Goal: Task Accomplishment & Management: Manage account settings

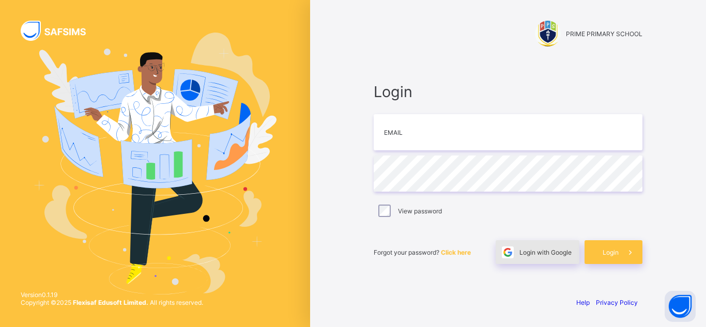
click at [537, 256] on div "Login with Google" at bounding box center [537, 252] width 84 height 24
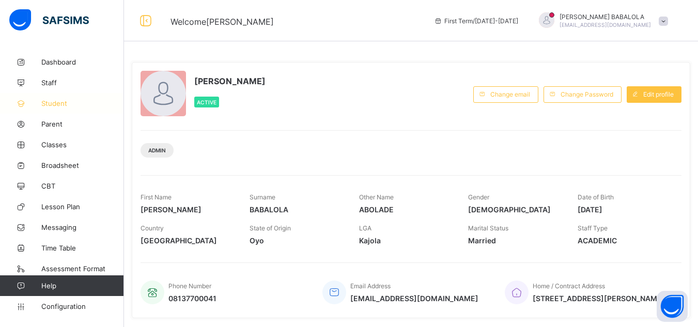
click at [56, 104] on span "Student" at bounding box center [82, 103] width 83 height 8
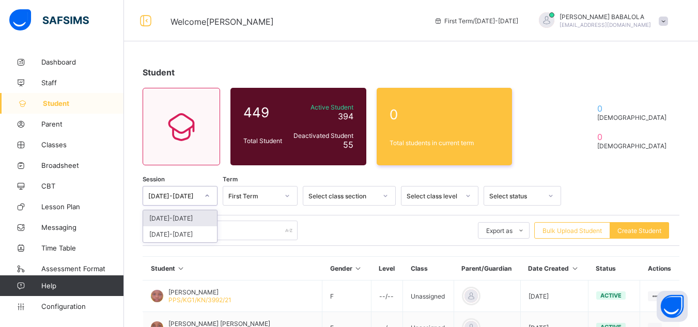
click at [206, 196] on icon at bounding box center [207, 196] width 6 height 10
click at [190, 233] on div "[DATE]-[DATE]" at bounding box center [180, 234] width 74 height 16
click at [241, 201] on div "Select..." at bounding box center [239, 196] width 23 height 20
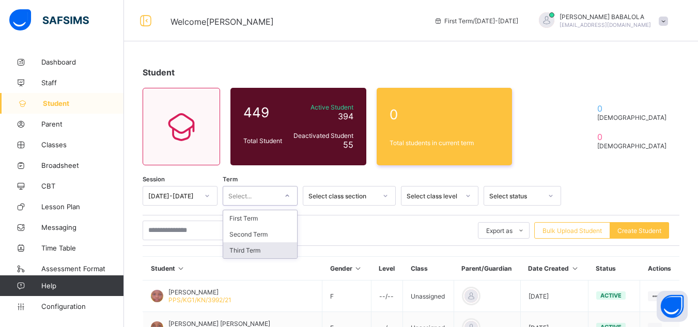
click at [247, 250] on div "Third Term" at bounding box center [260, 250] width 74 height 16
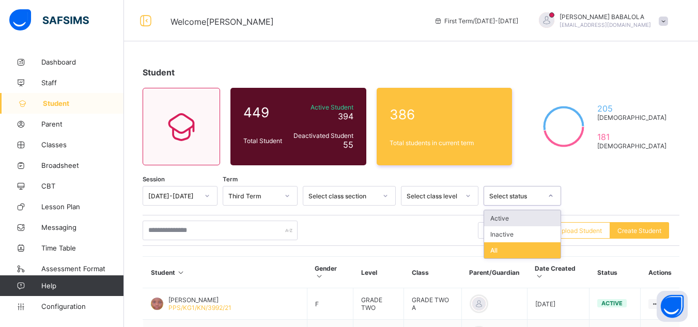
click at [524, 198] on div "Select status" at bounding box center [515, 196] width 53 height 8
click at [506, 237] on div "Inactive" at bounding box center [522, 234] width 76 height 16
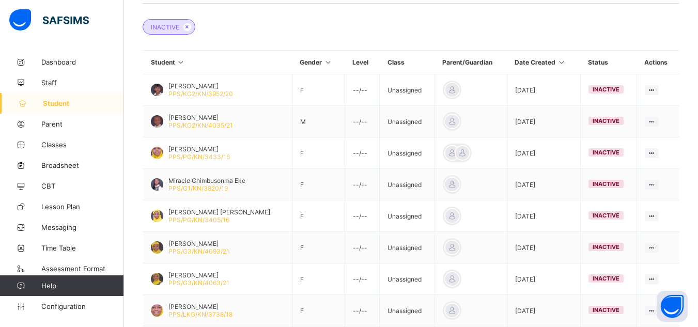
scroll to position [248, 0]
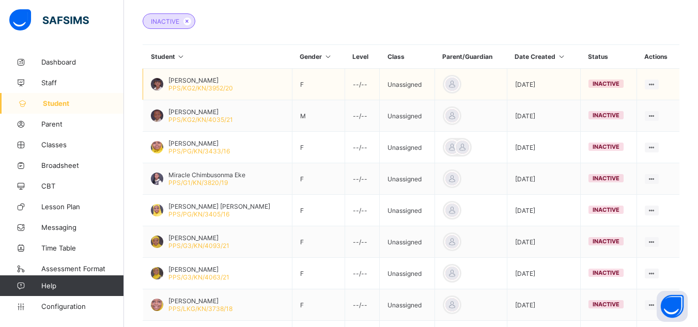
click at [678, 92] on td "View Profile Edit Student Assign Class Link Parent/Guardian Delete Student" at bounding box center [657, 85] width 43 height 32
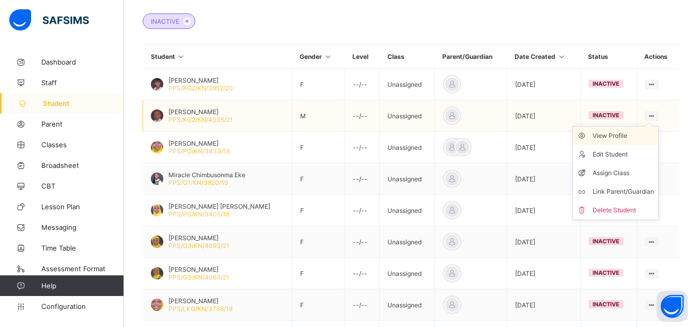
click at [621, 135] on div "View Profile" at bounding box center [622, 136] width 61 height 10
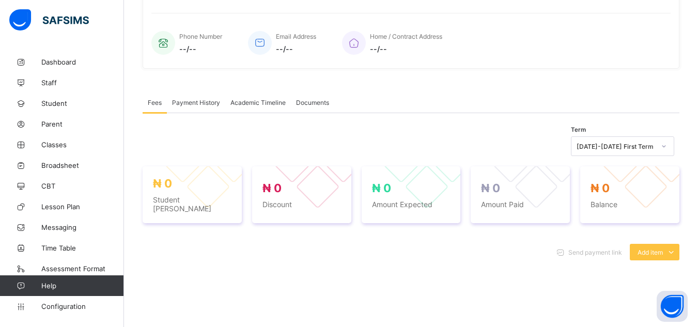
scroll to position [248, 0]
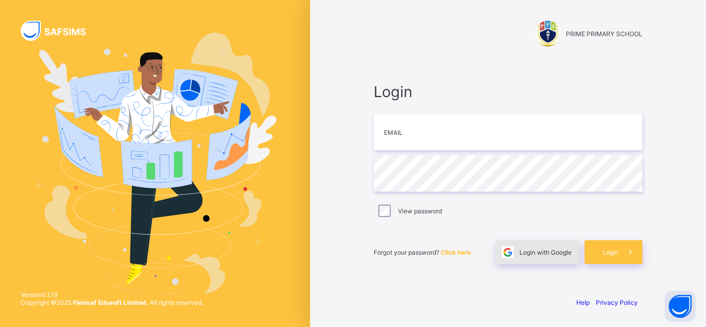
click at [536, 257] on div "Login with Google" at bounding box center [537, 252] width 84 height 24
click at [534, 256] on div "Login with Google" at bounding box center [537, 252] width 84 height 24
click at [488, 230] on div "Forgot your password? Click here Login with Google Login" at bounding box center [507, 247] width 269 height 34
click at [531, 258] on div "Login with Google" at bounding box center [537, 252] width 84 height 24
click at [488, 96] on span "Login" at bounding box center [507, 92] width 269 height 18
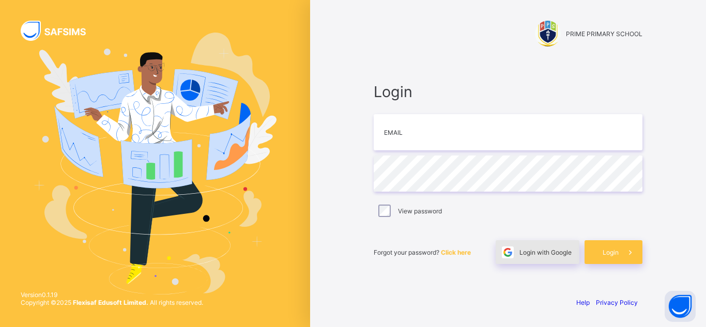
click at [527, 255] on span "Login with Google" at bounding box center [545, 252] width 52 height 8
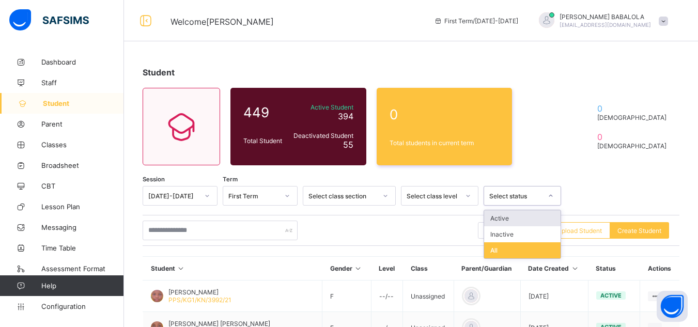
click at [539, 199] on div "Select status" at bounding box center [515, 196] width 53 height 8
click at [509, 236] on div "Inactive" at bounding box center [522, 234] width 76 height 16
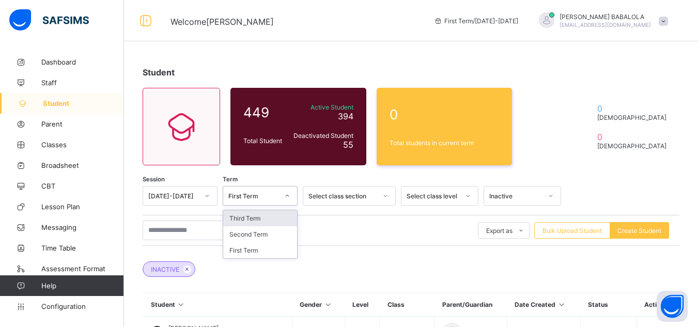
click at [259, 196] on div "First Term" at bounding box center [253, 196] width 50 height 8
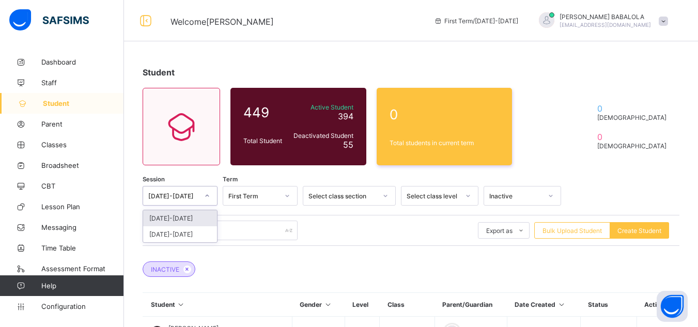
click at [205, 198] on div at bounding box center [207, 195] width 18 height 17
click at [189, 232] on div "[DATE]-[DATE]" at bounding box center [180, 234] width 74 height 16
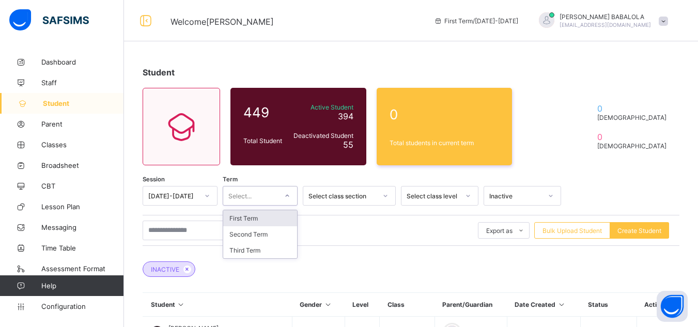
click at [267, 198] on div "Select..." at bounding box center [250, 196] width 54 height 14
click at [255, 254] on div "Third Term" at bounding box center [260, 250] width 74 height 16
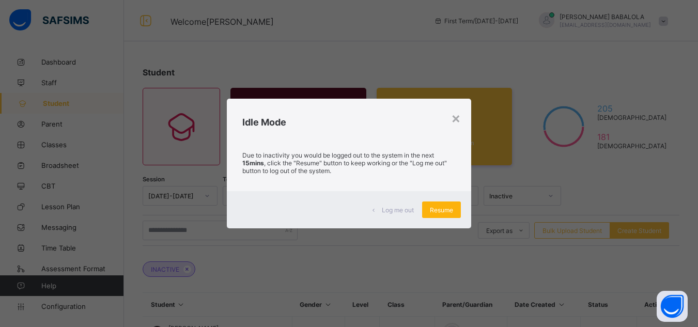
click at [443, 213] on span "Resume" at bounding box center [441, 210] width 23 height 8
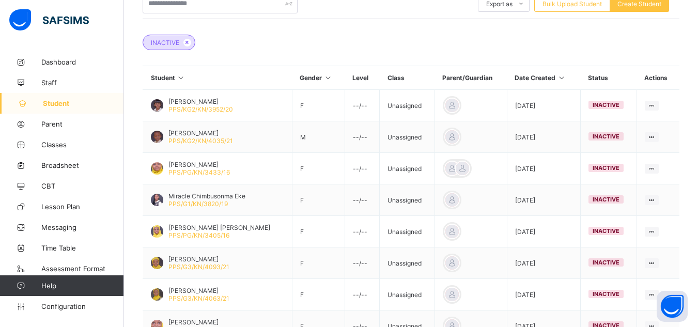
scroll to position [227, 0]
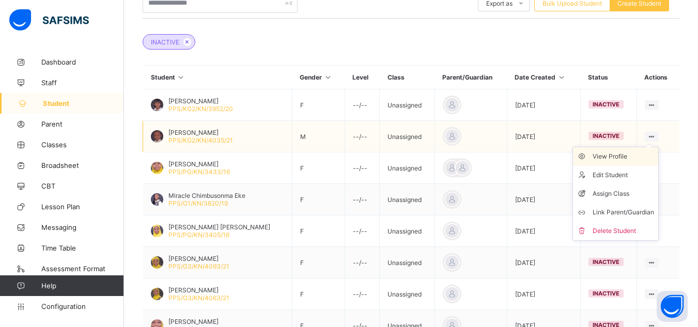
click at [631, 155] on div "View Profile" at bounding box center [622, 156] width 61 height 10
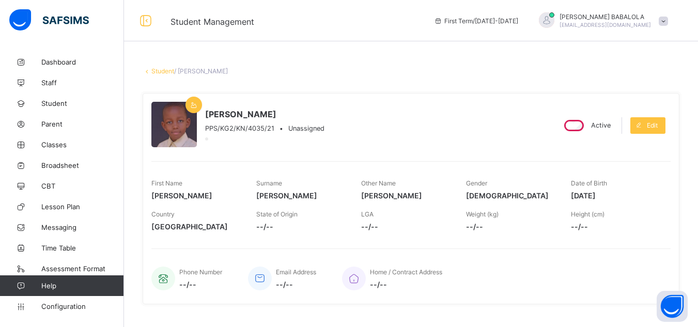
click at [294, 136] on div at bounding box center [264, 137] width 119 height 10
click at [62, 103] on span "Student" at bounding box center [82, 103] width 83 height 8
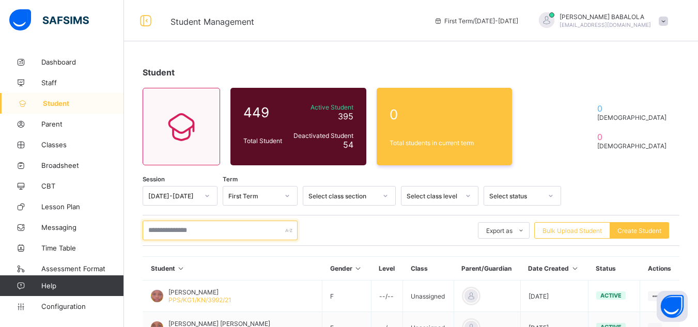
click at [197, 229] on input "text" at bounding box center [220, 231] width 155 height 20
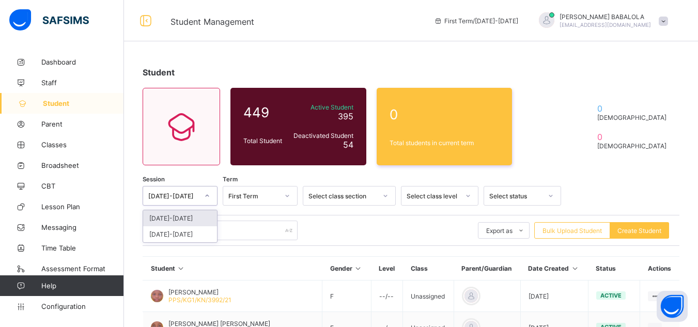
click at [176, 191] on div "[DATE]-[DATE]" at bounding box center [170, 196] width 54 height 14
click at [184, 238] on div "[DATE]-[DATE]" at bounding box center [180, 234] width 74 height 16
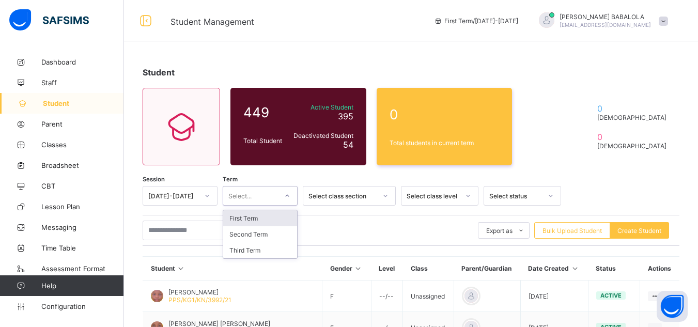
click at [254, 197] on div "Select..." at bounding box center [250, 196] width 54 height 14
click at [252, 250] on div "Third Term" at bounding box center [260, 250] width 74 height 16
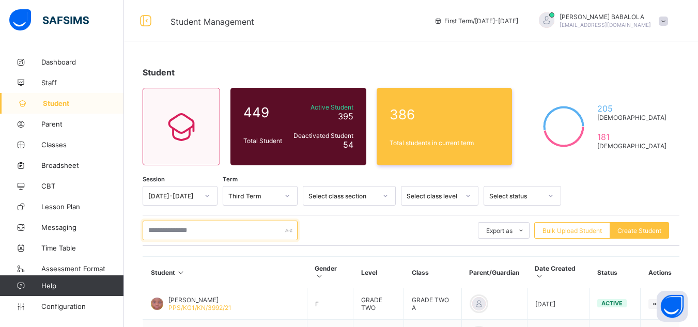
click at [237, 226] on input "text" at bounding box center [220, 231] width 155 height 20
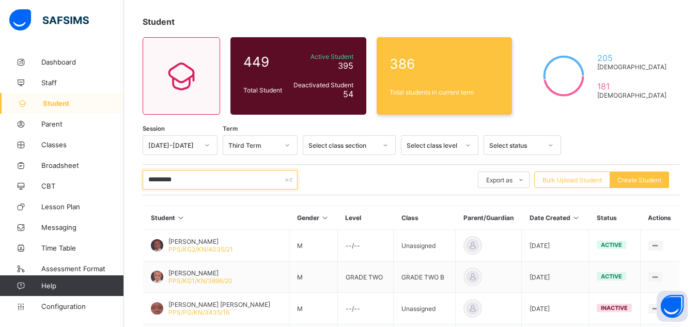
scroll to position [62, 0]
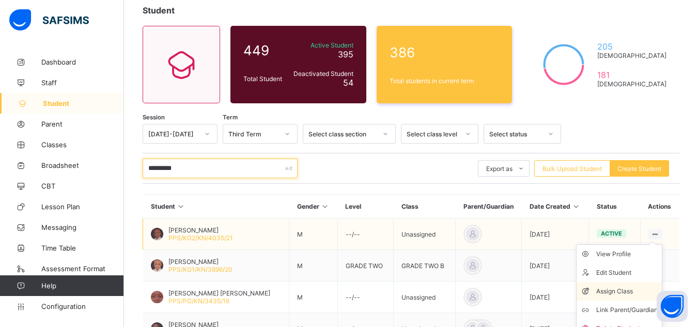
type input "*********"
click at [633, 289] on div "Assign Class" at bounding box center [626, 291] width 61 height 10
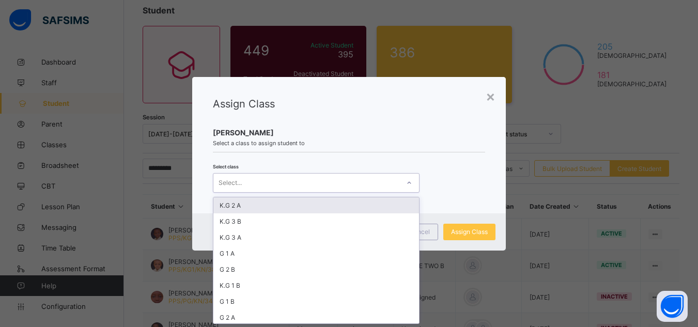
scroll to position [0, 0]
click at [291, 182] on div "Select..." at bounding box center [306, 183] width 186 height 14
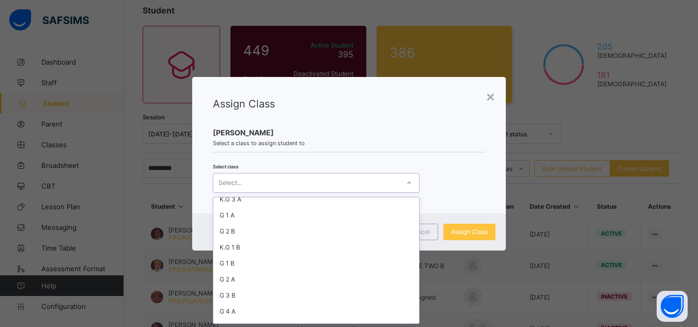
scroll to position [38, 0]
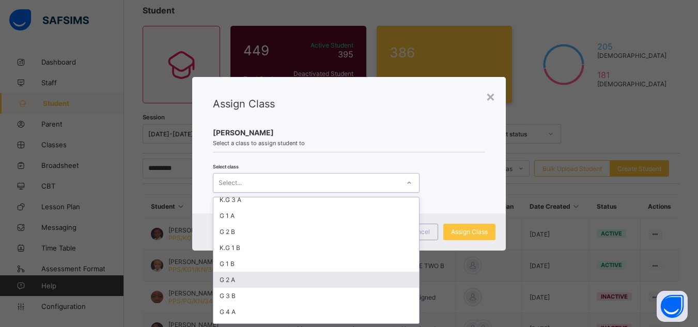
click at [244, 279] on div "G 2 A" at bounding box center [316, 280] width 206 height 16
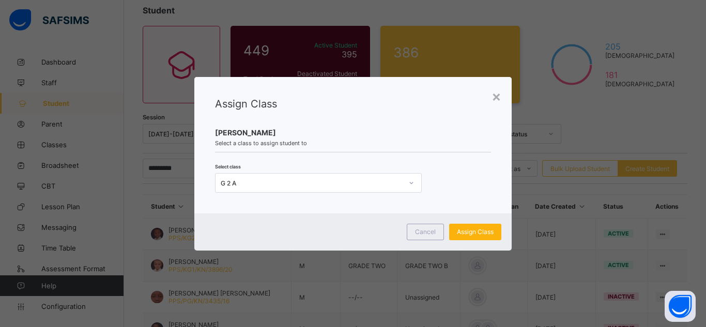
click at [459, 234] on span "Assign Class" at bounding box center [475, 232] width 37 height 8
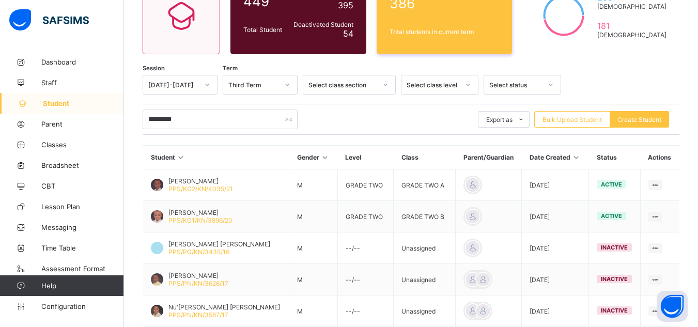
scroll to position [124, 0]
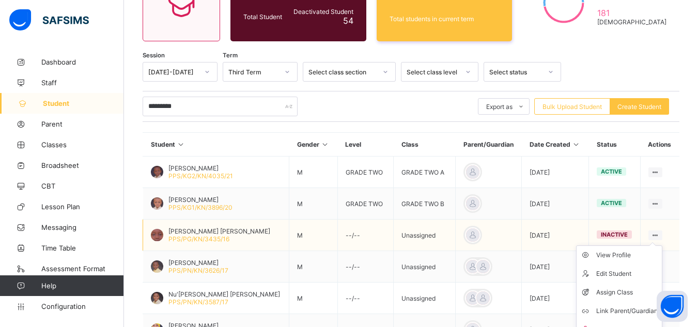
click at [660, 245] on ul "View Profile Edit Student Assign Class Link Parent/Guardian Delete Student" at bounding box center [619, 292] width 86 height 94
click at [629, 255] on div "View Profile" at bounding box center [626, 255] width 61 height 10
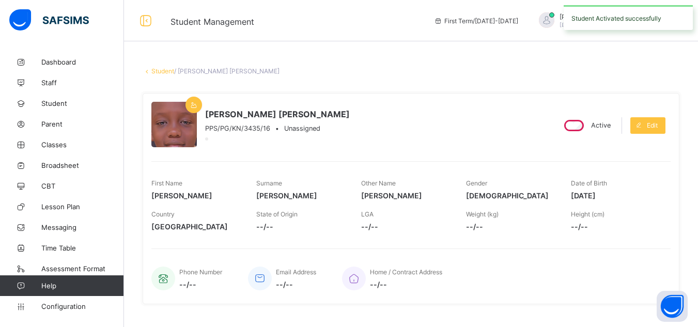
click at [164, 73] on link "Student" at bounding box center [162, 71] width 23 height 8
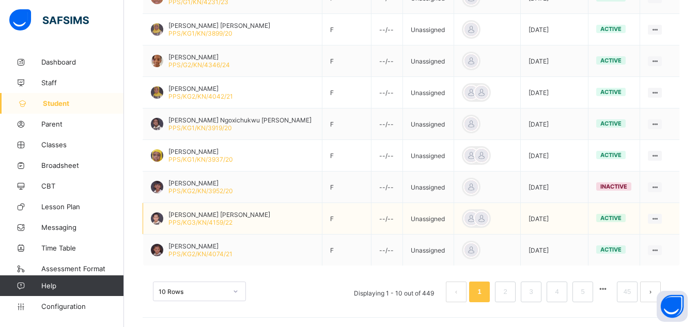
scroll to position [331, 0]
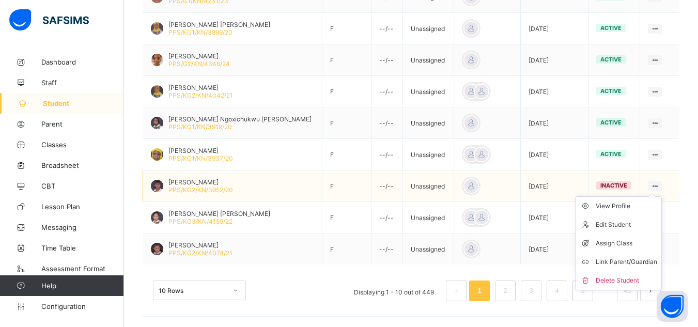
click at [656, 196] on ul "View Profile Edit Student Assign Class Link Parent/Guardian Delete Student" at bounding box center [618, 243] width 86 height 94
click at [625, 207] on div "View Profile" at bounding box center [626, 206] width 61 height 10
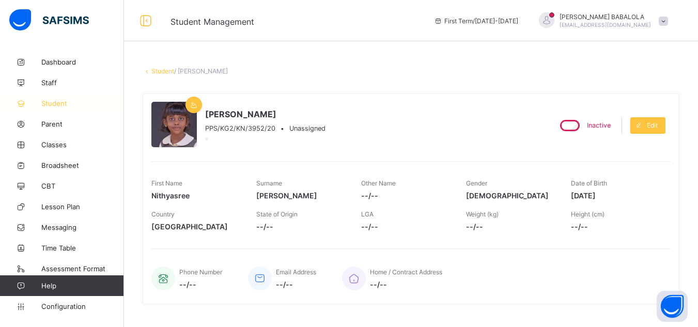
click at [52, 105] on span "Student" at bounding box center [82, 103] width 83 height 8
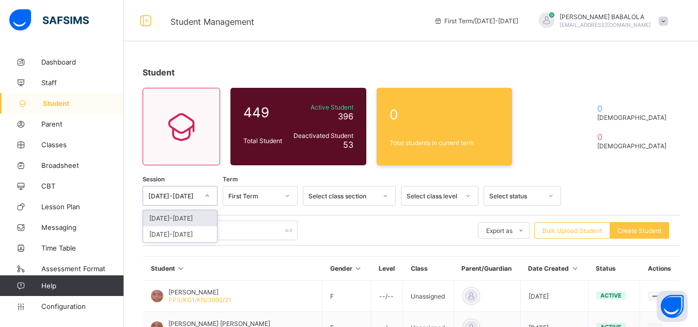
click at [209, 197] on icon at bounding box center [207, 196] width 6 height 10
click at [192, 233] on div "[DATE]-[DATE]" at bounding box center [180, 234] width 74 height 16
click at [268, 197] on div "Select..." at bounding box center [250, 196] width 54 height 14
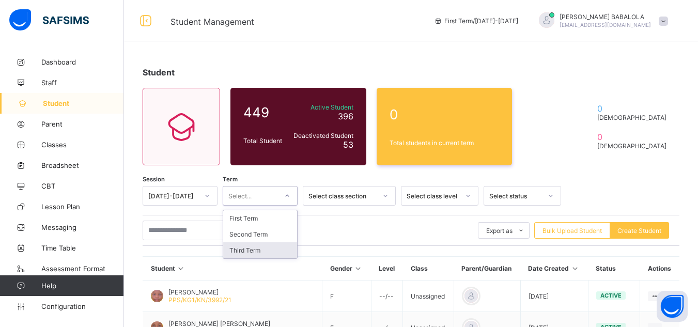
click at [261, 250] on div "Third Term" at bounding box center [260, 250] width 74 height 16
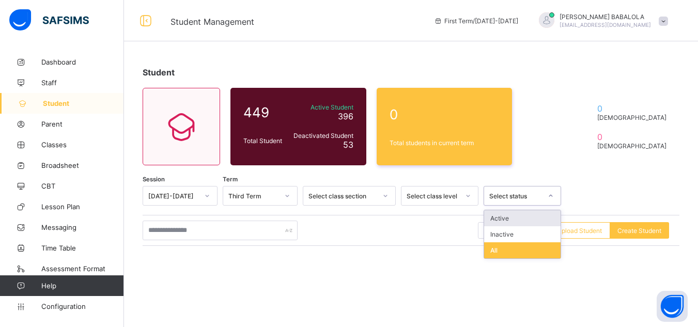
click at [526, 196] on div "Select status" at bounding box center [515, 196] width 53 height 8
click at [511, 236] on div "Inactive" at bounding box center [522, 234] width 76 height 16
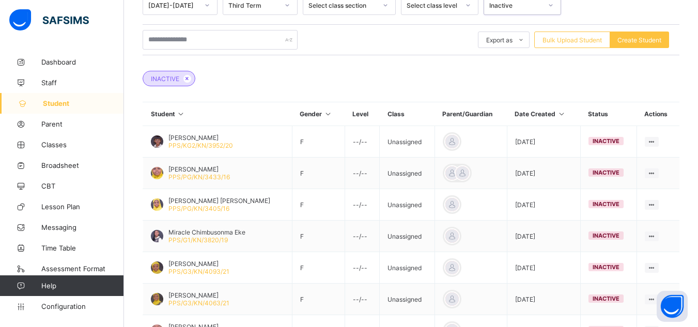
scroll to position [207, 0]
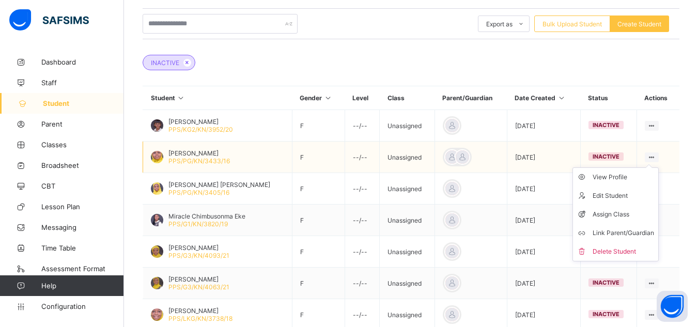
click at [656, 154] on icon at bounding box center [651, 157] width 9 height 8
click at [630, 216] on div "Assign Class" at bounding box center [622, 214] width 61 height 10
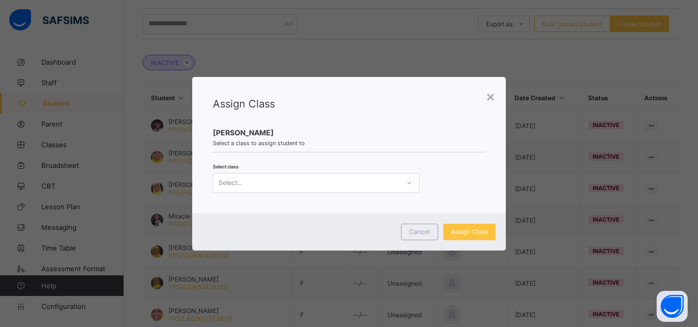
scroll to position [0, 0]
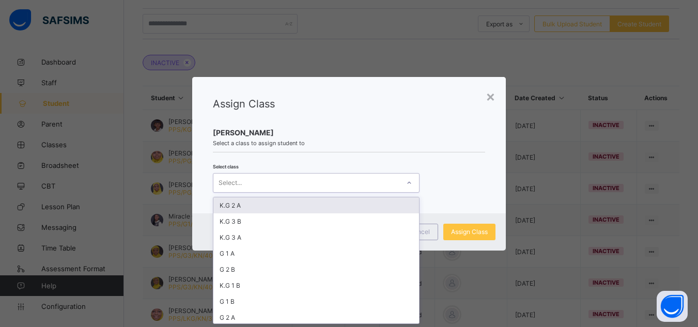
click at [313, 183] on div "Select..." at bounding box center [306, 183] width 186 height 14
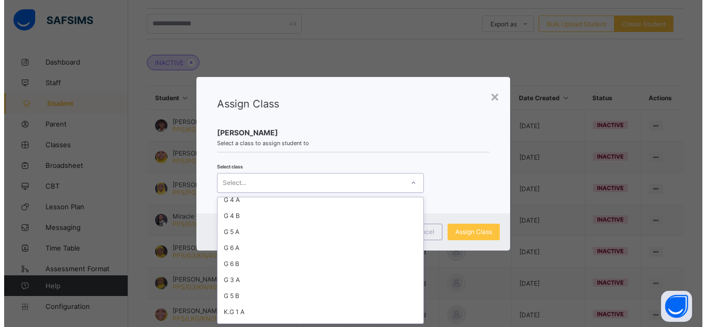
scroll to position [162, 0]
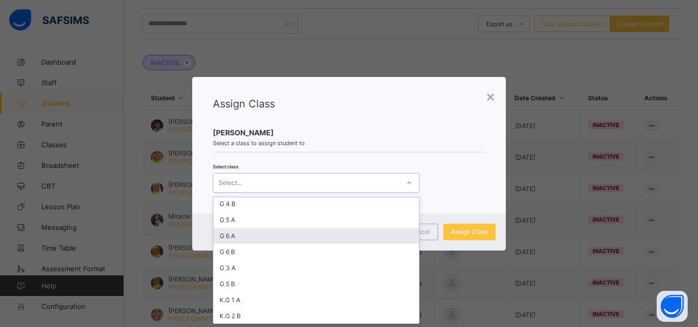
click at [270, 237] on div "G 6 A" at bounding box center [316, 236] width 206 height 16
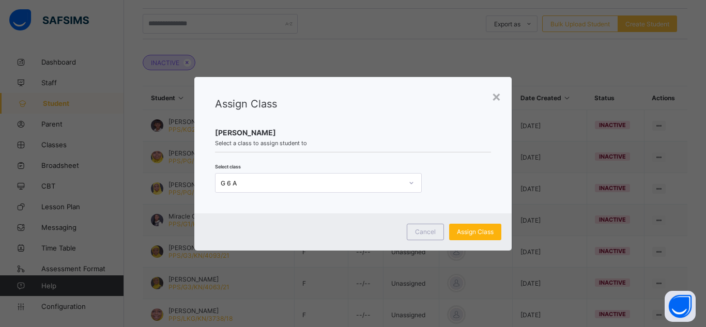
click at [457, 231] on span "Assign Class" at bounding box center [475, 232] width 37 height 8
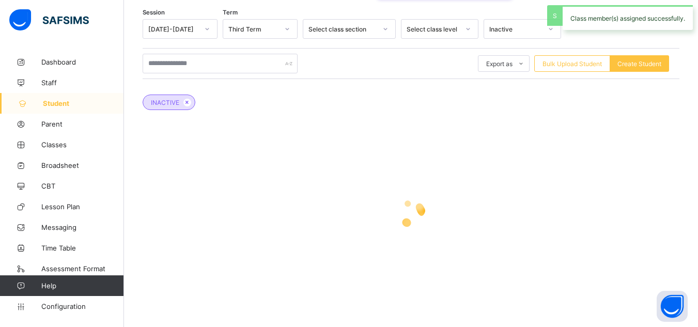
scroll to position [207, 0]
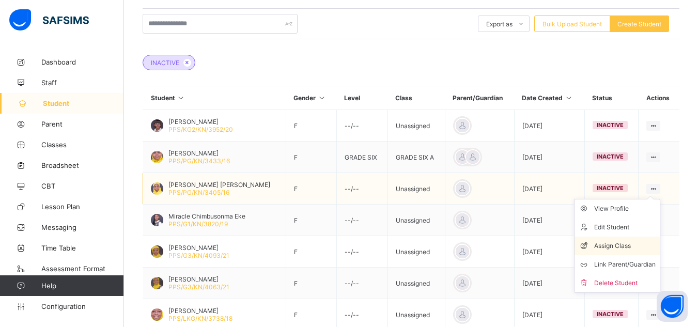
click at [632, 245] on div "Assign Class" at bounding box center [624, 246] width 61 height 10
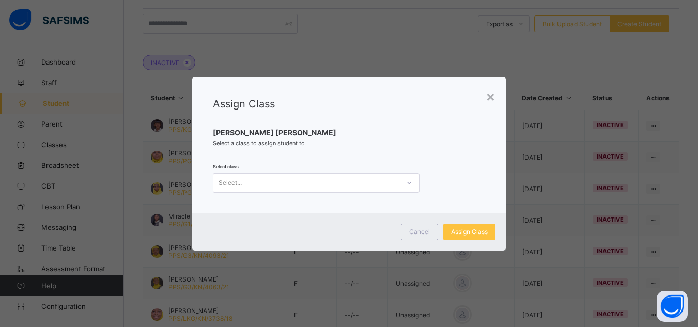
scroll to position [0, 0]
click at [275, 188] on div "Select..." at bounding box center [306, 183] width 186 height 14
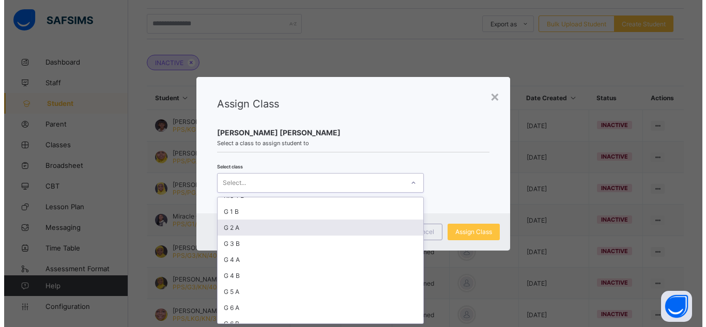
scroll to position [103, 0]
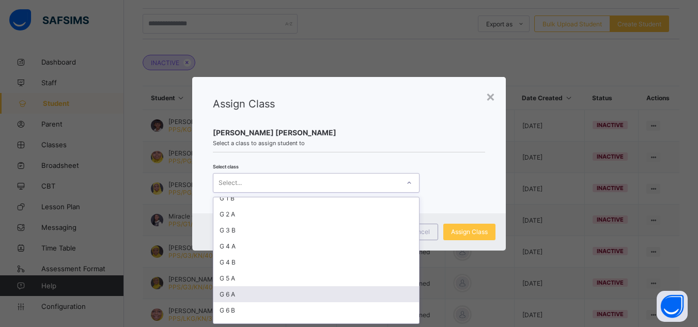
click at [239, 295] on div "G 6 A" at bounding box center [316, 294] width 206 height 16
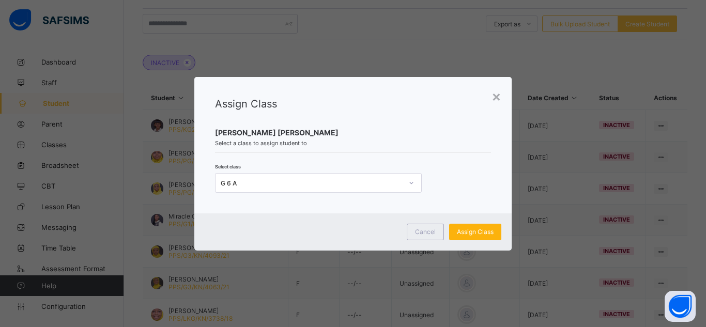
click at [463, 236] on div "Assign Class" at bounding box center [475, 232] width 52 height 17
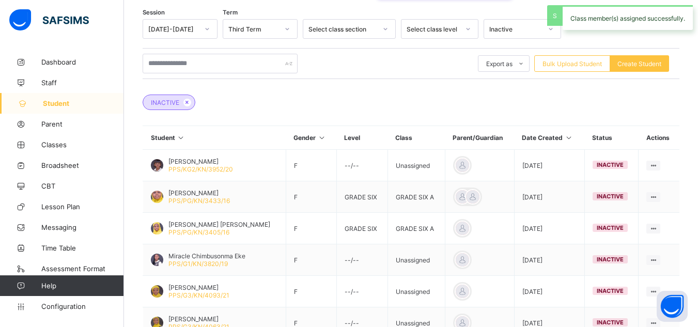
scroll to position [207, 0]
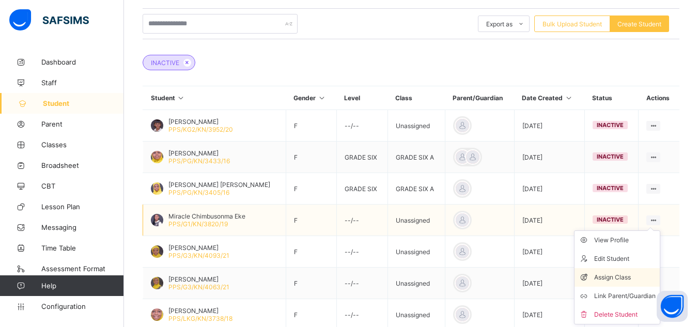
click at [619, 278] on div "Assign Class" at bounding box center [624, 277] width 61 height 10
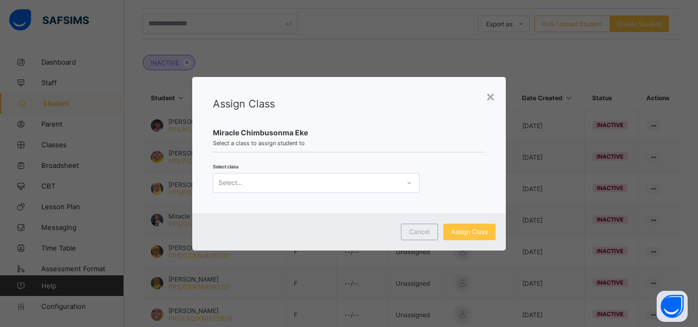
scroll to position [0, 0]
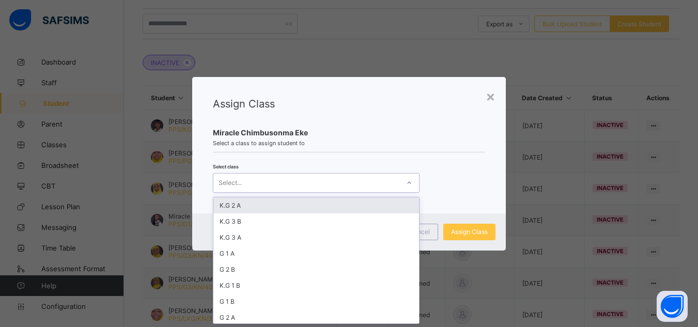
click at [363, 180] on div "Select..." at bounding box center [306, 183] width 186 height 14
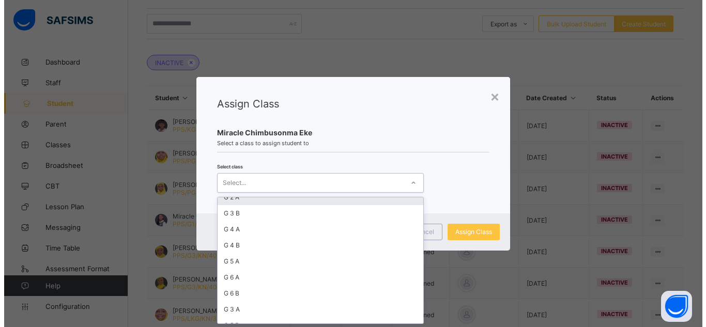
scroll to position [124, 0]
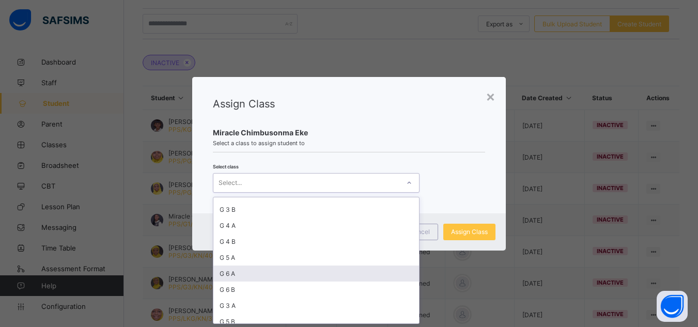
click at [263, 273] on div "G 6 A" at bounding box center [316, 273] width 206 height 16
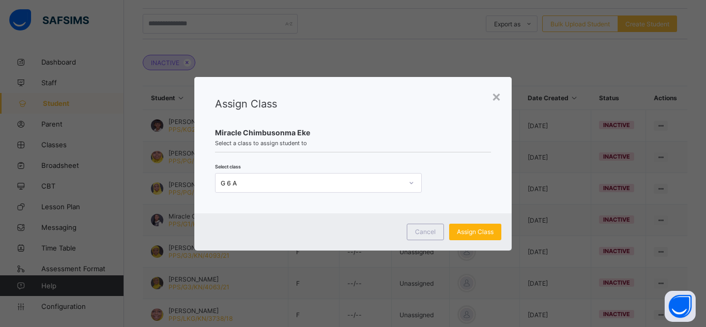
click at [484, 231] on span "Assign Class" at bounding box center [475, 232] width 37 height 8
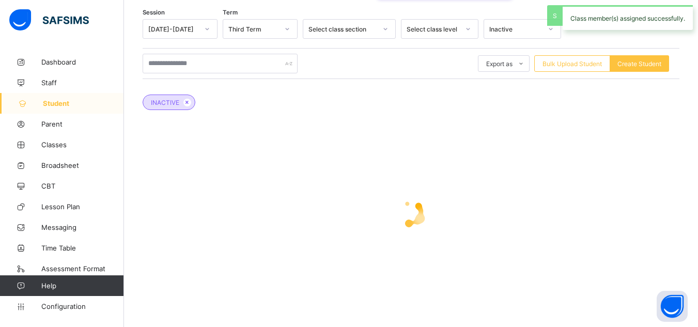
scroll to position [207, 0]
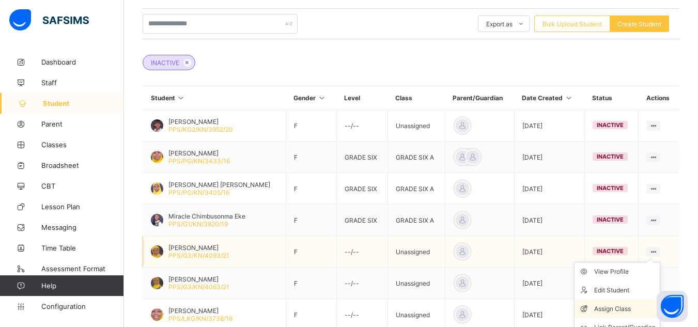
click at [618, 309] on div "Assign Class" at bounding box center [624, 309] width 61 height 10
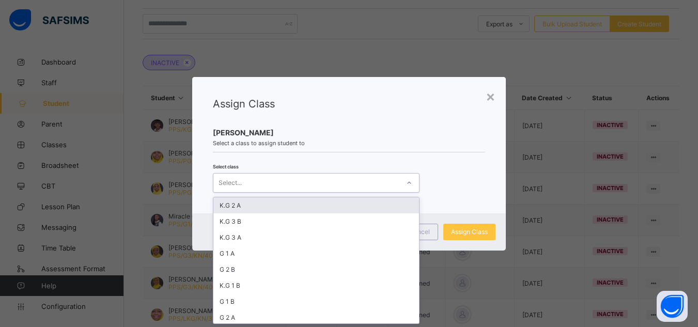
scroll to position [0, 0]
click at [335, 179] on div "Select..." at bounding box center [306, 183] width 186 height 14
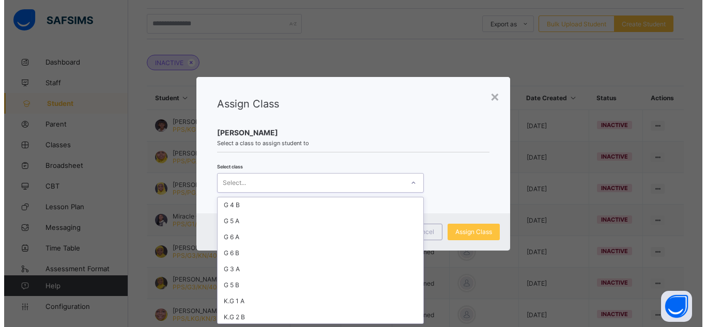
scroll to position [162, 0]
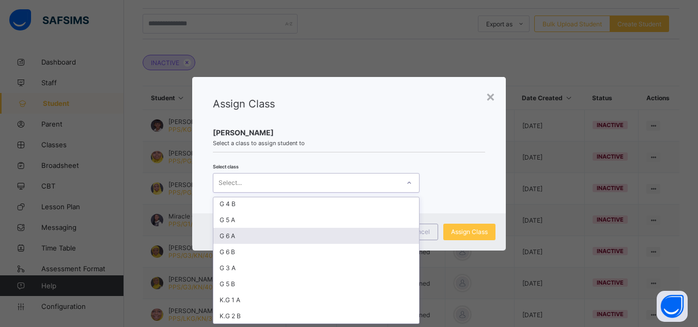
click at [270, 236] on div "G 6 A" at bounding box center [316, 236] width 206 height 16
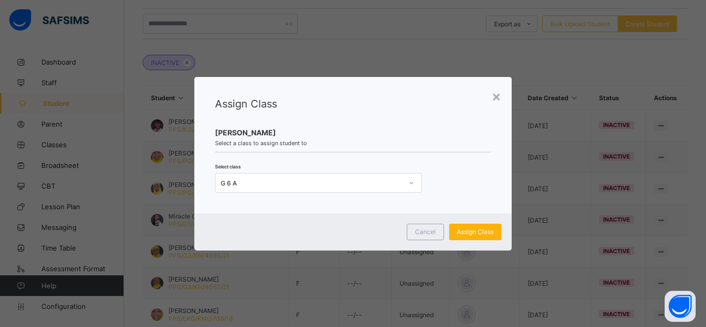
click at [479, 234] on span "Assign Class" at bounding box center [475, 232] width 37 height 8
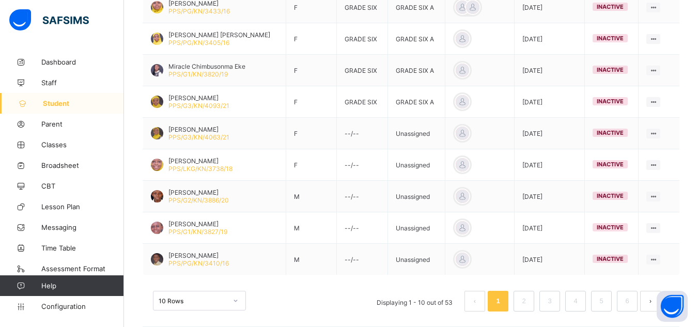
scroll to position [367, 0]
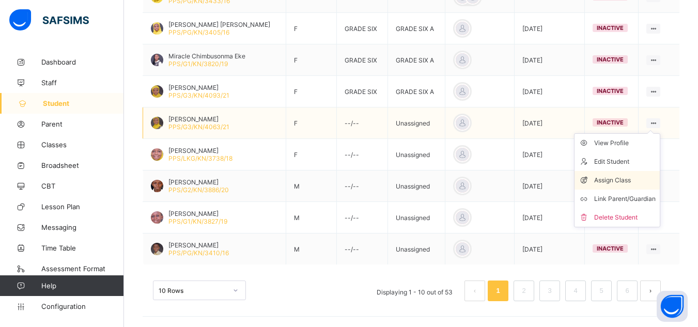
click at [628, 179] on div "Assign Class" at bounding box center [624, 180] width 61 height 10
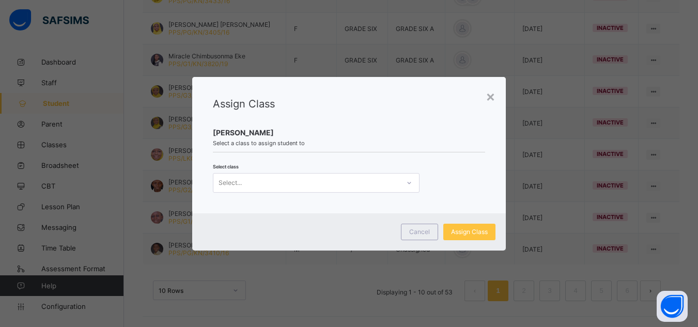
click at [346, 195] on div "Assign Class Rukayya Tajudeen Select a class to assign student to Select class …" at bounding box center [349, 145] width 314 height 136
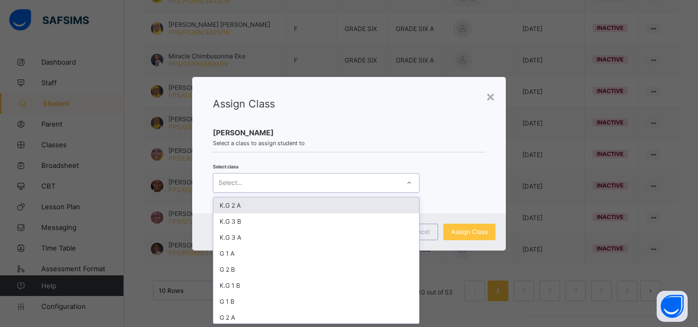
scroll to position [0, 0]
click at [335, 187] on div "Select..." at bounding box center [306, 183] width 186 height 14
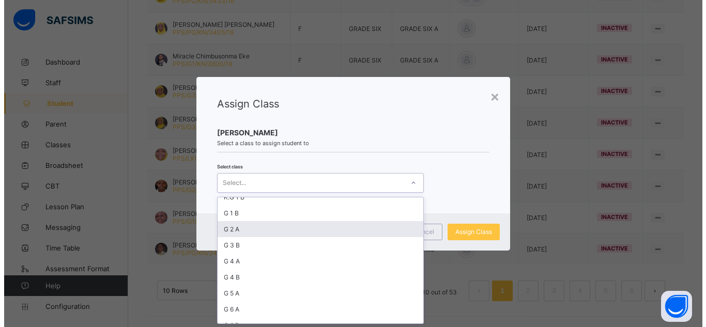
scroll to position [103, 0]
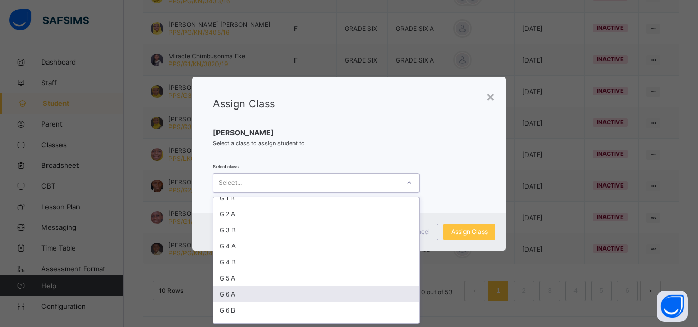
click at [284, 296] on div "G 6 A" at bounding box center [316, 294] width 206 height 16
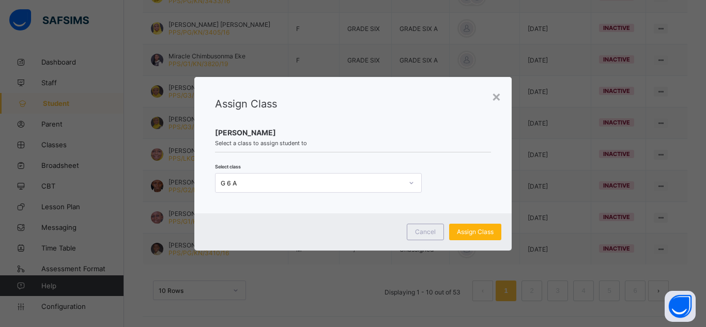
click at [472, 233] on span "Assign Class" at bounding box center [475, 232] width 37 height 8
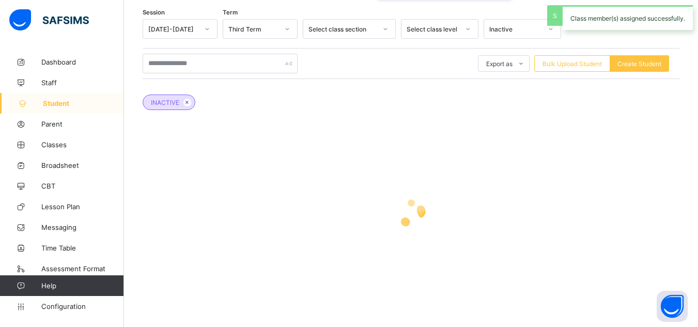
scroll to position [367, 0]
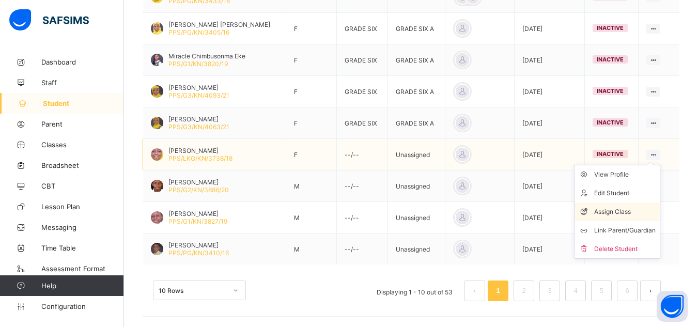
click at [630, 214] on div "Assign Class" at bounding box center [624, 212] width 61 height 10
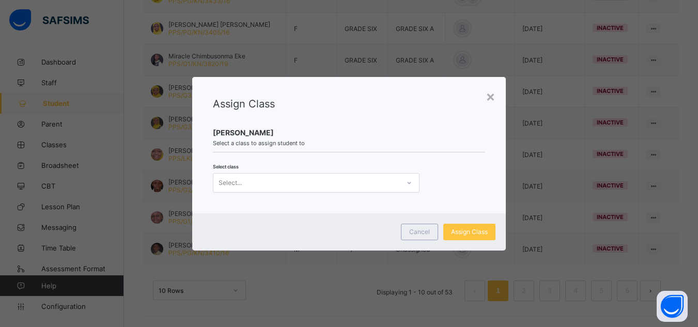
scroll to position [0, 0]
click at [385, 186] on div "Select..." at bounding box center [306, 183] width 186 height 14
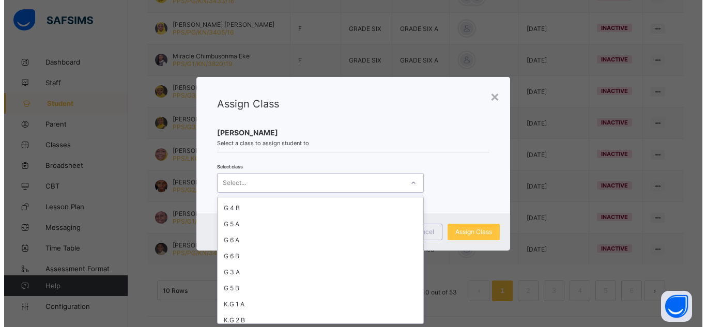
scroll to position [162, 0]
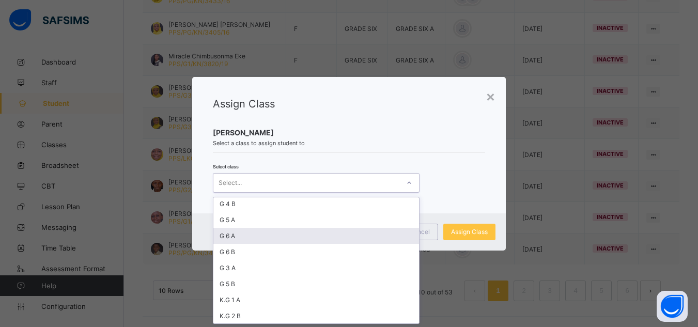
click at [253, 240] on div "G 6 A" at bounding box center [316, 236] width 206 height 16
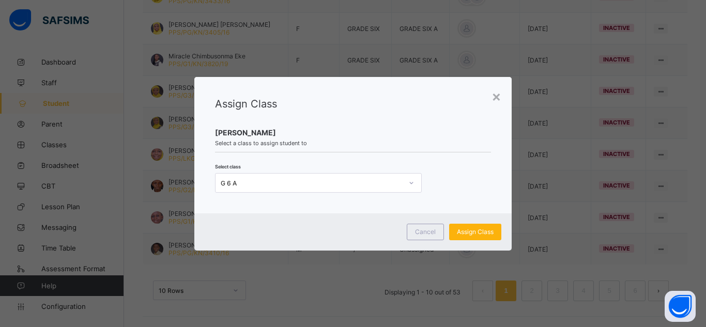
click at [452, 231] on div "Assign Class" at bounding box center [475, 232] width 52 height 17
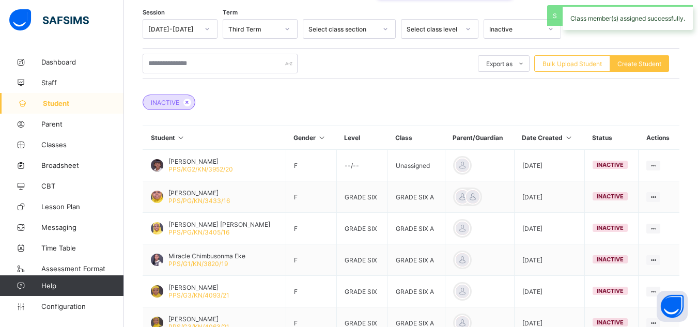
scroll to position [367, 0]
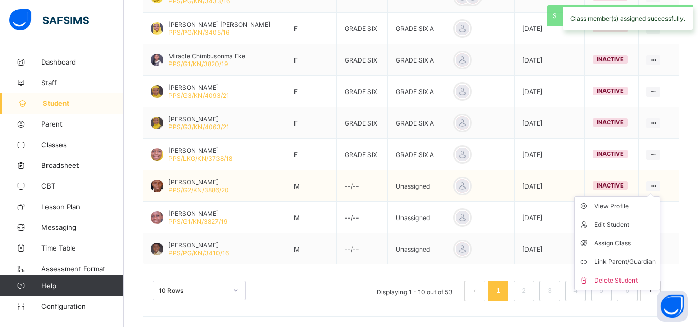
click at [658, 196] on ul "View Profile Edit Student Assign Class Link Parent/Guardian Delete Student" at bounding box center [617, 243] width 86 height 94
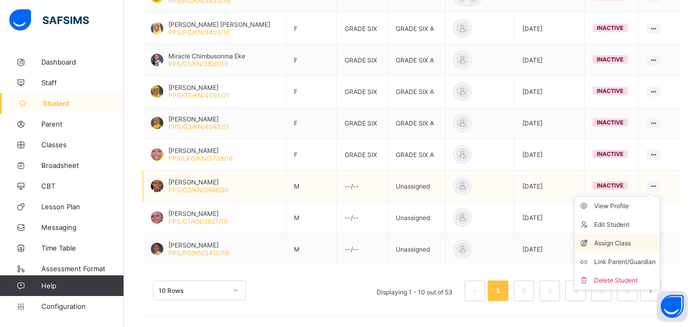
click at [625, 244] on div "Assign Class" at bounding box center [624, 243] width 61 height 10
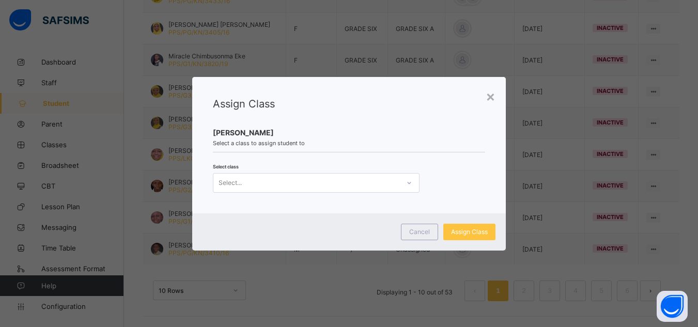
scroll to position [0, 0]
click at [389, 190] on div "Select..." at bounding box center [316, 183] width 207 height 20
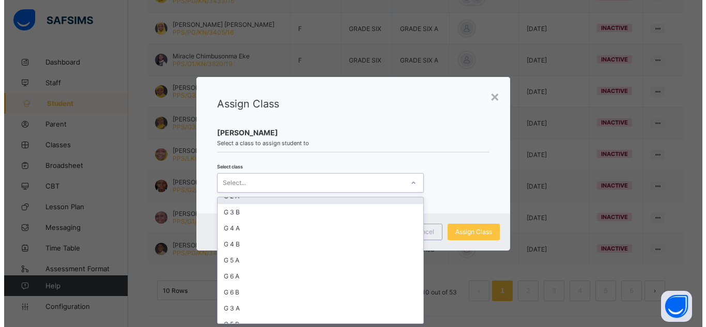
scroll to position [124, 0]
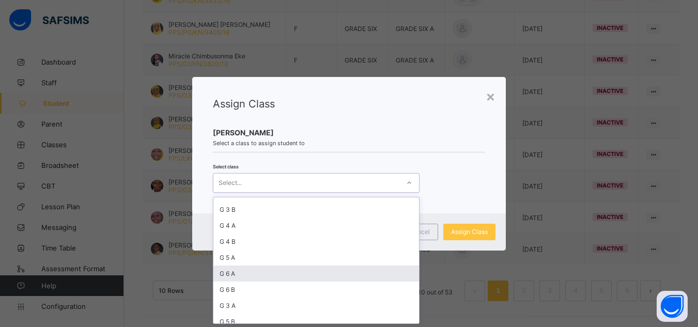
click at [247, 275] on div "G 6 A" at bounding box center [316, 273] width 206 height 16
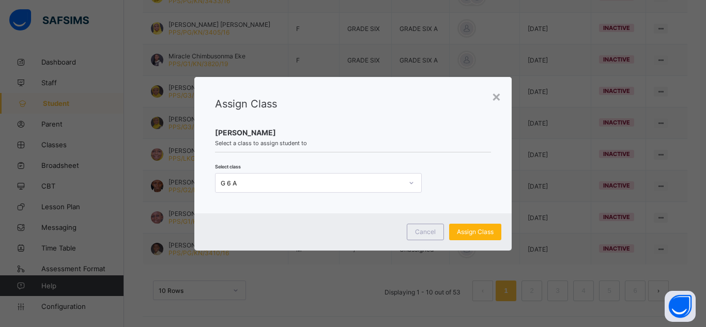
click at [486, 228] on span "Assign Class" at bounding box center [475, 232] width 37 height 8
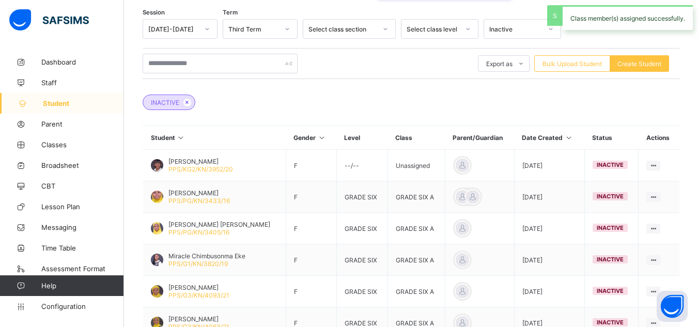
scroll to position [367, 0]
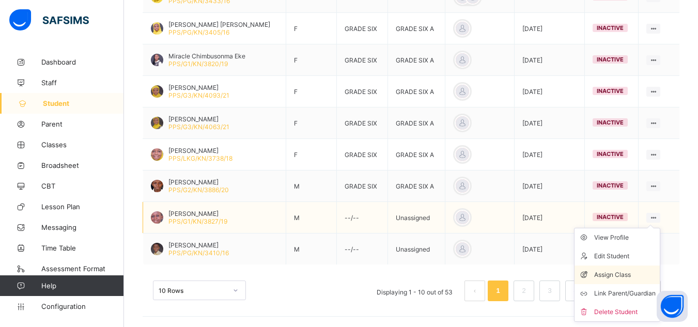
click at [615, 276] on div "Assign Class" at bounding box center [624, 275] width 61 height 10
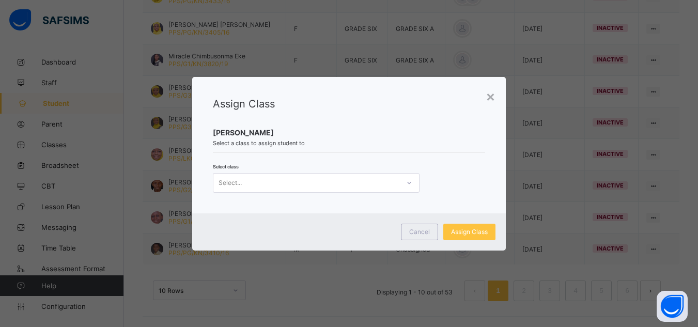
scroll to position [0, 0]
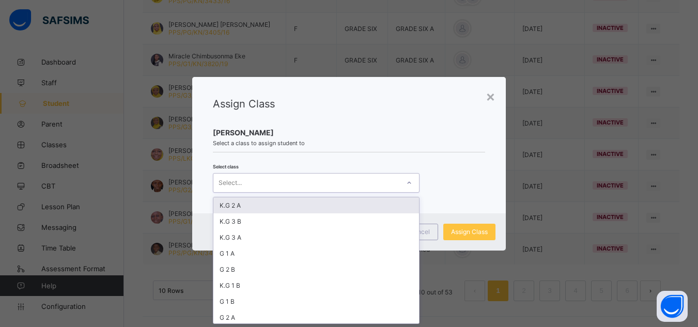
click at [337, 191] on div "Select..." at bounding box center [316, 183] width 207 height 20
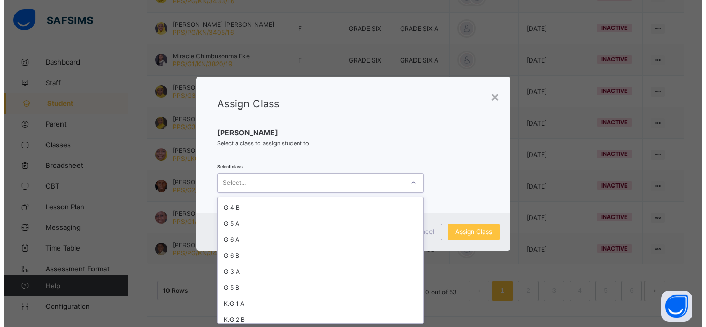
scroll to position [162, 0]
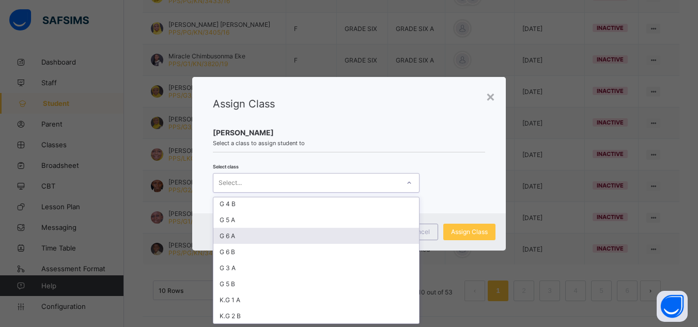
click at [289, 235] on div "G 6 A" at bounding box center [316, 236] width 206 height 16
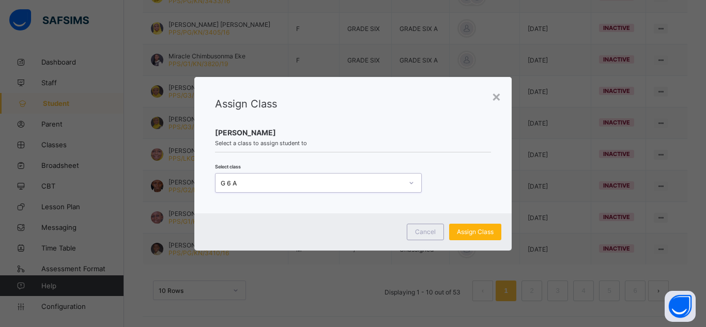
click at [488, 232] on span "Assign Class" at bounding box center [475, 232] width 37 height 8
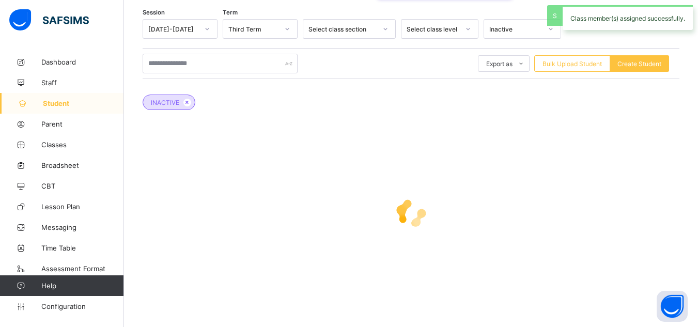
scroll to position [367, 0]
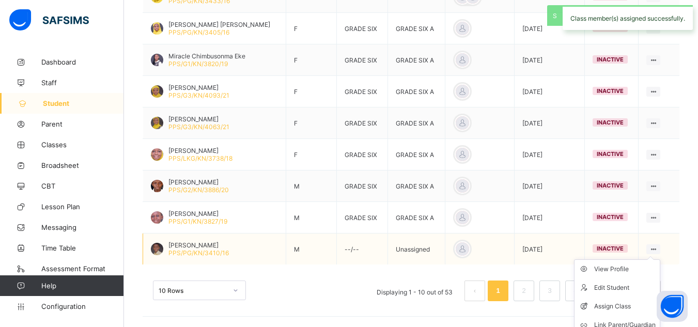
click at [660, 259] on ul "View Profile Edit Student Assign Class Link Parent/Guardian Delete Student" at bounding box center [617, 306] width 86 height 94
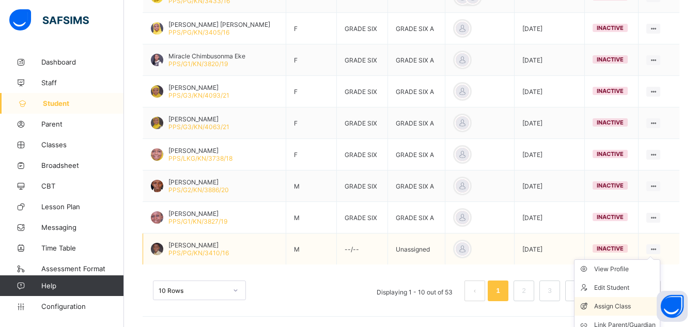
click at [622, 305] on div "Assign Class" at bounding box center [624, 306] width 61 height 10
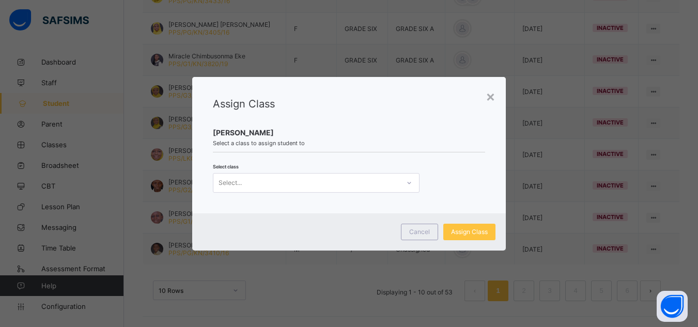
scroll to position [0, 0]
click at [364, 187] on div "Select..." at bounding box center [306, 183] width 186 height 14
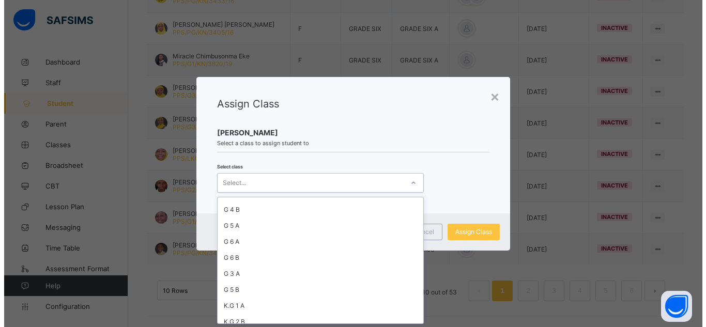
scroll to position [162, 0]
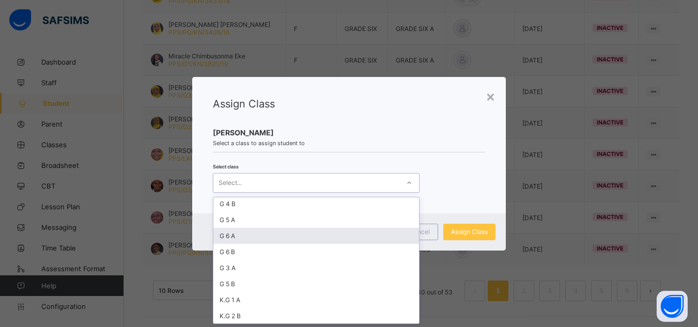
click at [245, 237] on div "G 6 A" at bounding box center [316, 236] width 206 height 16
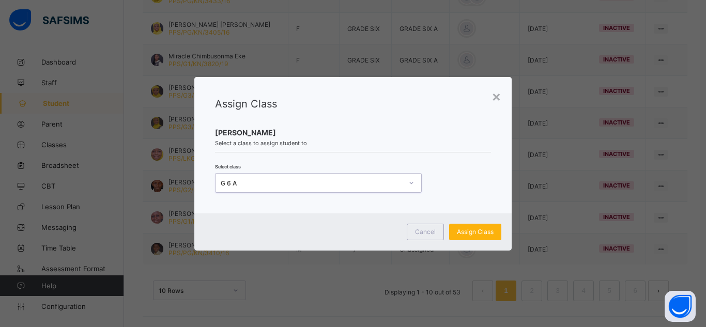
click at [455, 230] on div "Assign Class" at bounding box center [475, 232] width 52 height 17
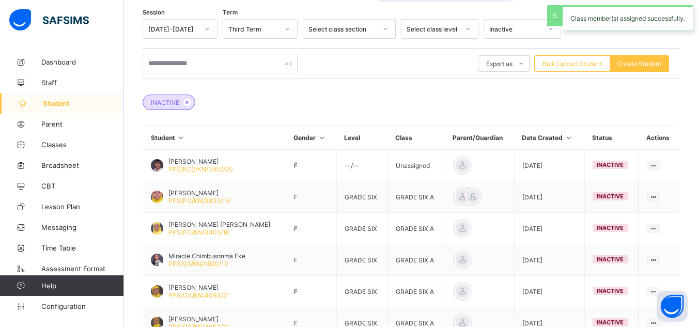
scroll to position [367, 0]
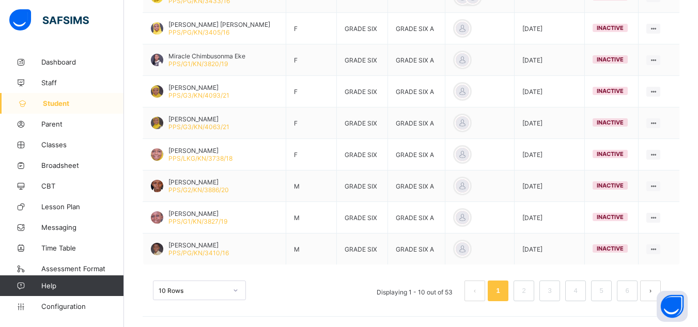
click at [508, 299] on li "1" at bounding box center [498, 290] width 21 height 21
click at [528, 294] on link "2" at bounding box center [524, 290] width 10 height 13
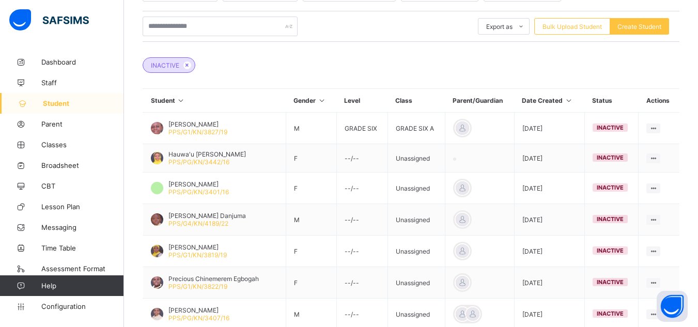
scroll to position [198, 0]
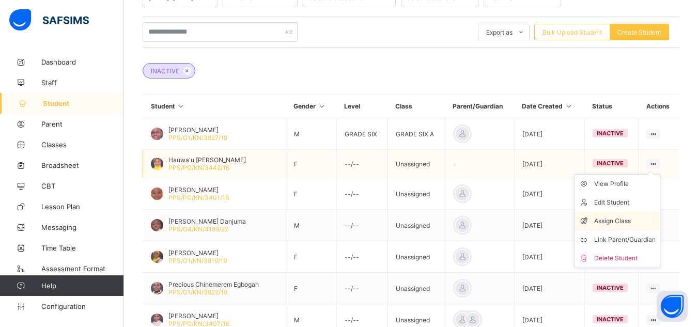
click at [631, 224] on div "Assign Class" at bounding box center [624, 221] width 61 height 10
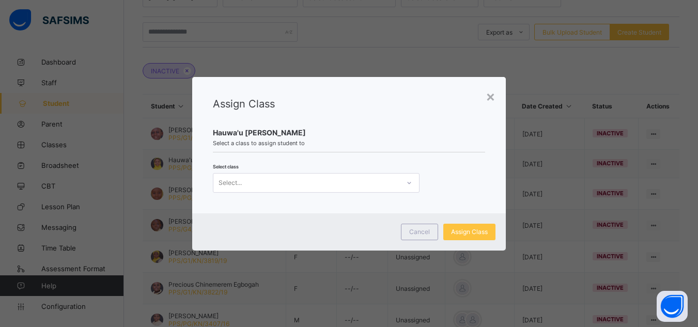
scroll to position [0, 0]
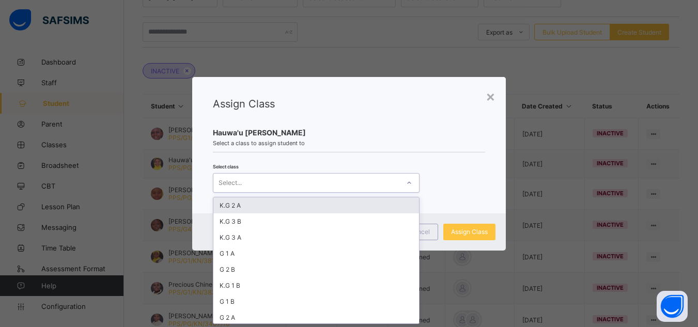
click at [359, 190] on div "Select..." at bounding box center [316, 183] width 207 height 20
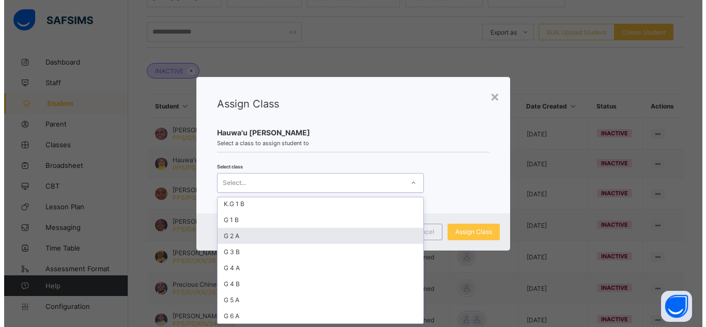
scroll to position [83, 0]
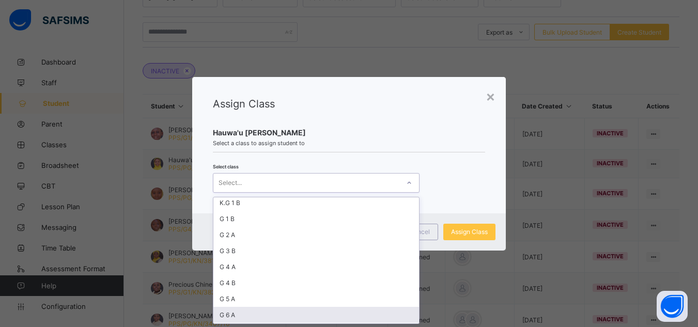
click at [301, 309] on div "G 6 A" at bounding box center [316, 315] width 206 height 16
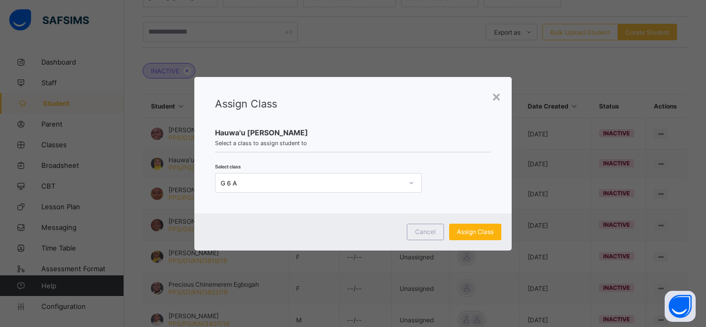
click at [462, 234] on span "Assign Class" at bounding box center [475, 232] width 37 height 8
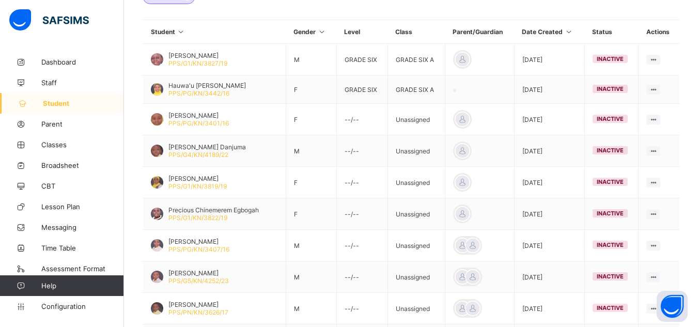
scroll to position [302, 0]
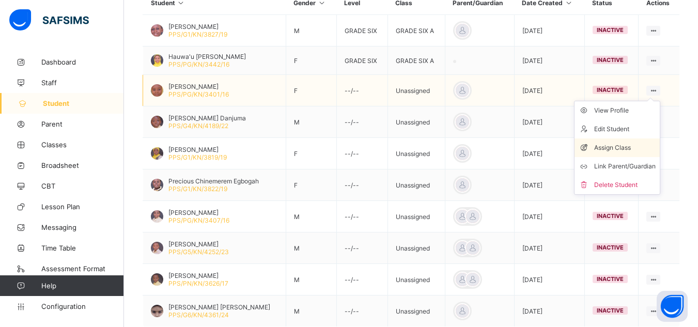
click at [629, 149] on div "Assign Class" at bounding box center [624, 148] width 61 height 10
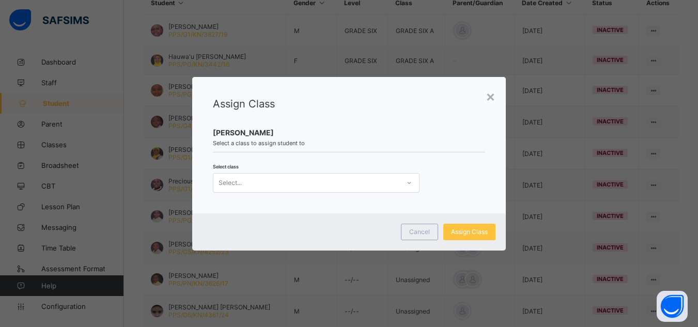
scroll to position [0, 0]
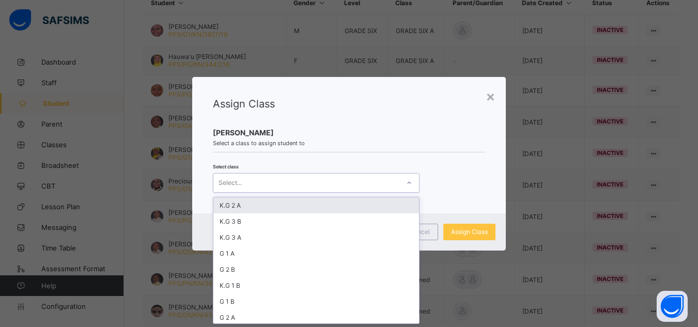
click at [309, 186] on div "Select..." at bounding box center [306, 183] width 186 height 14
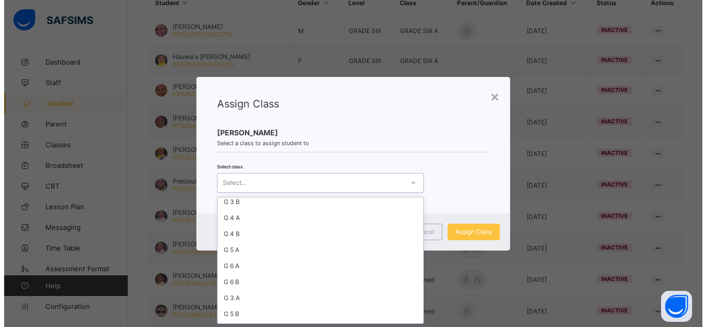
scroll to position [145, 0]
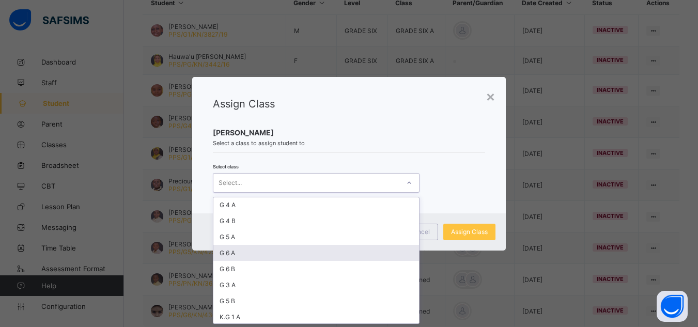
click at [254, 254] on div "G 6 A" at bounding box center [316, 253] width 206 height 16
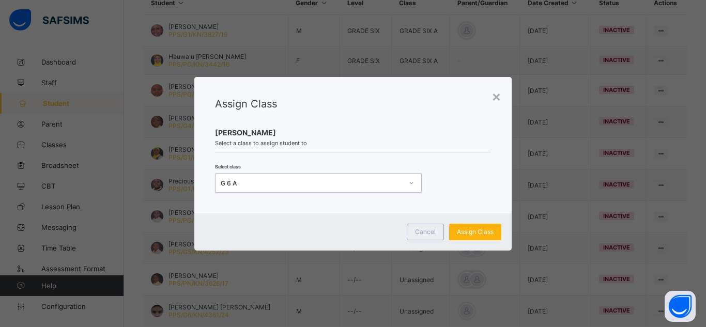
click at [457, 231] on span "Assign Class" at bounding box center [475, 232] width 37 height 8
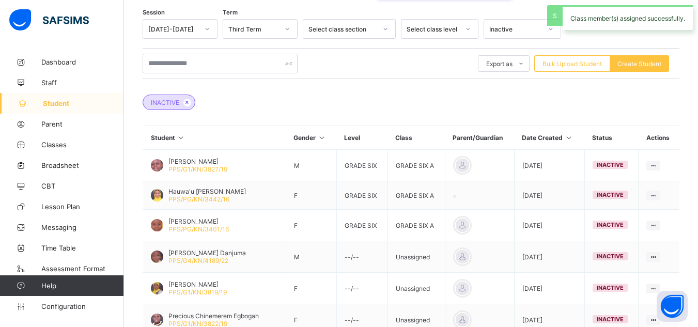
scroll to position [302, 0]
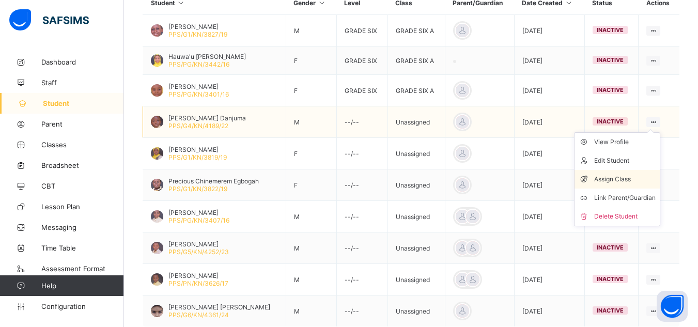
click at [633, 181] on div "Assign Class" at bounding box center [624, 179] width 61 height 10
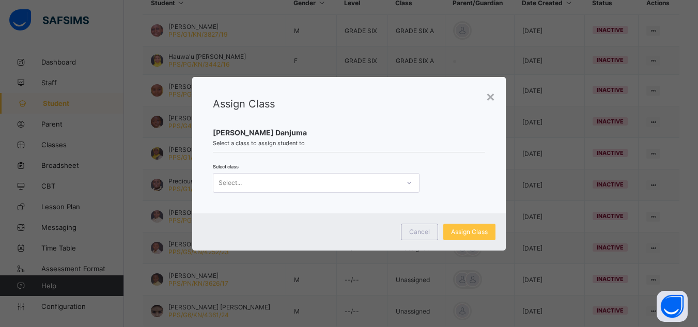
scroll to position [0, 0]
click at [388, 186] on div "Select..." at bounding box center [306, 183] width 186 height 14
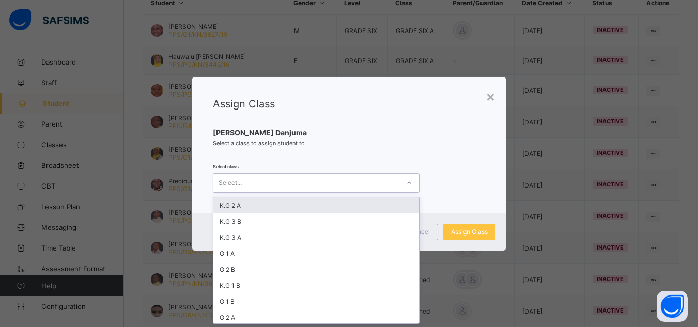
click at [366, 179] on div "Select..." at bounding box center [306, 183] width 186 height 14
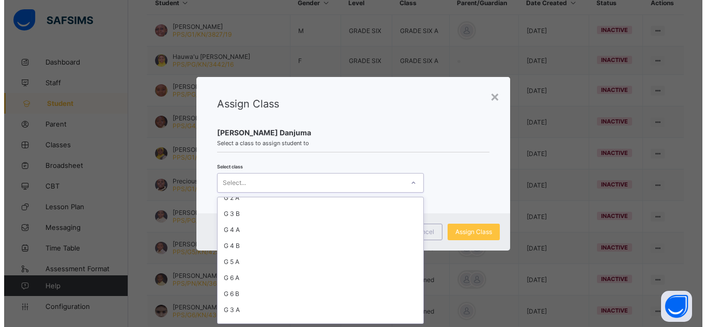
scroll to position [124, 0]
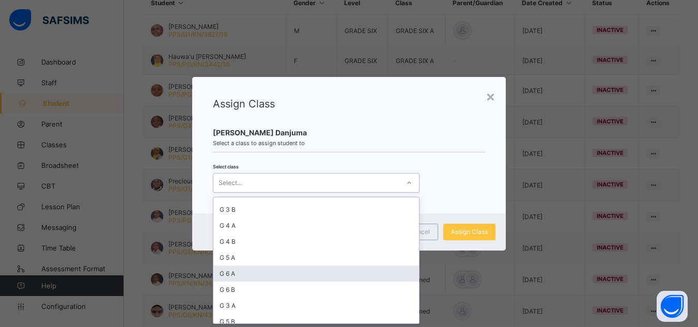
click at [264, 269] on div "G 6 A" at bounding box center [316, 273] width 206 height 16
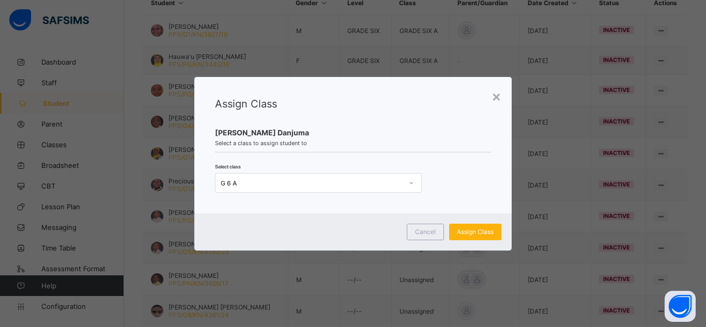
click at [463, 232] on span "Assign Class" at bounding box center [475, 232] width 37 height 8
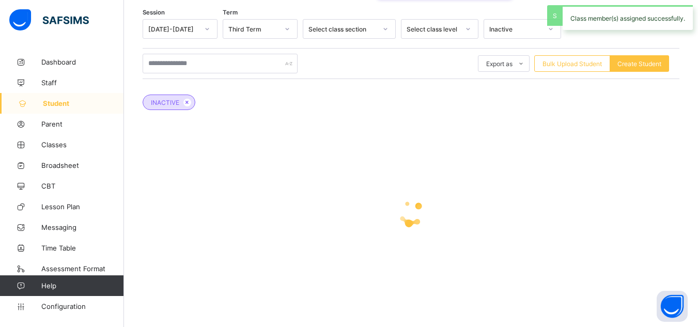
scroll to position [302, 0]
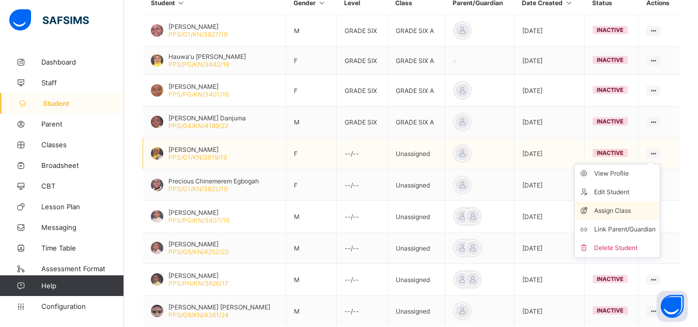
click at [622, 211] on div "Assign Class" at bounding box center [624, 211] width 61 height 10
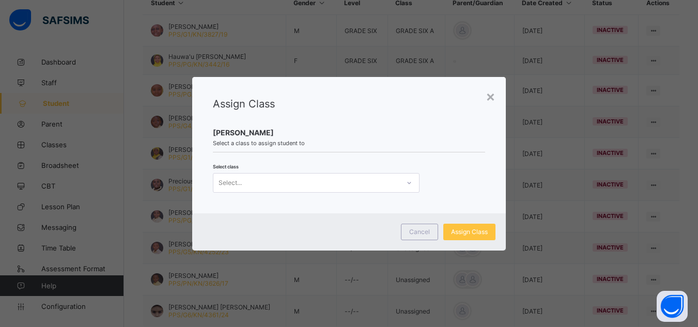
scroll to position [0, 0]
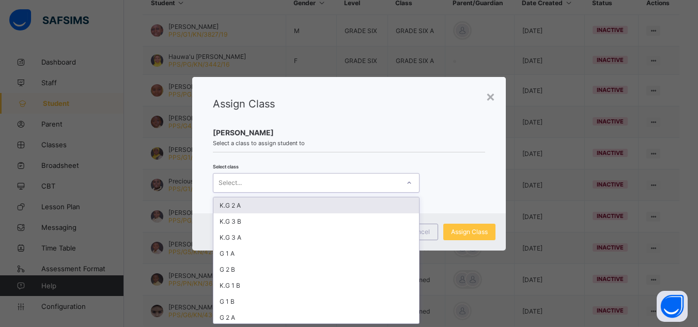
click at [325, 189] on div "Select..." at bounding box center [306, 183] width 186 height 14
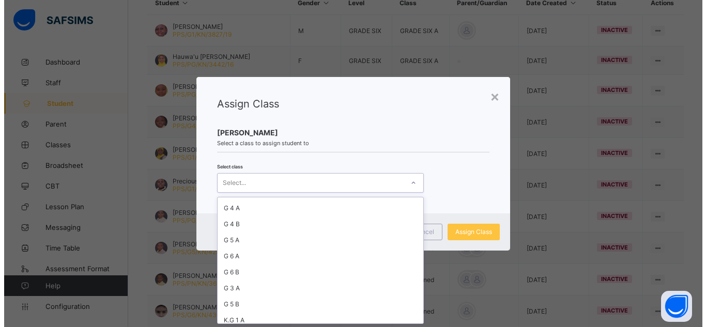
scroll to position [145, 0]
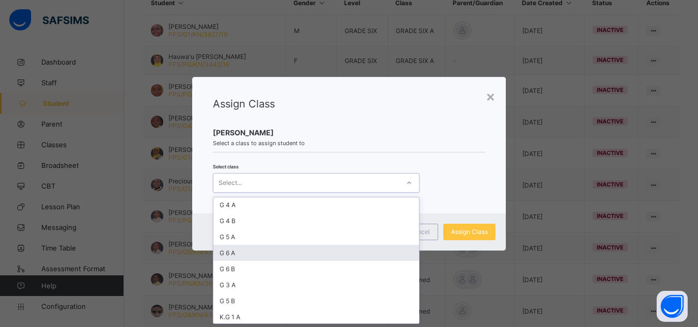
click at [284, 253] on div "G 6 A" at bounding box center [316, 253] width 206 height 16
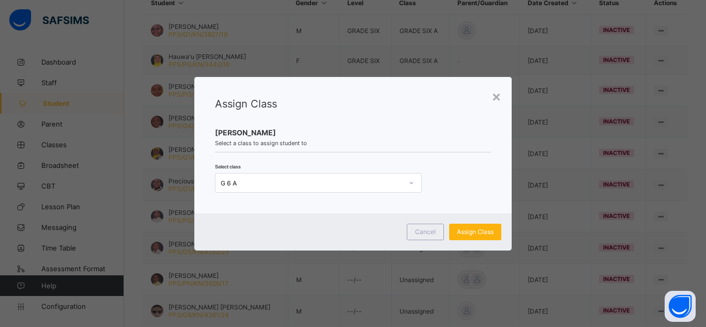
click at [468, 227] on div "Assign Class" at bounding box center [475, 232] width 52 height 17
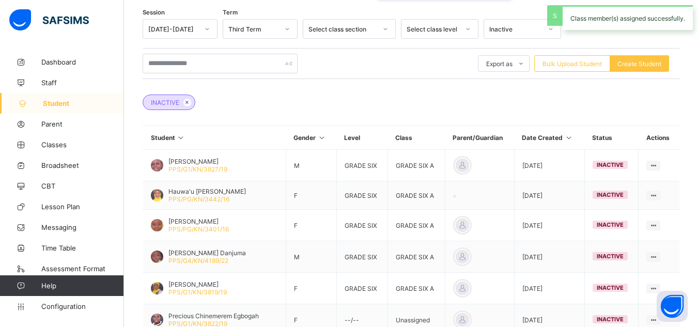
scroll to position [302, 0]
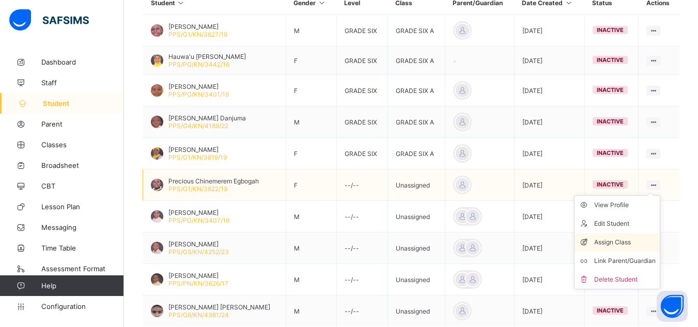
click at [630, 243] on div "Assign Class" at bounding box center [624, 242] width 61 height 10
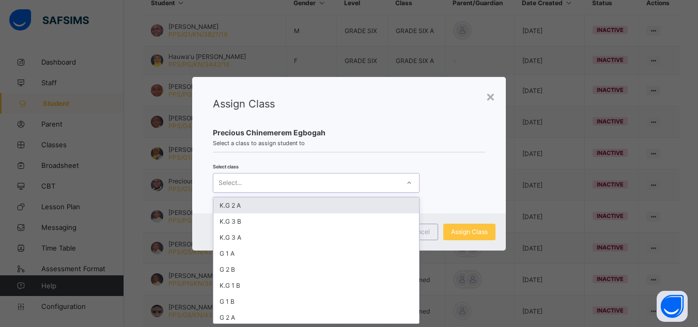
scroll to position [0, 0]
click at [338, 184] on div "Select..." at bounding box center [306, 183] width 186 height 14
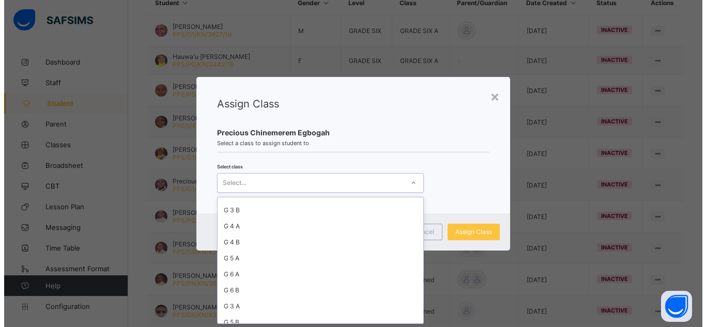
scroll to position [124, 0]
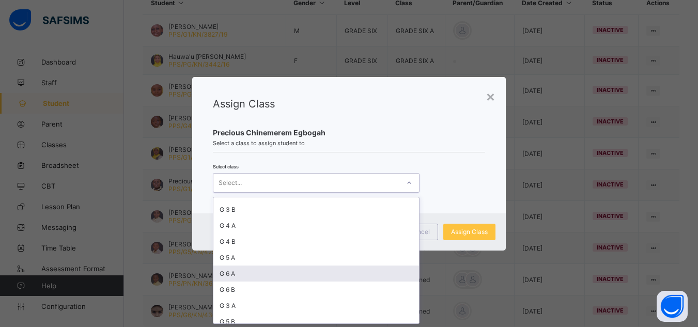
click at [255, 275] on div "G 6 A" at bounding box center [316, 273] width 206 height 16
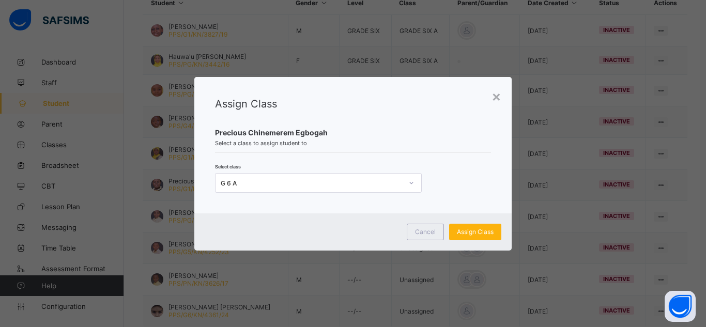
click at [459, 230] on span "Assign Class" at bounding box center [475, 232] width 37 height 8
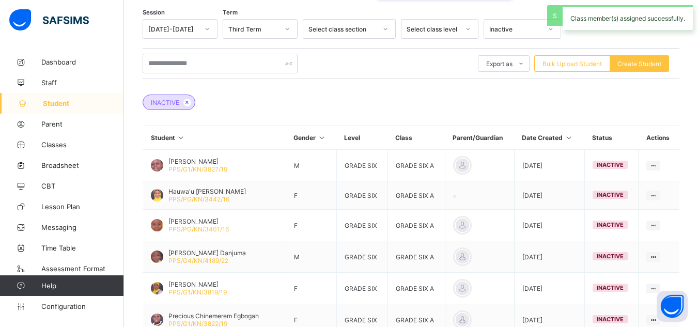
scroll to position [302, 0]
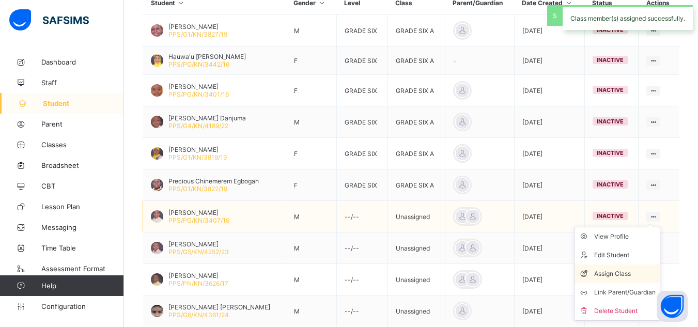
click at [621, 275] on div "Assign Class" at bounding box center [624, 274] width 61 height 10
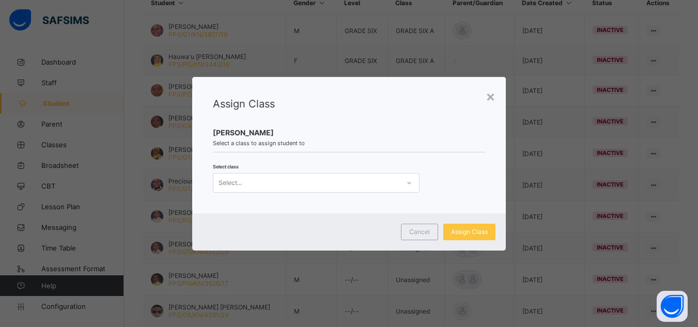
scroll to position [0, 0]
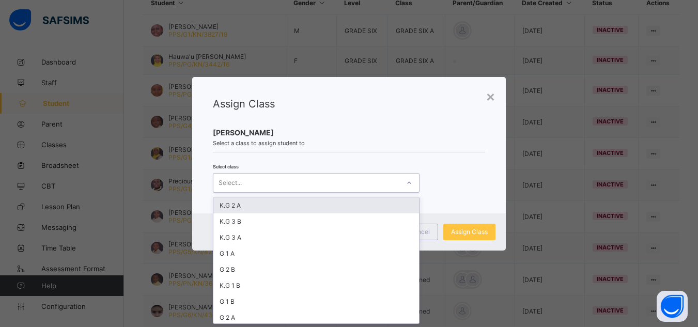
click at [324, 190] on div "Select..." at bounding box center [316, 183] width 207 height 20
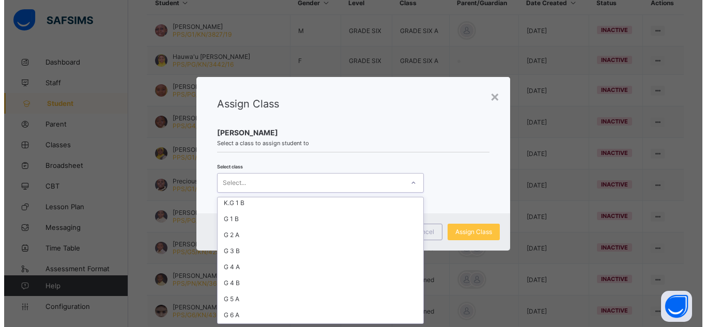
scroll to position [103, 0]
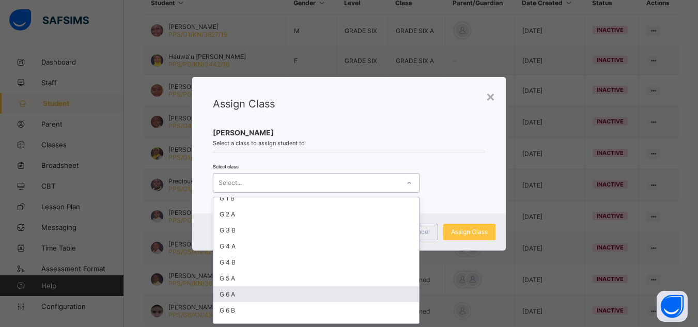
click at [295, 290] on div "G 6 A" at bounding box center [316, 294] width 206 height 16
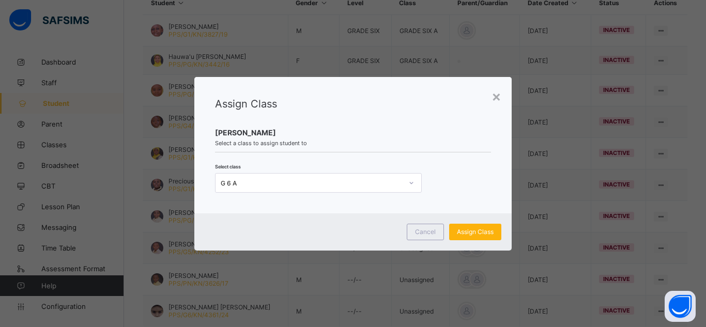
click at [463, 231] on span "Assign Class" at bounding box center [475, 232] width 37 height 8
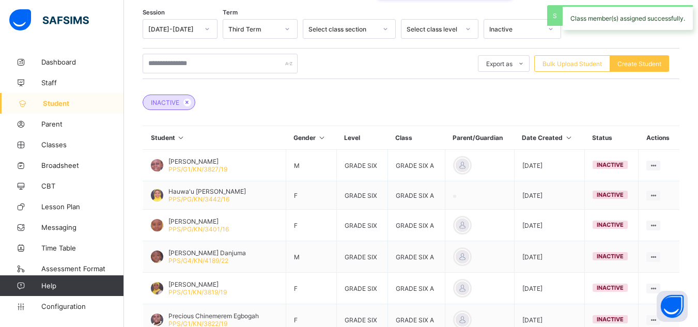
scroll to position [302, 0]
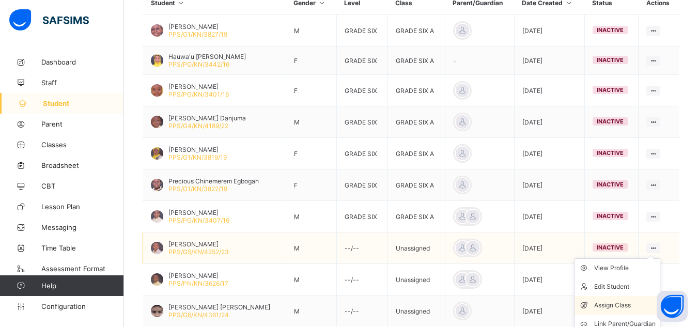
click at [616, 305] on div "Assign Class" at bounding box center [624, 305] width 61 height 10
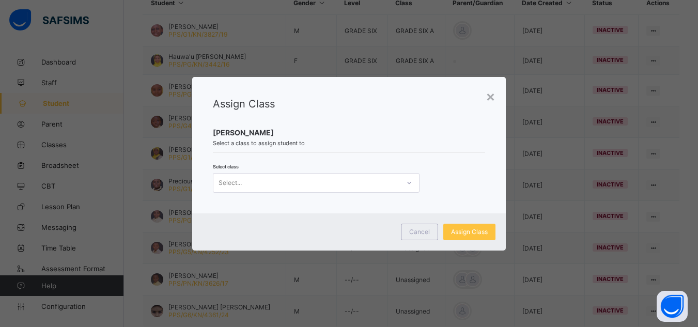
scroll to position [0, 0]
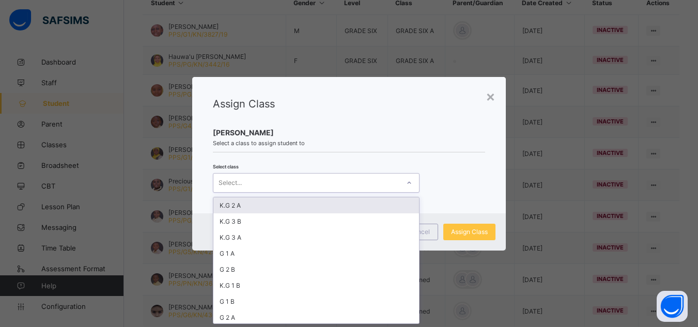
click at [368, 191] on div "Select..." at bounding box center [316, 183] width 207 height 20
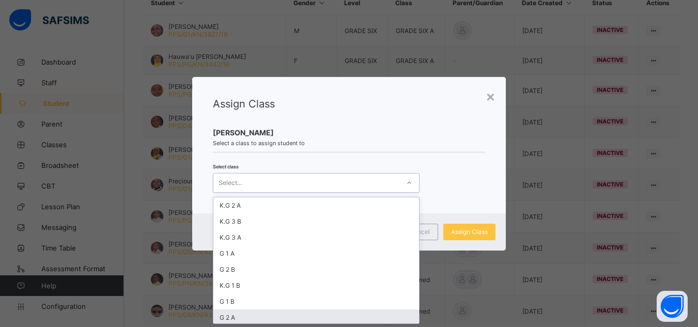
click at [411, 323] on div "K.G 2 A K.G 3 B K.G 3 A G 1 A G 2 B K.G 1 B G 1 B G 2 A G 3 B G 4 A G 4 B G 5 A…" at bounding box center [316, 261] width 207 height 128
click at [412, 319] on div "K.G 2 A K.G 3 B K.G 3 A G 1 A G 2 B K.G 1 B G 1 B G 2 A G 3 B G 4 A G 4 B G 5 A…" at bounding box center [316, 261] width 207 height 128
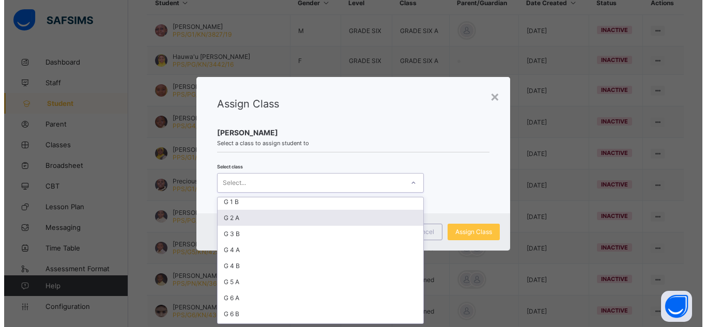
scroll to position [124, 0]
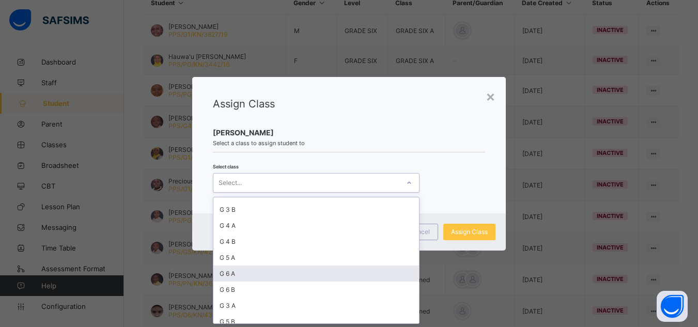
click at [269, 273] on div "G 6 A" at bounding box center [316, 273] width 206 height 16
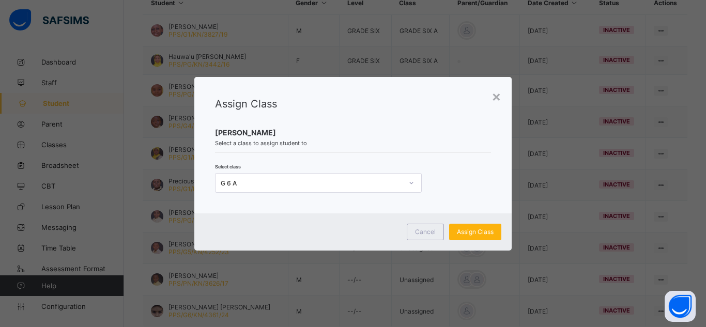
click at [480, 228] on span "Assign Class" at bounding box center [475, 232] width 37 height 8
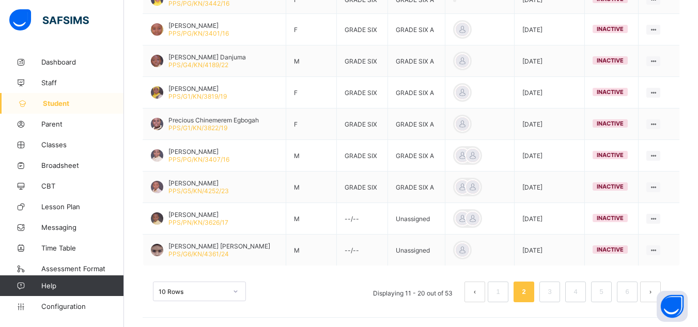
scroll to position [364, 0]
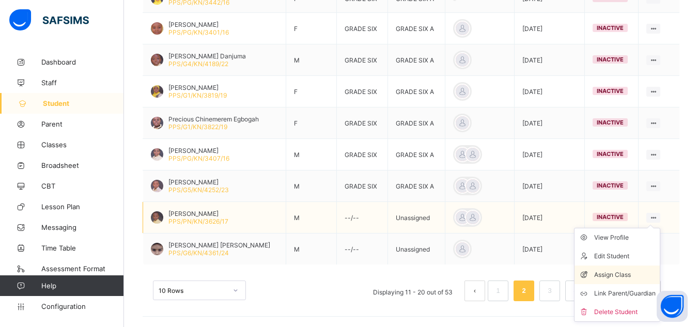
click at [616, 276] on div "Assign Class" at bounding box center [624, 275] width 61 height 10
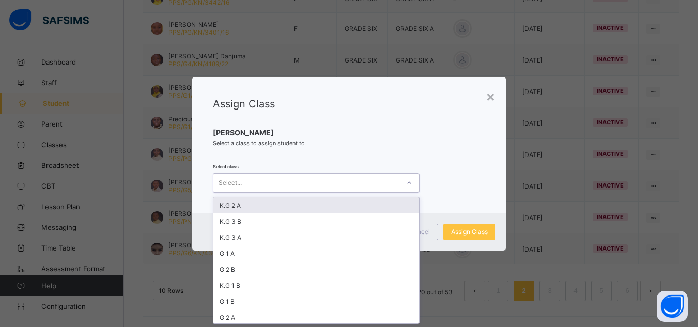
scroll to position [0, 0]
click at [372, 182] on div "Select..." at bounding box center [306, 183] width 186 height 14
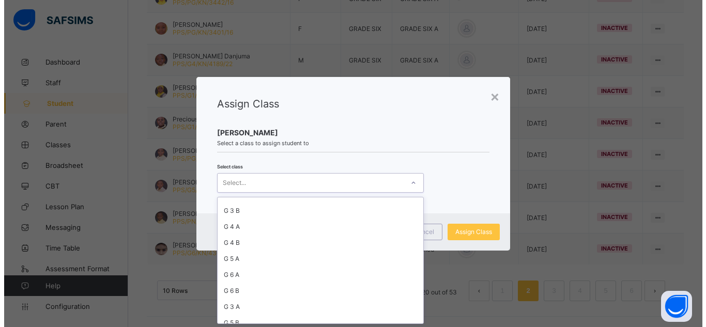
scroll to position [124, 0]
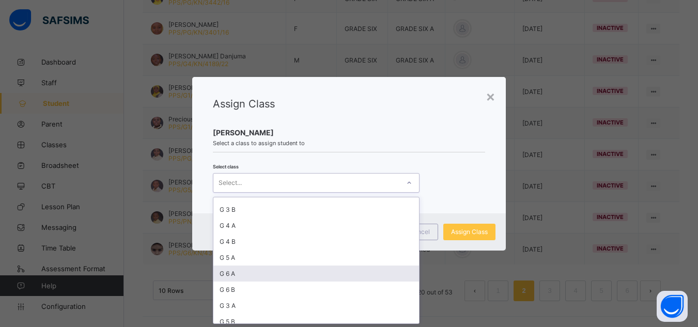
click at [255, 275] on div "G 6 A" at bounding box center [316, 273] width 206 height 16
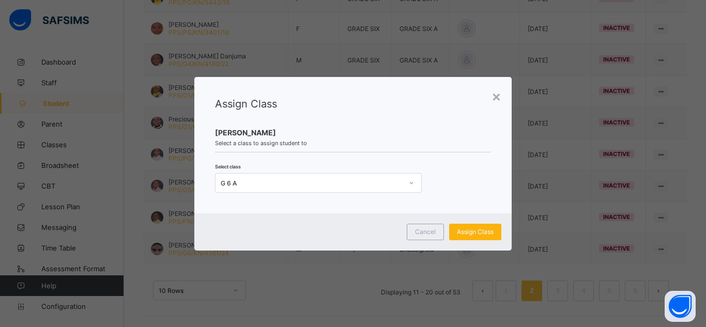
click at [459, 232] on span "Assign Class" at bounding box center [475, 232] width 37 height 8
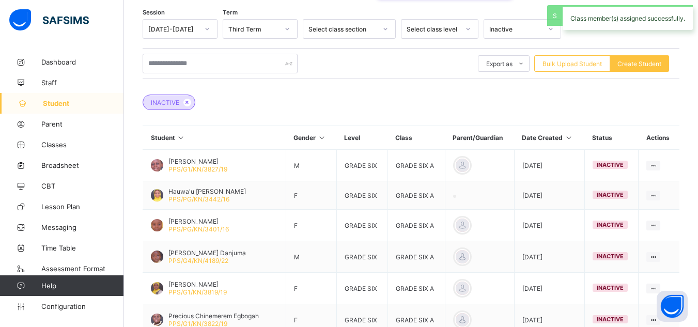
scroll to position [364, 0]
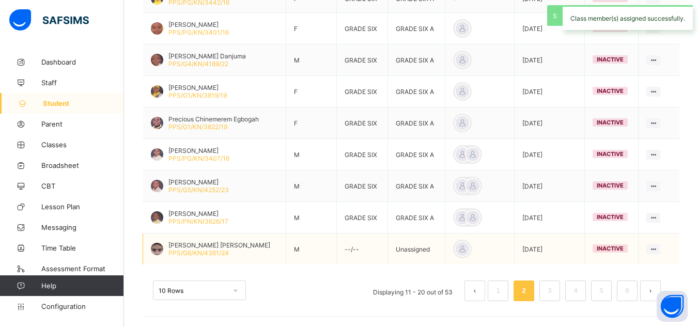
click at [661, 254] on td "View Profile Edit Student Assign Class Link Parent/Guardian Delete Student" at bounding box center [658, 249] width 41 height 32
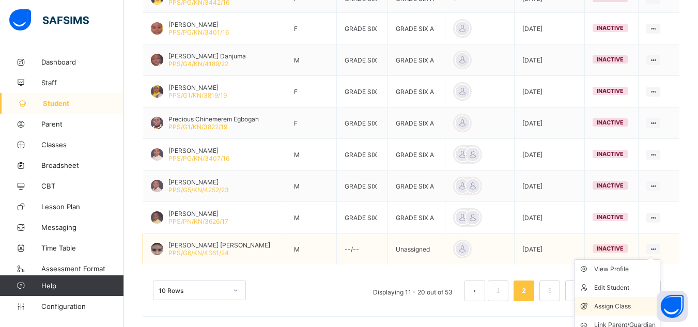
click at [624, 307] on div "Assign Class" at bounding box center [624, 306] width 61 height 10
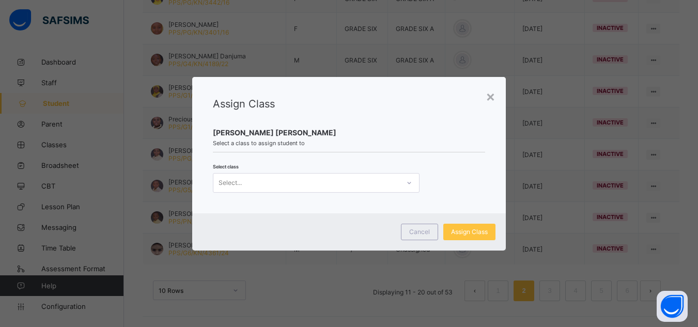
scroll to position [0, 0]
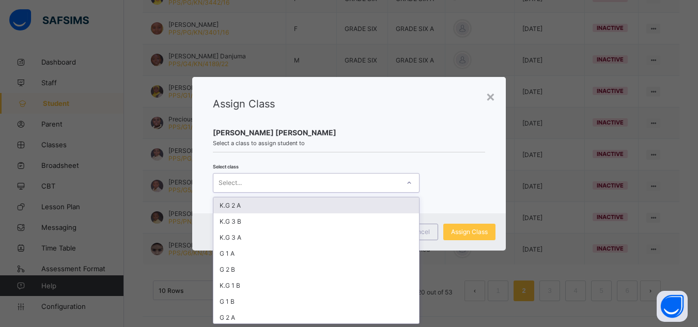
click at [366, 184] on div "Select..." at bounding box center [306, 183] width 186 height 14
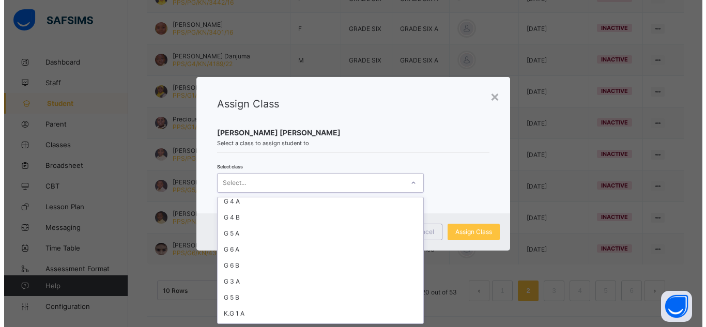
scroll to position [151, 0]
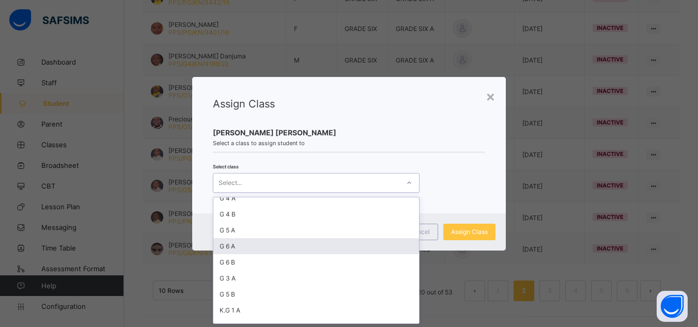
click at [247, 246] on div "G 6 A" at bounding box center [316, 246] width 206 height 16
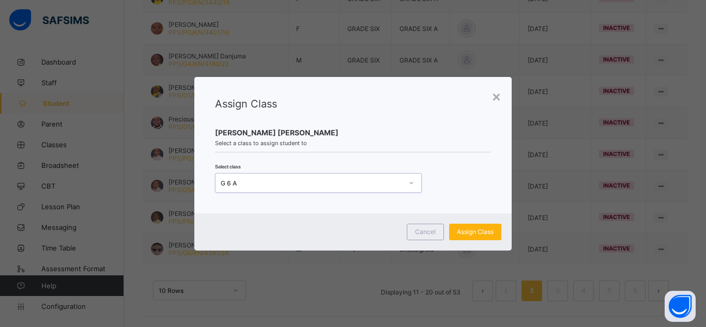
click at [476, 230] on span "Assign Class" at bounding box center [475, 232] width 37 height 8
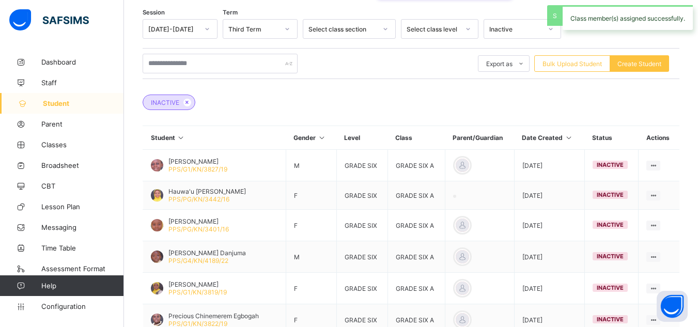
scroll to position [364, 0]
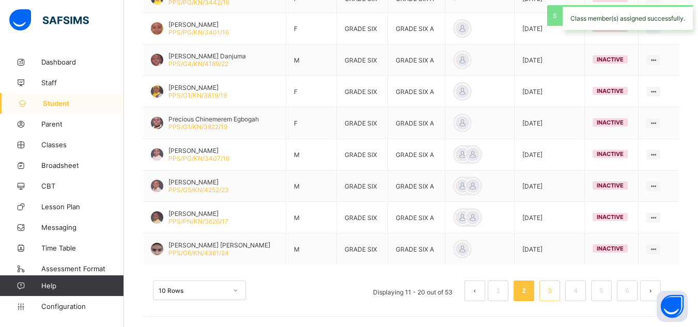
click at [554, 288] on link "3" at bounding box center [549, 290] width 10 height 13
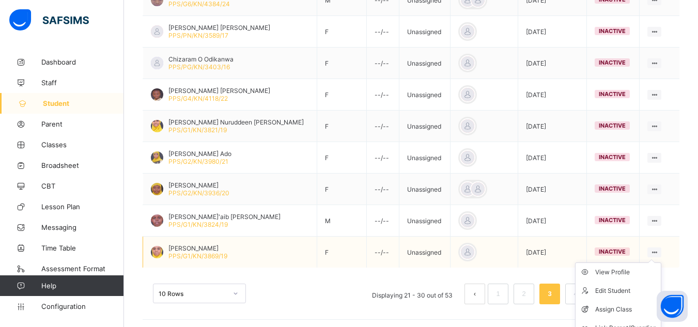
click at [656, 262] on ul "View Profile Edit Student Assign Class Link Parent/Guardian Delete Student" at bounding box center [618, 309] width 86 height 94
click at [627, 311] on div "Assign Class" at bounding box center [625, 309] width 61 height 10
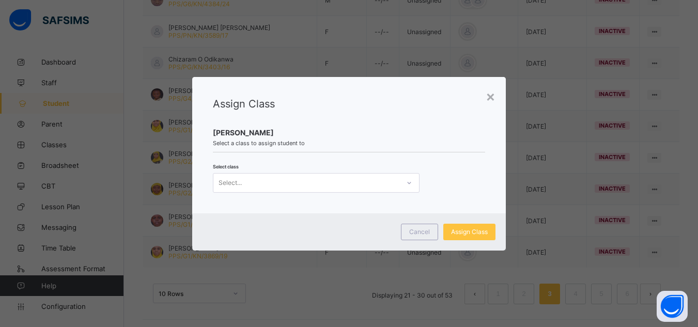
scroll to position [0, 0]
click at [376, 186] on div "Select..." at bounding box center [306, 183] width 186 height 14
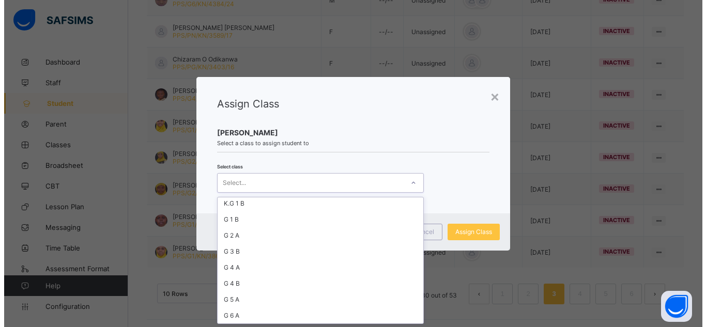
scroll to position [83, 0]
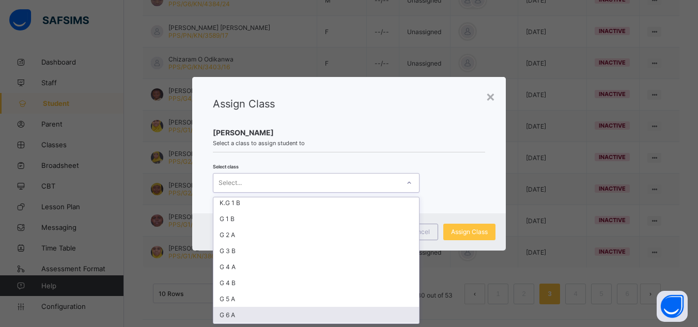
click at [286, 310] on div "G 6 A" at bounding box center [316, 315] width 206 height 16
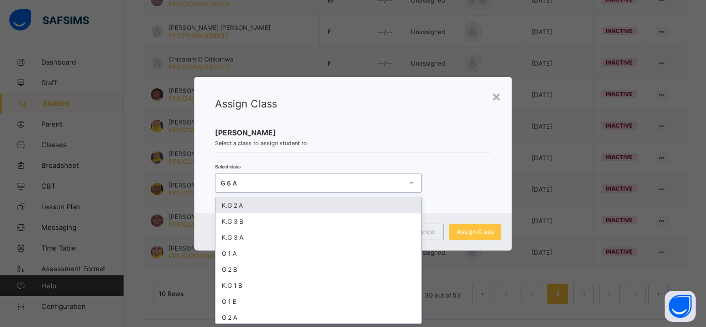
scroll to position [0, 0]
click at [413, 180] on icon at bounding box center [411, 183] width 6 height 10
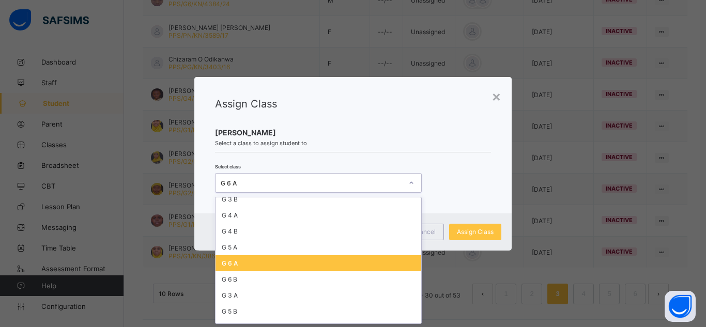
scroll to position [145, 0]
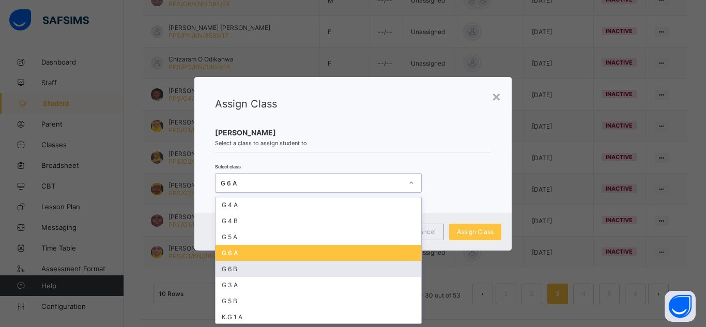
click at [311, 267] on div "G 6 B" at bounding box center [318, 269] width 206 height 16
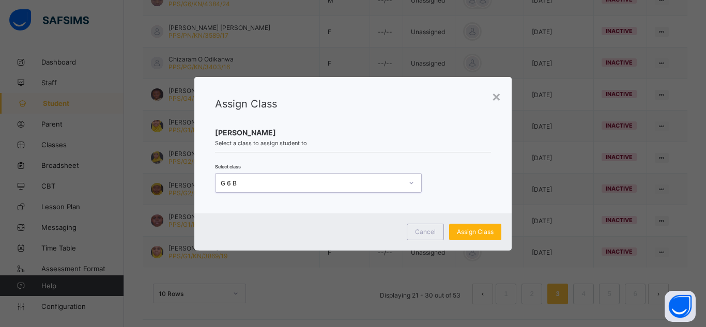
click at [463, 236] on div "Assign Class" at bounding box center [475, 232] width 52 height 17
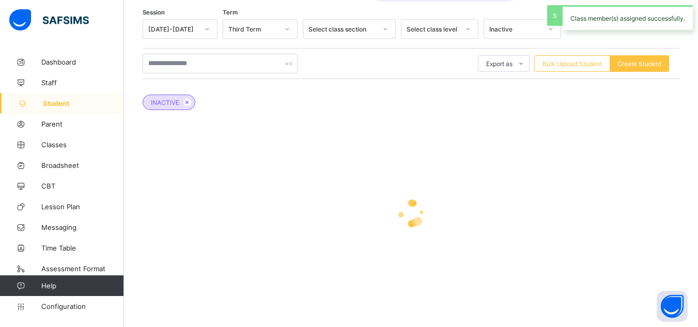
scroll to position [364, 0]
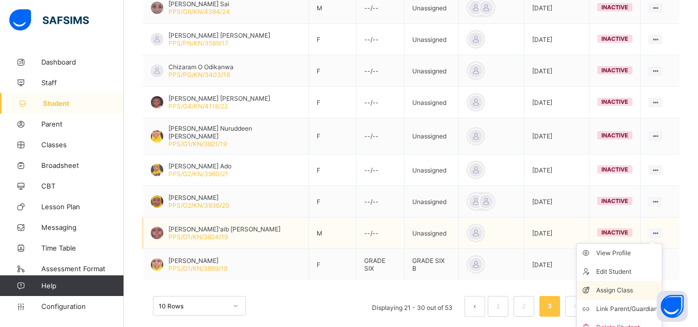
click at [616, 285] on div "Assign Class" at bounding box center [626, 290] width 61 height 10
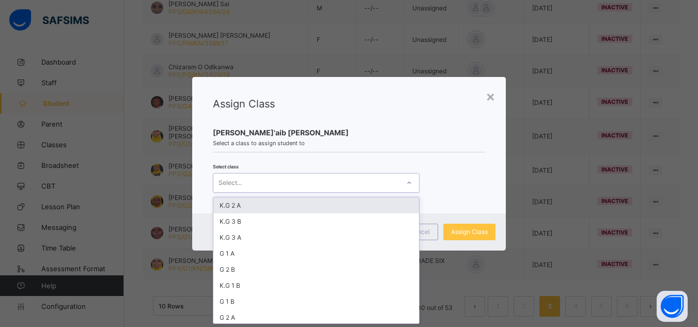
scroll to position [0, 0]
click at [346, 187] on div "Select..." at bounding box center [306, 183] width 186 height 14
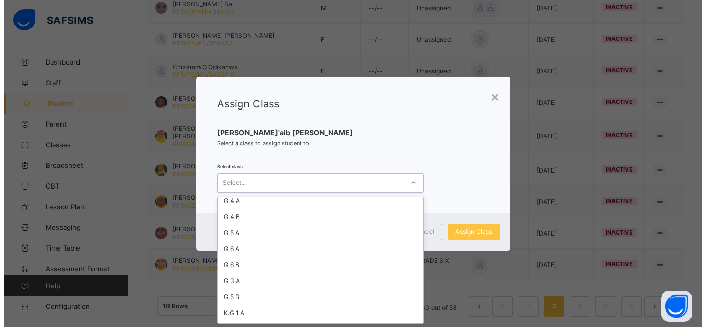
scroll to position [162, 0]
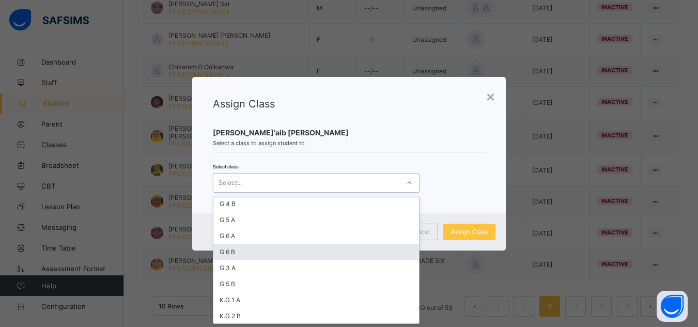
click at [238, 256] on div "G 6 B" at bounding box center [316, 252] width 206 height 16
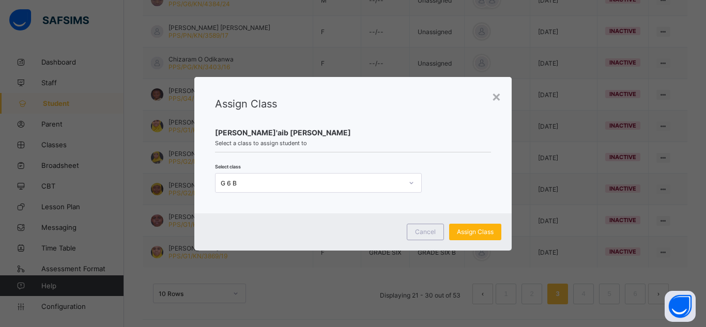
click at [464, 232] on span "Assign Class" at bounding box center [475, 232] width 37 height 8
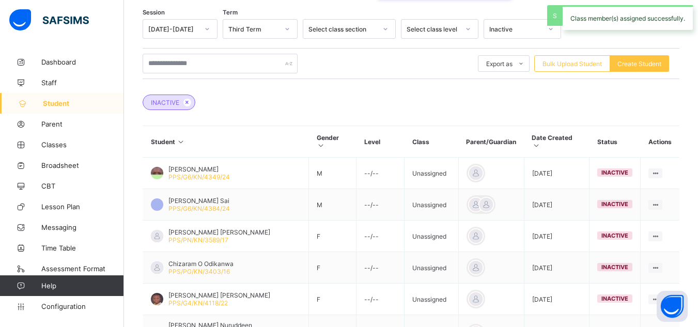
scroll to position [364, 0]
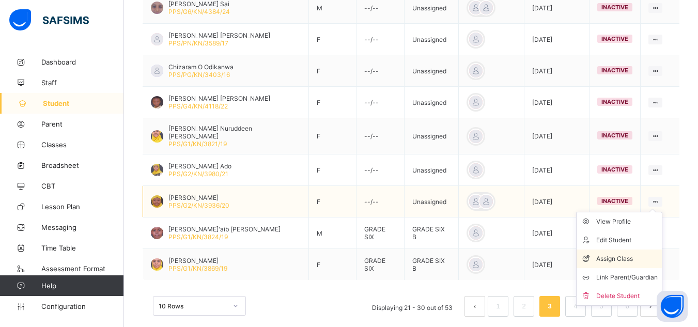
click at [617, 254] on div "Assign Class" at bounding box center [626, 259] width 61 height 10
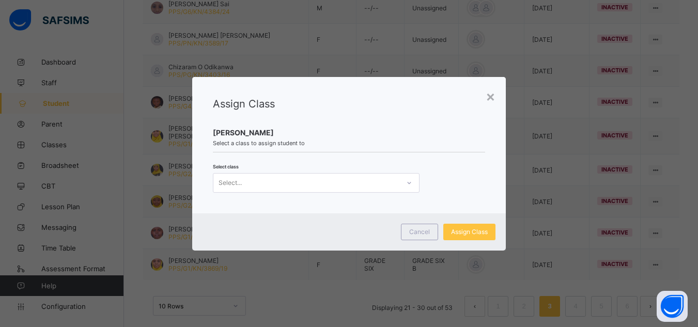
scroll to position [0, 0]
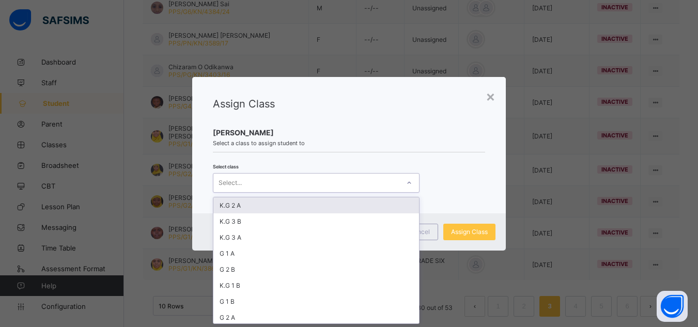
click at [404, 190] on div at bounding box center [409, 183] width 18 height 17
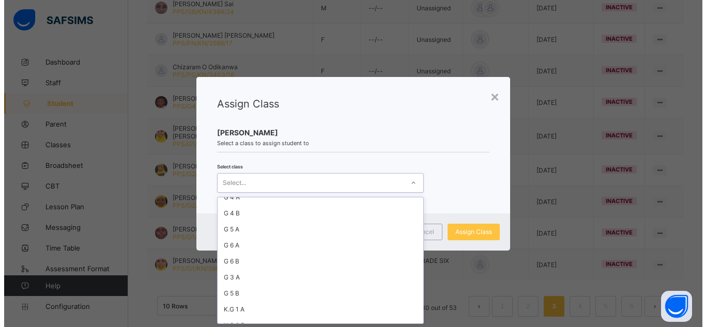
scroll to position [162, 0]
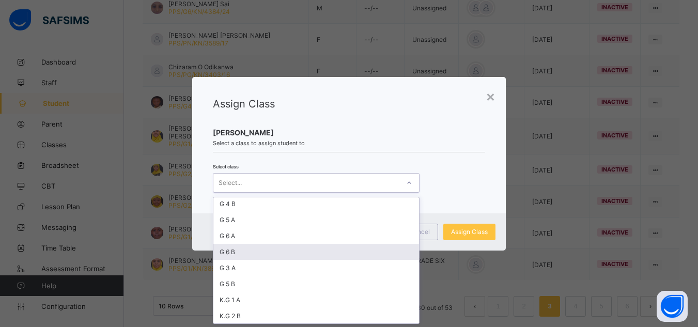
click at [256, 252] on div "G 6 B" at bounding box center [316, 252] width 206 height 16
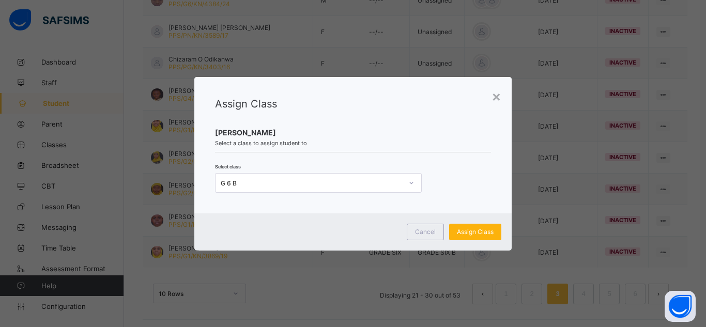
click at [484, 233] on span "Assign Class" at bounding box center [475, 232] width 37 height 8
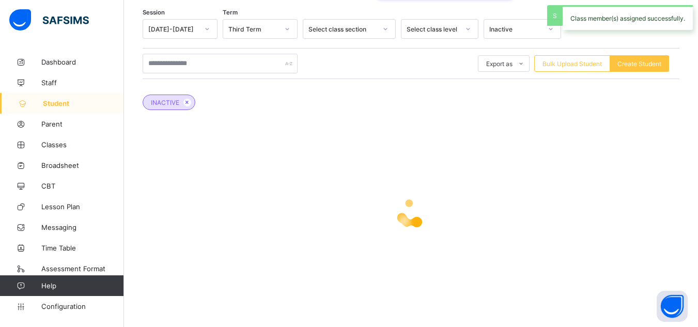
scroll to position [364, 0]
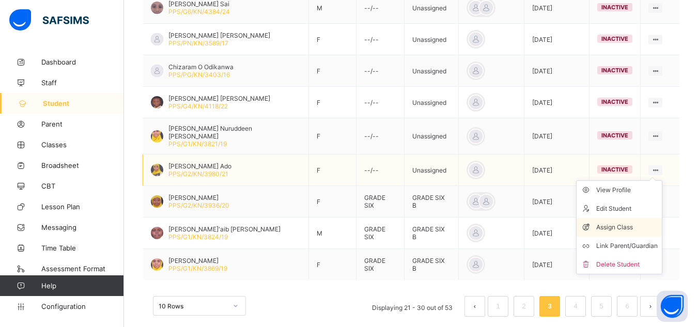
click at [612, 222] on div "Assign Class" at bounding box center [626, 227] width 61 height 10
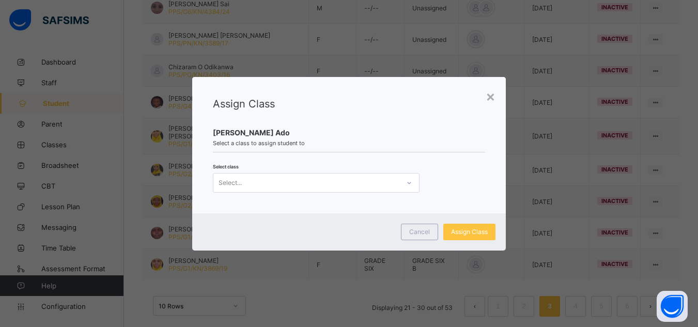
scroll to position [0, 0]
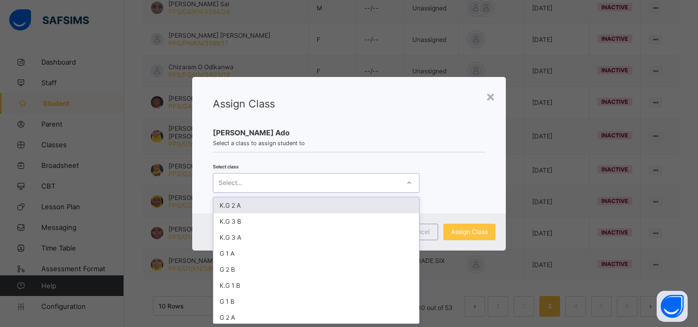
click at [383, 180] on div "Select..." at bounding box center [306, 183] width 186 height 14
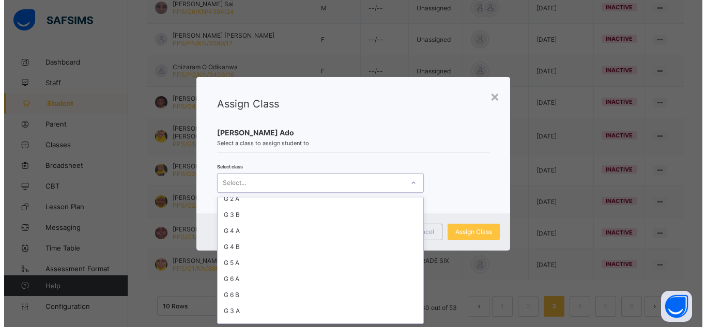
scroll to position [145, 0]
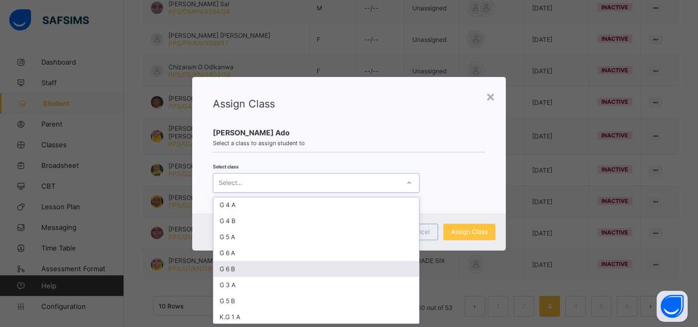
click at [335, 269] on div "G 6 B" at bounding box center [316, 269] width 206 height 16
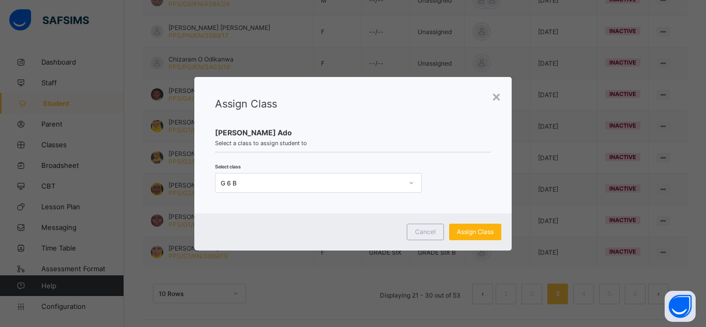
click at [495, 230] on div "Assign Class" at bounding box center [475, 232] width 52 height 17
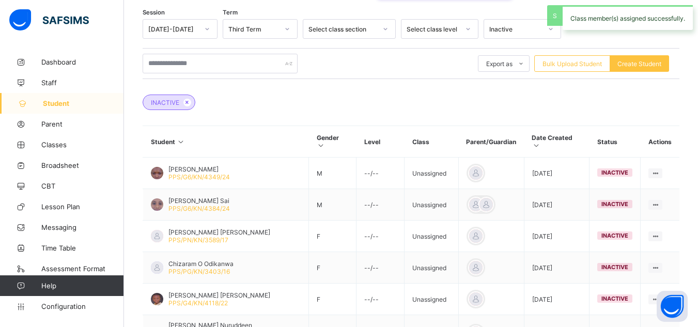
scroll to position [364, 0]
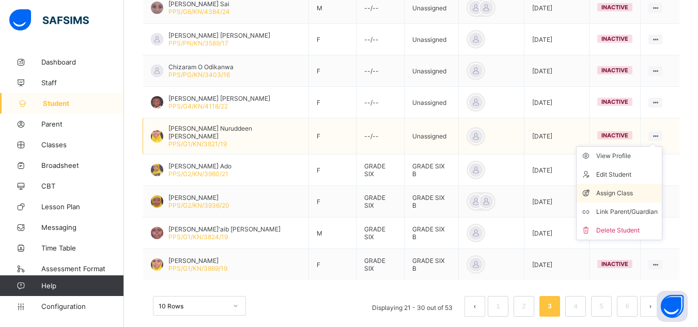
click at [613, 188] on div "Assign Class" at bounding box center [626, 193] width 61 height 10
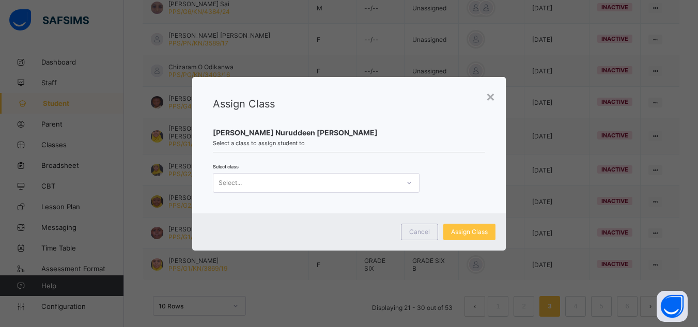
scroll to position [0, 0]
click at [356, 182] on div "Select..." at bounding box center [306, 183] width 186 height 14
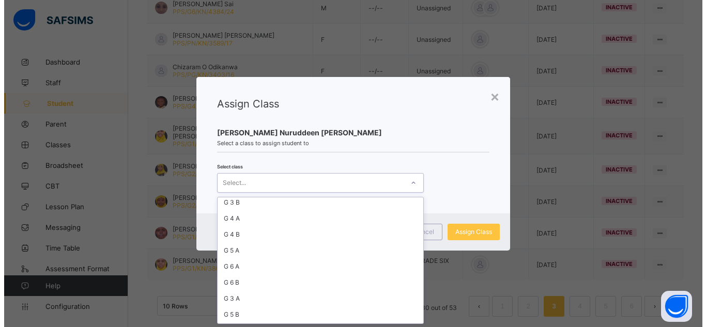
scroll to position [145, 0]
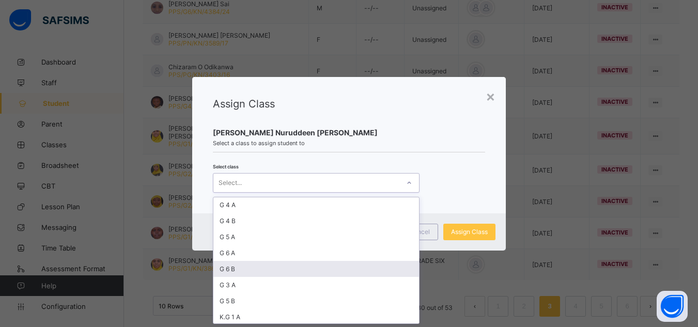
click at [259, 264] on div "G 6 B" at bounding box center [316, 269] width 206 height 16
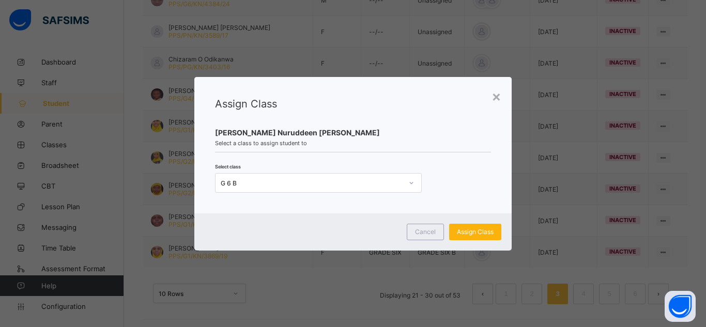
click at [469, 233] on span "Assign Class" at bounding box center [475, 232] width 37 height 8
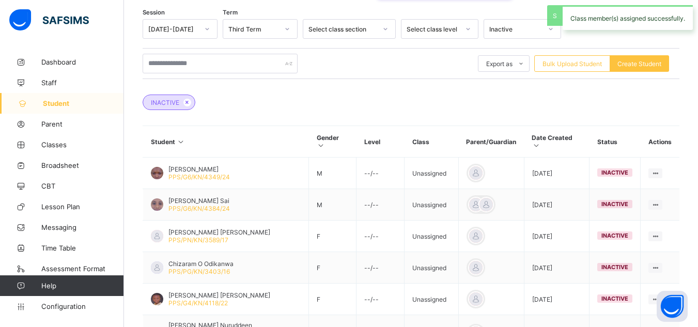
scroll to position [364, 0]
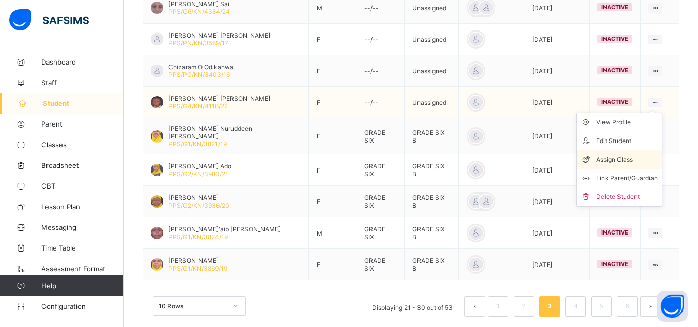
click at [624, 154] on div "Assign Class" at bounding box center [626, 159] width 61 height 10
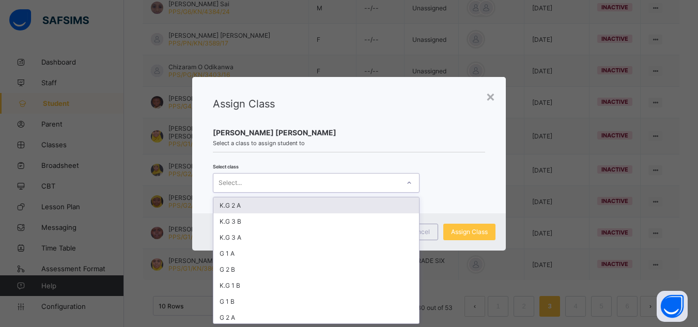
scroll to position [0, 0]
click at [387, 181] on div "Select..." at bounding box center [306, 183] width 186 height 14
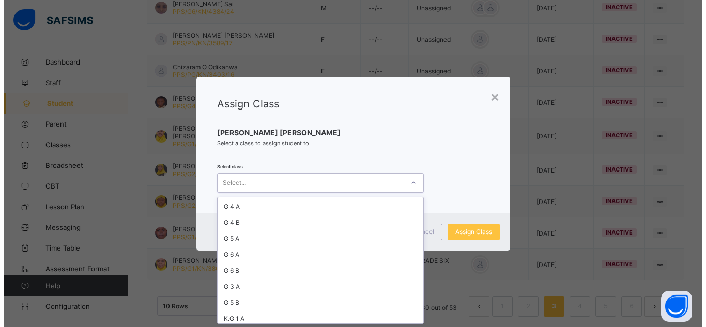
scroll to position [145, 0]
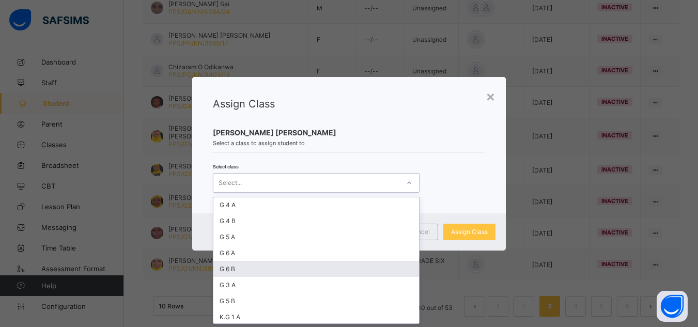
click at [232, 269] on div "G 6 B" at bounding box center [316, 269] width 206 height 16
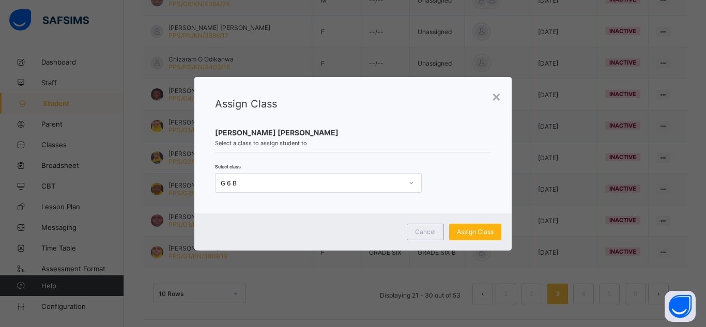
click at [456, 229] on div "Assign Class" at bounding box center [475, 232] width 52 height 17
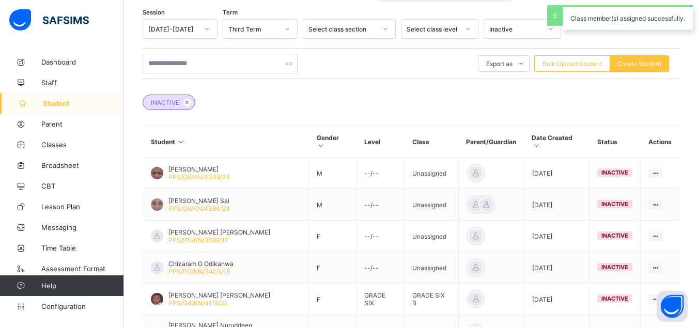
scroll to position [364, 0]
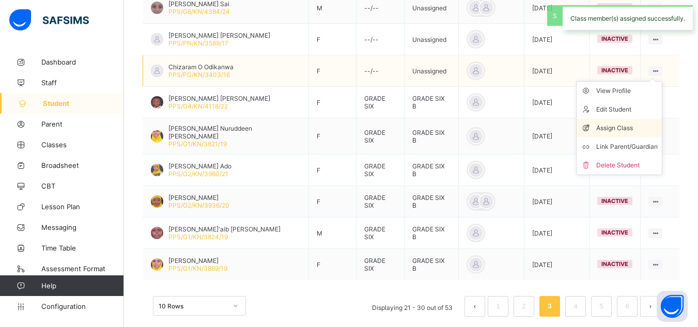
click at [625, 123] on div "Assign Class" at bounding box center [626, 128] width 61 height 10
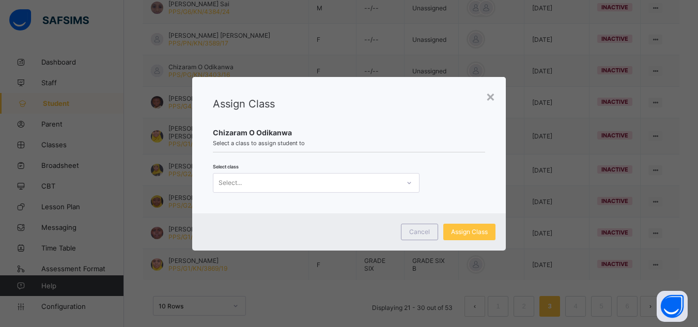
scroll to position [0, 0]
click at [375, 178] on div "Select..." at bounding box center [306, 183] width 186 height 14
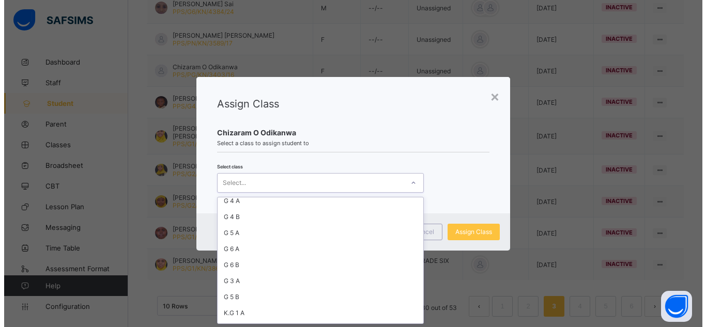
scroll to position [162, 0]
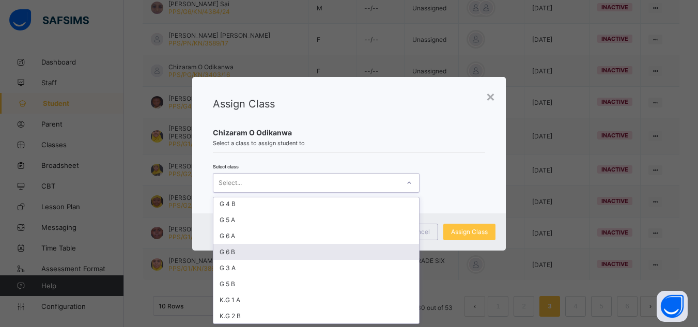
click at [285, 252] on div "G 6 B" at bounding box center [316, 252] width 206 height 16
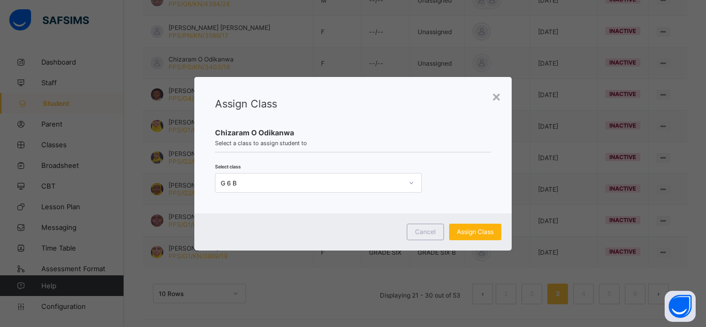
click at [487, 239] on div "Assign Class" at bounding box center [475, 232] width 52 height 17
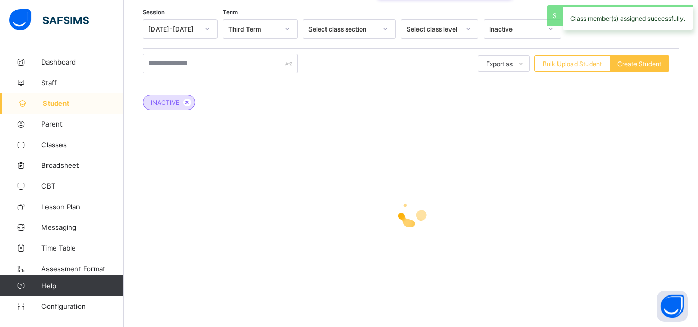
scroll to position [364, 0]
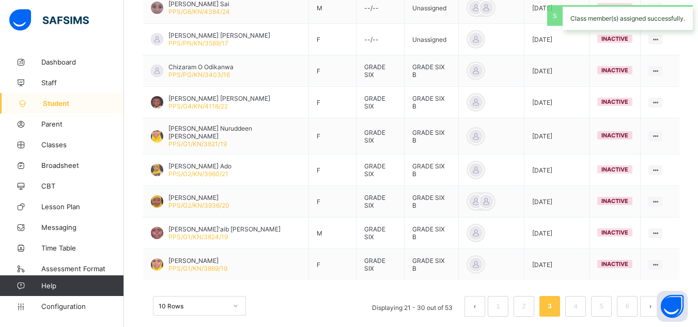
click at [659, 33] on div "Class member(s) assigned successfully." at bounding box center [627, 17] width 140 height 35
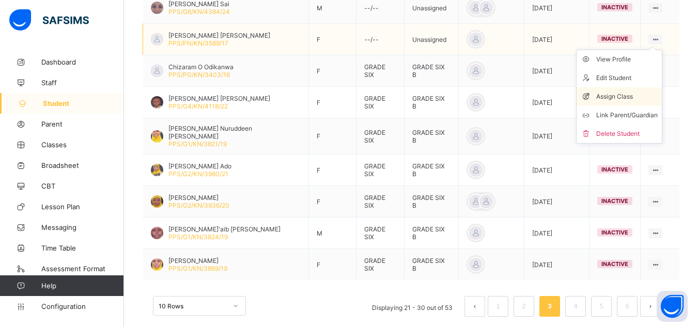
click at [623, 91] on div "Assign Class" at bounding box center [626, 96] width 61 height 10
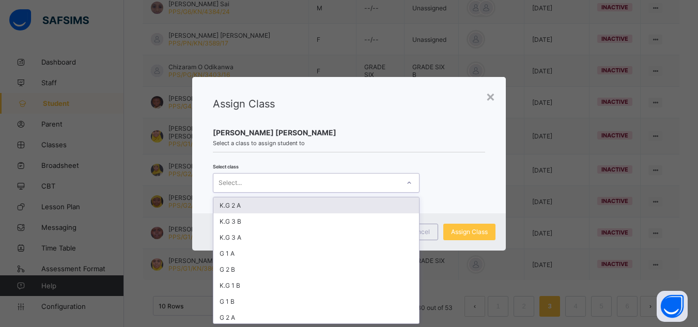
scroll to position [0, 0]
click at [304, 182] on div "Select..." at bounding box center [306, 183] width 186 height 14
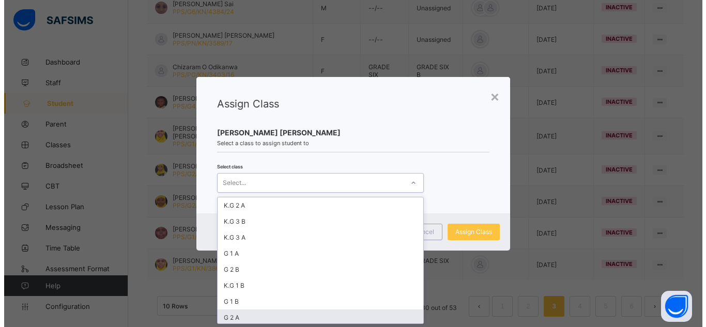
scroll to position [162, 0]
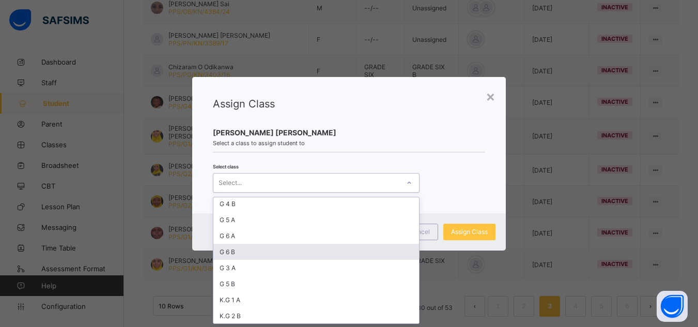
click at [275, 250] on div "G 6 B" at bounding box center [316, 252] width 206 height 16
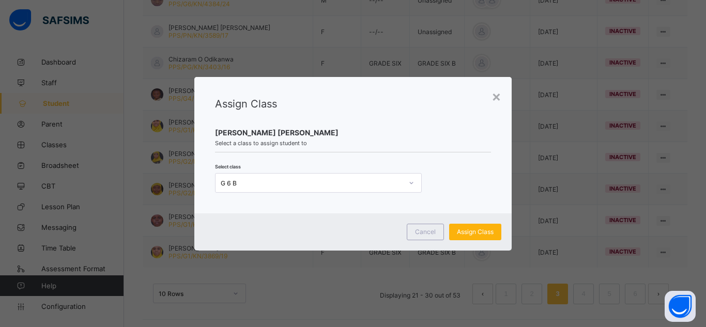
click at [473, 230] on span "Assign Class" at bounding box center [475, 232] width 37 height 8
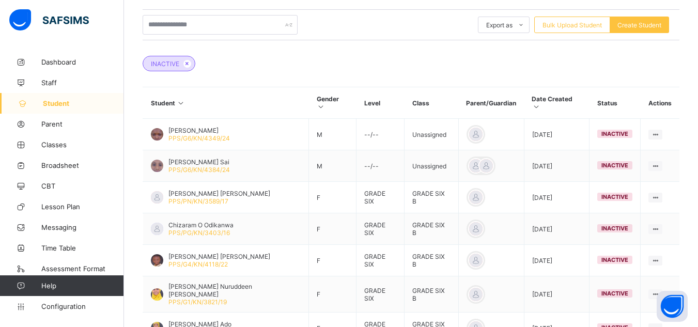
scroll to position [198, 0]
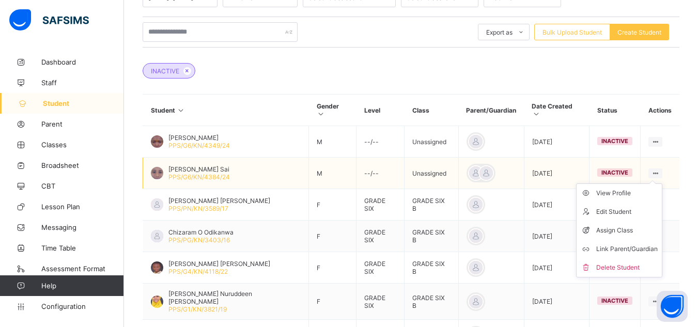
click at [659, 169] on icon at bounding box center [655, 173] width 9 height 8
click at [625, 225] on div "Assign Class" at bounding box center [626, 230] width 61 height 10
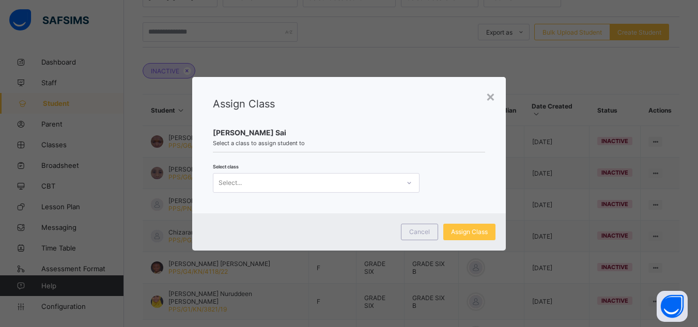
scroll to position [0, 0]
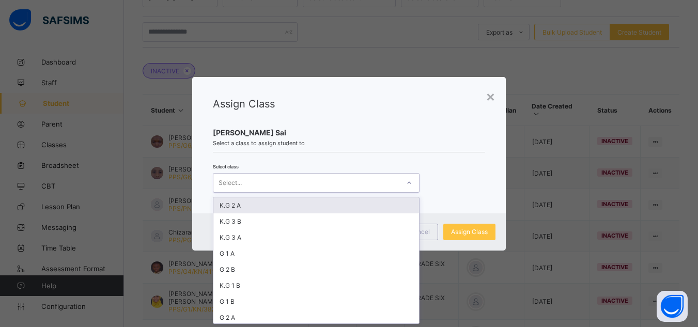
click at [339, 186] on div "Select..." at bounding box center [306, 183] width 186 height 14
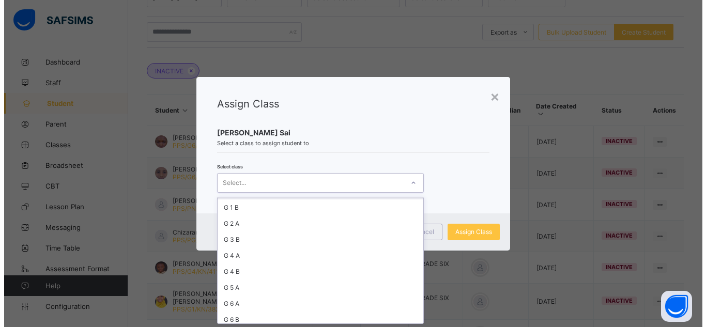
scroll to position [124, 0]
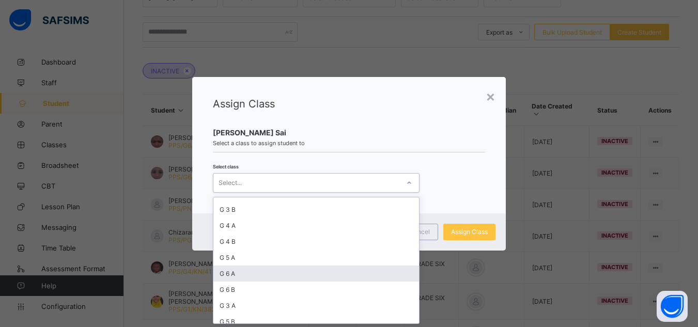
click at [251, 274] on div "G 6 A" at bounding box center [316, 273] width 206 height 16
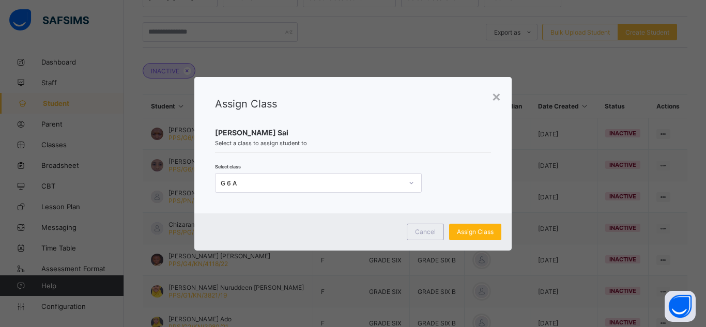
click at [469, 230] on span "Assign Class" at bounding box center [475, 232] width 37 height 8
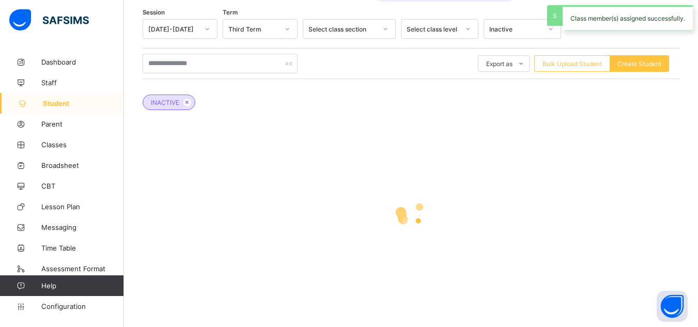
scroll to position [198, 0]
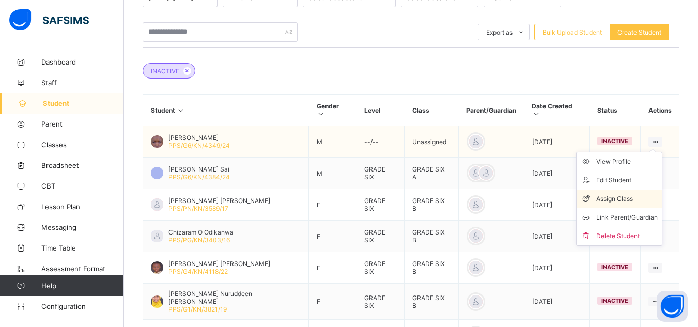
click at [627, 194] on div "Assign Class" at bounding box center [626, 199] width 61 height 10
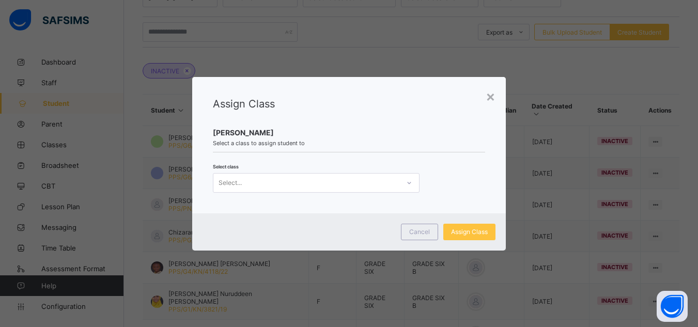
click at [385, 195] on div "Assign Class Ibrahim Shuaibu Kurfi Select a class to assign student to Select c…" at bounding box center [349, 145] width 314 height 136
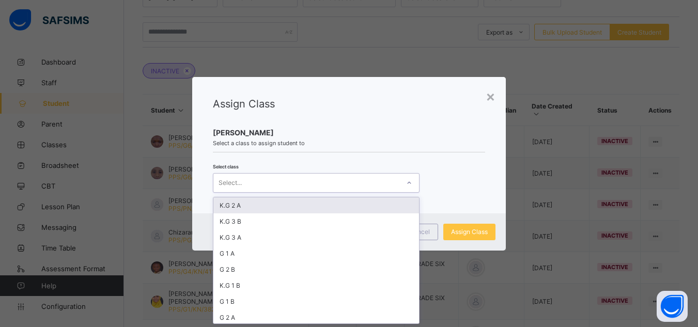
scroll to position [0, 0]
click at [374, 186] on div "Select..." at bounding box center [306, 183] width 186 height 14
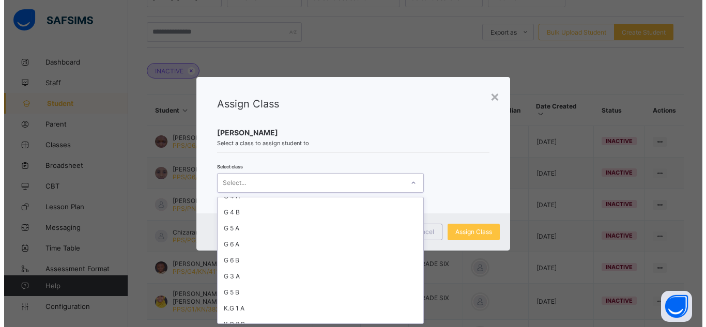
scroll to position [162, 0]
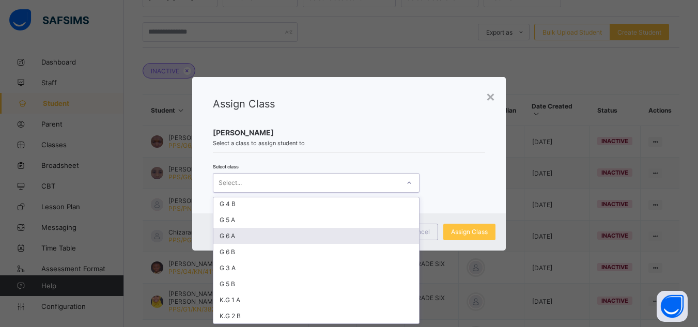
click at [283, 234] on div "G 6 A" at bounding box center [316, 236] width 206 height 16
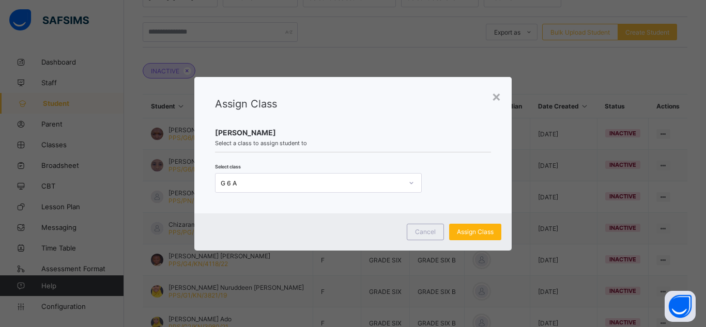
click at [486, 236] on div "Assign Class" at bounding box center [475, 232] width 52 height 17
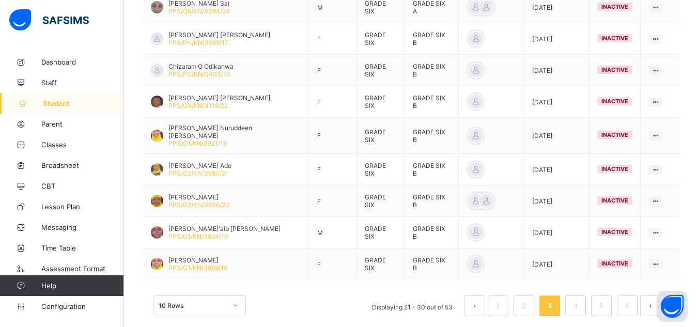
scroll to position [367, 0]
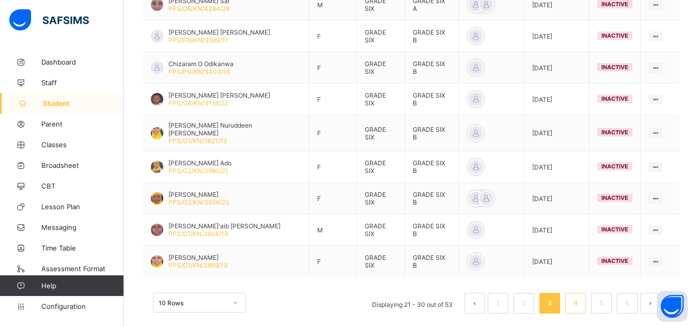
click at [580, 296] on link "4" at bounding box center [575, 302] width 10 height 13
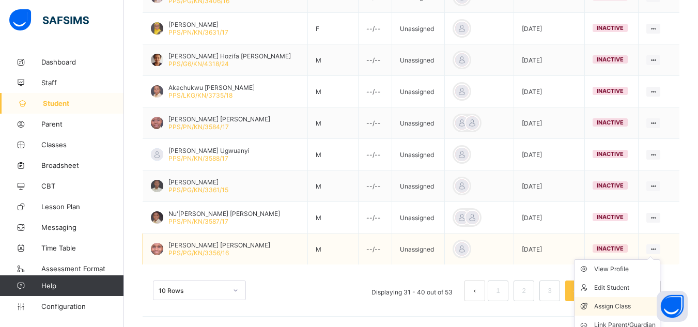
click at [622, 306] on div "Assign Class" at bounding box center [624, 306] width 61 height 10
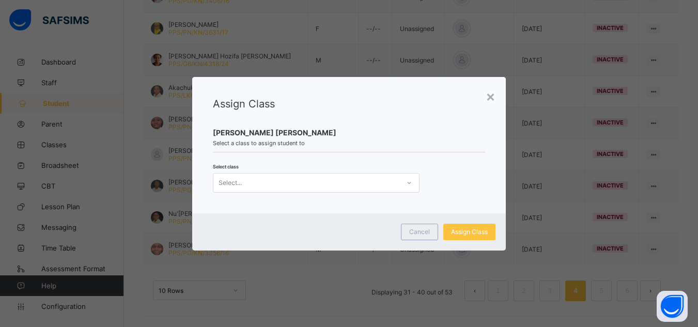
scroll to position [0, 0]
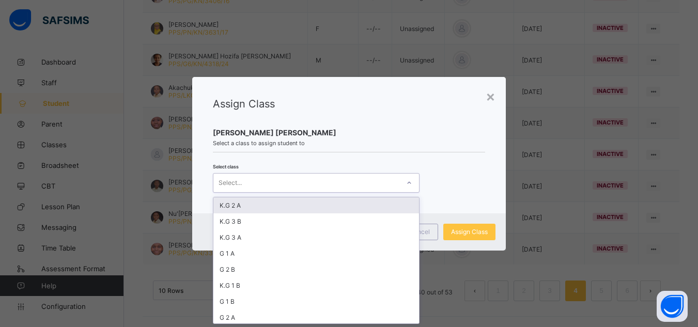
click at [401, 189] on div at bounding box center [409, 183] width 18 height 17
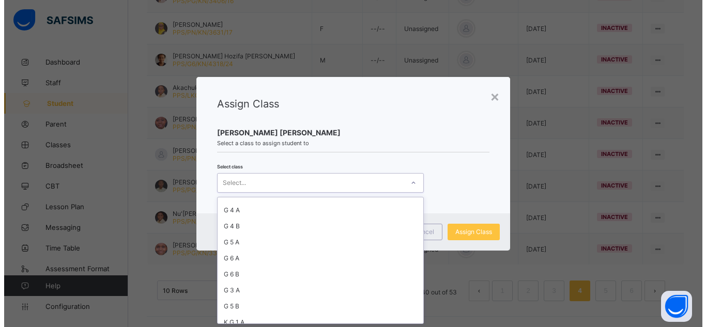
scroll to position [145, 0]
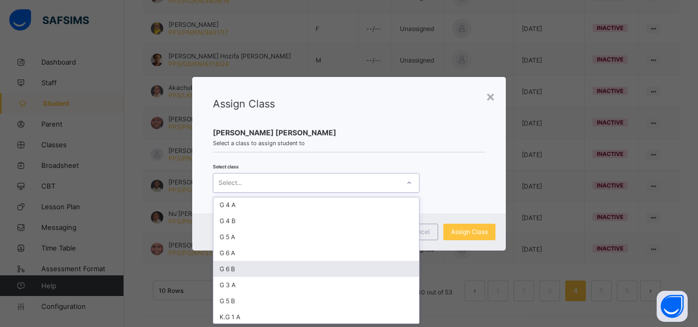
click at [251, 271] on div "G 6 B" at bounding box center [316, 269] width 206 height 16
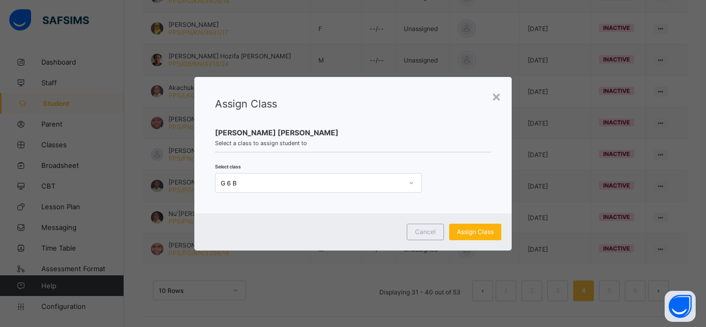
click at [467, 230] on span "Assign Class" at bounding box center [475, 232] width 37 height 8
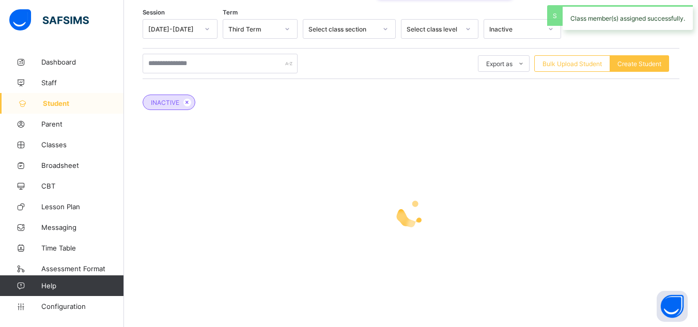
scroll to position [367, 0]
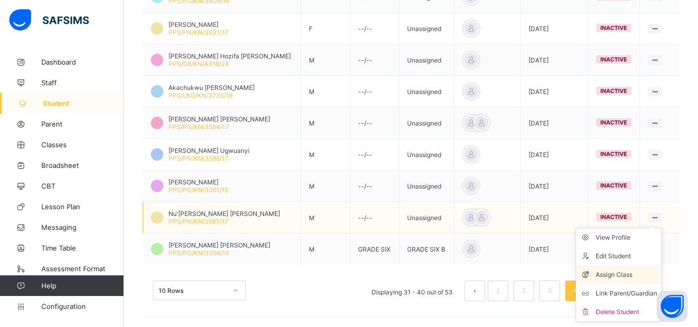
click at [625, 275] on div "Assign Class" at bounding box center [626, 275] width 61 height 10
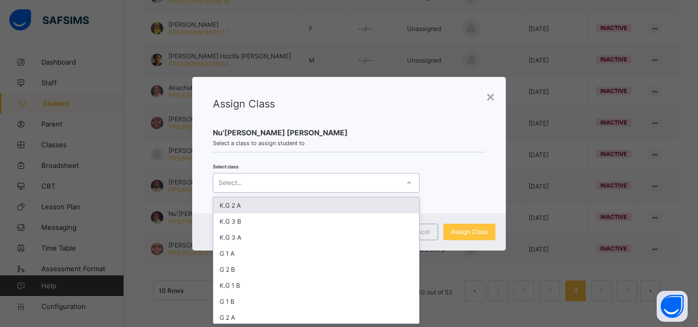
scroll to position [0, 0]
click at [385, 187] on div "Select..." at bounding box center [306, 183] width 186 height 14
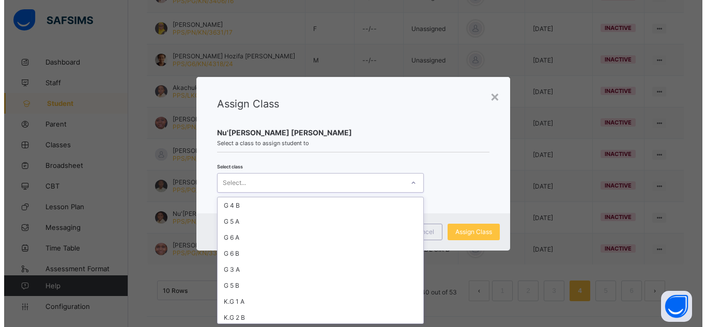
scroll to position [162, 0]
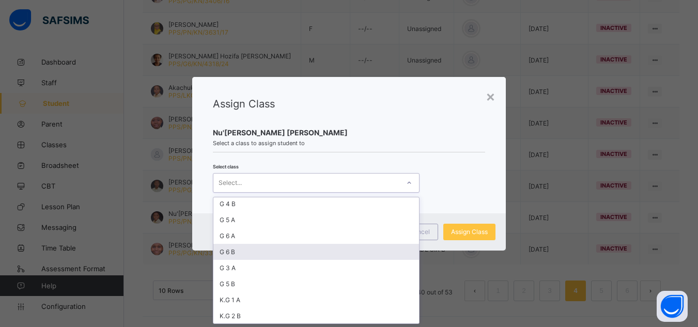
click at [264, 248] on div "G 6 B" at bounding box center [316, 252] width 206 height 16
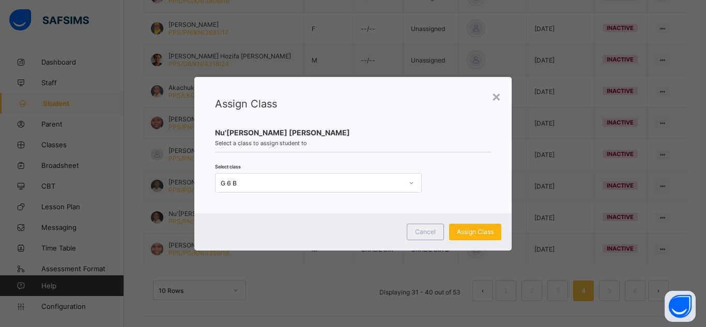
click at [469, 231] on span "Assign Class" at bounding box center [475, 232] width 37 height 8
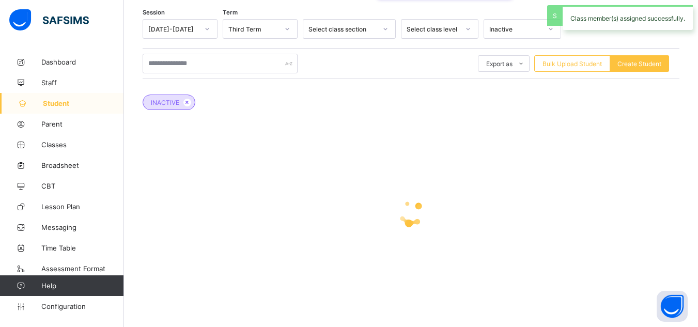
scroll to position [367, 0]
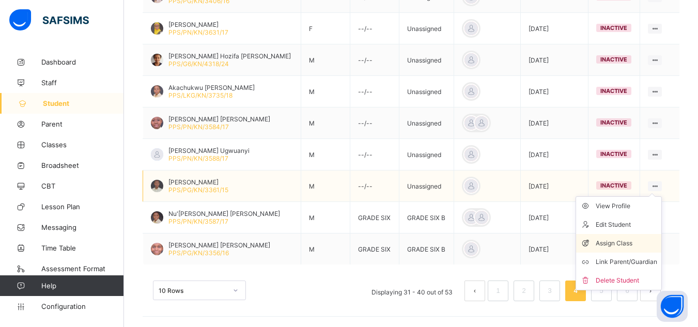
click at [623, 242] on div "Assign Class" at bounding box center [626, 243] width 61 height 10
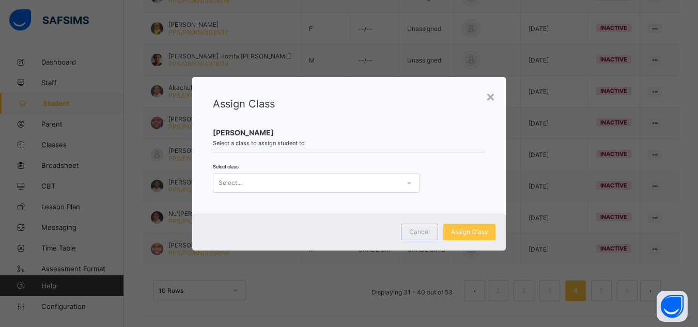
scroll to position [0, 0]
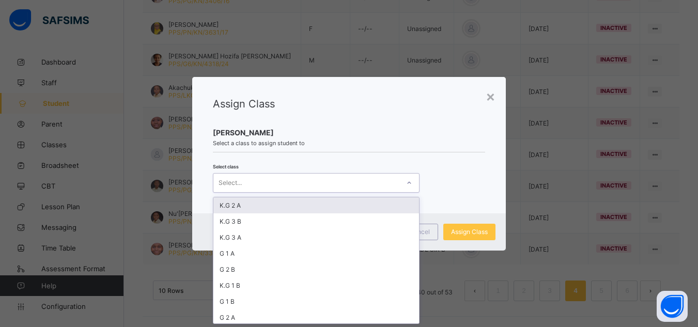
click at [356, 188] on div "Select..." at bounding box center [306, 183] width 186 height 14
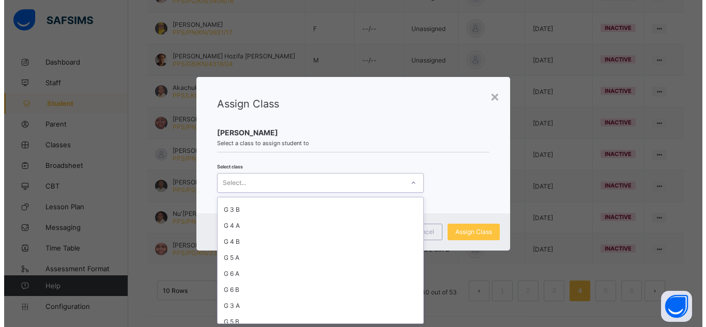
scroll to position [145, 0]
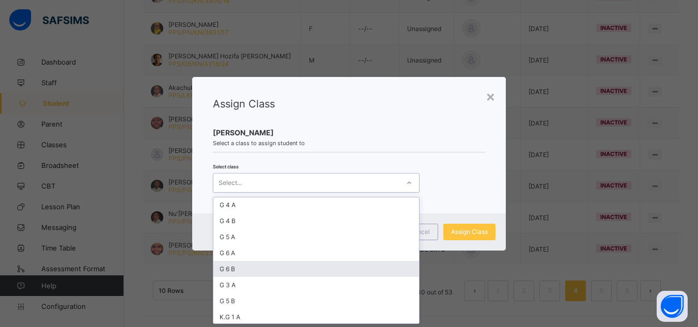
click at [284, 268] on div "G 6 B" at bounding box center [316, 269] width 206 height 16
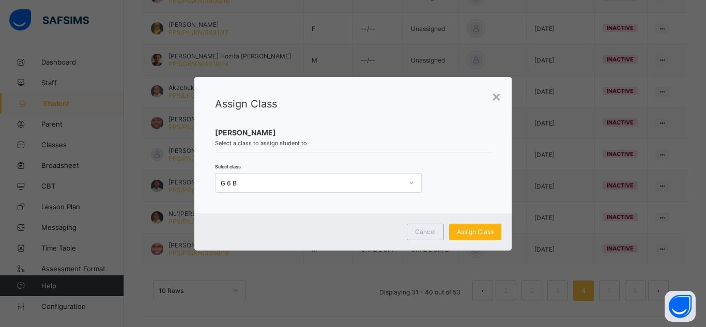
click at [455, 230] on div "Assign Class" at bounding box center [475, 232] width 52 height 17
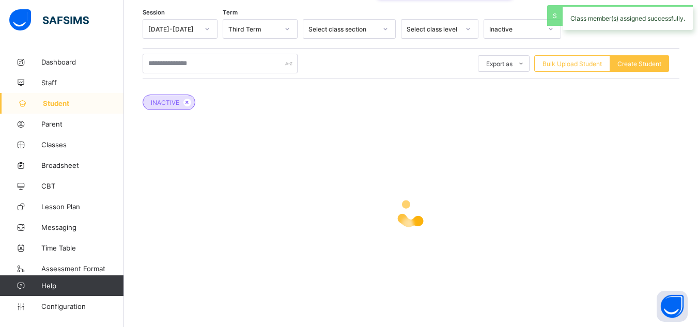
scroll to position [367, 0]
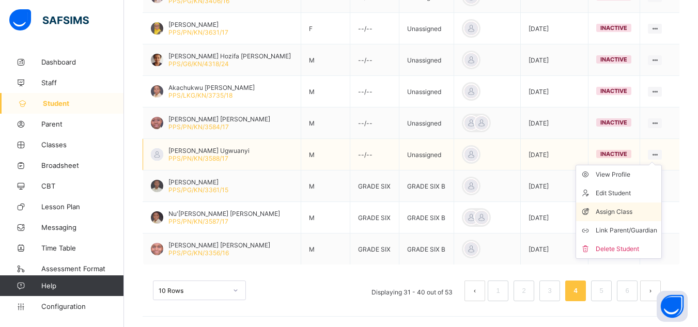
click at [629, 211] on div "Assign Class" at bounding box center [626, 212] width 61 height 10
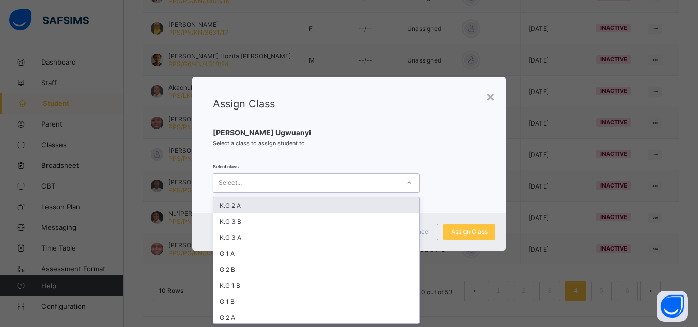
scroll to position [0, 0]
click at [339, 186] on div "Select..." at bounding box center [306, 183] width 186 height 14
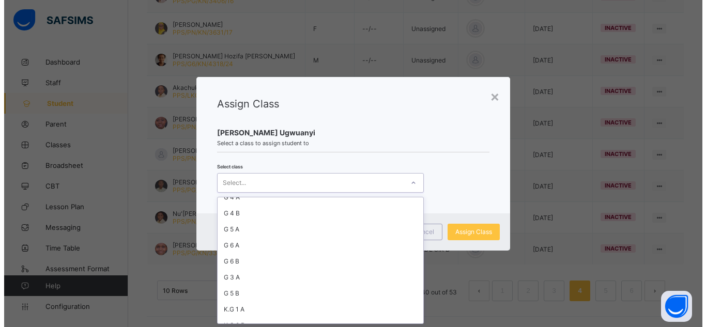
scroll to position [162, 0]
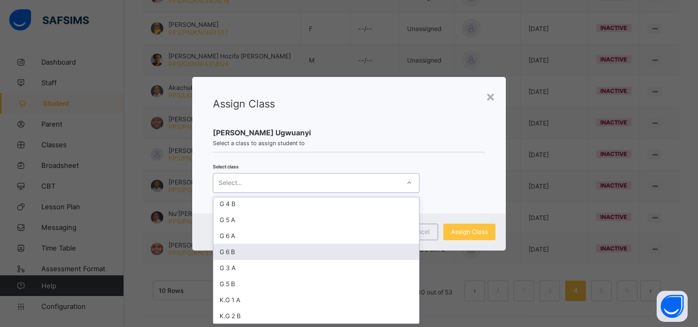
click at [263, 252] on div "G 6 B" at bounding box center [316, 252] width 206 height 16
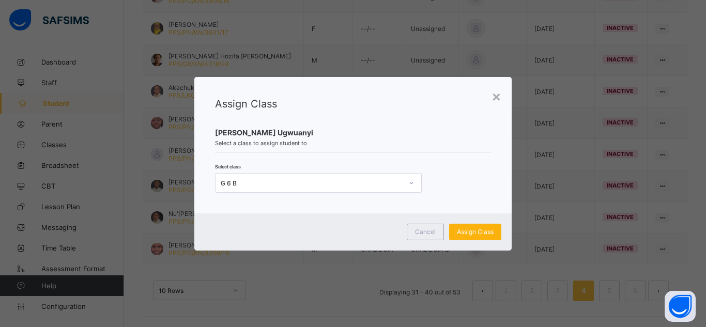
click at [471, 230] on span "Assign Class" at bounding box center [475, 232] width 37 height 8
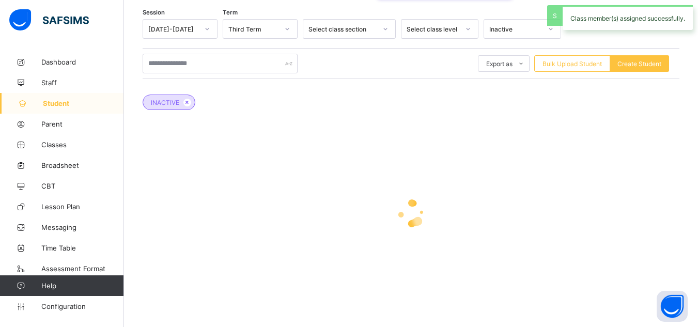
scroll to position [367, 0]
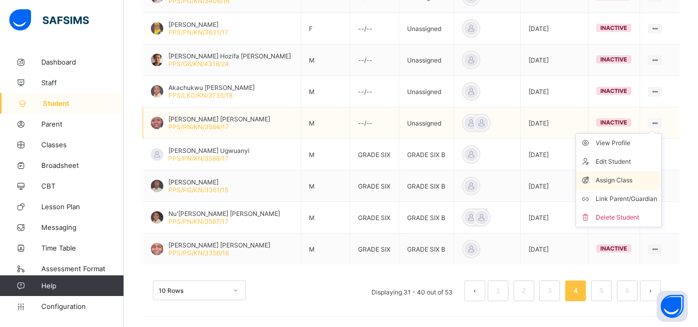
click at [614, 183] on div "Assign Class" at bounding box center [626, 180] width 61 height 10
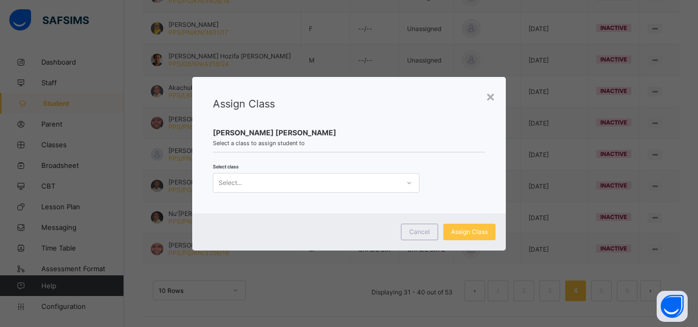
scroll to position [0, 0]
click at [368, 184] on div "Select..." at bounding box center [306, 183] width 186 height 14
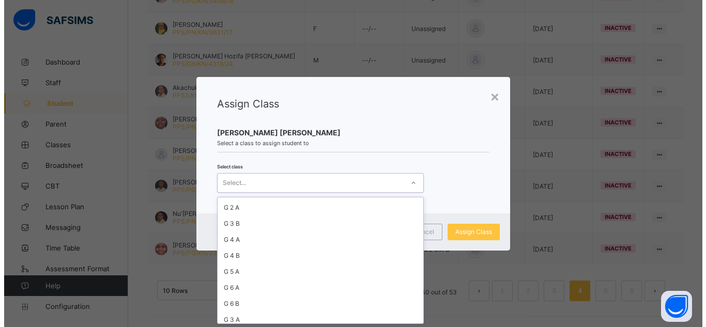
scroll to position [124, 0]
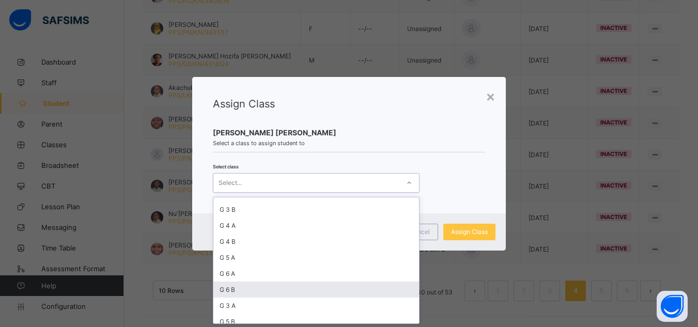
click at [271, 292] on div "G 6 B" at bounding box center [316, 289] width 206 height 16
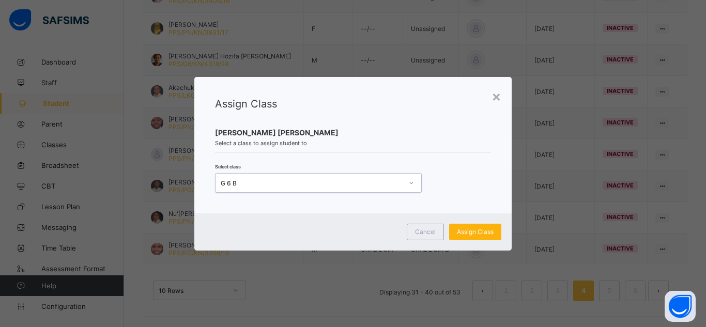
click at [479, 232] on span "Assign Class" at bounding box center [475, 232] width 37 height 8
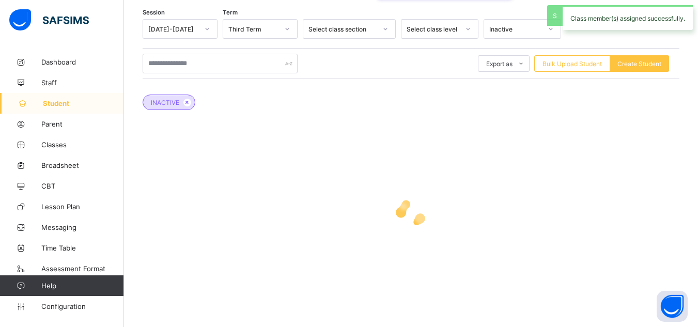
scroll to position [367, 0]
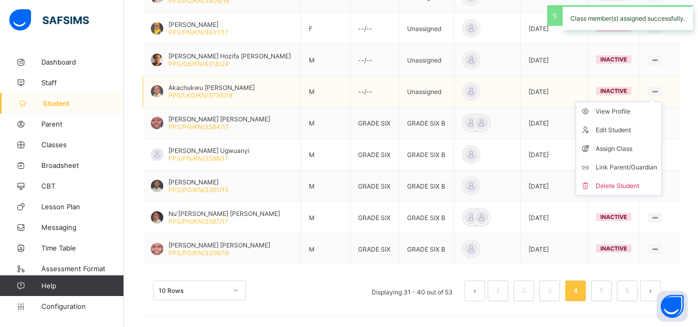
click at [656, 89] on icon at bounding box center [654, 92] width 9 height 8
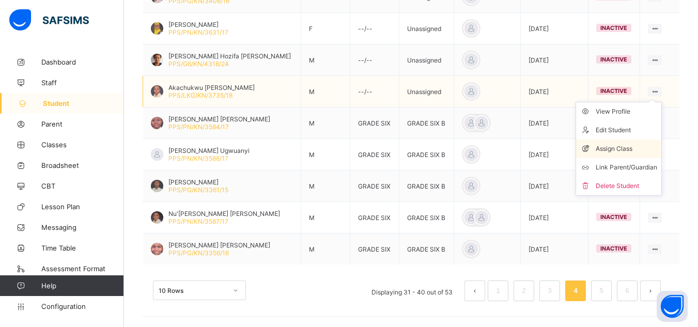
click at [620, 149] on div "Assign Class" at bounding box center [626, 149] width 61 height 10
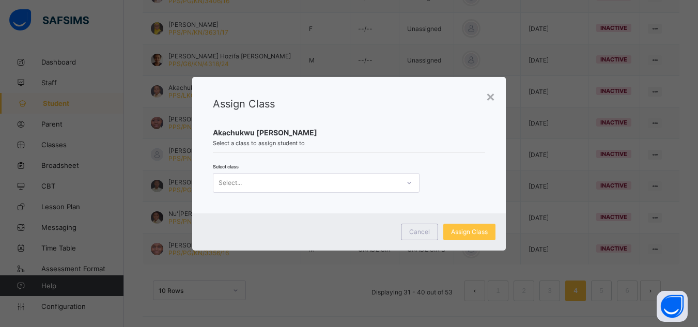
scroll to position [0, 0]
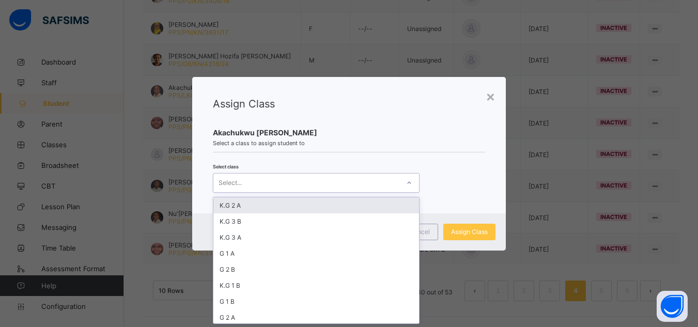
click at [341, 180] on div "Select..." at bounding box center [306, 183] width 186 height 14
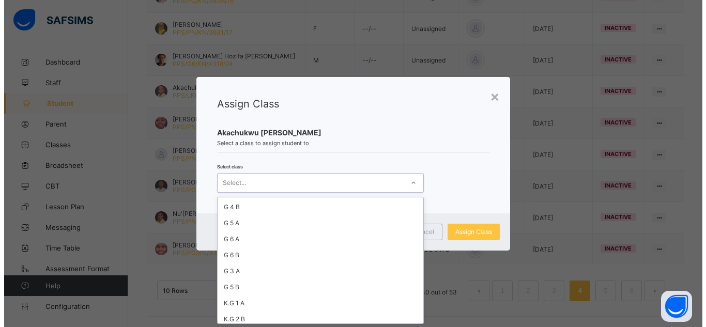
scroll to position [162, 0]
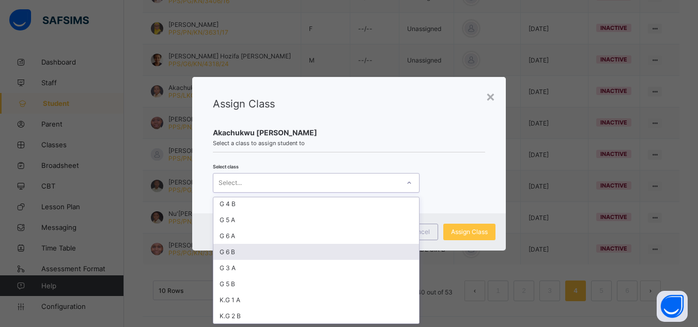
click at [274, 253] on div "G 6 B" at bounding box center [316, 252] width 206 height 16
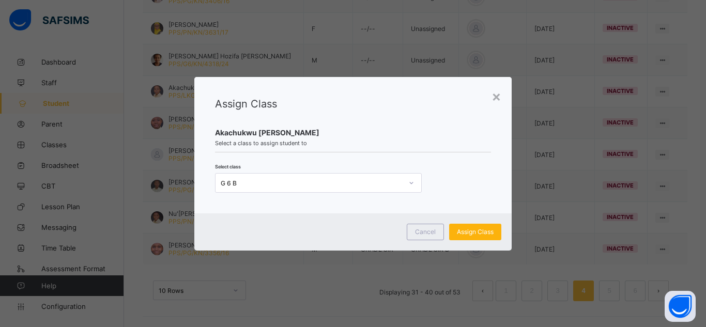
click at [462, 232] on span "Assign Class" at bounding box center [475, 232] width 37 height 8
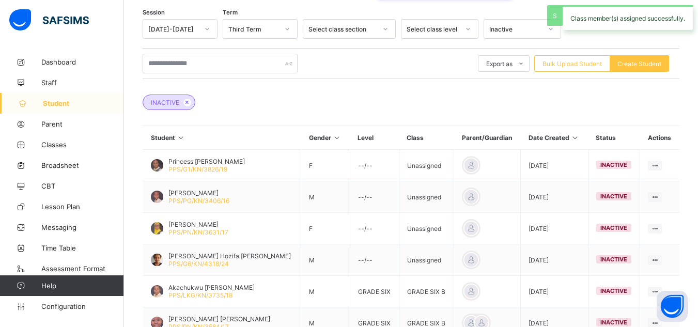
scroll to position [367, 0]
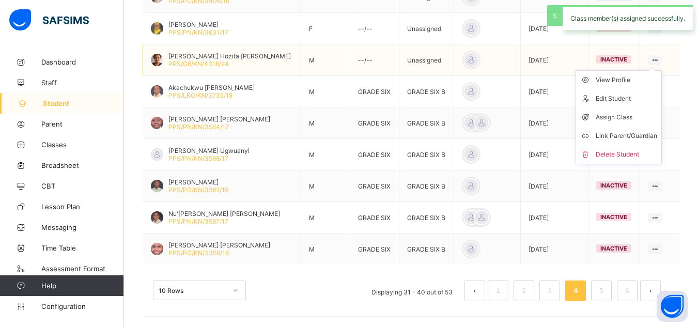
click at [662, 70] on ul "View Profile Edit Student Assign Class Link Parent/Guardian Delete Student" at bounding box center [618, 117] width 86 height 94
click at [630, 115] on div "Assign Class" at bounding box center [626, 117] width 61 height 10
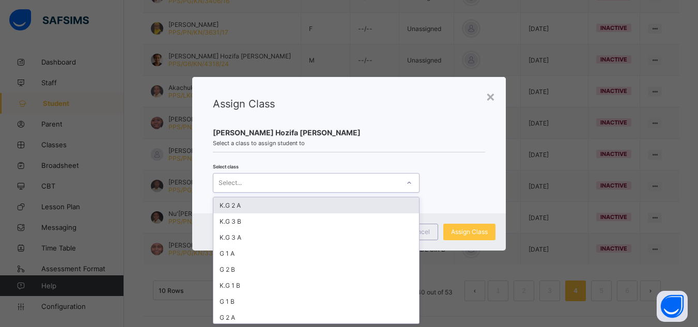
scroll to position [0, 0]
click at [327, 185] on div "Select..." at bounding box center [306, 183] width 186 height 14
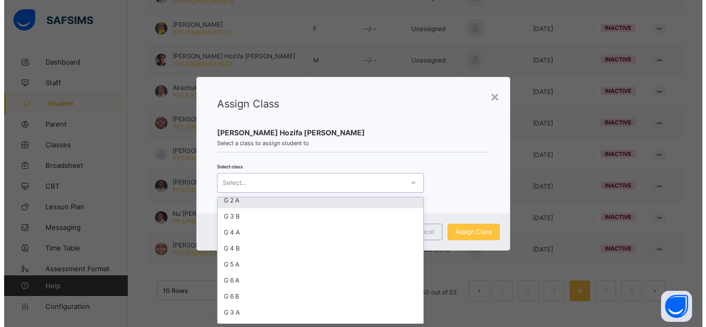
scroll to position [145, 0]
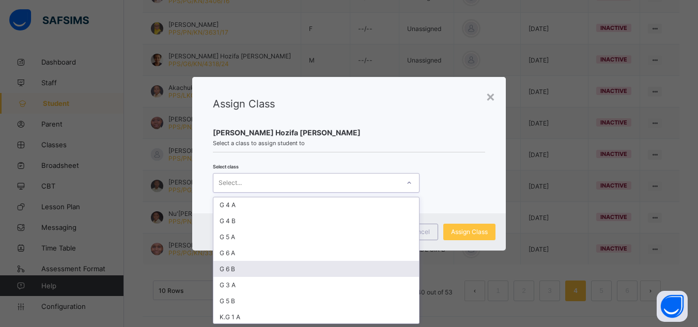
click at [267, 264] on div "G 6 B" at bounding box center [316, 269] width 206 height 16
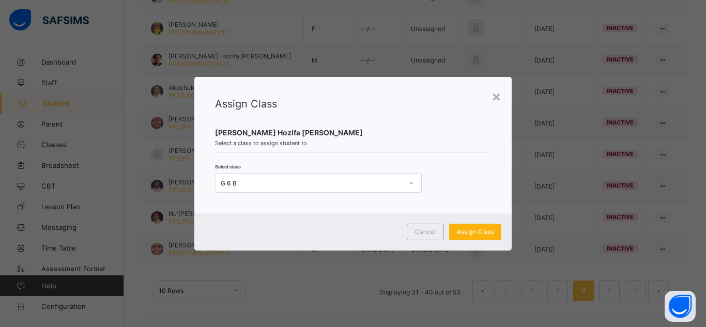
click at [467, 234] on span "Assign Class" at bounding box center [475, 232] width 37 height 8
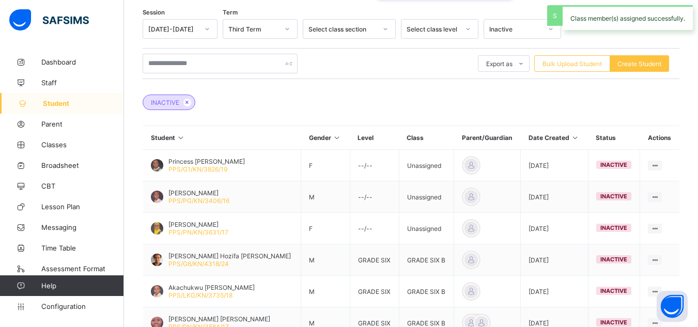
scroll to position [367, 0]
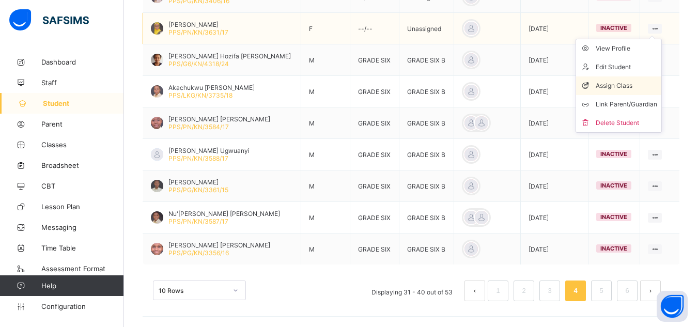
click at [631, 85] on div "Assign Class" at bounding box center [626, 86] width 61 height 10
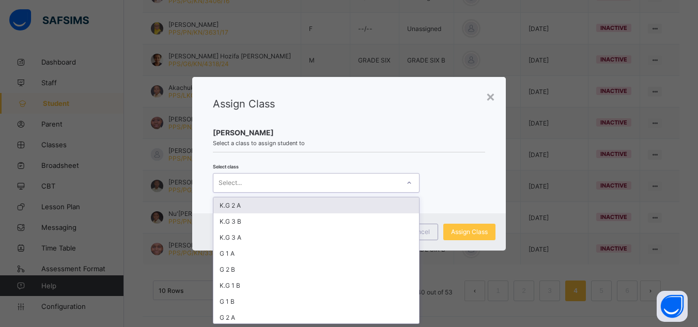
scroll to position [0, 0]
click at [309, 180] on div "Select..." at bounding box center [306, 183] width 186 height 14
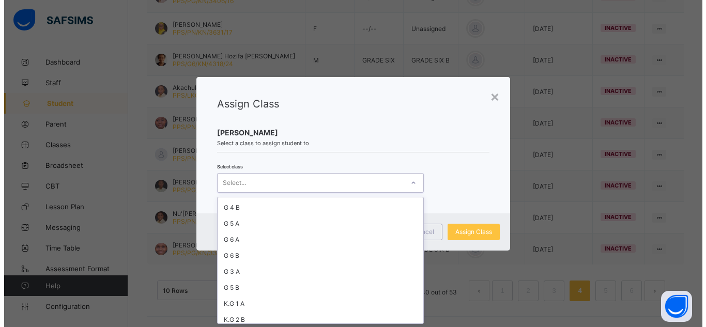
scroll to position [162, 0]
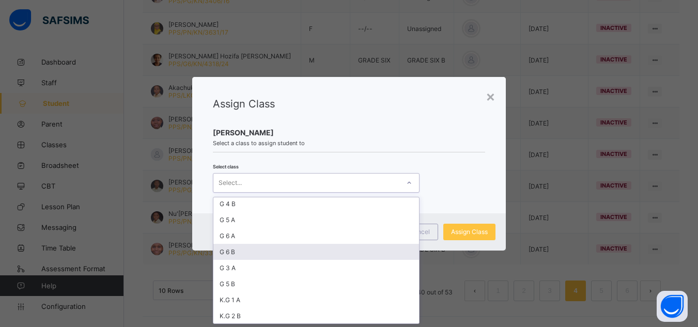
click at [240, 256] on div "G 6 B" at bounding box center [316, 252] width 206 height 16
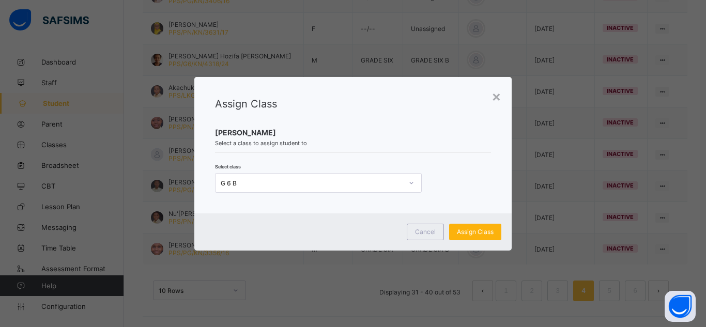
click at [481, 236] on div "Assign Class" at bounding box center [475, 232] width 52 height 17
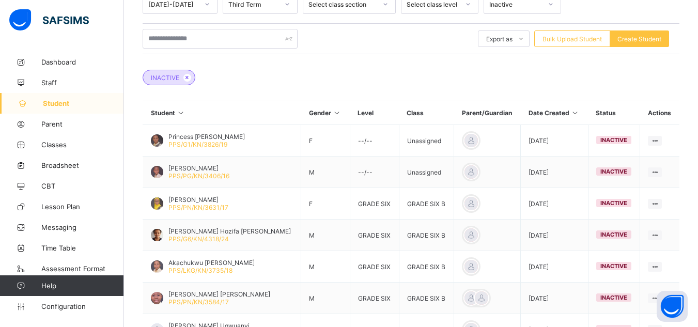
scroll to position [181, 0]
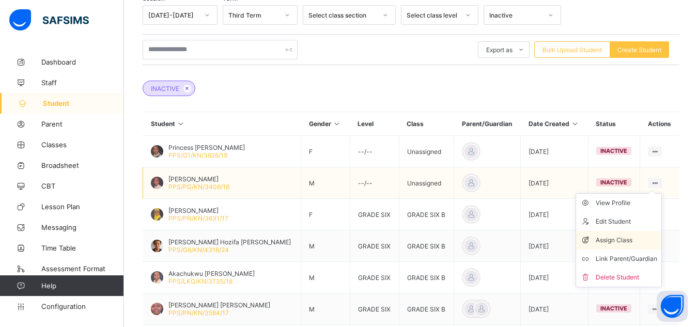
click at [617, 244] on div "Assign Class" at bounding box center [626, 240] width 61 height 10
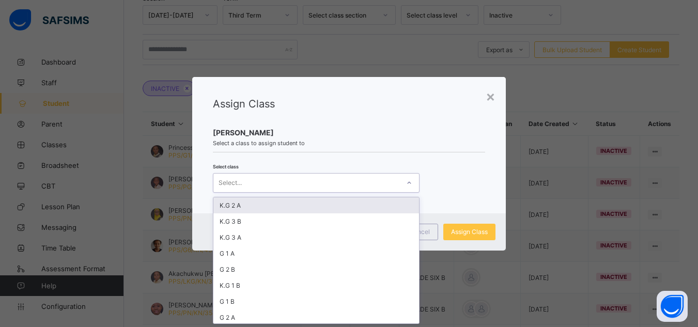
scroll to position [0, 0]
click at [343, 185] on div "Select..." at bounding box center [306, 183] width 186 height 14
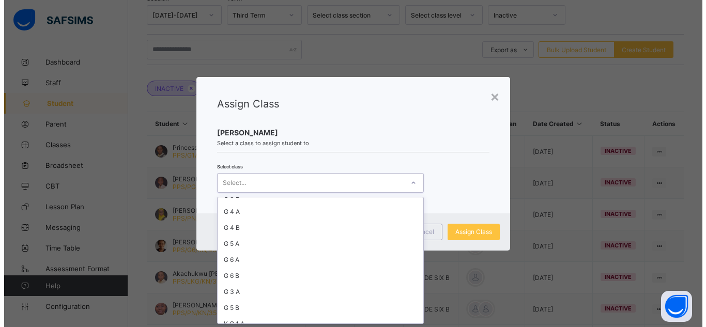
scroll to position [145, 0]
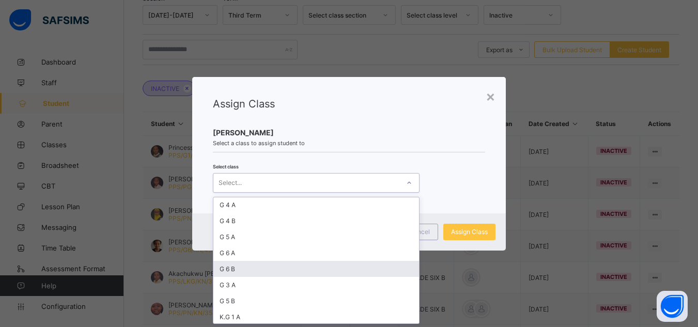
click at [260, 270] on div "G 6 B" at bounding box center [316, 269] width 206 height 16
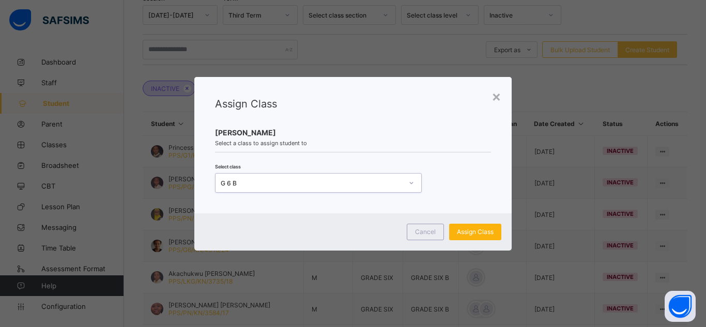
click at [459, 232] on span "Assign Class" at bounding box center [475, 232] width 37 height 8
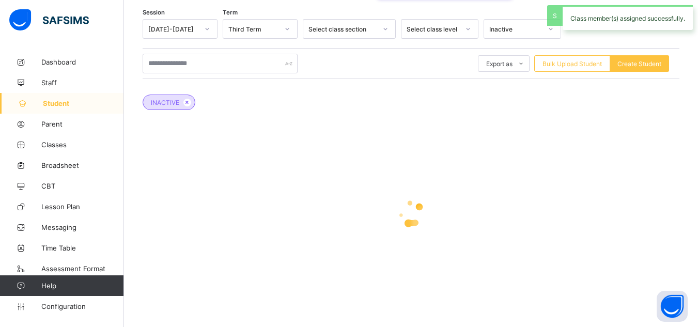
scroll to position [181, 0]
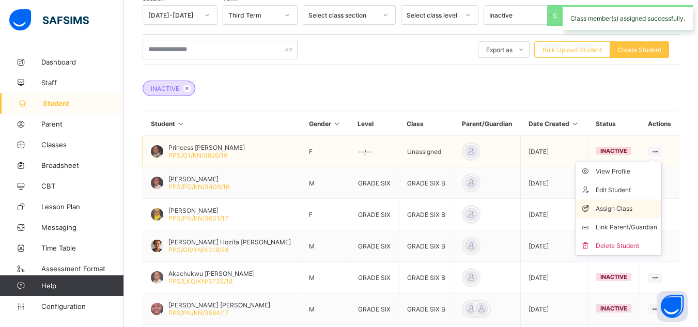
click at [616, 210] on div "Assign Class" at bounding box center [626, 209] width 61 height 10
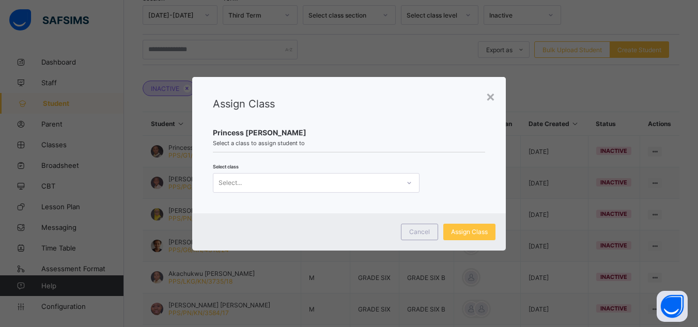
scroll to position [0, 0]
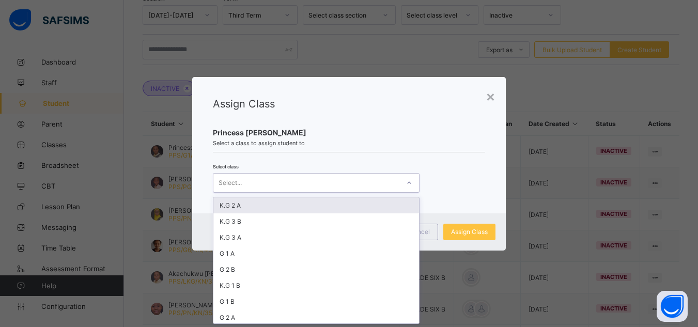
click at [340, 183] on div "Select..." at bounding box center [306, 183] width 186 height 14
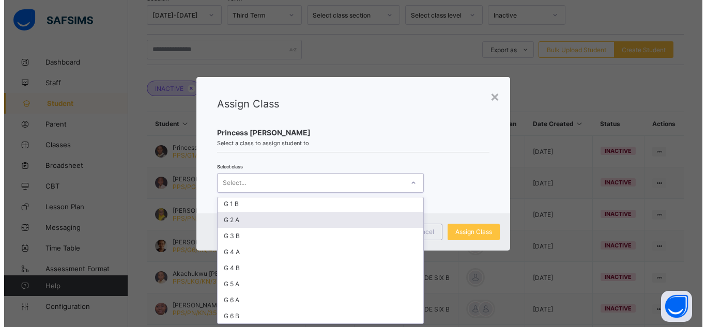
scroll to position [103, 0]
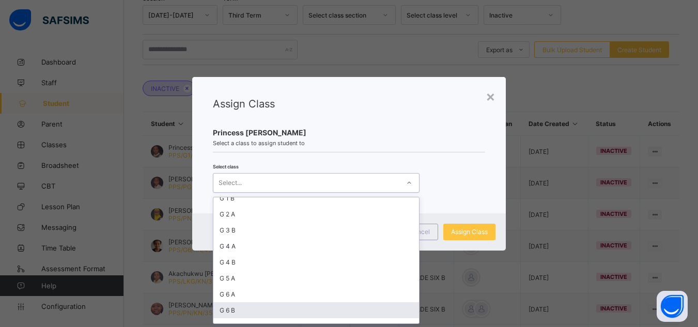
click at [278, 310] on div "G 6 B" at bounding box center [316, 310] width 206 height 16
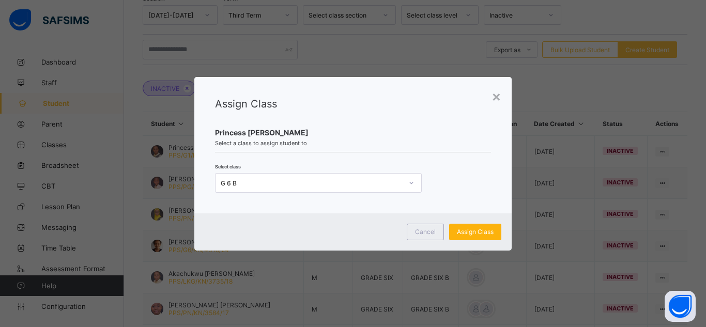
click at [486, 234] on span "Assign Class" at bounding box center [475, 232] width 37 height 8
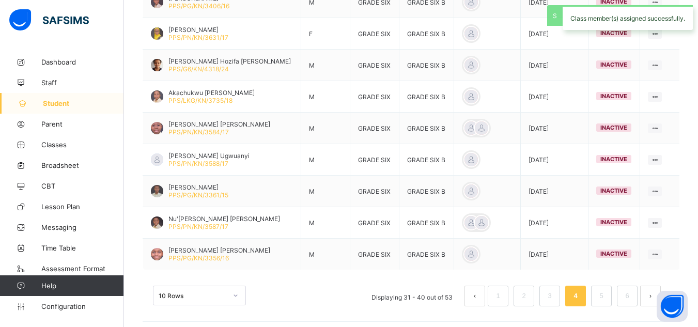
scroll to position [367, 0]
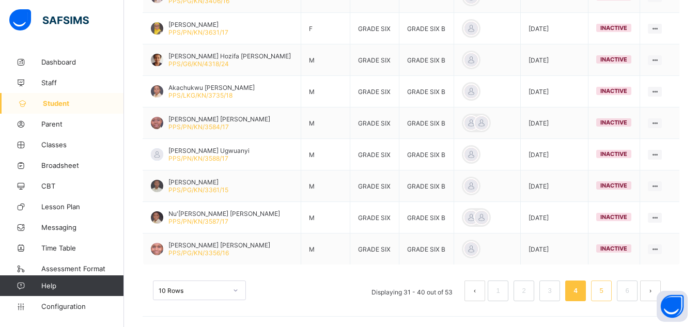
click at [605, 289] on link "5" at bounding box center [601, 290] width 10 height 13
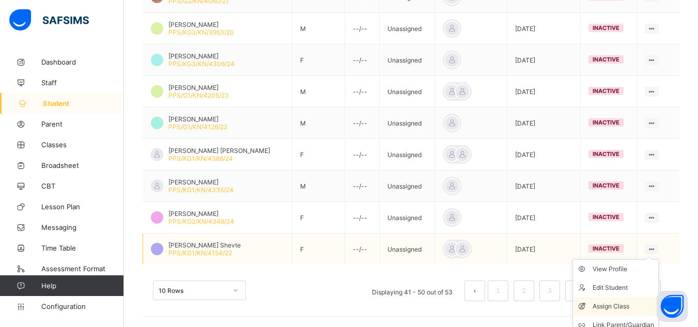
click at [613, 309] on div "Assign Class" at bounding box center [622, 306] width 61 height 10
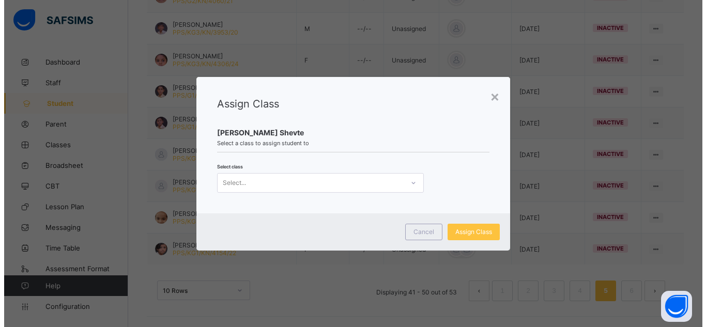
scroll to position [0, 0]
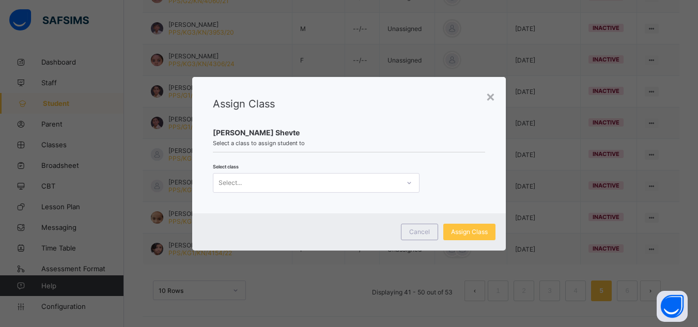
click at [309, 180] on div "Select..." at bounding box center [306, 183] width 186 height 14
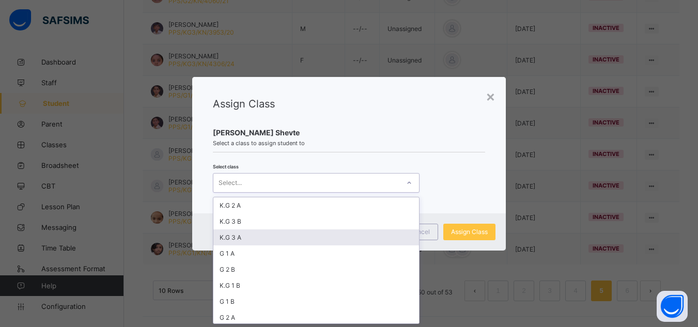
click at [262, 239] on div "K.G 3 A" at bounding box center [316, 237] width 206 height 16
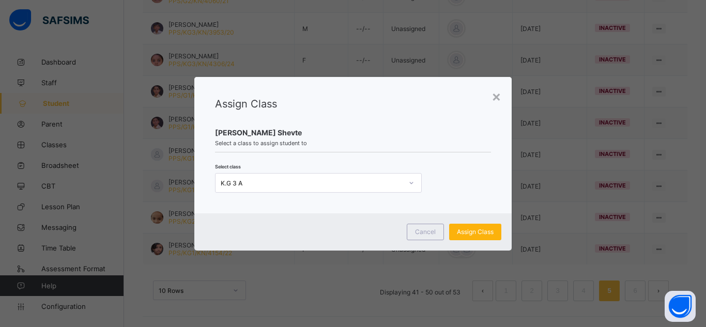
click at [464, 234] on span "Assign Class" at bounding box center [475, 232] width 37 height 8
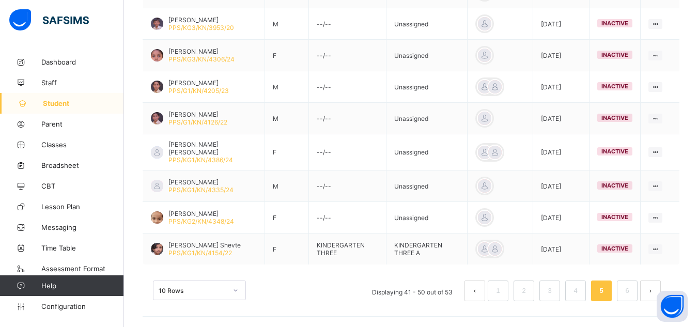
scroll to position [384, 0]
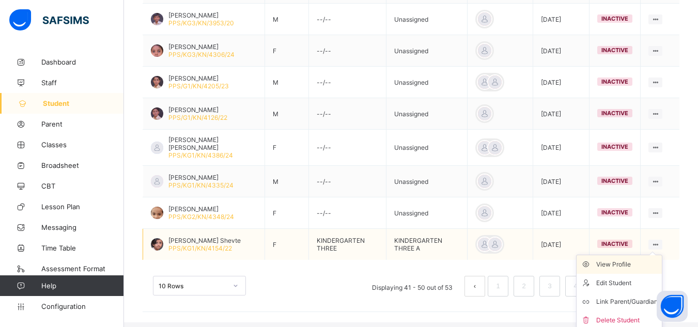
click at [638, 270] on div "View Profile" at bounding box center [626, 264] width 61 height 10
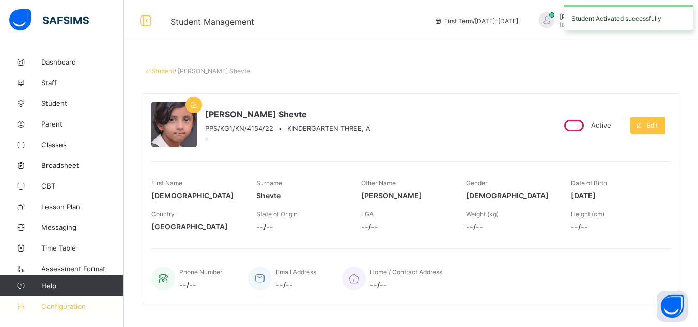
click at [74, 309] on span "Configuration" at bounding box center [82, 306] width 82 height 8
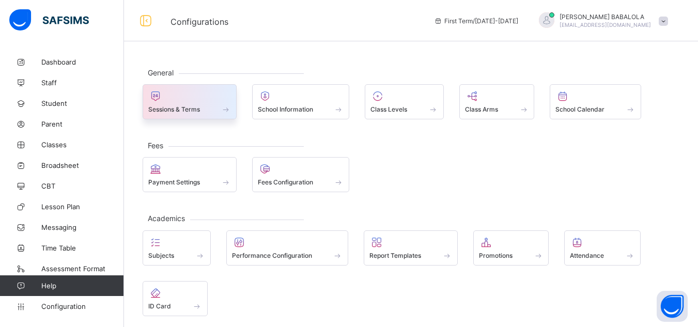
click at [188, 107] on span "Sessions & Terms" at bounding box center [174, 109] width 52 height 8
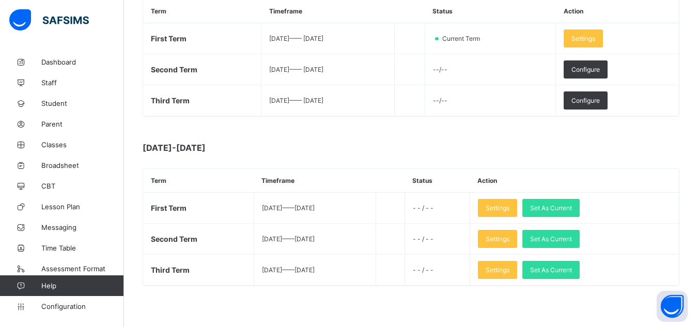
scroll to position [187, 0]
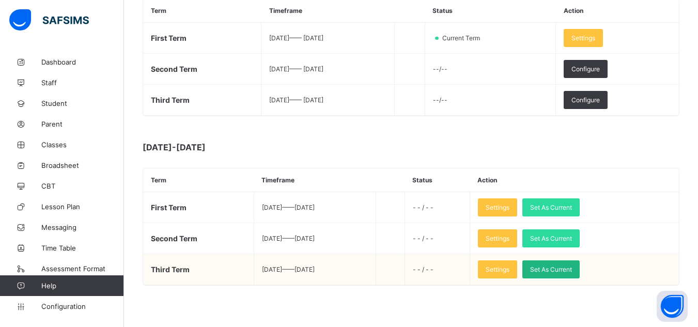
click at [560, 269] on span "Set As Current" at bounding box center [551, 269] width 42 height 8
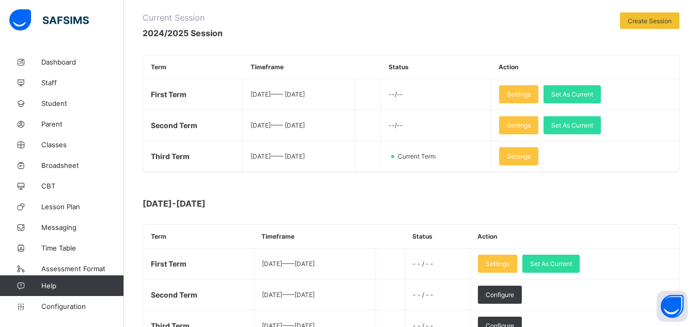
scroll to position [145, 0]
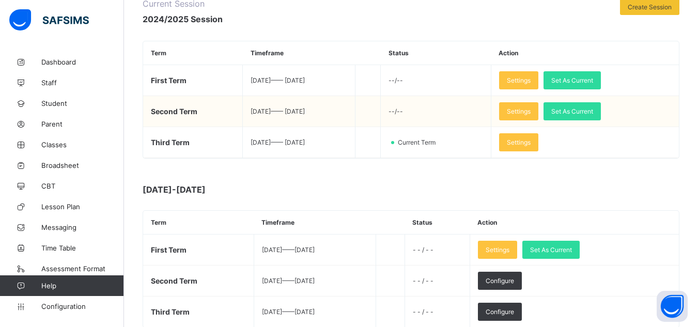
click at [268, 115] on td "2025-01-06 —— 2025-03-07" at bounding box center [299, 111] width 112 height 31
click at [538, 112] on div "Settings" at bounding box center [518, 111] width 39 height 18
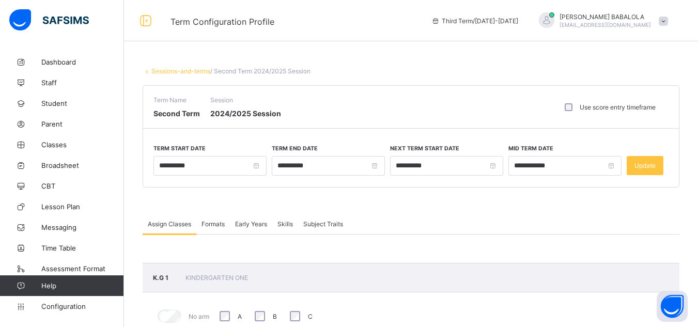
click at [178, 73] on link "Sessions-and-terms" at bounding box center [180, 71] width 59 height 8
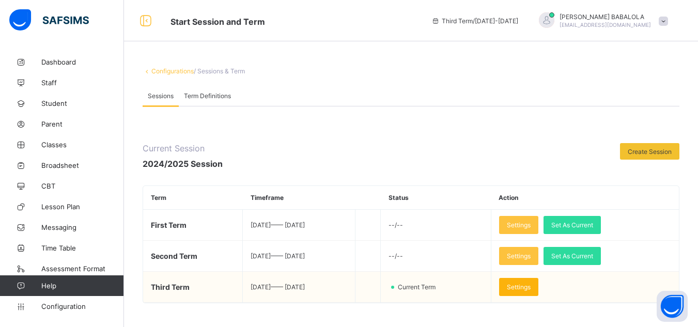
click at [530, 286] on span "Settings" at bounding box center [519, 287] width 24 height 8
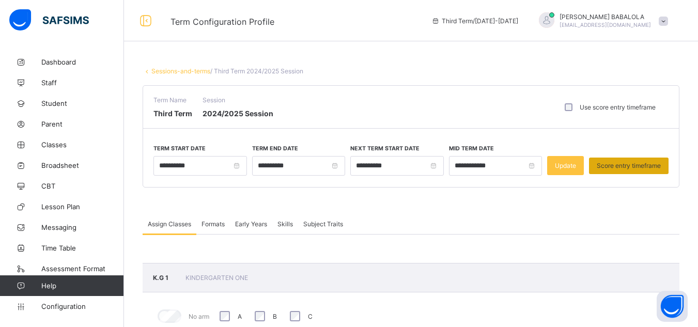
click at [628, 166] on span "Score entry timeframe" at bounding box center [629, 166] width 64 height 8
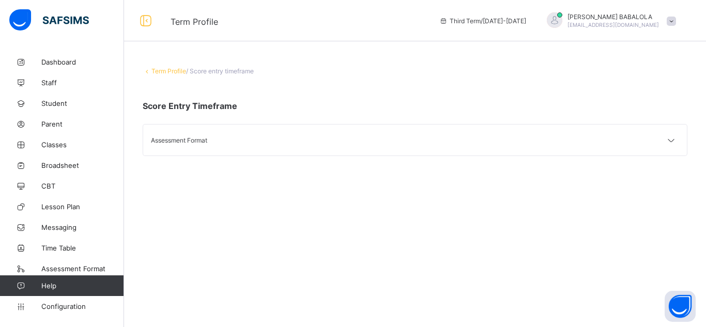
click at [243, 144] on div "Assessment Format" at bounding box center [283, 140] width 264 height 8
click at [207, 135] on div "Assessment Format" at bounding box center [414, 139] width 543 height 31
click at [193, 143] on div "Assessment Format" at bounding box center [283, 140] width 264 height 8
click at [670, 138] on icon at bounding box center [671, 140] width 12 height 10
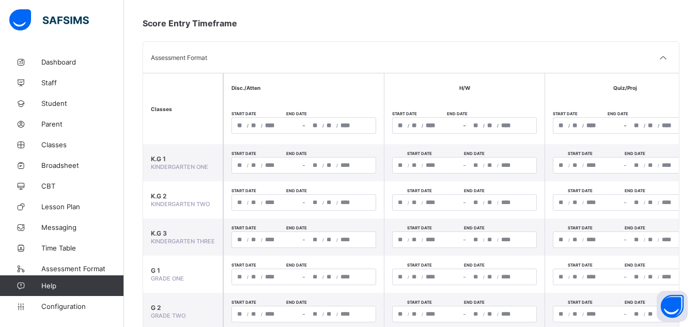
scroll to position [111, 0]
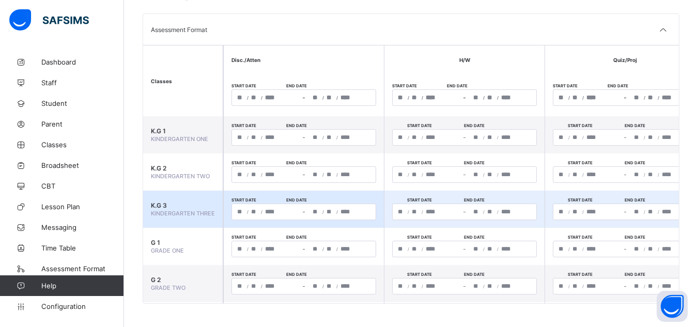
click at [347, 212] on input "****" at bounding box center [348, 211] width 17 height 15
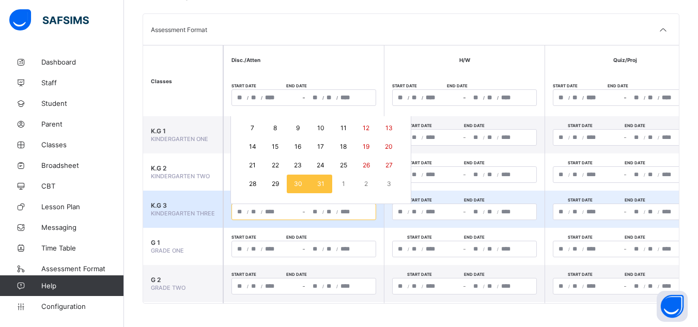
click at [325, 183] on button "31" at bounding box center [320, 184] width 23 height 19
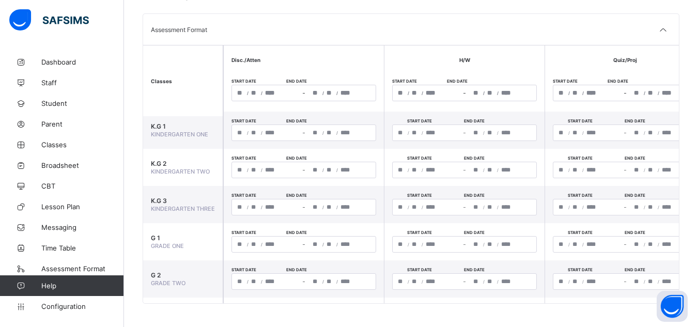
scroll to position [0, 0]
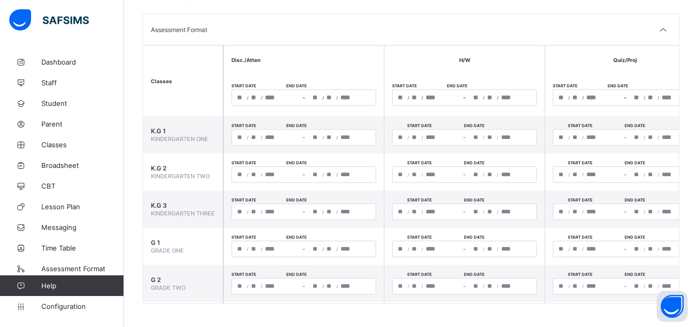
click at [687, 251] on div "**********" at bounding box center [411, 134] width 574 height 386
click at [687, 248] on div "**********" at bounding box center [411, 134] width 574 height 386
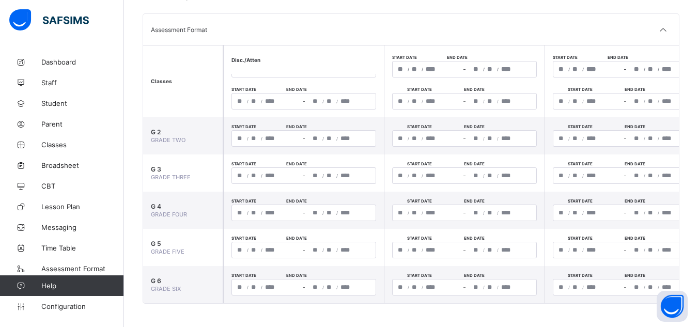
click at [687, 282] on div "**********" at bounding box center [411, 134] width 574 height 386
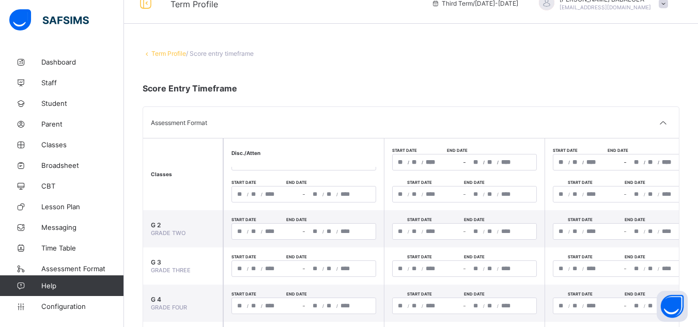
scroll to position [0, 0]
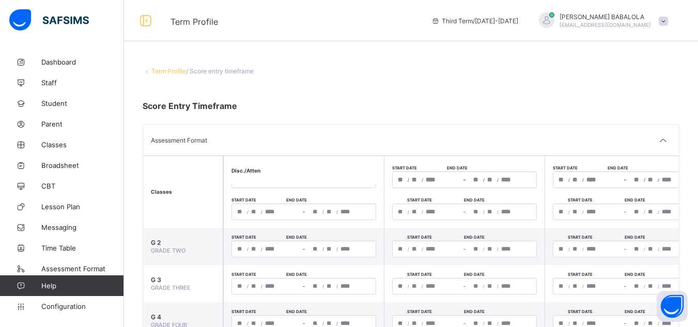
click at [202, 191] on th "Classes" at bounding box center [183, 191] width 80 height 71
click at [199, 204] on th "Classes" at bounding box center [183, 191] width 80 height 71
click at [688, 162] on div "**********" at bounding box center [411, 245] width 574 height 386
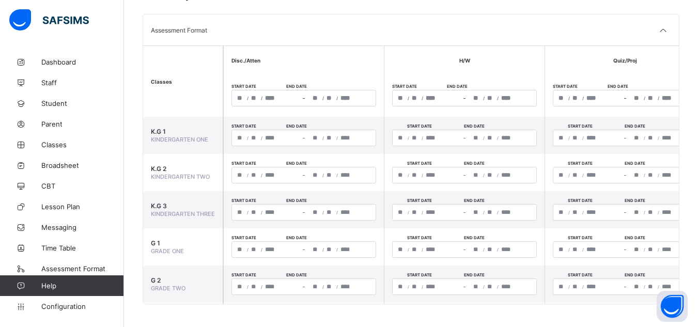
scroll to position [111, 0]
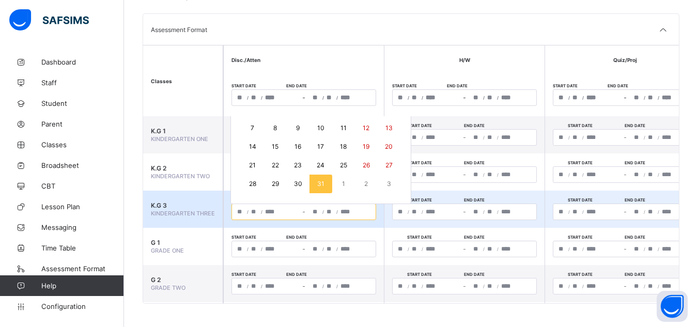
click at [269, 212] on input "****" at bounding box center [272, 211] width 17 height 15
click at [258, 215] on input "**" at bounding box center [255, 211] width 8 height 15
click at [314, 211] on input "*" at bounding box center [316, 211] width 8 height 15
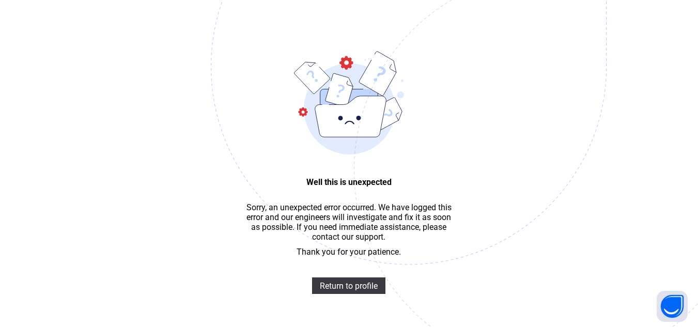
scroll to position [31, 0]
click at [357, 291] on span "Return to profile" at bounding box center [349, 286] width 58 height 10
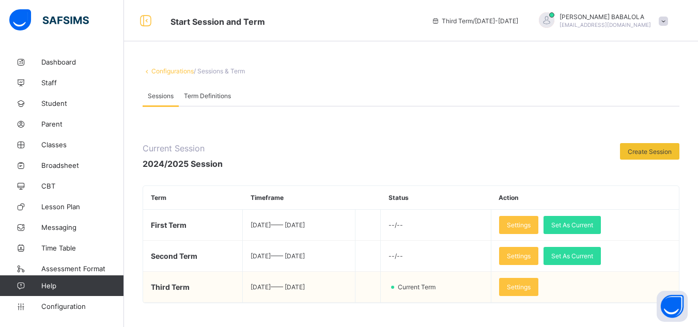
click at [268, 291] on td "2025-04-07 —— 2025-07-18" at bounding box center [299, 287] width 112 height 31
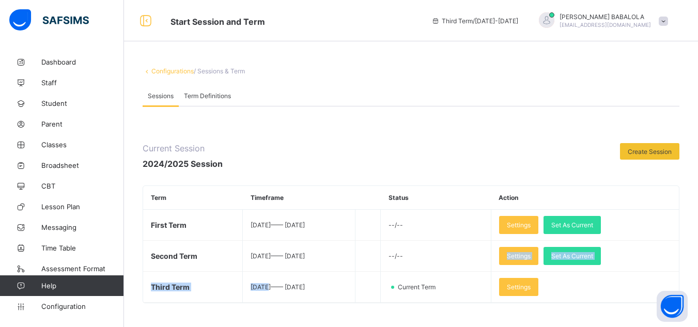
drag, startPoint x: 262, startPoint y: 287, endPoint x: 504, endPoint y: 193, distance: 259.5
click at [504, 193] on table "Term Timeframe Status Action First Term 2024-09-09 —— 2024-12-13 --/-- Settings…" at bounding box center [411, 244] width 536 height 117
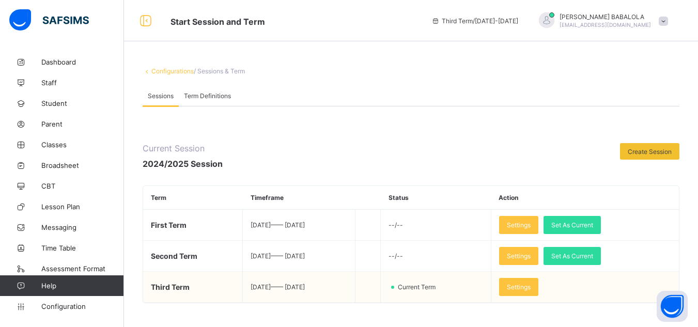
click at [305, 279] on td "2025-04-07 —— 2025-07-18" at bounding box center [299, 287] width 112 height 31
click at [530, 290] on span "Settings" at bounding box center [519, 287] width 24 height 8
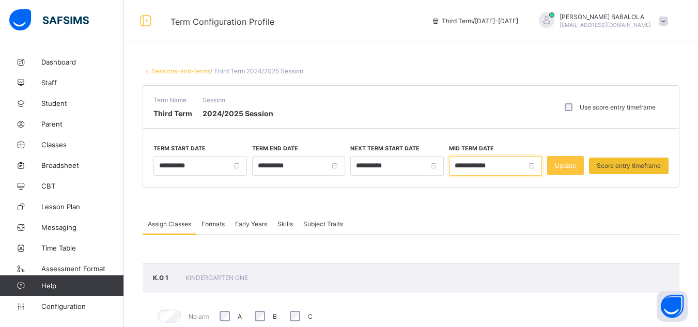
click at [536, 165] on input "**********" at bounding box center [495, 166] width 93 height 20
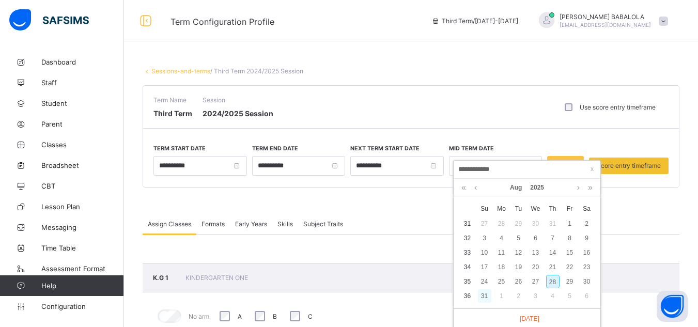
click at [482, 296] on div "31" at bounding box center [484, 295] width 13 height 13
type input "**********"
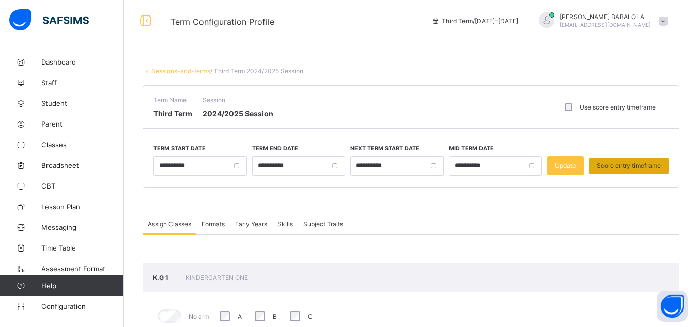
click at [624, 167] on span "Score entry timeframe" at bounding box center [629, 166] width 64 height 8
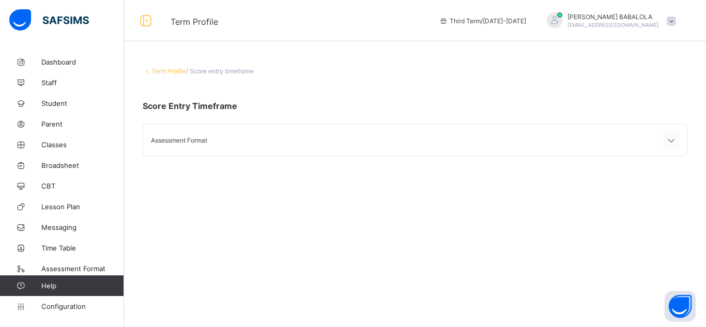
click at [667, 140] on icon at bounding box center [671, 140] width 12 height 10
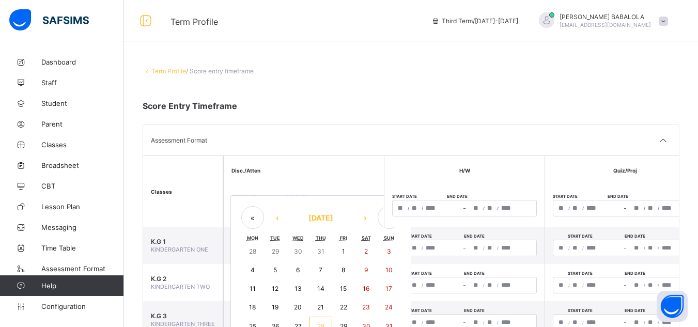
click at [274, 209] on div "/ / – / / « ‹ August 2025 › » Mon Tue Wed Thu Fri Sat Sun 28 29 30 31 1 2 3 4 5…" at bounding box center [303, 208] width 145 height 17
click at [320, 324] on abbr "28" at bounding box center [320, 326] width 7 height 8
click at [324, 324] on button "28" at bounding box center [320, 327] width 23 height 20
click at [324, 324] on div "**********" at bounding box center [341, 322] width 68 height 15
type input "**********"
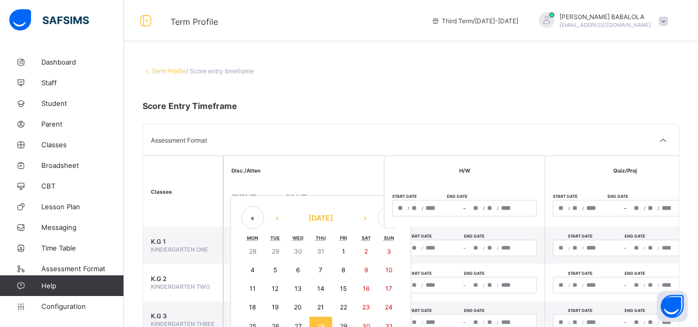
type input "*"
type input "**"
type input "****"
type input "**********"
type input "*"
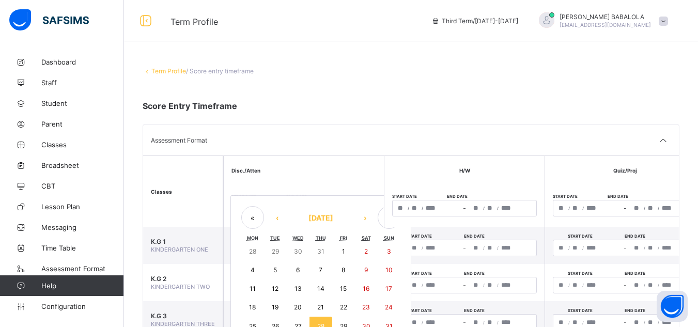
type input "**"
type input "****"
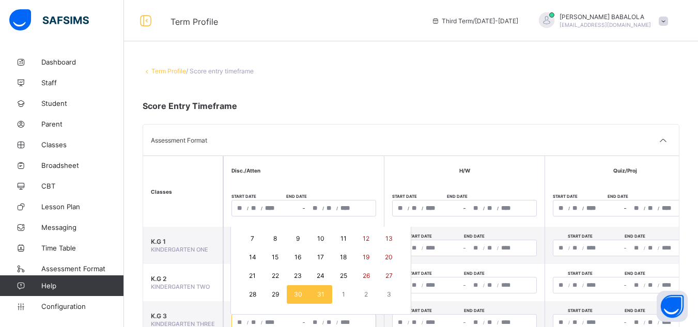
scroll to position [3, 0]
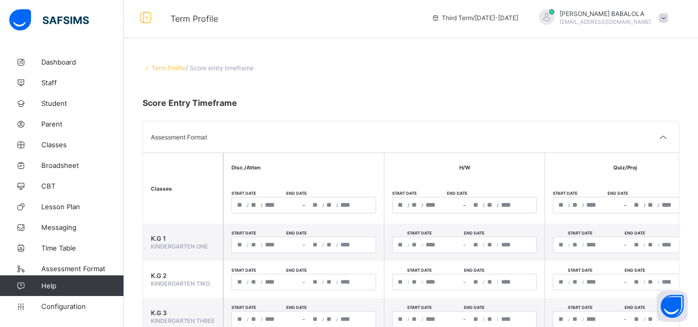
click at [337, 207] on span "/" at bounding box center [337, 205] width 2 height 6
click at [337, 204] on span "/" at bounding box center [337, 205] width 2 height 6
click at [323, 204] on span "/" at bounding box center [323, 205] width 2 height 6
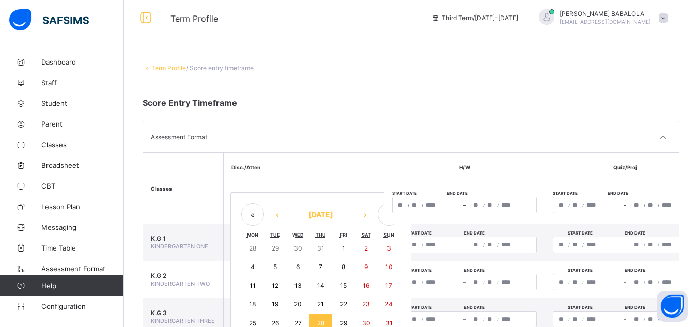
click at [316, 206] on div "**********" at bounding box center [303, 205] width 145 height 17
click at [386, 322] on abbr "31" at bounding box center [388, 323] width 7 height 8
type input "**********"
type input "**"
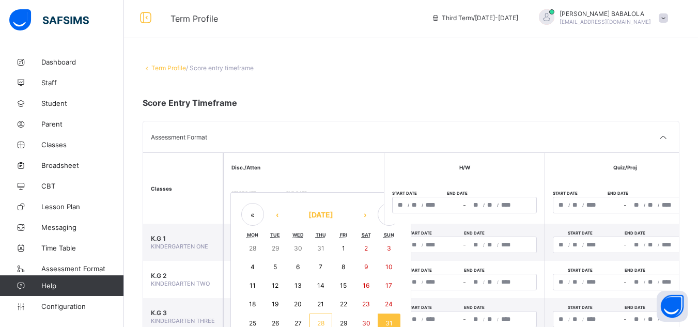
type input "**********"
type input "**"
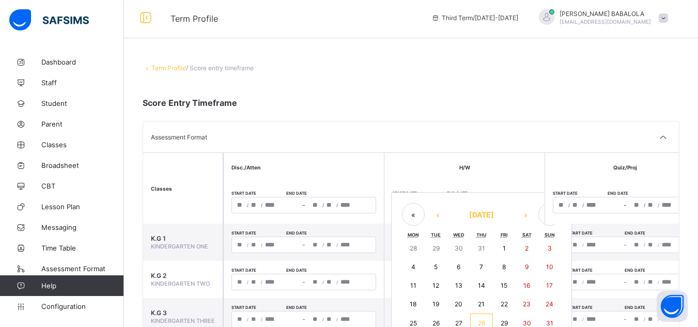
click at [439, 207] on div "/ / – / / « ‹ August 2025 › » Mon Tue Wed Thu Fri Sat Sun 28 29 30 31 1 2 3 4 5…" at bounding box center [464, 205] width 145 height 17
click at [546, 323] on abbr "31" at bounding box center [549, 323] width 7 height 8
type input "**********"
type input "*"
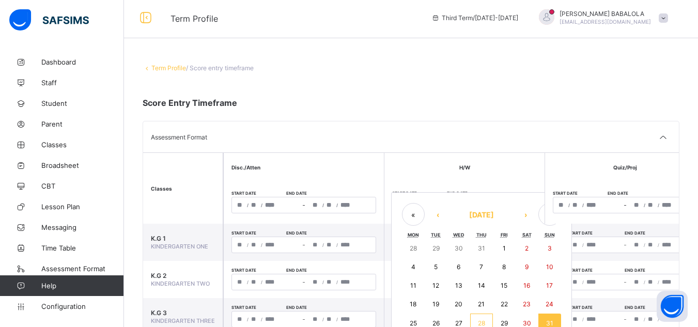
type input "**"
type input "****"
type input "**********"
type input "*"
type input "**"
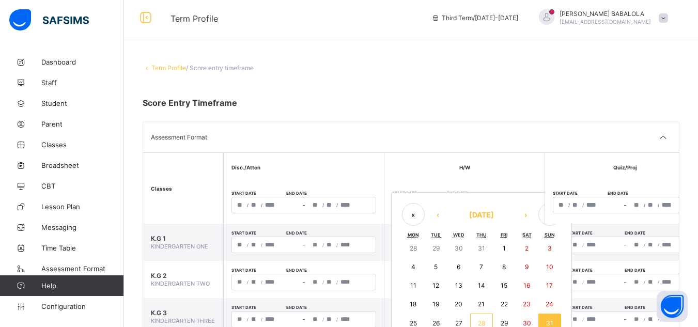
type input "****"
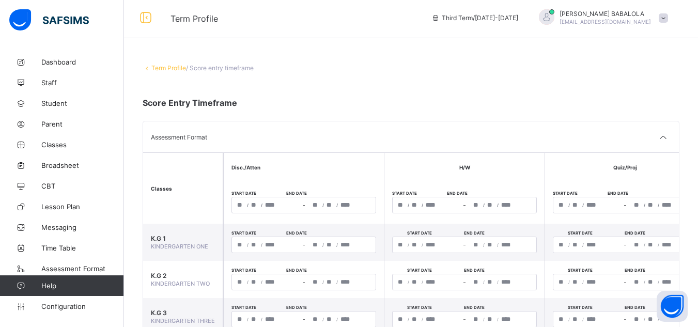
click at [646, 202] on div "/ /" at bounding box center [663, 204] width 68 height 15
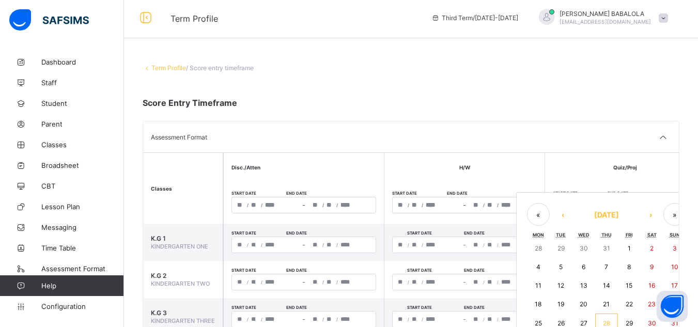
click at [675, 324] on abbr "31" at bounding box center [674, 323] width 7 height 8
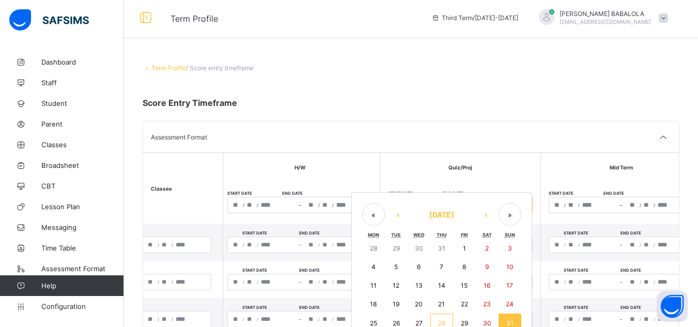
scroll to position [0, 165]
click at [512, 317] on button "31" at bounding box center [509, 324] width 23 height 20
type input "**********"
type input "*"
type input "**"
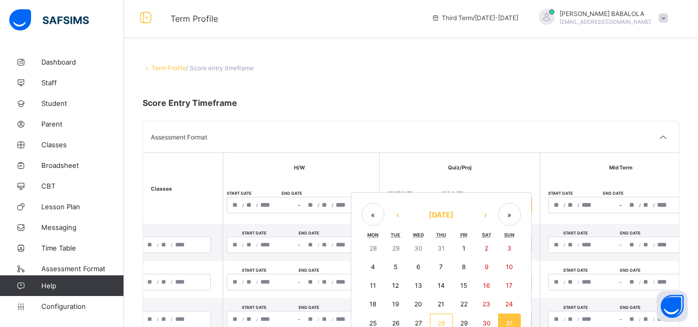
type input "****"
type input "**********"
type input "*"
type input "**"
type input "****"
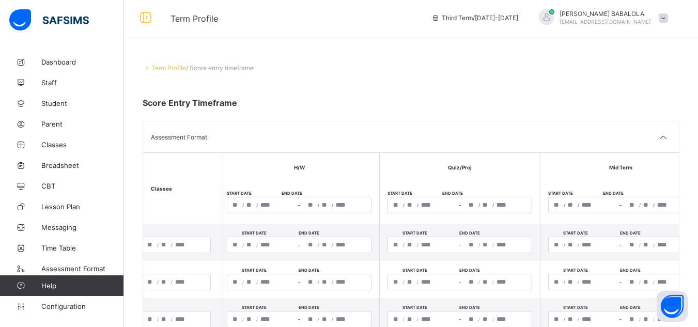
click at [653, 204] on span "/" at bounding box center [654, 205] width 2 height 6
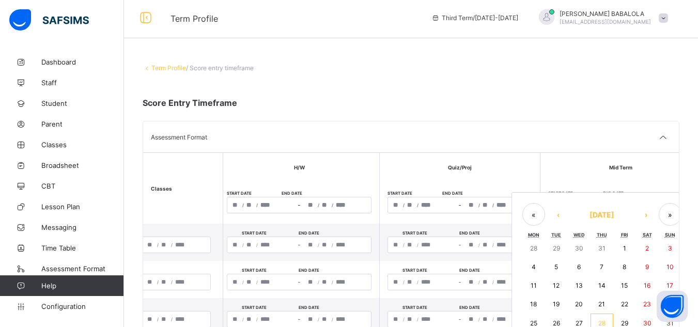
click at [631, 210] on div "/ / – / / « ‹ August 2025 › » Mon Tue Wed Thu Fri Sat Sun 28 29 30 31 1 2 3 4 5…" at bounding box center [620, 205] width 145 height 17
click at [665, 323] on button "31" at bounding box center [670, 324] width 23 height 20
click at [662, 323] on button "31" at bounding box center [670, 324] width 23 height 20
type input "**********"
type input "*"
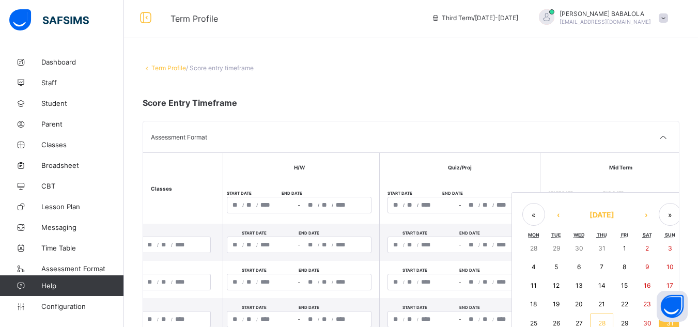
type input "**"
type input "****"
type input "**********"
type input "*"
type input "**"
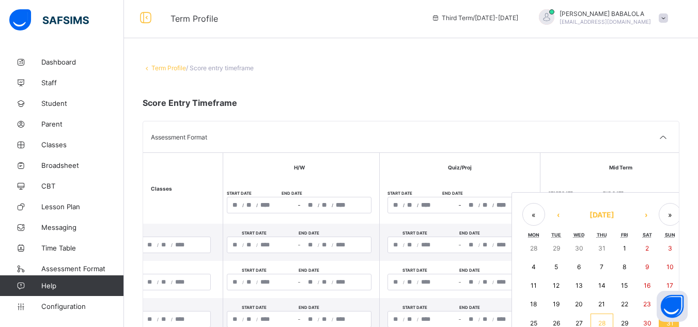
type input "****"
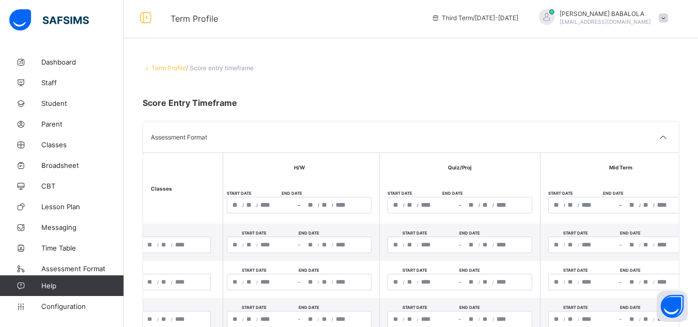
click at [662, 323] on input "****" at bounding box center [664, 318] width 17 height 15
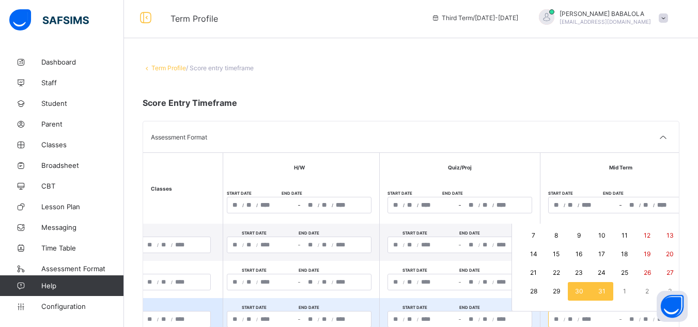
click at [645, 319] on input "**" at bounding box center [647, 318] width 8 height 15
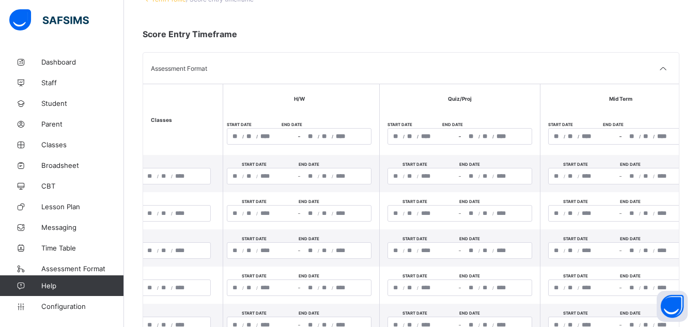
scroll to position [111, 0]
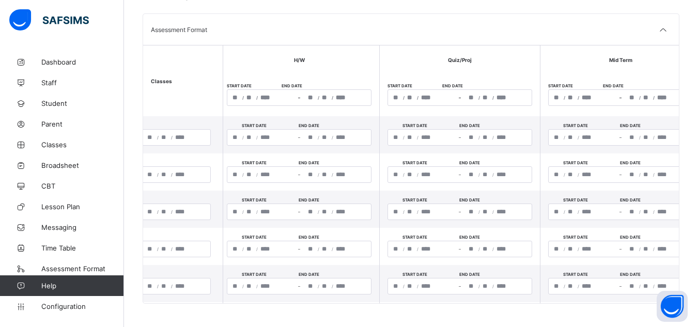
click at [663, 78] on th "**********" at bounding box center [620, 95] width 161 height 42
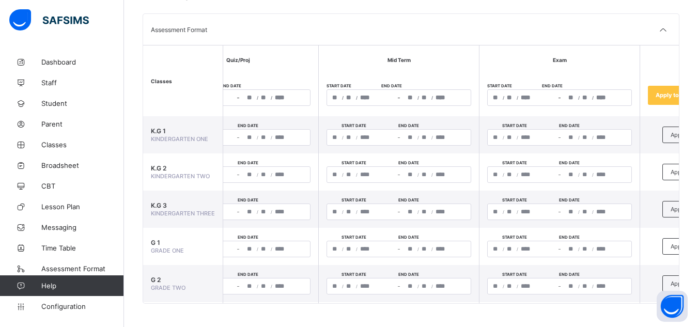
scroll to position [0, 406]
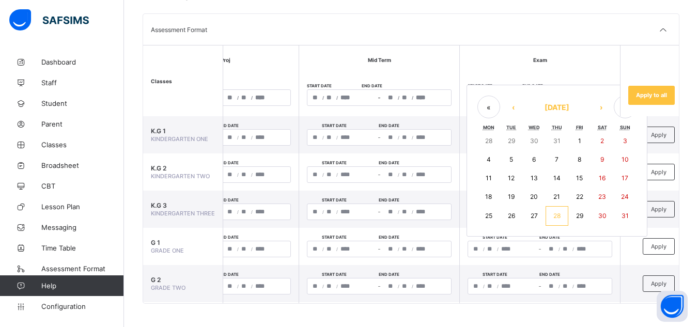
click at [576, 99] on div "/ / – / / « ‹ August 2025 › » Mon Tue Wed Thu Fri Sat Sun 28 29 30 31 1 2 3 4 5…" at bounding box center [539, 97] width 145 height 17
click at [620, 217] on button "31" at bounding box center [625, 216] width 23 height 20
click at [628, 217] on abbr "31" at bounding box center [624, 216] width 7 height 8
type input "**********"
type input "*"
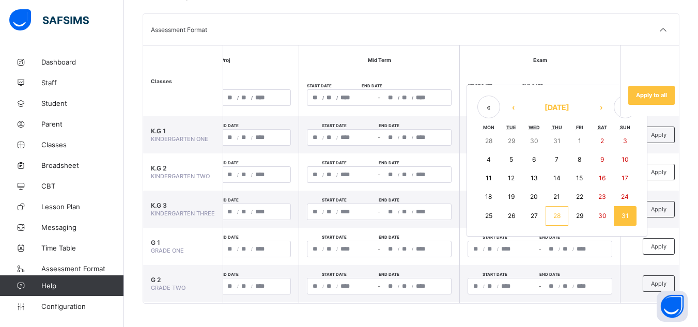
type input "**"
type input "****"
type input "**********"
type input "*"
type input "**"
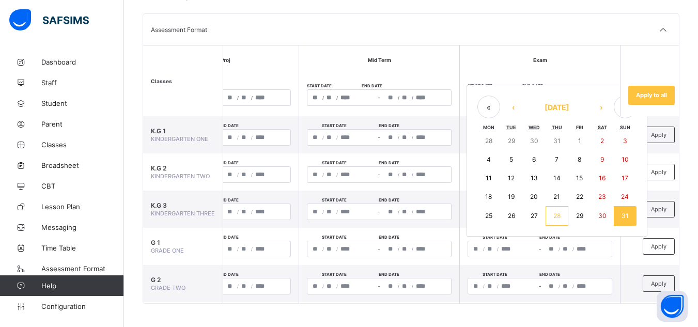
type input "****"
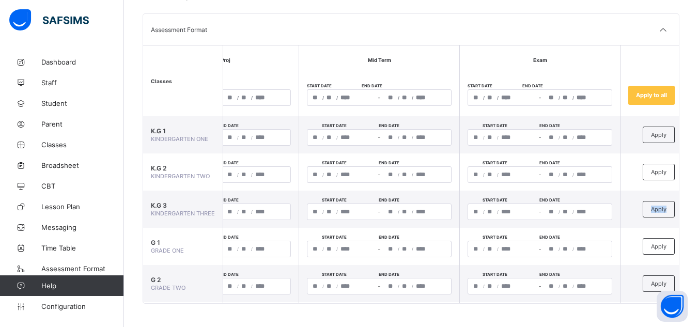
click at [628, 217] on td "Apply" at bounding box center [651, 209] width 62 height 37
click at [643, 98] on span "Apply to all" at bounding box center [651, 94] width 31 height 7
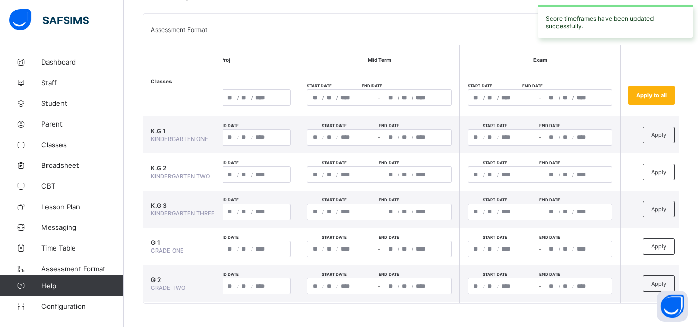
type input "**********"
type input "*"
type input "**"
type input "**********"
type input "*"
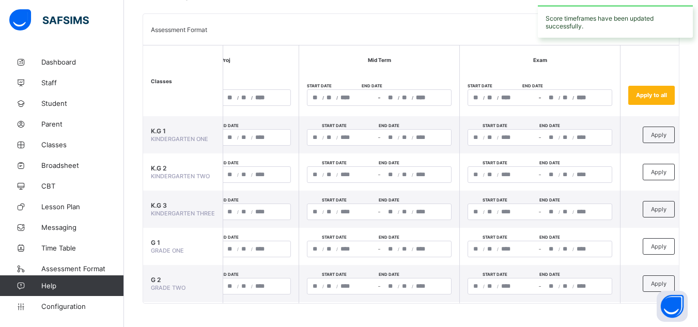
type input "**********"
type input "*"
type input "**"
type input "**********"
type input "*"
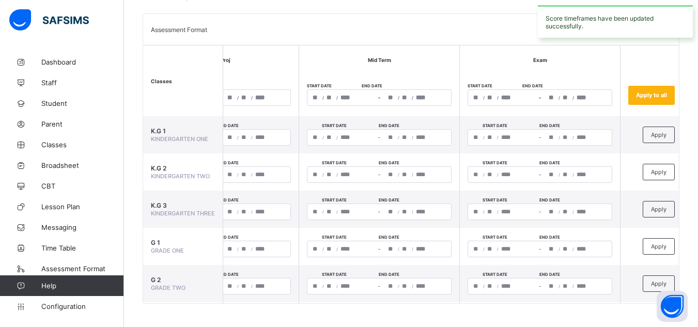
type input "**********"
type input "*"
type input "**"
type input "**********"
type input "*"
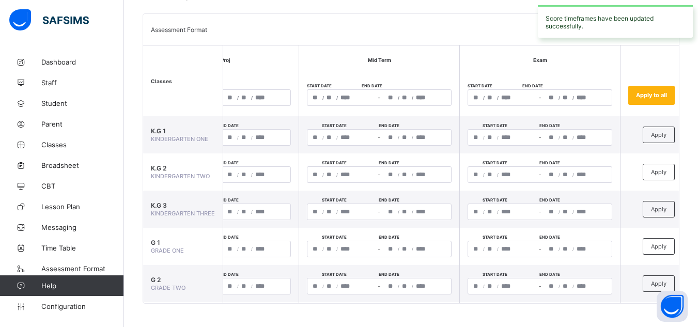
type input "**********"
type input "*"
type input "**"
type input "**********"
type input "*"
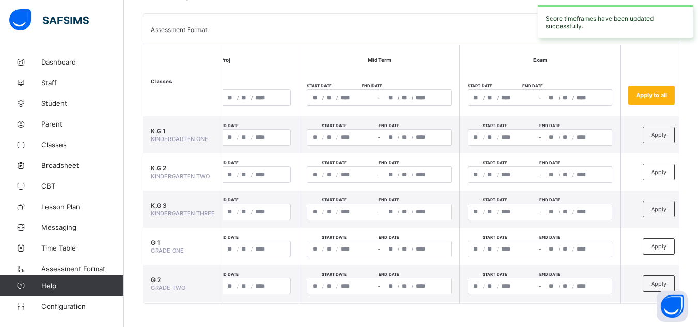
type input "**********"
type input "*"
type input "**"
type input "**********"
type input "*"
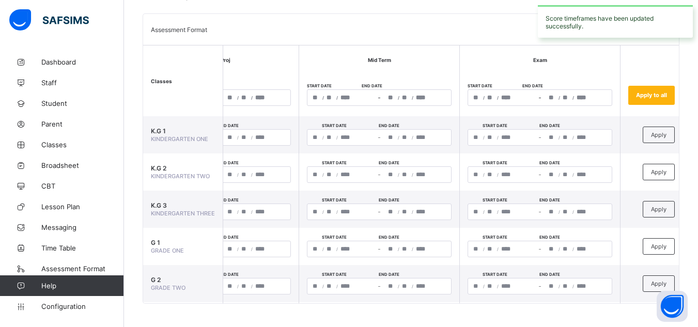
type input "**********"
type input "*"
type input "**"
type input "**********"
type input "*"
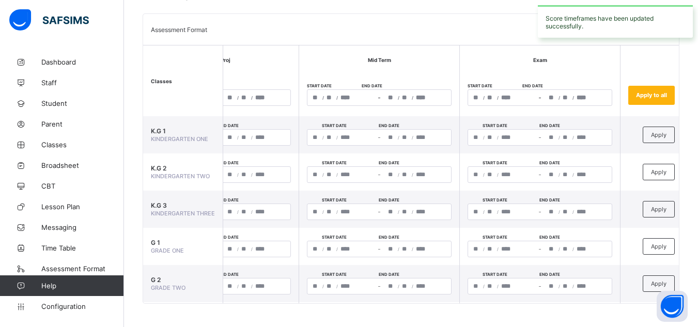
type input "**********"
type input "*"
type input "**"
type input "**********"
type input "*"
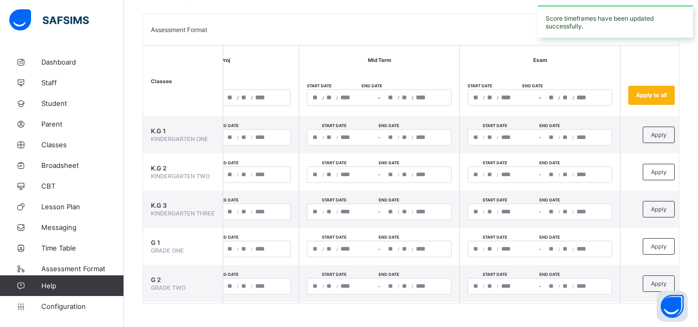
type input "**********"
type input "*"
type input "**"
type input "**********"
type input "*"
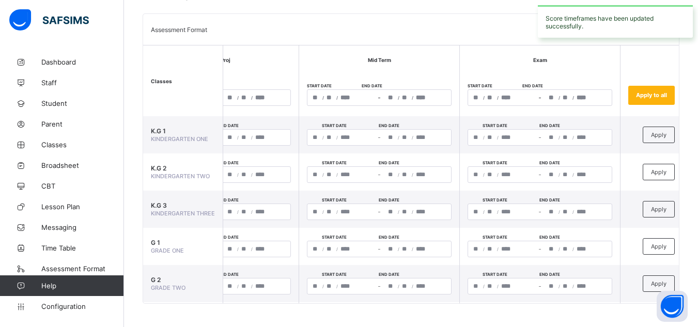
type input "**********"
type input "*"
type input "**"
type input "**********"
type input "*"
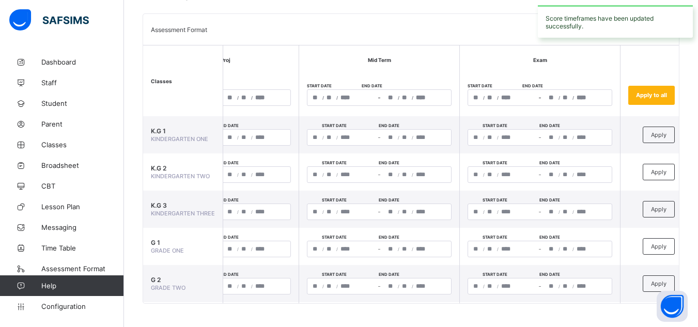
type input "**********"
type input "*"
type input "**"
type input "**********"
type input "*"
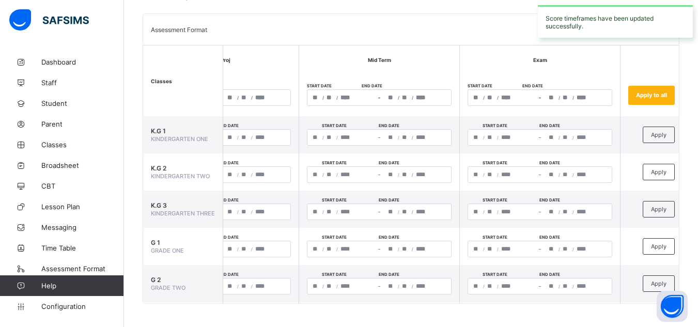
type input "**********"
type input "*"
type input "**"
type input "**********"
type input "*"
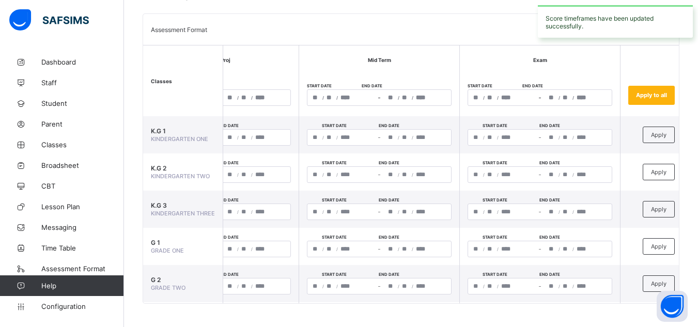
type input "**********"
type input "*"
type input "**"
type input "**********"
type input "*"
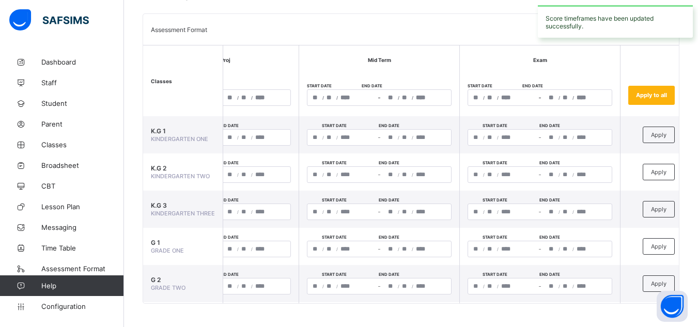
type input "**********"
type input "*"
type input "**"
type input "**********"
type input "*"
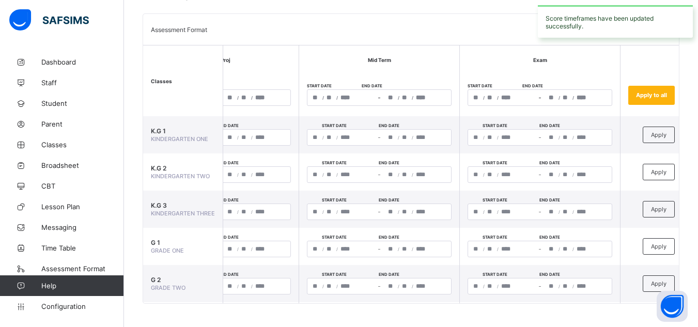
type input "**********"
type input "*"
type input "**"
type input "**********"
type input "*"
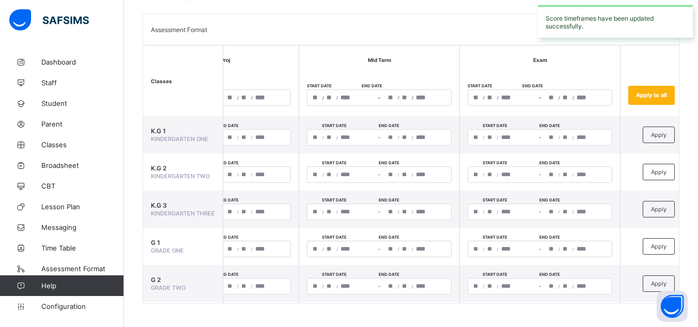
type input "**********"
type input "*"
type input "**"
type input "**********"
type input "*"
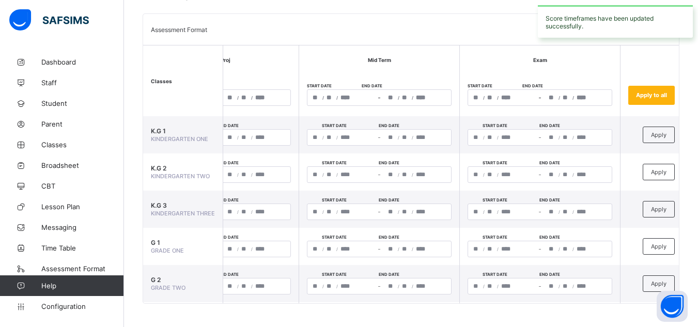
type input "**********"
type input "*"
type input "**"
type input "**********"
type input "*"
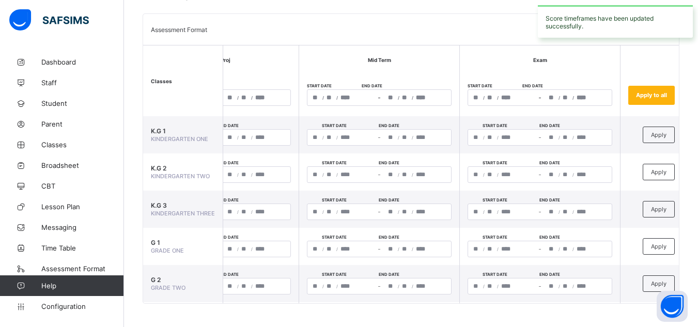
type input "**********"
type input "*"
type input "**"
type input "**********"
type input "*"
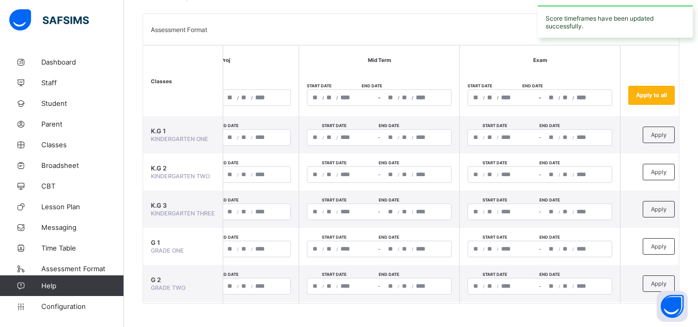
type input "**********"
type input "*"
type input "**"
type input "**********"
type input "*"
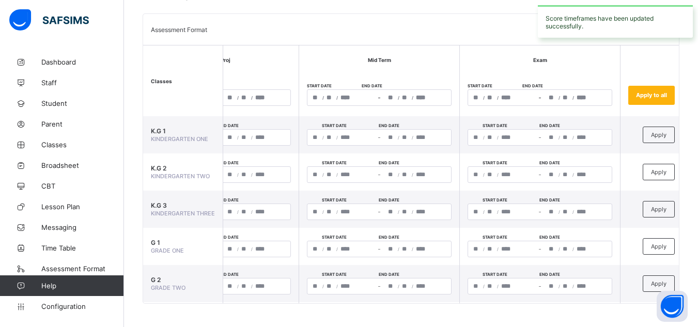
type input "**********"
type input "*"
type input "**"
type input "**********"
type input "*"
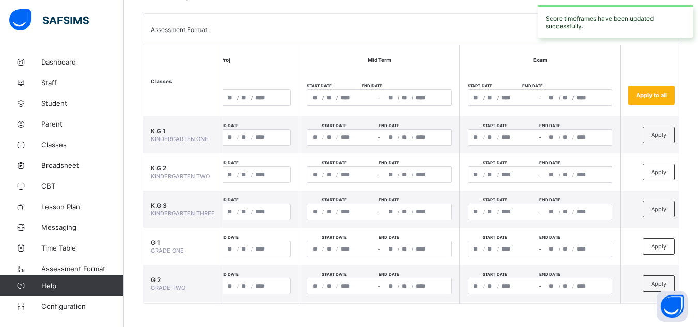
type input "**********"
type input "*"
type input "**"
type input "**********"
type input "*"
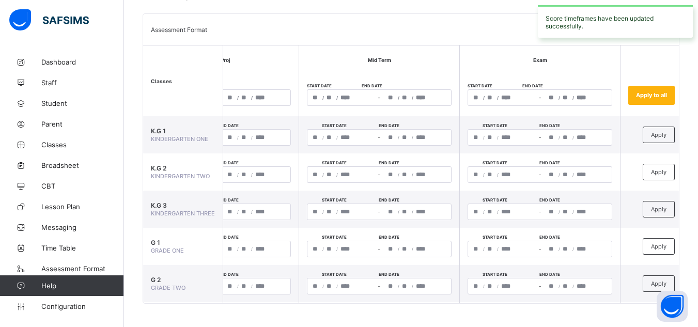
type input "**********"
type input "*"
type input "**"
type input "**********"
type input "*"
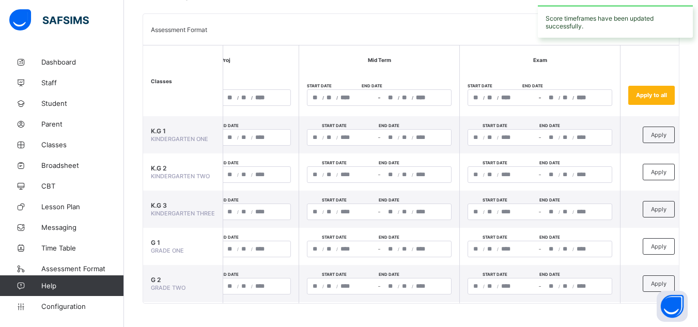
type input "**********"
type input "*"
type input "**"
type input "**********"
type input "*"
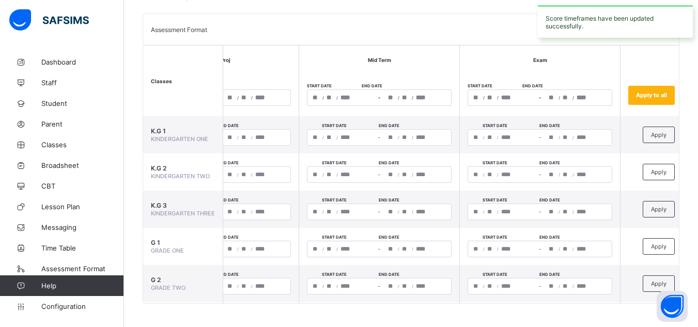
type input "**********"
type input "*"
type input "**"
type input "**********"
type input "*"
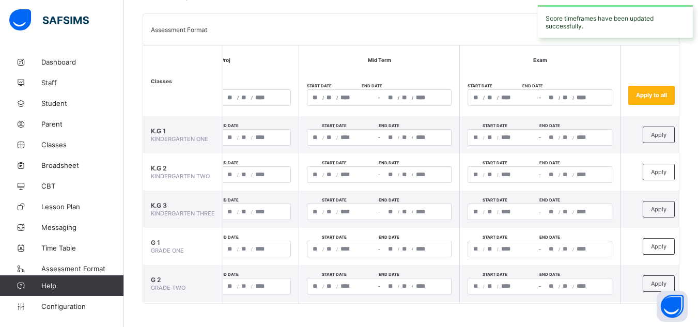
type input "**********"
type input "*"
type input "**"
type input "**********"
type input "*"
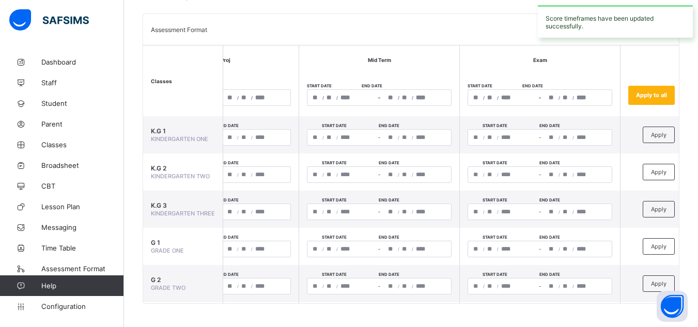
type input "**********"
type input "*"
type input "**"
type input "**********"
type input "*"
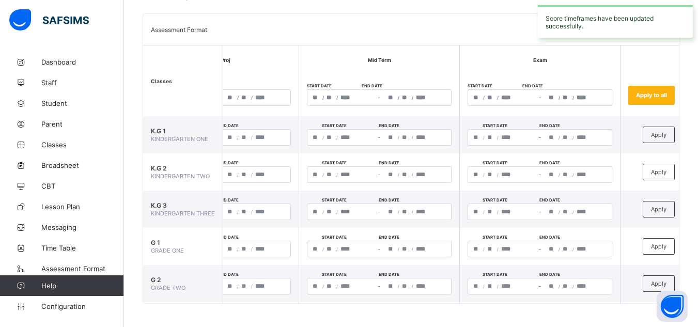
type input "**********"
type input "*"
type input "**"
type input "**********"
type input "*"
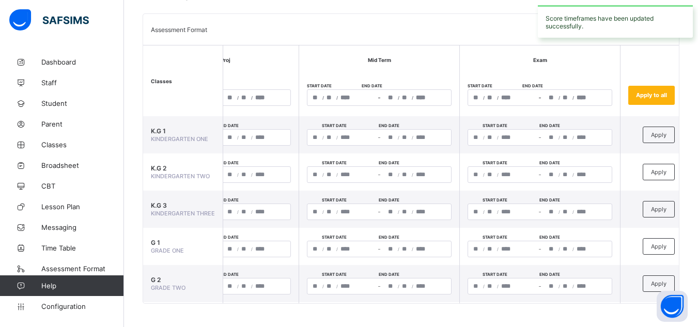
type input "**********"
type input "*"
type input "**"
type input "**********"
type input "*"
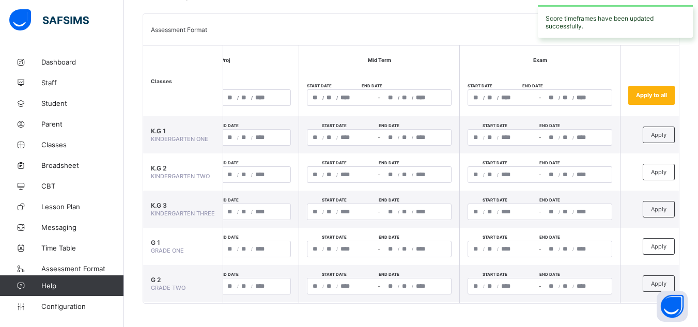
type input "**********"
type input "*"
type input "**"
type input "**********"
type input "*"
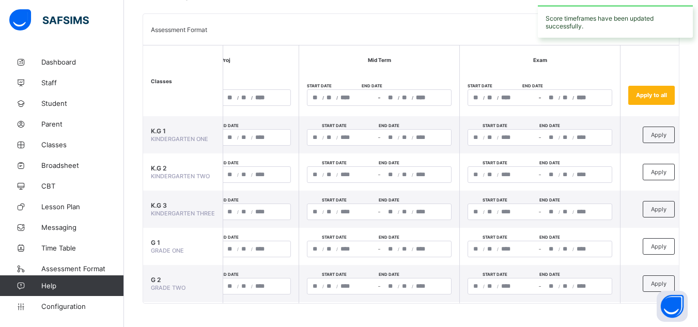
type input "**********"
type input "*"
type input "**"
type input "**********"
type input "*"
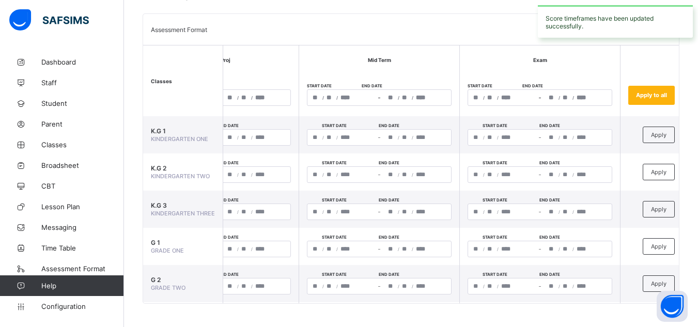
type input "**********"
type input "*"
type input "**"
type input "**********"
type input "*"
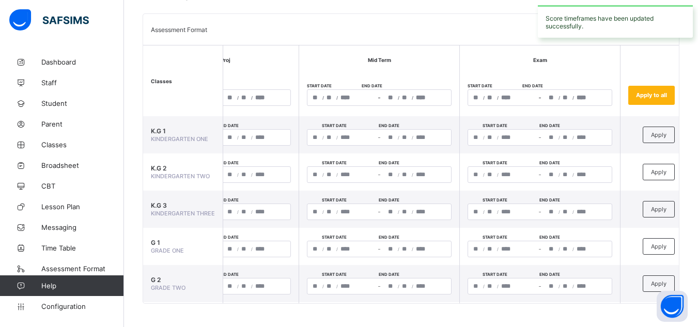
type input "**********"
type input "*"
type input "**"
type input "**********"
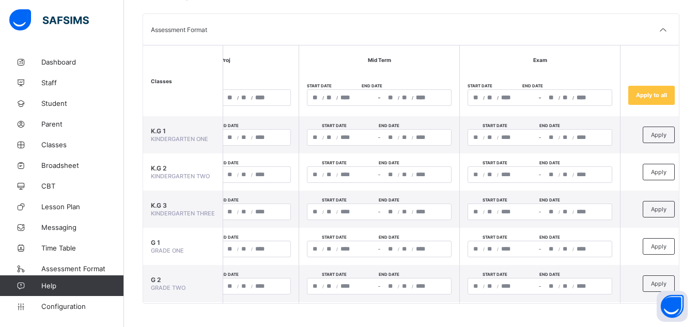
click at [268, 77] on th "**********" at bounding box center [218, 95] width 161 height 42
click at [668, 30] on icon at bounding box center [663, 30] width 12 height 10
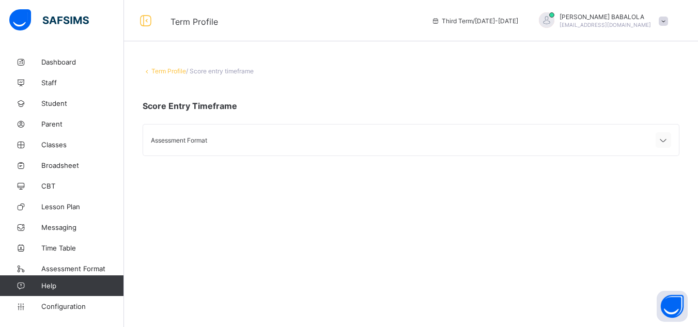
scroll to position [0, 0]
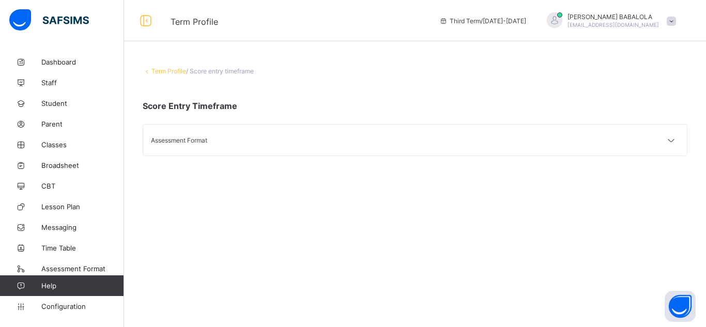
click at [159, 73] on link "Term Profile" at bounding box center [168, 71] width 35 height 8
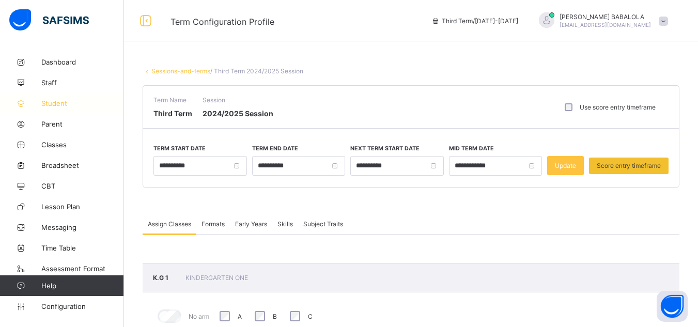
click at [61, 104] on span "Student" at bounding box center [82, 103] width 83 height 8
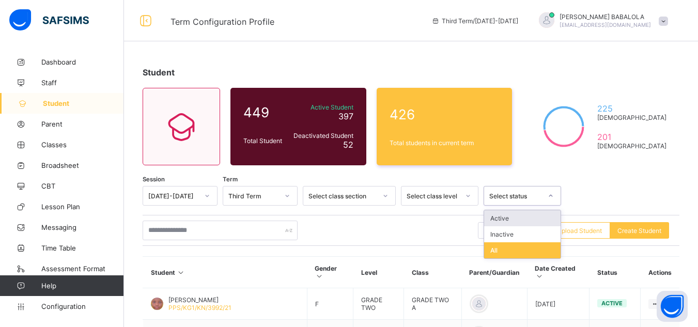
click at [546, 195] on div at bounding box center [551, 195] width 18 height 17
click at [518, 237] on div "Inactive" at bounding box center [522, 234] width 76 height 16
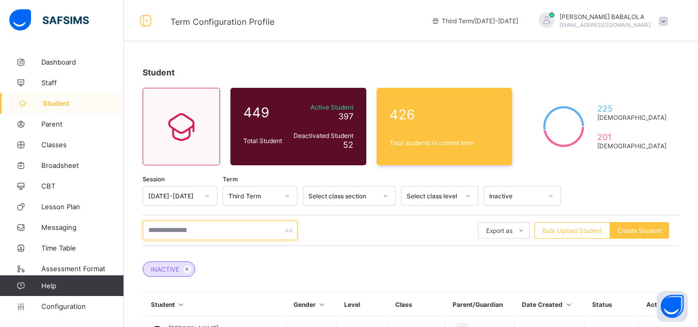
click at [194, 230] on input "text" at bounding box center [220, 231] width 155 height 20
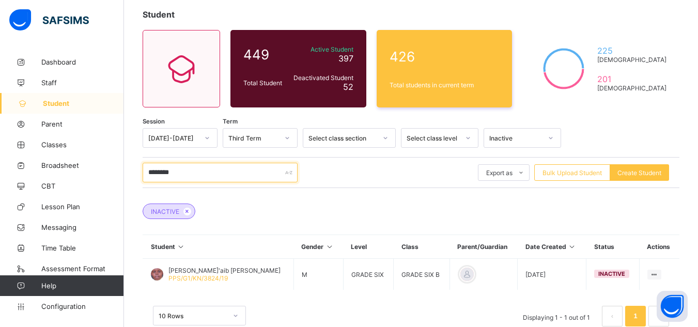
scroll to position [83, 0]
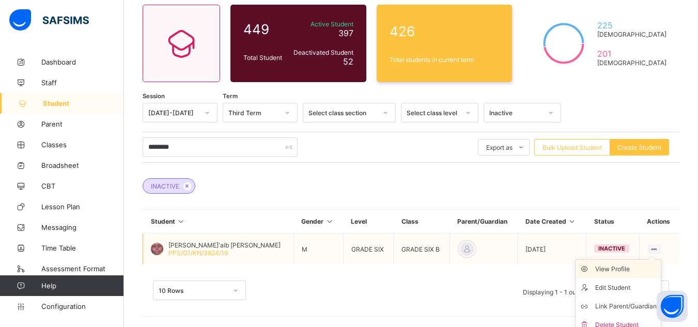
click at [636, 269] on div "View Profile" at bounding box center [625, 269] width 61 height 10
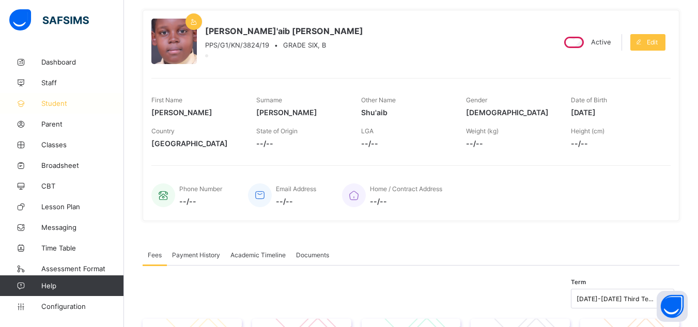
click at [76, 104] on span "Student" at bounding box center [82, 103] width 83 height 8
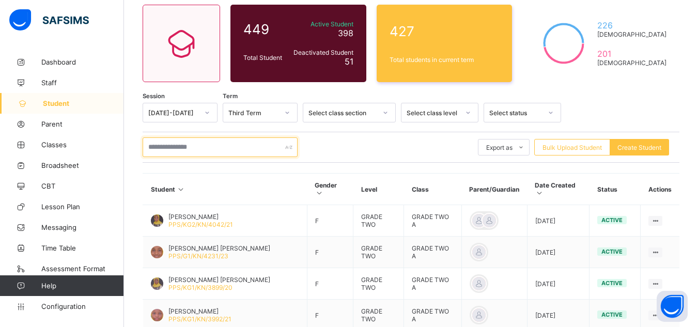
click at [205, 149] on input "text" at bounding box center [220, 147] width 155 height 20
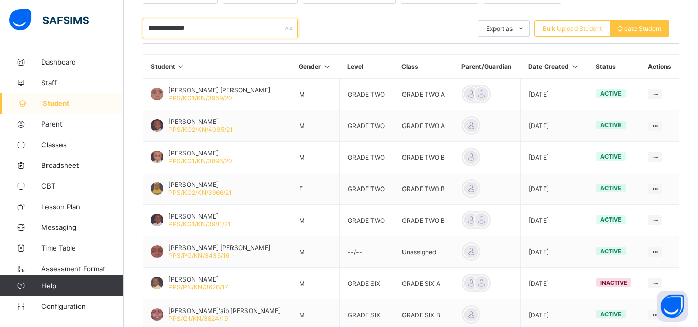
scroll to position [207, 0]
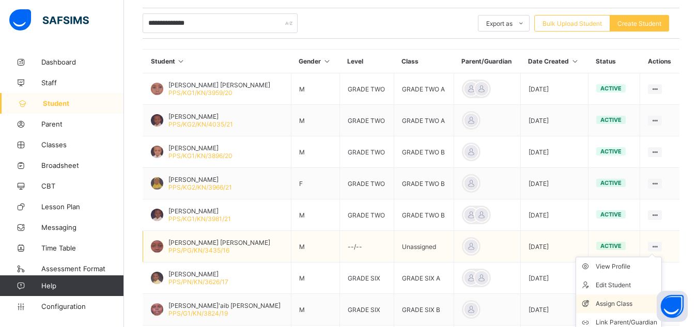
click at [623, 305] on div "Assign Class" at bounding box center [626, 304] width 61 height 10
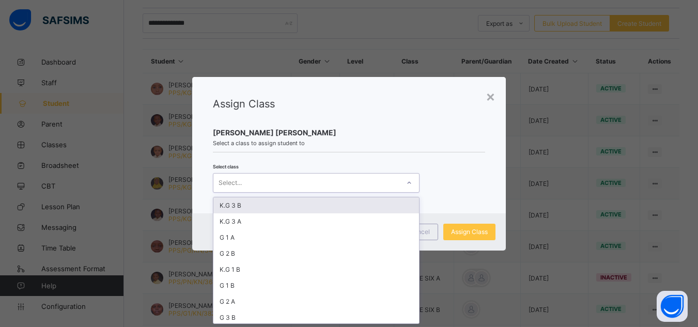
scroll to position [0, 0]
click at [352, 184] on div "Select..." at bounding box center [306, 183] width 186 height 14
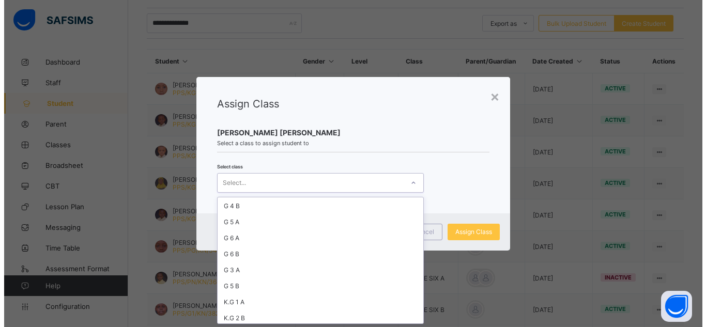
scroll to position [145, 0]
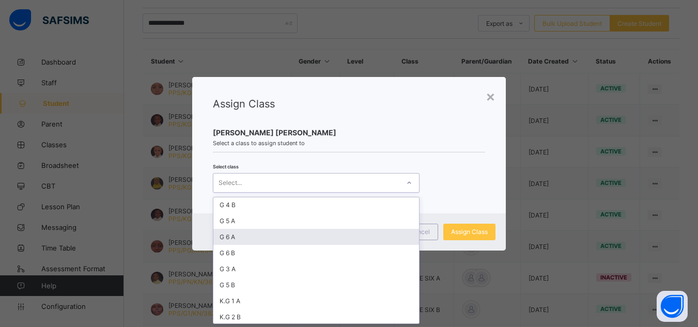
click at [232, 237] on div "G 6 A" at bounding box center [316, 237] width 206 height 16
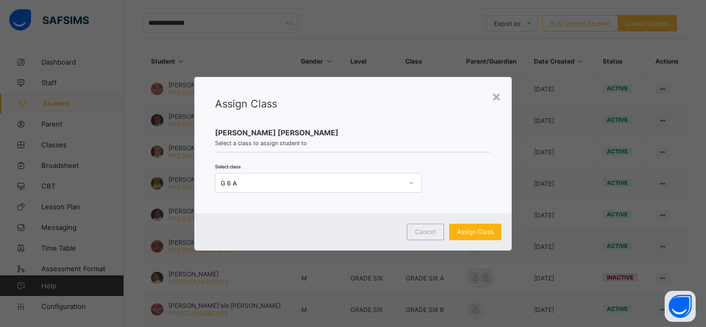
click at [458, 233] on span "Assign Class" at bounding box center [475, 232] width 37 height 8
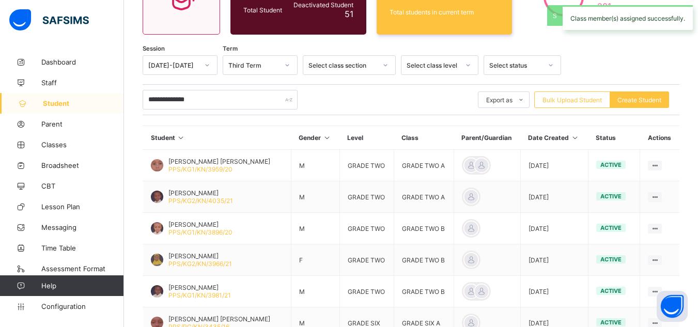
scroll to position [207, 0]
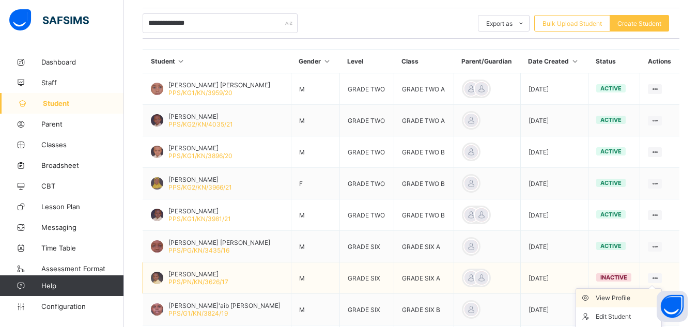
click at [628, 298] on div "View Profile" at bounding box center [626, 298] width 61 height 10
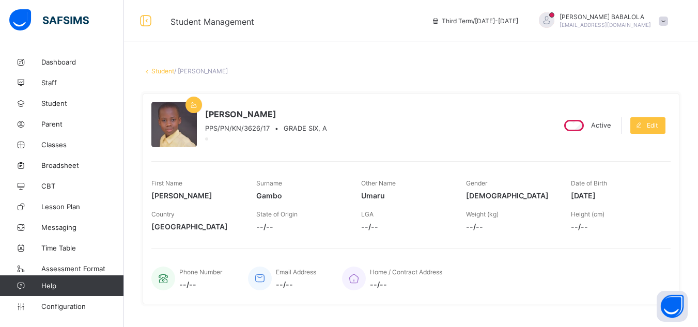
click at [155, 70] on link "Student" at bounding box center [162, 71] width 23 height 8
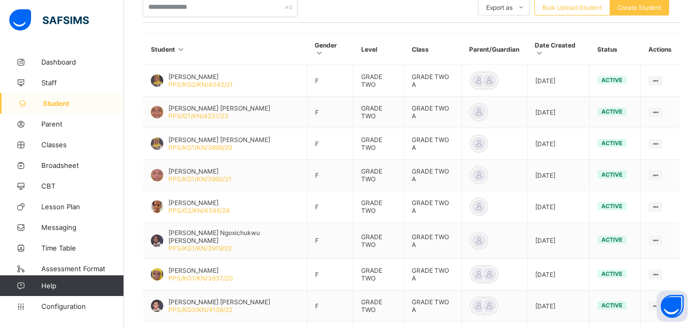
scroll to position [124, 0]
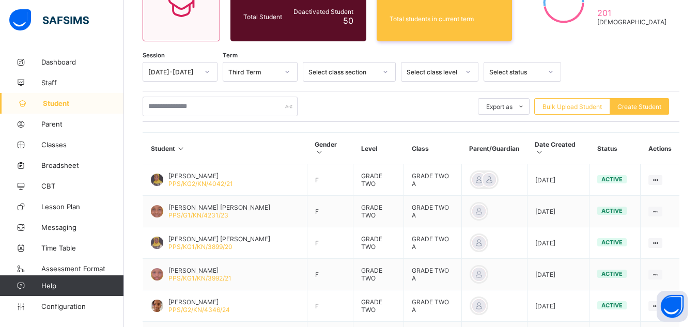
click at [505, 74] on div "Select status" at bounding box center [515, 72] width 53 height 8
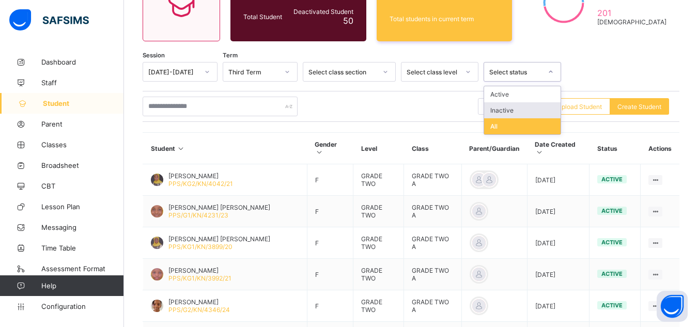
click at [499, 115] on div "Inactive" at bounding box center [522, 110] width 76 height 16
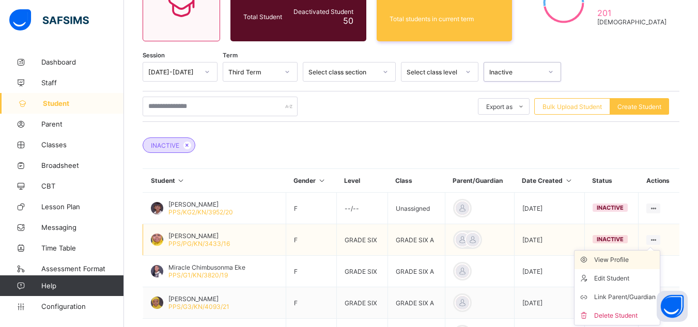
click at [632, 257] on div "View Profile" at bounding box center [624, 260] width 61 height 10
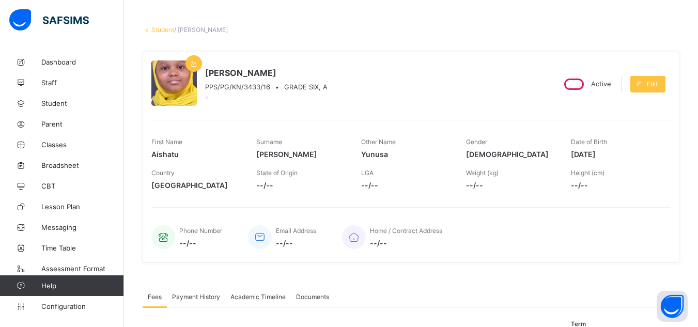
scroll to position [21, 0]
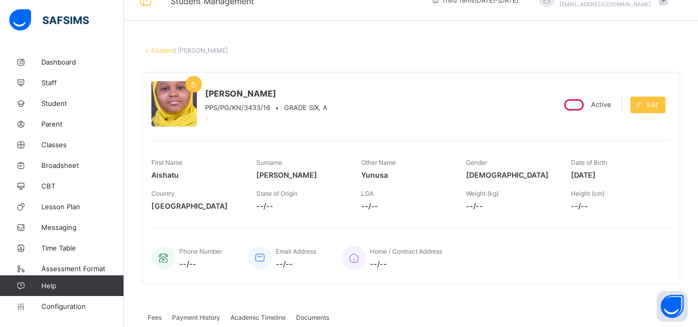
click at [156, 51] on link "Student" at bounding box center [162, 50] width 23 height 8
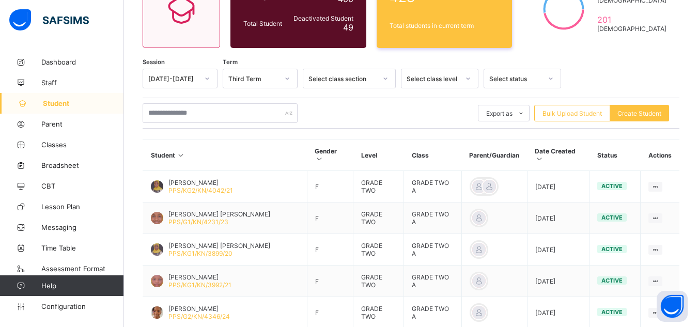
scroll to position [97, 0]
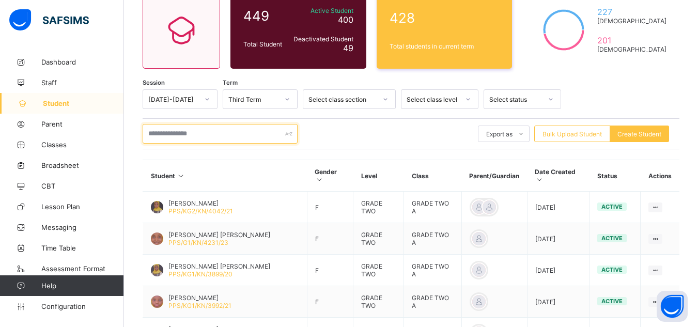
click at [212, 134] on input "text" at bounding box center [220, 134] width 155 height 20
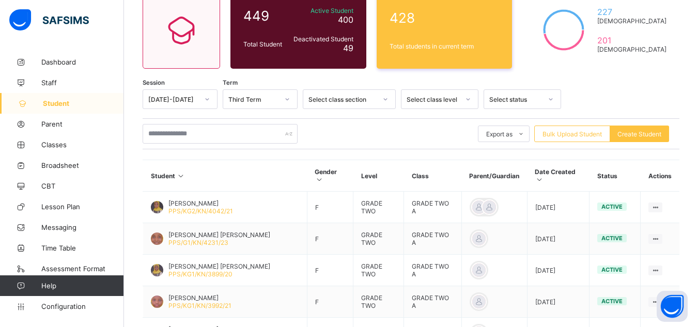
click at [513, 98] on div "Select status" at bounding box center [515, 100] width 53 height 8
click at [509, 138] on div "Inactive" at bounding box center [522, 138] width 76 height 16
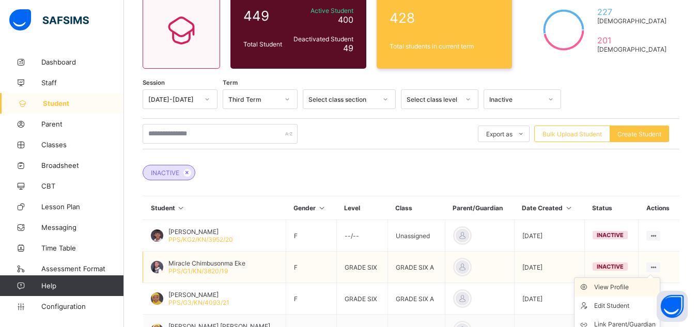
click at [627, 289] on div "View Profile" at bounding box center [624, 287] width 61 height 10
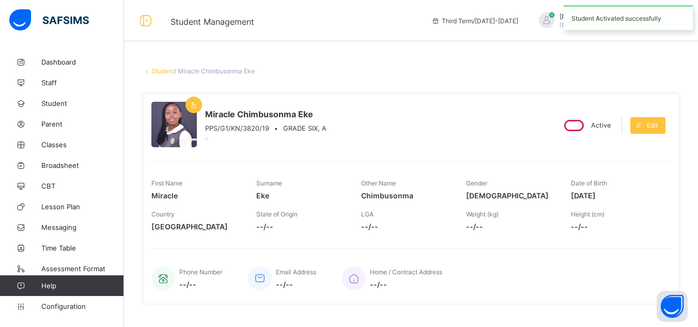
click at [161, 73] on link "Student" at bounding box center [162, 71] width 23 height 8
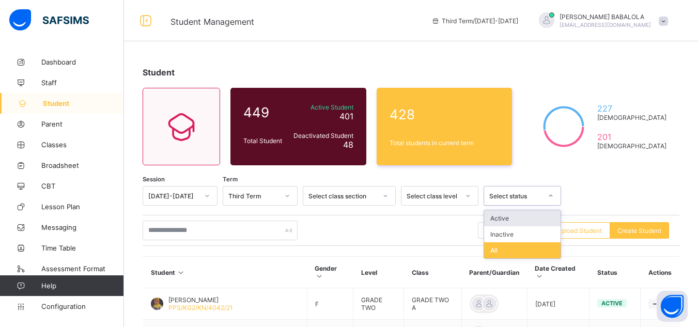
click at [492, 194] on div "Select status" at bounding box center [515, 196] width 53 height 8
click at [496, 232] on div "Inactive" at bounding box center [522, 234] width 76 height 16
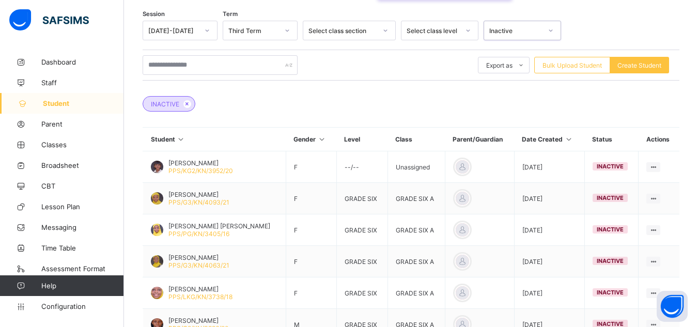
scroll to position [207, 0]
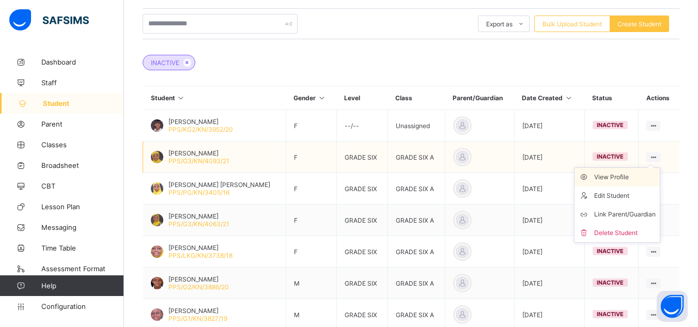
click at [630, 179] on div "View Profile" at bounding box center [624, 177] width 61 height 10
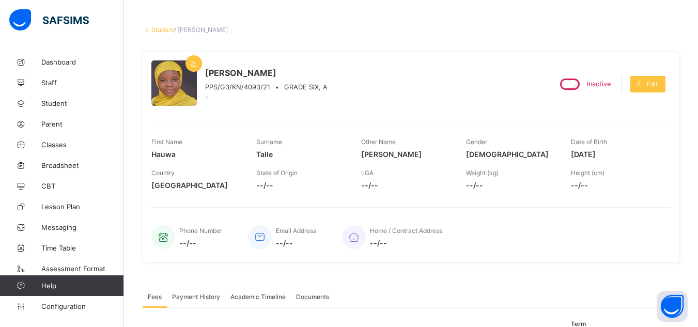
scroll to position [27, 0]
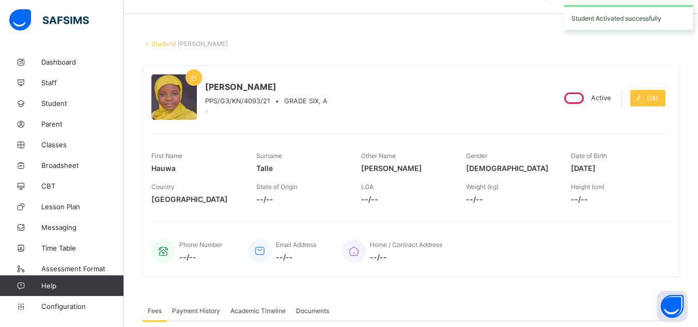
click at [168, 42] on link "Student" at bounding box center [162, 44] width 23 height 8
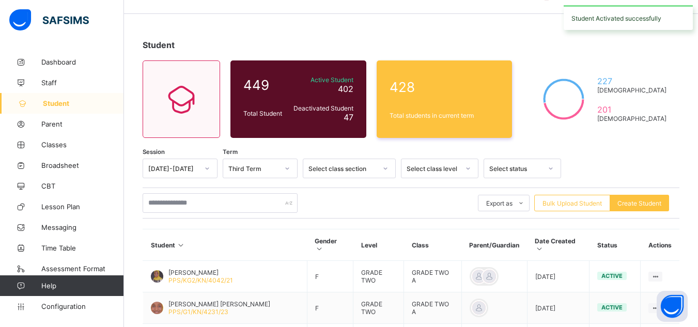
click at [531, 171] on div "Select status" at bounding box center [515, 169] width 53 height 8
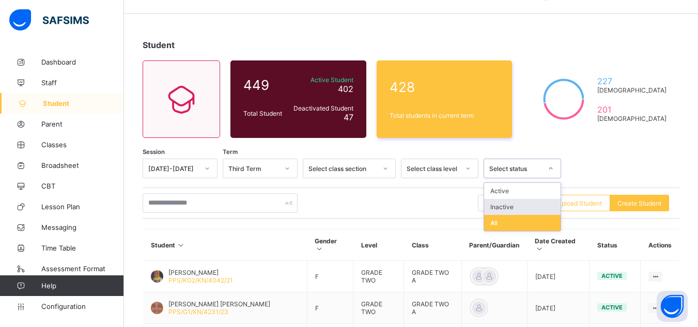
click at [505, 204] on div "Inactive" at bounding box center [522, 207] width 76 height 16
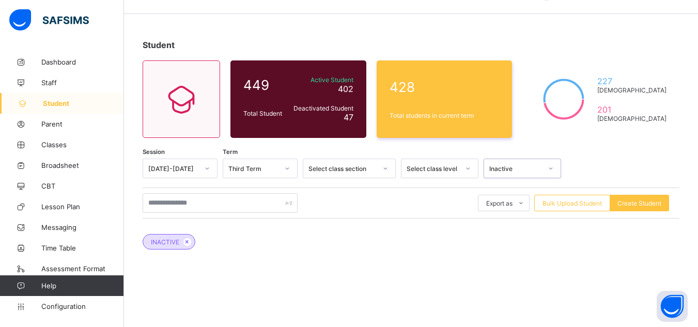
scroll to position [167, 0]
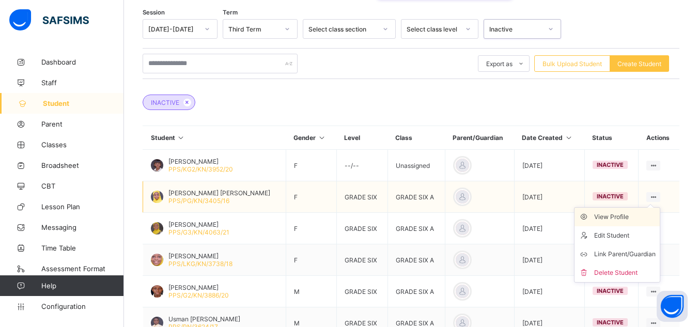
click at [630, 217] on div "View Profile" at bounding box center [624, 217] width 61 height 10
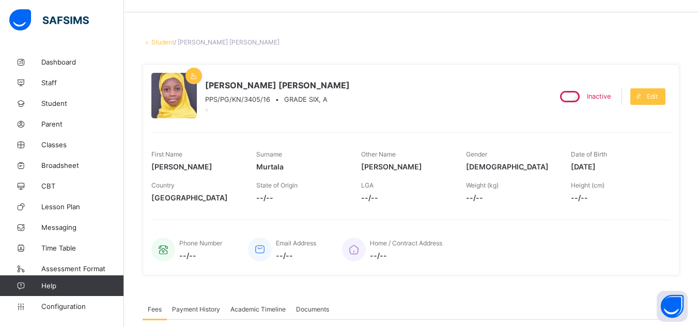
scroll to position [22, 0]
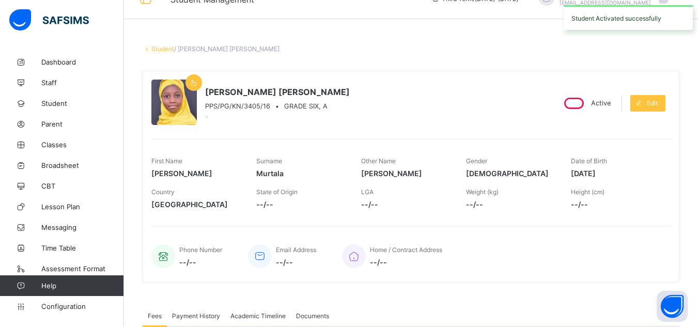
click at [165, 51] on link "Student" at bounding box center [162, 49] width 23 height 8
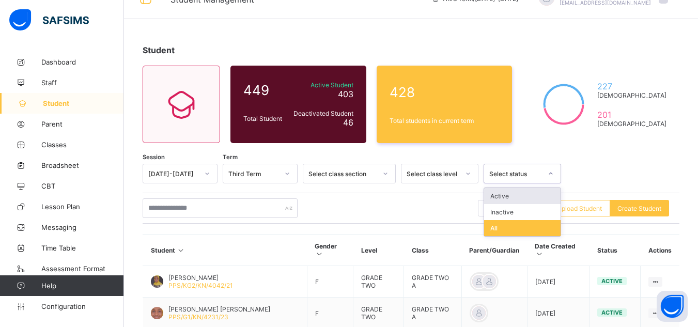
click at [538, 177] on div "Select status" at bounding box center [515, 174] width 53 height 8
click at [520, 213] on div "Inactive" at bounding box center [522, 212] width 76 height 16
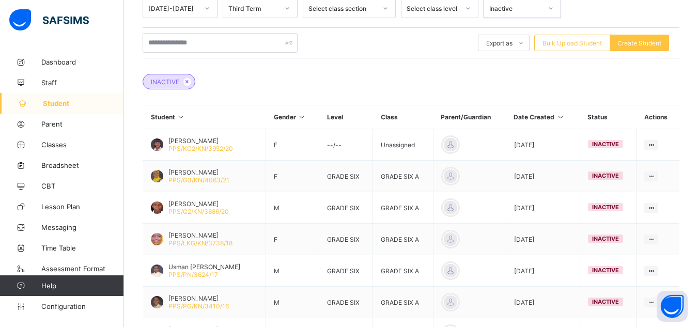
scroll to position [229, 0]
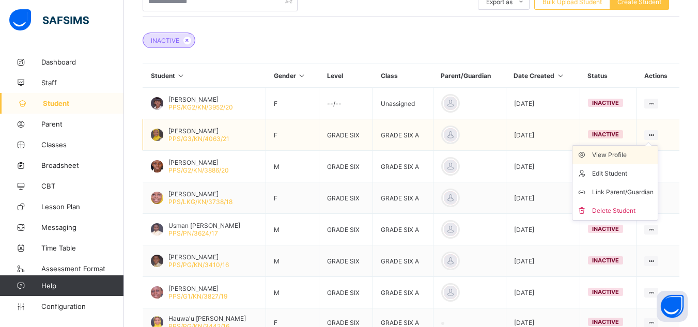
click at [630, 158] on div "View Profile" at bounding box center [622, 155] width 61 height 10
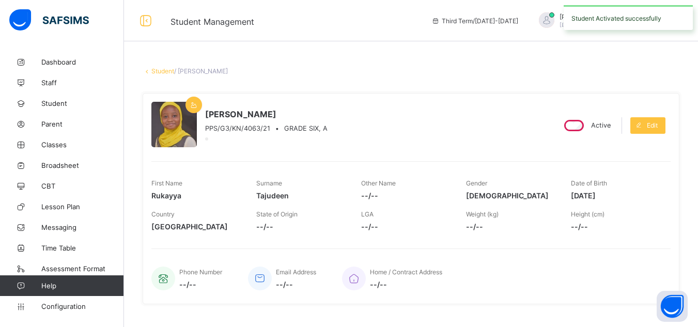
click at [161, 72] on link "Student" at bounding box center [162, 71] width 23 height 8
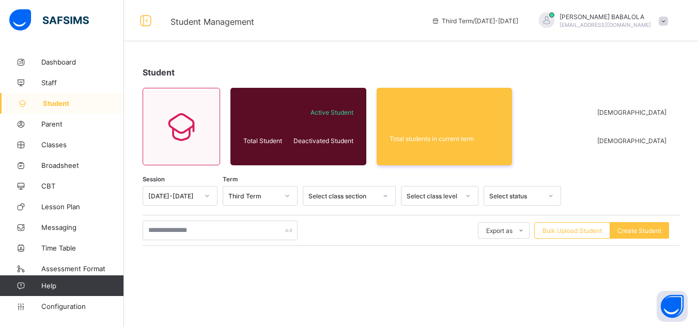
click at [501, 195] on div "Select status" at bounding box center [515, 196] width 53 height 8
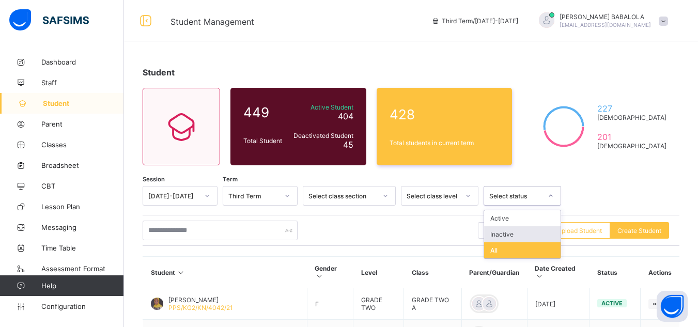
click at [498, 237] on div "Inactive" at bounding box center [522, 234] width 76 height 16
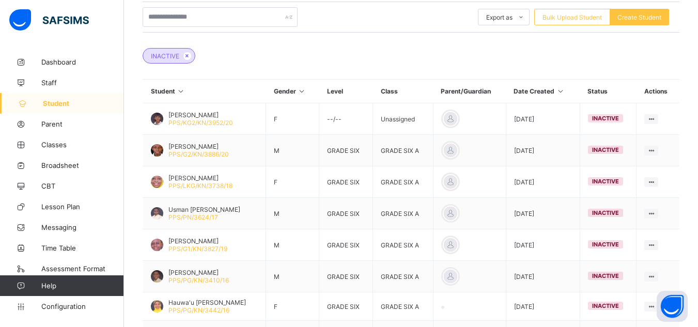
scroll to position [234, 0]
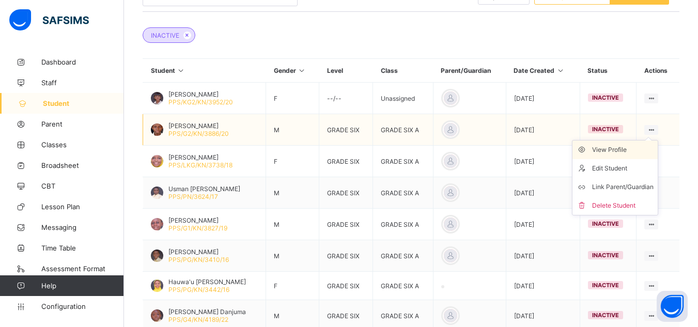
click at [631, 149] on div "View Profile" at bounding box center [622, 150] width 61 height 10
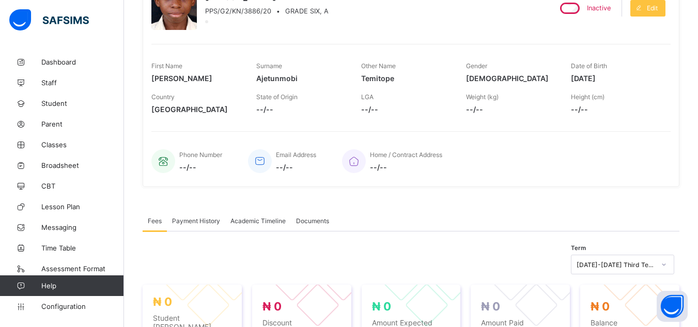
scroll to position [55, 0]
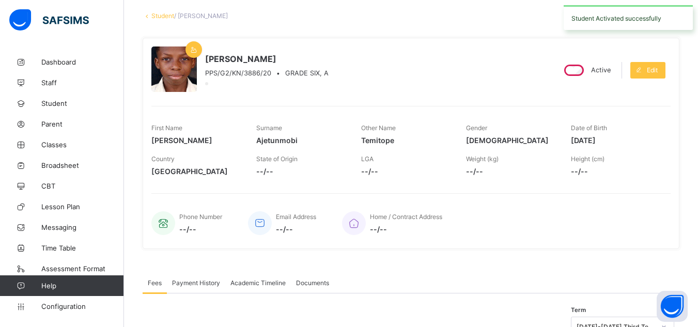
click at [159, 15] on link "Student" at bounding box center [162, 16] width 23 height 8
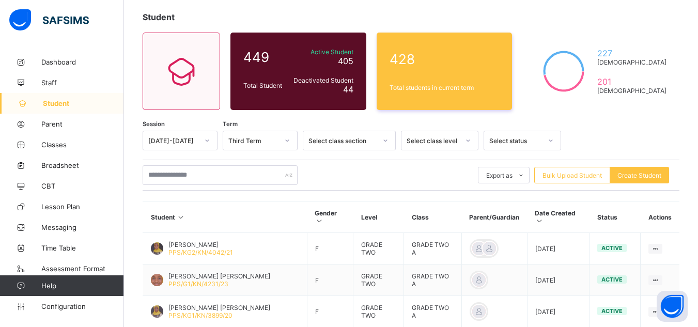
click at [536, 140] on div "Select status" at bounding box center [515, 141] width 53 height 8
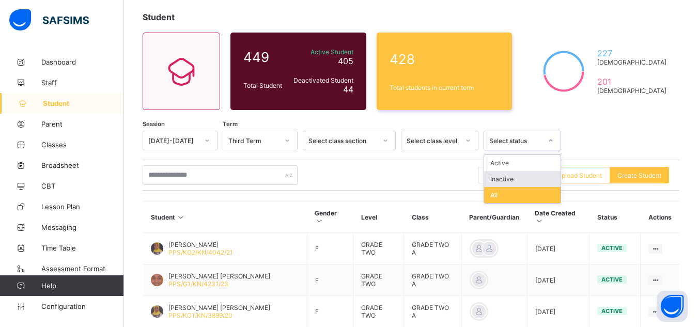
click at [517, 180] on div "Inactive" at bounding box center [522, 179] width 76 height 16
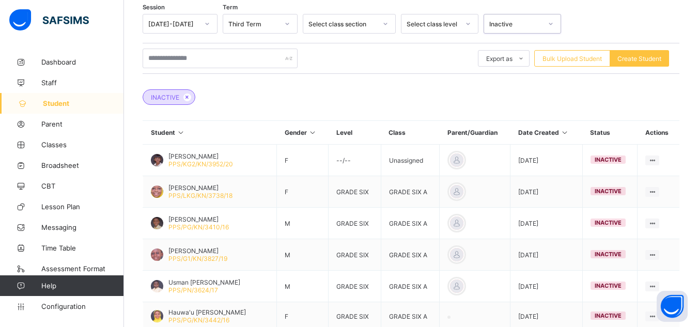
scroll to position [193, 0]
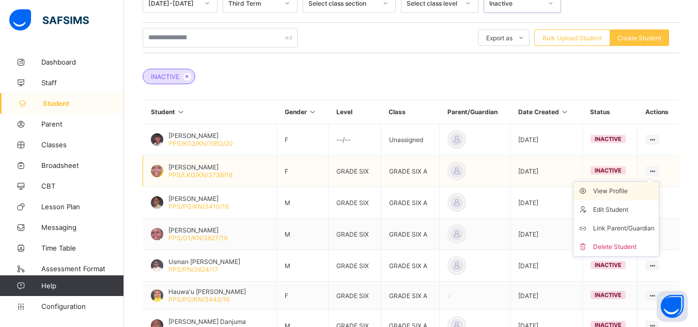
click at [634, 191] on div "View Profile" at bounding box center [623, 191] width 61 height 10
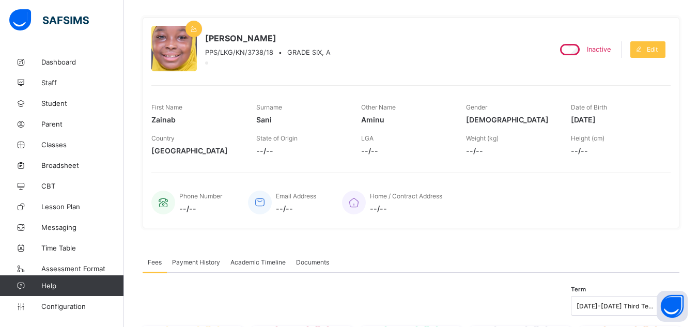
scroll to position [7, 0]
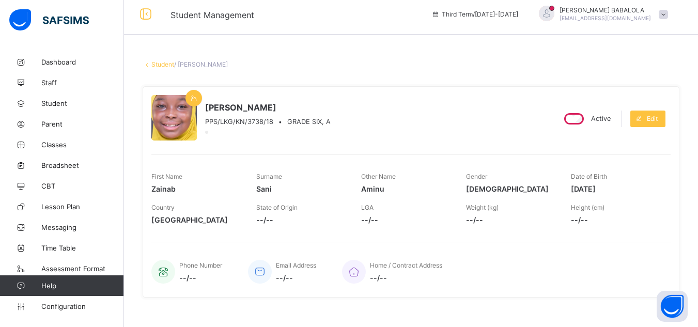
click at [163, 61] on link "Student" at bounding box center [162, 64] width 23 height 8
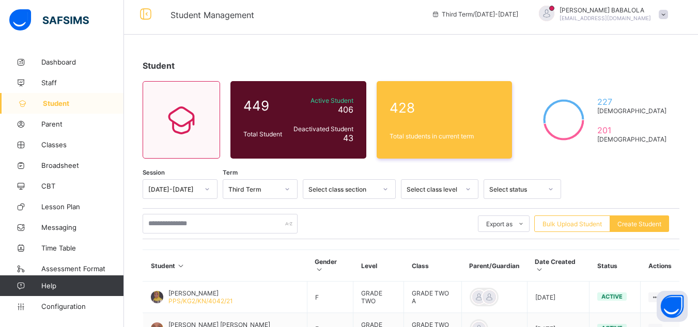
click at [507, 190] on div "Select status" at bounding box center [515, 189] width 53 height 8
click at [501, 228] on div "Inactive" at bounding box center [522, 228] width 76 height 16
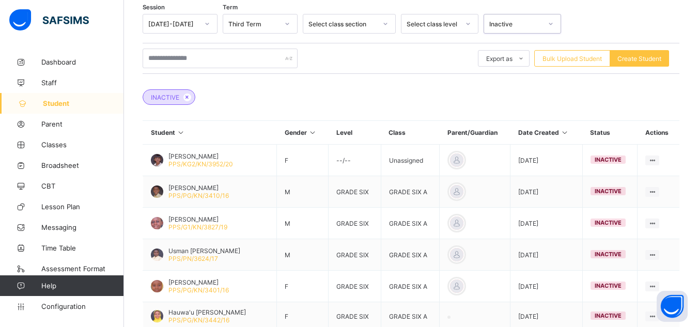
scroll to position [179, 0]
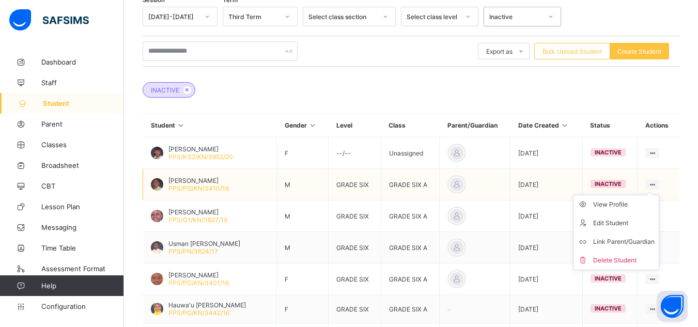
click at [658, 195] on ul "View Profile Edit Student Link Parent/Guardian Delete Student" at bounding box center [616, 232] width 86 height 75
click at [637, 207] on div "View Profile" at bounding box center [623, 204] width 61 height 10
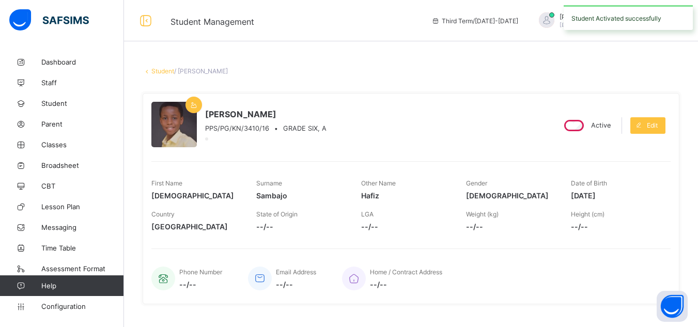
click at [160, 72] on link "Student" at bounding box center [162, 71] width 23 height 8
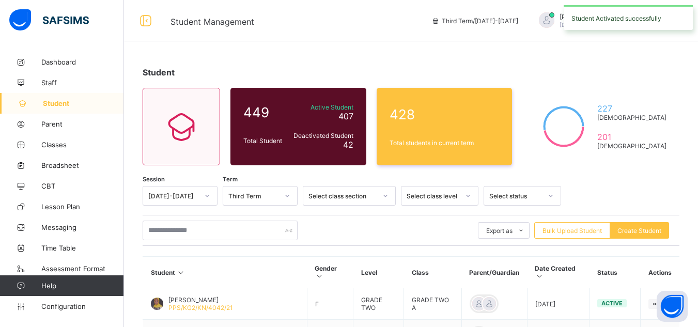
click at [496, 200] on div "Select status" at bounding box center [512, 196] width 57 height 14
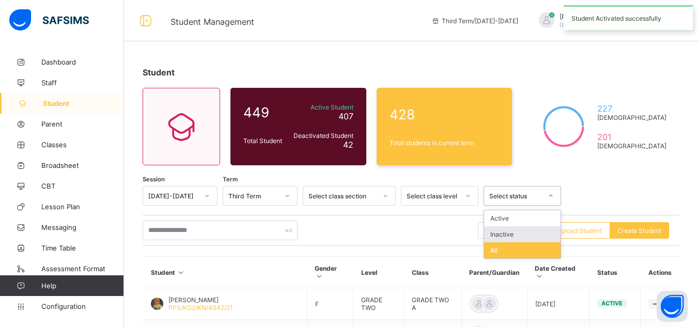
click at [492, 233] on div "Inactive" at bounding box center [522, 234] width 76 height 16
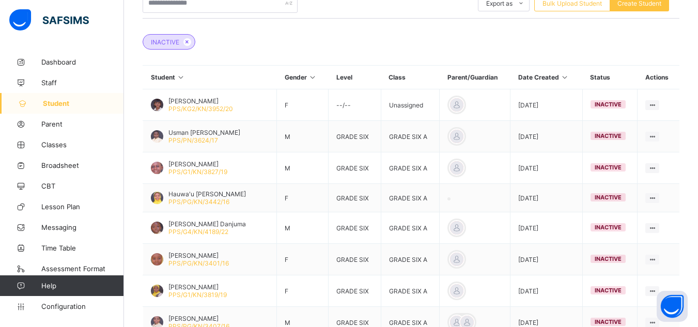
scroll to position [248, 0]
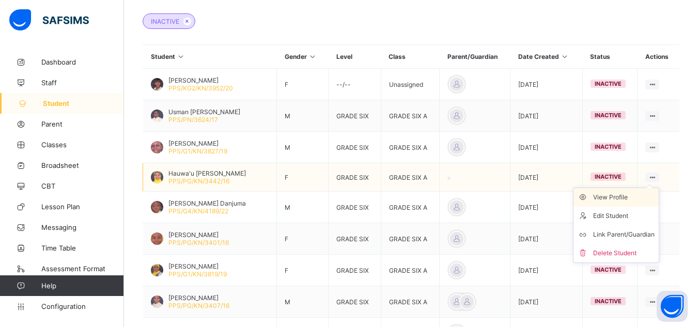
click at [639, 196] on div "View Profile" at bounding box center [623, 197] width 61 height 10
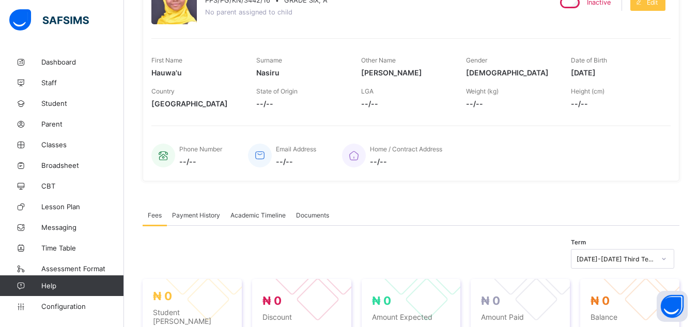
scroll to position [62, 0]
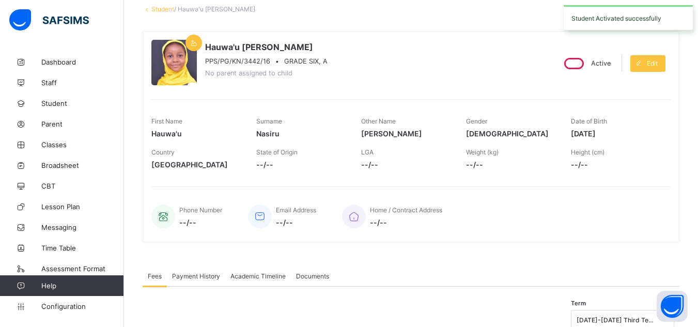
click at [154, 8] on link "Student" at bounding box center [162, 9] width 23 height 8
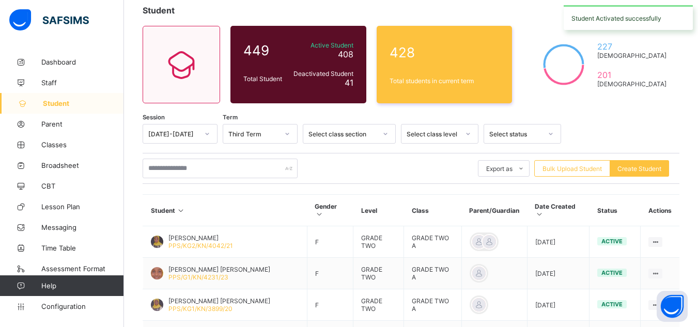
click at [503, 136] on div "Select status" at bounding box center [515, 134] width 53 height 8
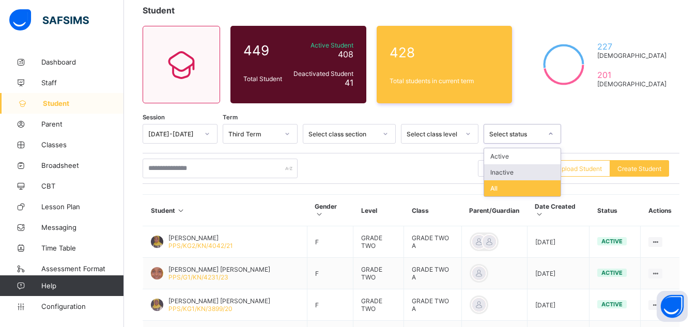
click at [500, 172] on div "Inactive" at bounding box center [522, 172] width 76 height 16
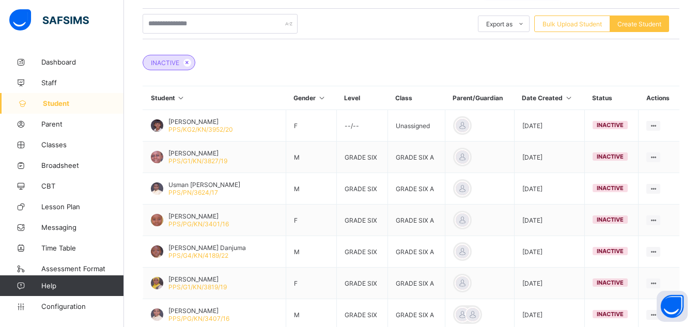
scroll to position [227, 0]
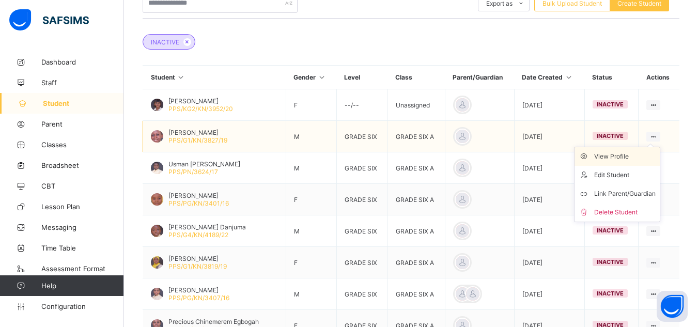
click at [627, 158] on div "View Profile" at bounding box center [624, 156] width 61 height 10
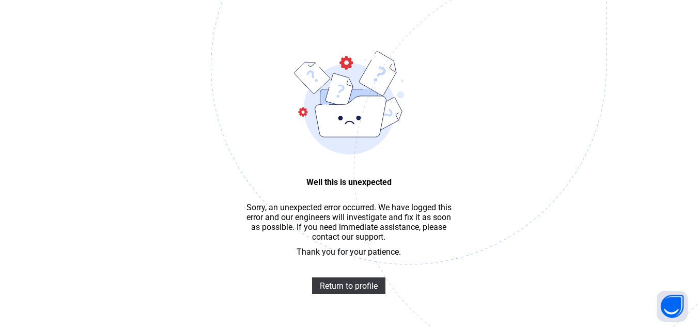
scroll to position [10, 0]
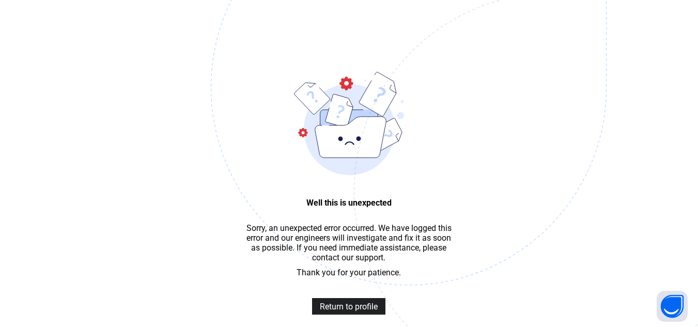
click at [343, 311] on span "Return to profile" at bounding box center [349, 307] width 58 height 10
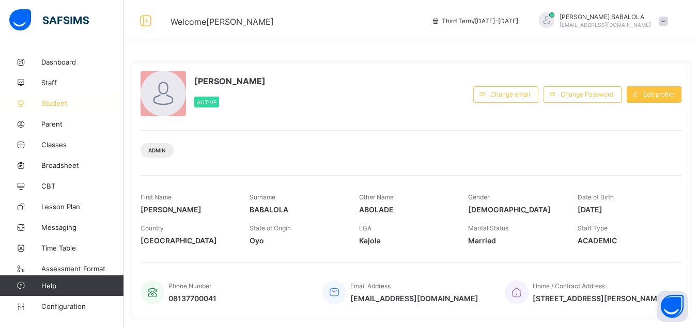
click at [58, 107] on link "Student" at bounding box center [62, 103] width 124 height 21
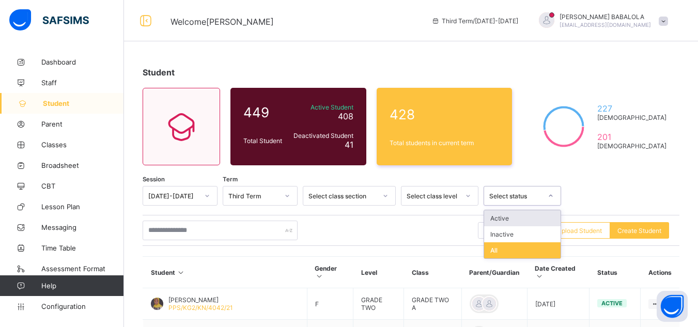
click at [542, 196] on div at bounding box center [551, 195] width 18 height 17
click at [524, 233] on div "Inactive" at bounding box center [522, 234] width 76 height 16
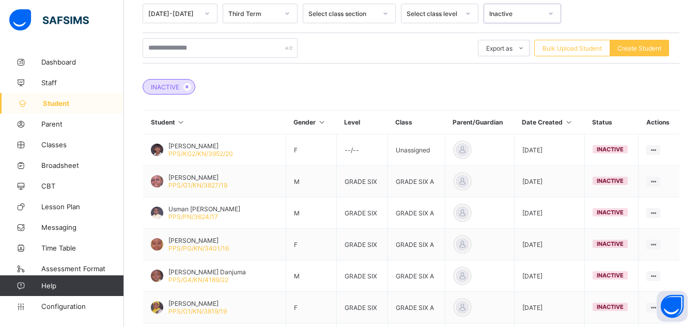
scroll to position [186, 0]
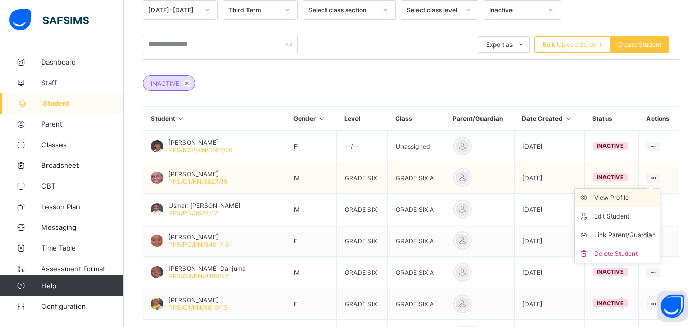
click at [629, 198] on div "View Profile" at bounding box center [624, 198] width 61 height 10
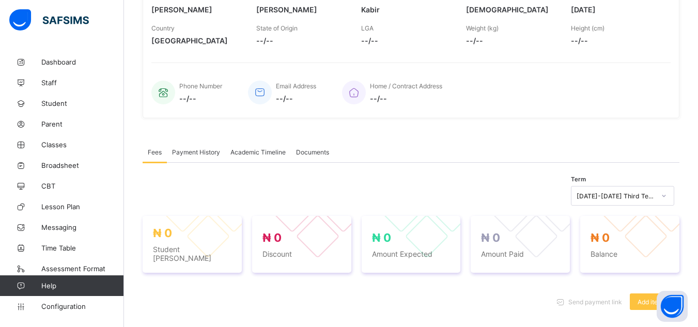
click at [696, 3] on div "× Delete Document This action would delete the document with name: from the sys…" at bounding box center [411, 212] width 574 height 693
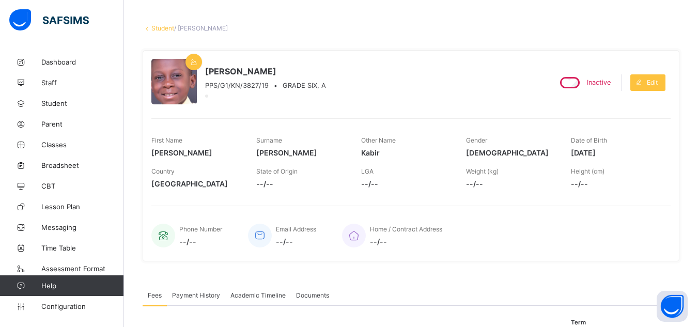
scroll to position [41, 0]
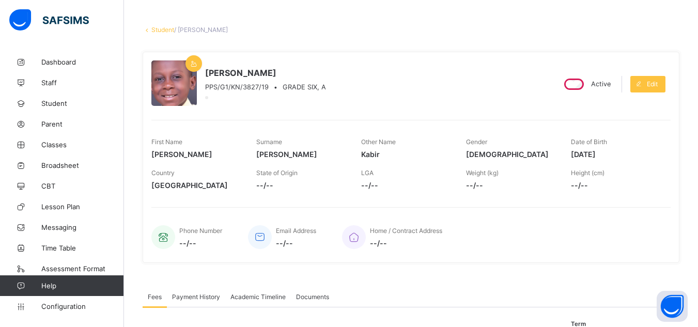
click at [164, 29] on link "Student" at bounding box center [162, 30] width 23 height 8
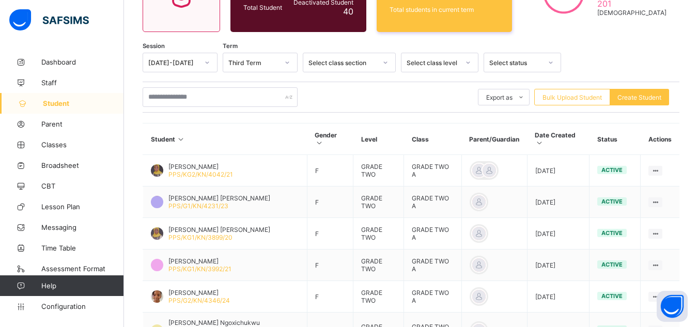
scroll to position [124, 0]
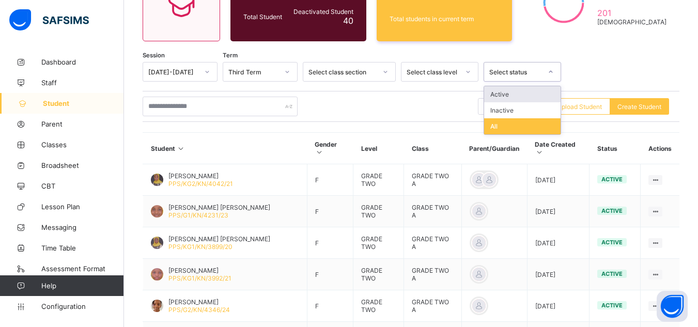
click at [537, 74] on div "Select status" at bounding box center [515, 72] width 53 height 8
click at [524, 107] on div "Inactive" at bounding box center [522, 110] width 76 height 16
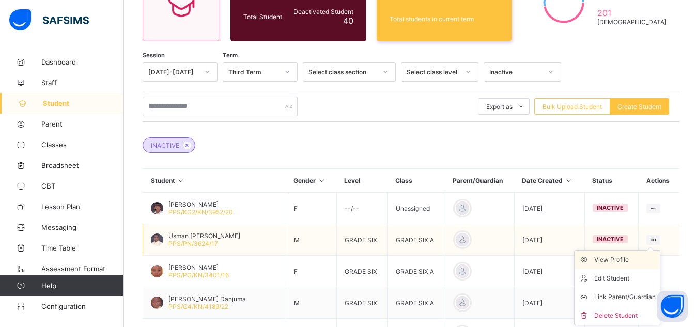
click at [625, 257] on div "View Profile" at bounding box center [624, 260] width 61 height 10
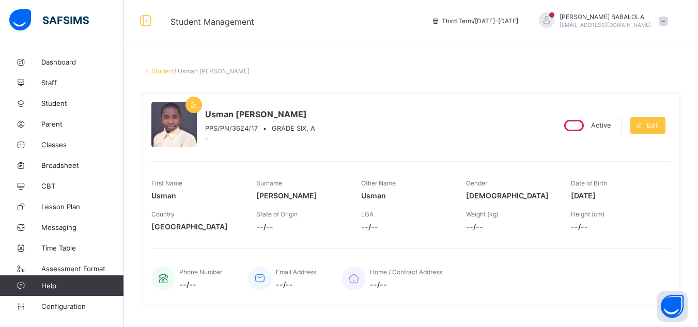
click at [158, 73] on link "Student" at bounding box center [162, 71] width 23 height 8
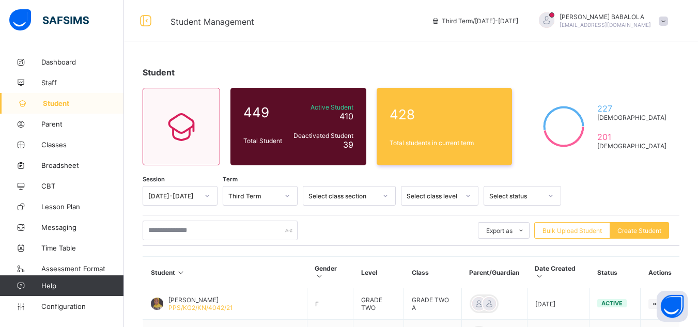
click at [517, 196] on div "Select status" at bounding box center [515, 196] width 53 height 8
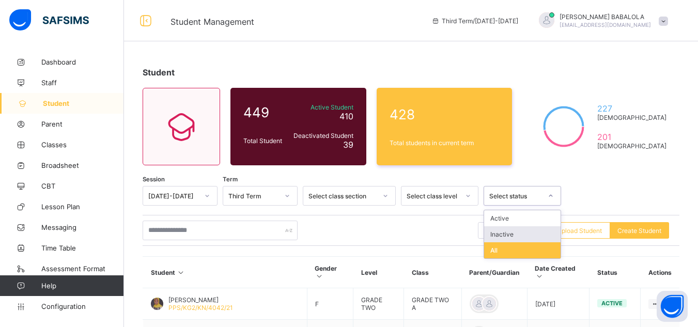
click at [508, 233] on div "Inactive" at bounding box center [522, 234] width 76 height 16
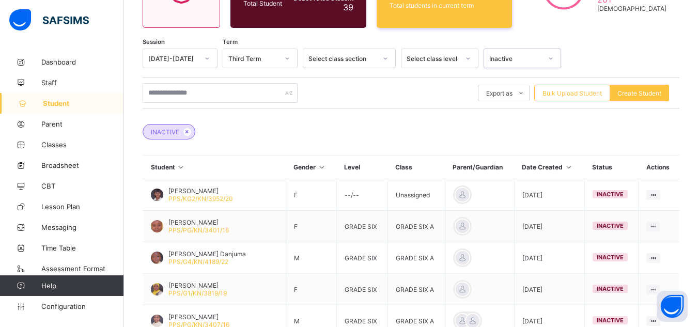
scroll to position [145, 0]
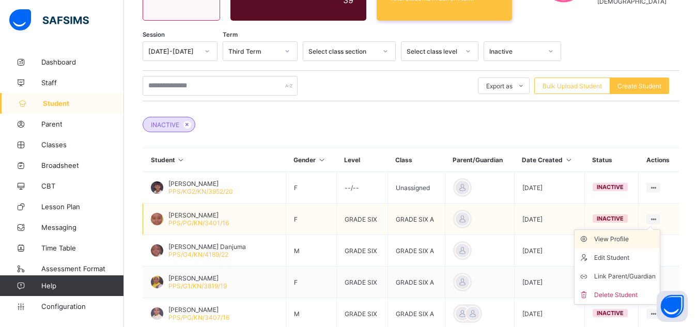
click at [632, 241] on div "View Profile" at bounding box center [624, 239] width 61 height 10
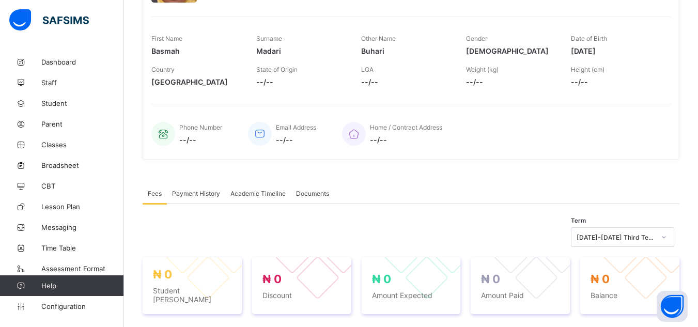
click at [533, 79] on span "--/--" at bounding box center [510, 81] width 89 height 9
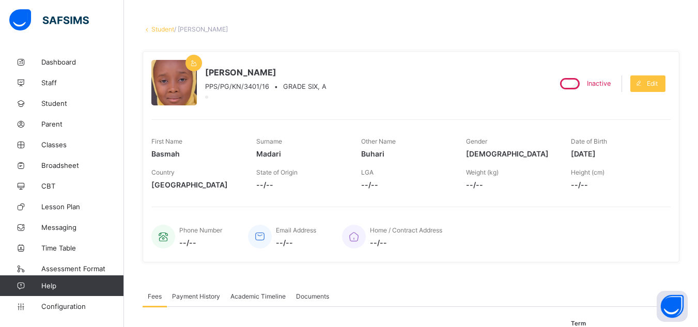
scroll to position [41, 0]
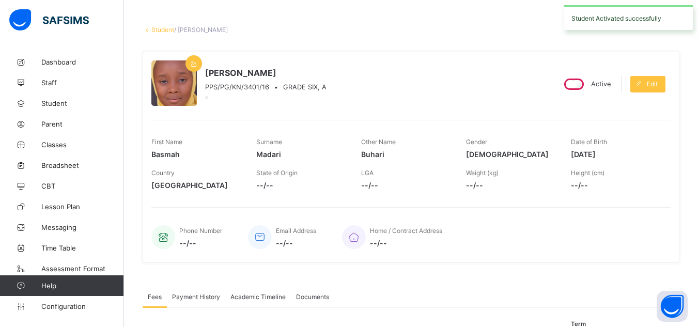
click at [159, 28] on link "Student" at bounding box center [162, 30] width 23 height 8
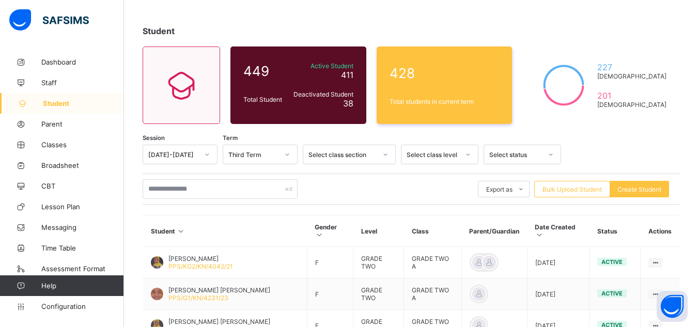
click at [522, 155] on div "Select status" at bounding box center [515, 155] width 53 height 8
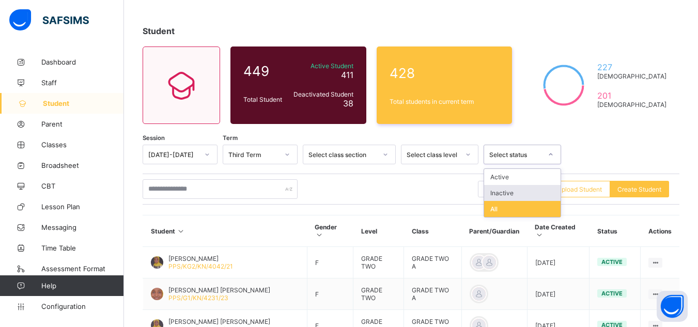
click at [521, 191] on div "Inactive" at bounding box center [522, 193] width 76 height 16
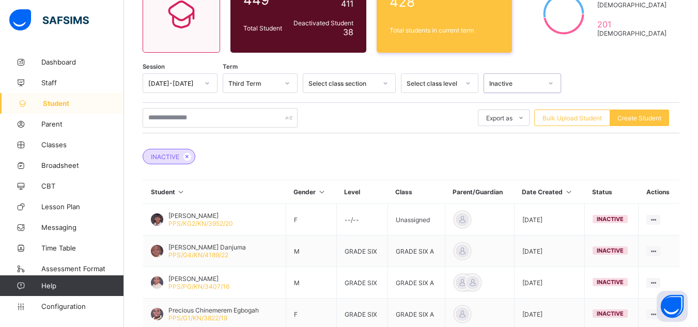
scroll to position [117, 0]
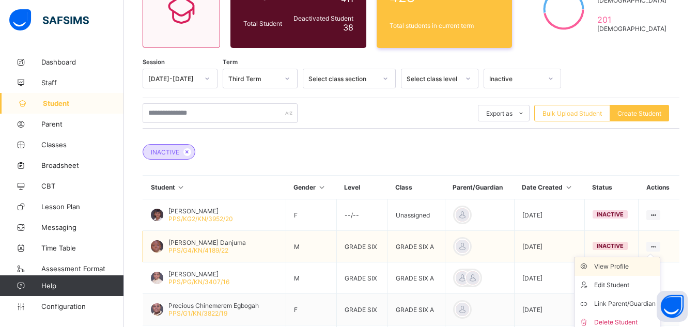
click at [630, 265] on div "View Profile" at bounding box center [624, 266] width 61 height 10
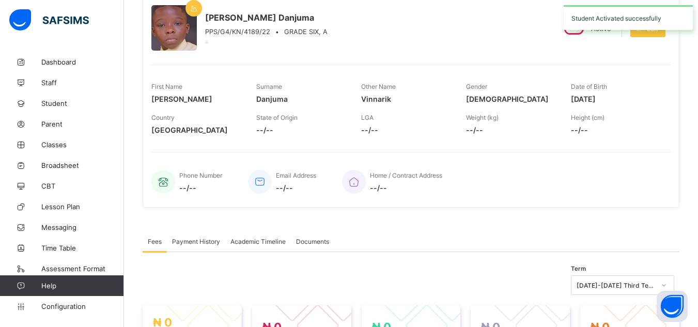
scroll to position [55, 0]
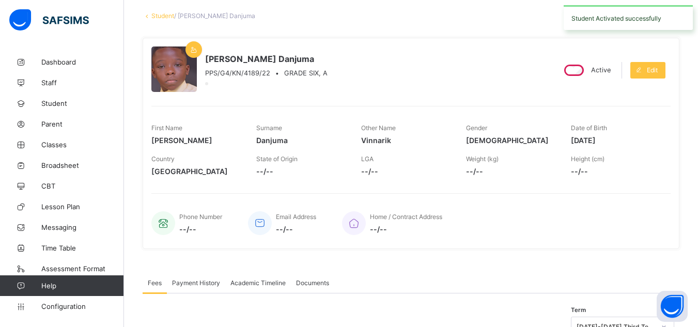
click at [154, 18] on link "Student" at bounding box center [162, 16] width 23 height 8
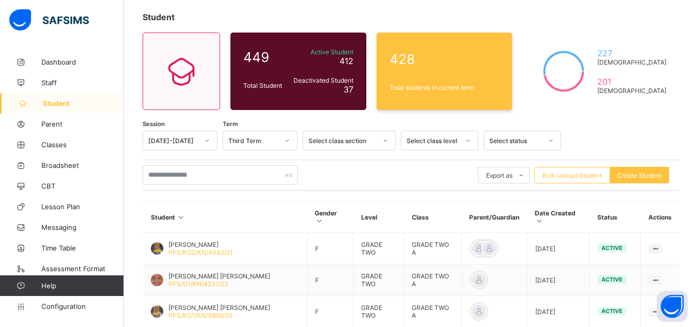
click at [522, 145] on div "Select status" at bounding box center [512, 140] width 57 height 14
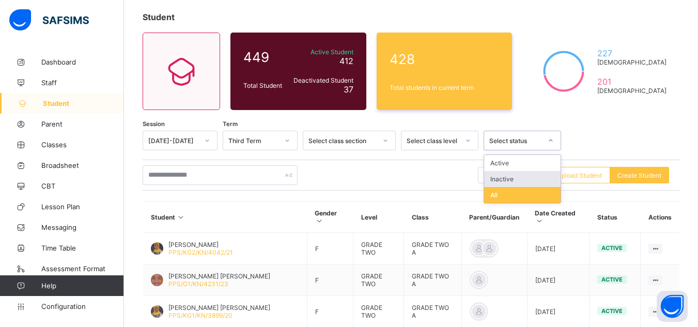
click at [510, 179] on div "Inactive" at bounding box center [522, 179] width 76 height 16
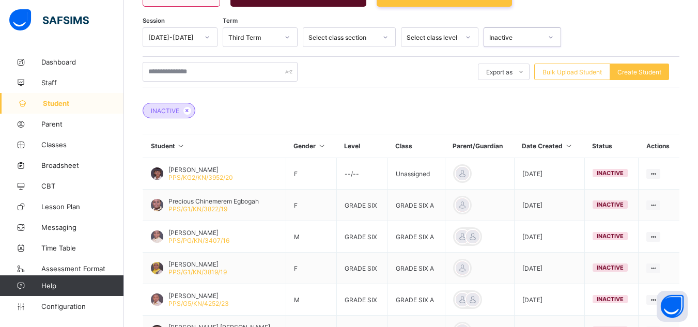
scroll to position [179, 0]
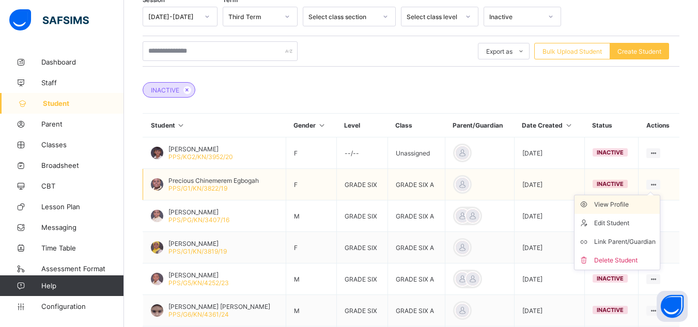
click at [636, 205] on div "View Profile" at bounding box center [624, 204] width 61 height 10
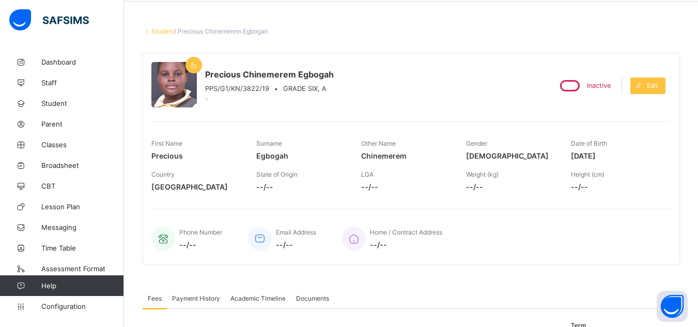
scroll to position [35, 0]
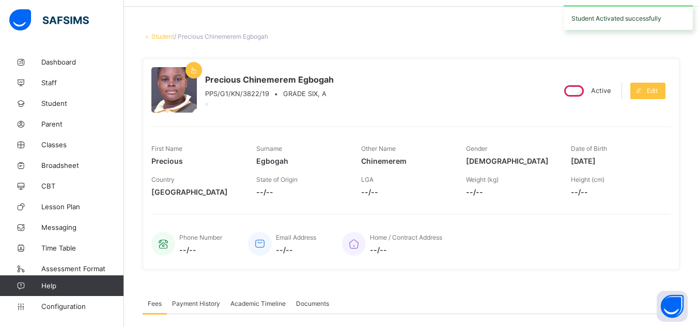
click at [162, 40] on link "Student" at bounding box center [162, 37] width 23 height 8
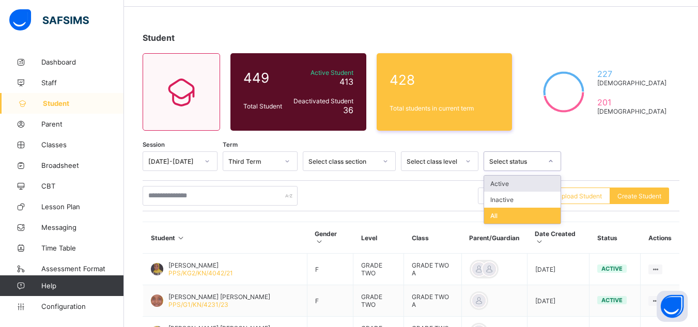
click at [503, 164] on div "Select status" at bounding box center [515, 162] width 53 height 8
click at [503, 202] on div "Inactive" at bounding box center [522, 200] width 76 height 16
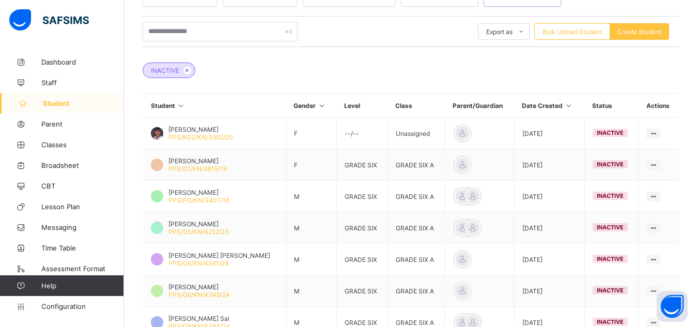
scroll to position [200, 0]
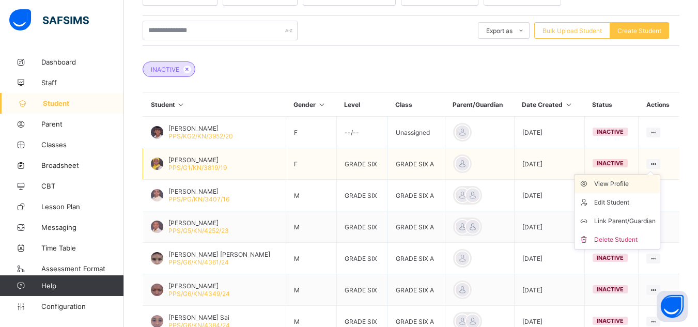
click at [635, 183] on div "View Profile" at bounding box center [624, 184] width 61 height 10
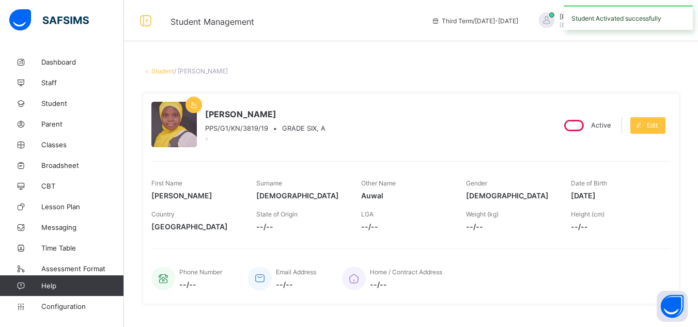
click at [162, 72] on link "Student" at bounding box center [162, 71] width 23 height 8
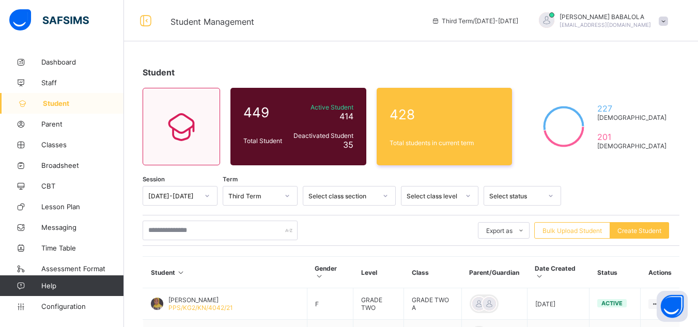
click at [494, 195] on div "Select status" at bounding box center [515, 196] width 53 height 8
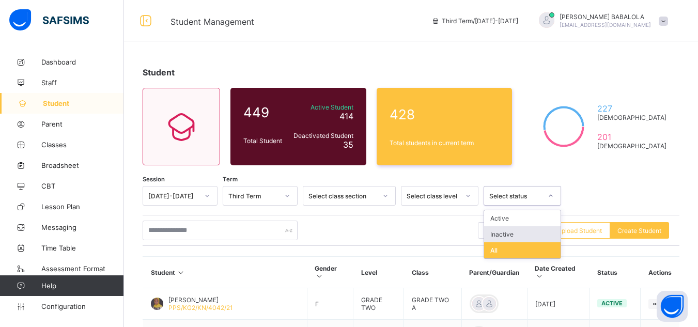
click at [496, 236] on div "Inactive" at bounding box center [522, 234] width 76 height 16
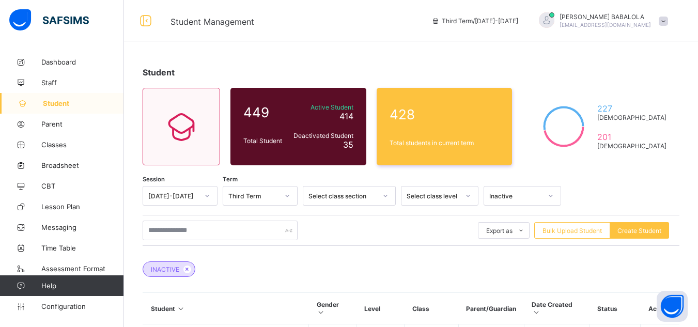
click at [497, 253] on div "INACTIVE" at bounding box center [411, 264] width 537 height 36
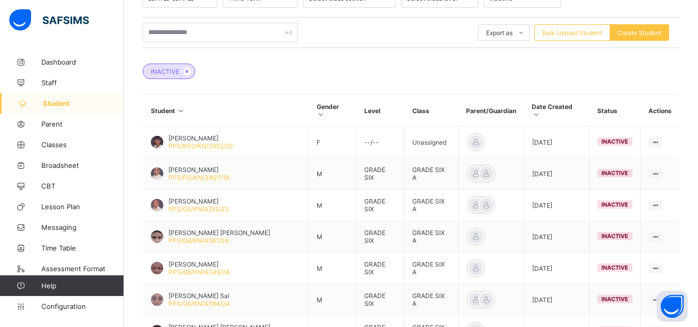
scroll to position [207, 0]
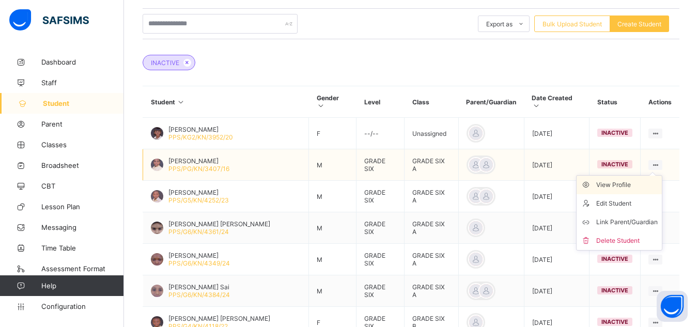
click at [637, 180] on div "View Profile" at bounding box center [626, 185] width 61 height 10
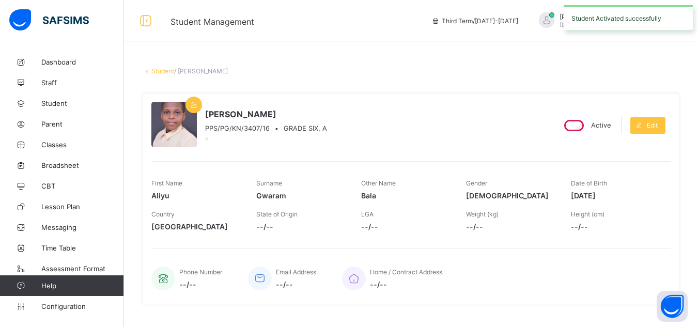
click at [161, 72] on link "Student" at bounding box center [162, 71] width 23 height 8
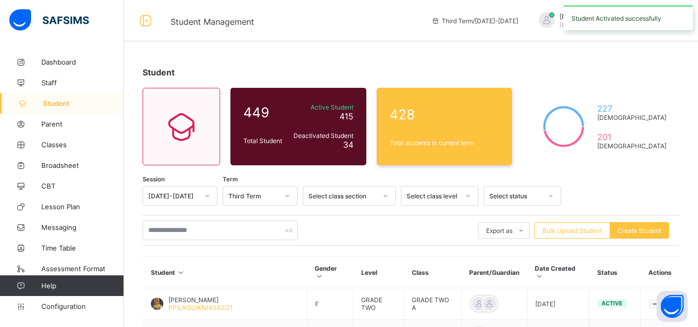
click at [495, 199] on div "Select status" at bounding box center [515, 196] width 53 height 8
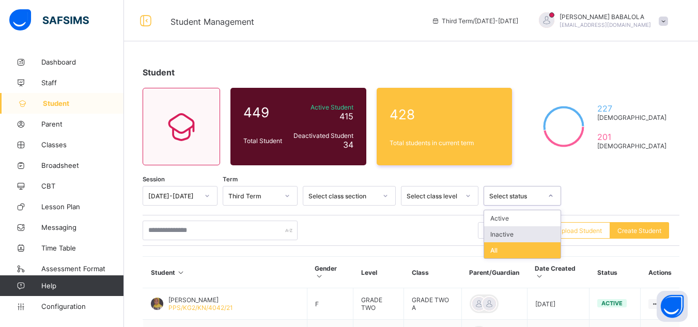
click at [502, 236] on div "Inactive" at bounding box center [522, 234] width 76 height 16
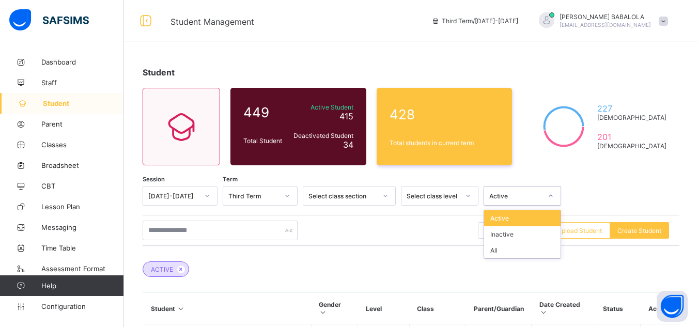
click at [551, 196] on icon at bounding box center [550, 196] width 6 height 10
click at [519, 235] on div "Inactive" at bounding box center [522, 234] width 76 height 16
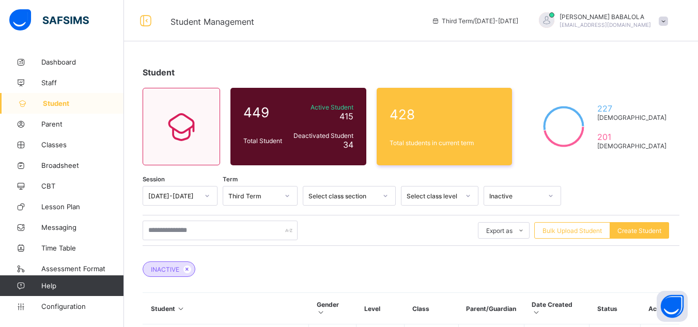
click at [435, 252] on div "INACTIVE" at bounding box center [411, 264] width 537 height 36
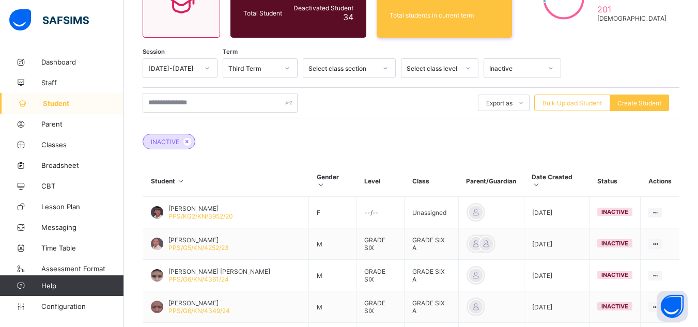
scroll to position [248, 0]
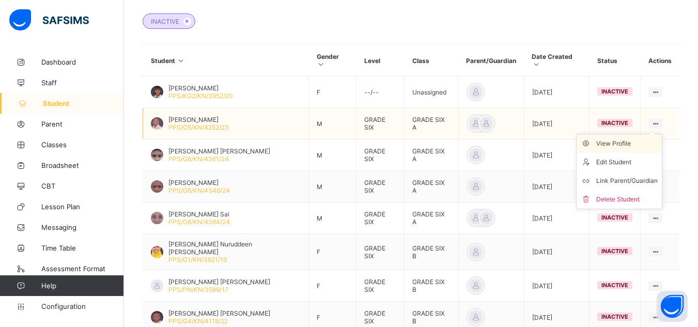
click at [644, 138] on div "View Profile" at bounding box center [626, 143] width 61 height 10
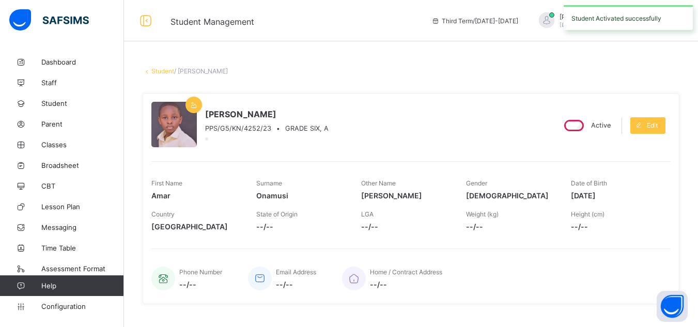
click at [161, 69] on link "Student" at bounding box center [162, 71] width 23 height 8
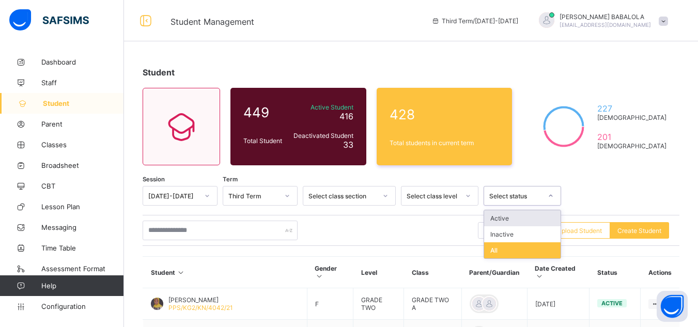
click at [503, 198] on div "Select status" at bounding box center [515, 196] width 53 height 8
click at [499, 236] on div "Inactive" at bounding box center [522, 234] width 76 height 16
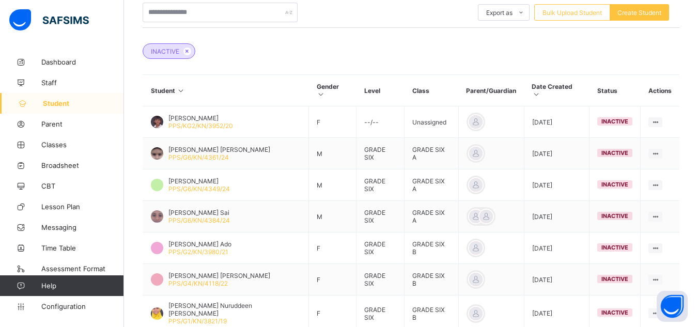
scroll to position [227, 0]
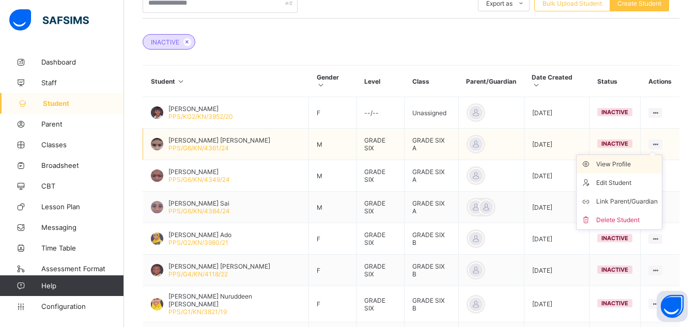
click at [633, 159] on div "View Profile" at bounding box center [626, 164] width 61 height 10
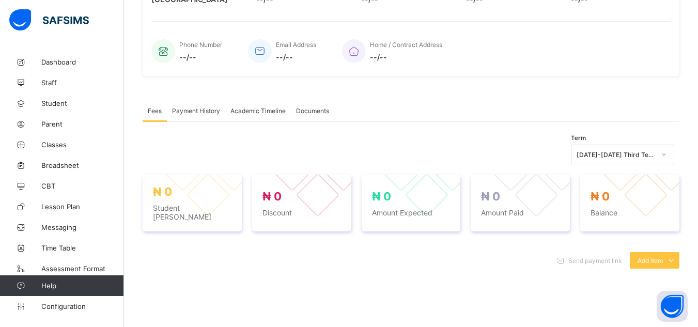
click at [529, 97] on div "Fees Payment History Academic Timeline Documents Fees More Options Term 2024-20…" at bounding box center [411, 293] width 537 height 417
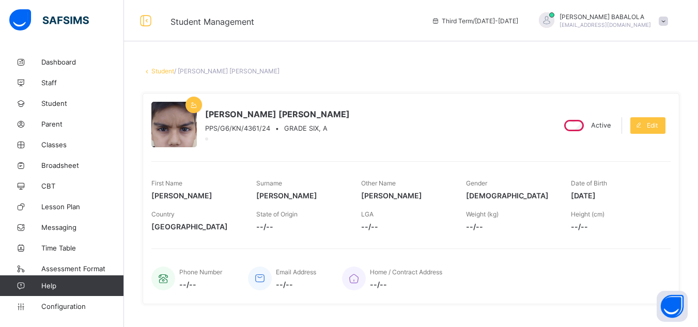
click at [156, 74] on link "Student" at bounding box center [162, 71] width 23 height 8
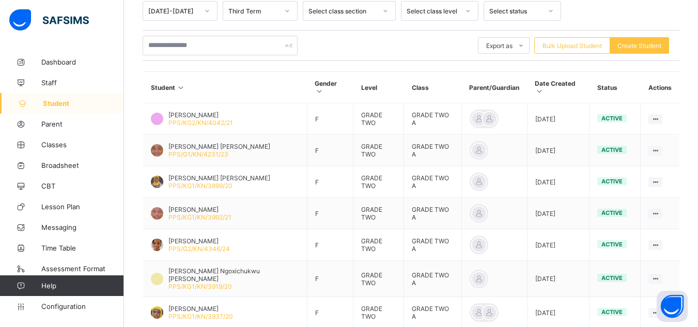
scroll to position [186, 0]
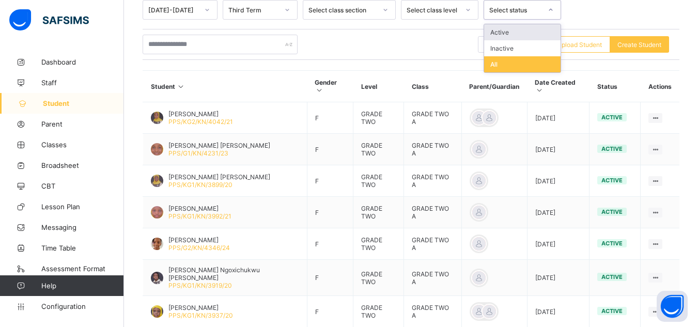
click at [542, 12] on div at bounding box center [551, 10] width 18 height 17
click at [526, 46] on div "Inactive" at bounding box center [522, 48] width 76 height 16
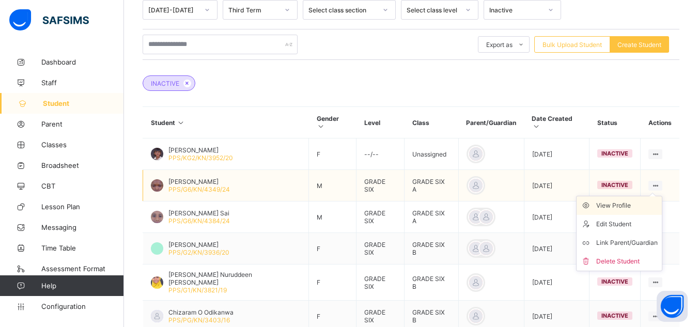
click at [631, 201] on div "View Profile" at bounding box center [626, 205] width 61 height 10
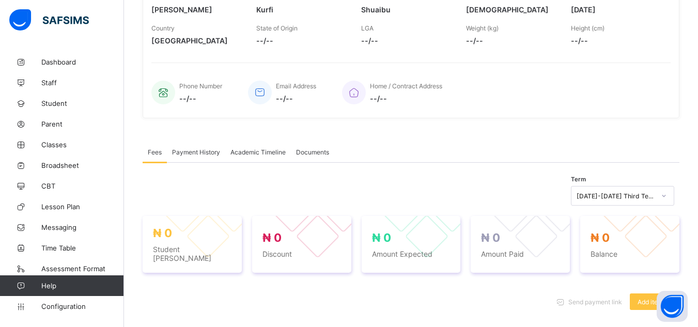
click at [463, 115] on div "Ibrahim Shuaibu Kurfi PPS/G6/KN/4349/24 • GRADE SIX, A Inactive Edit First Name…" at bounding box center [411, 12] width 537 height 211
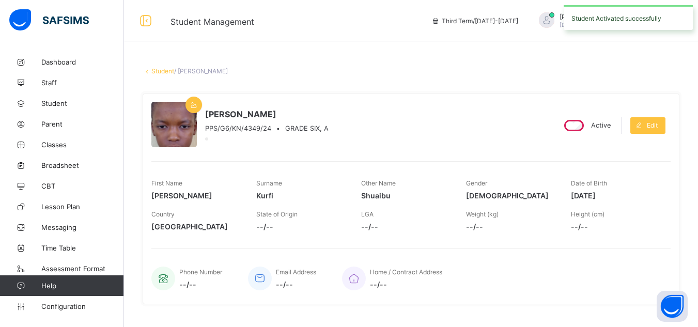
click at [154, 69] on link "Student" at bounding box center [162, 71] width 23 height 8
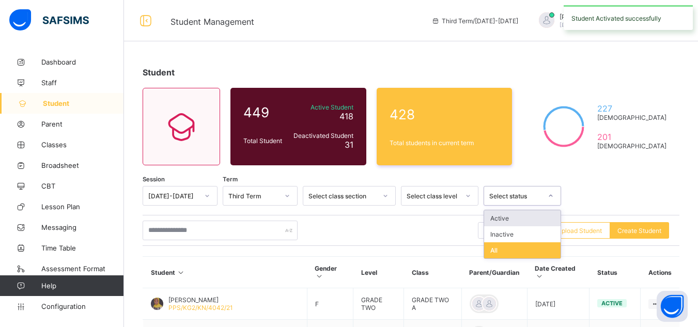
click at [503, 201] on div "Select status" at bounding box center [512, 196] width 57 height 14
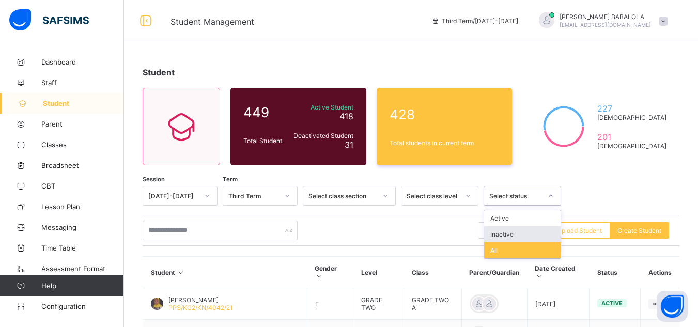
click at [501, 236] on div "Inactive" at bounding box center [522, 234] width 76 height 16
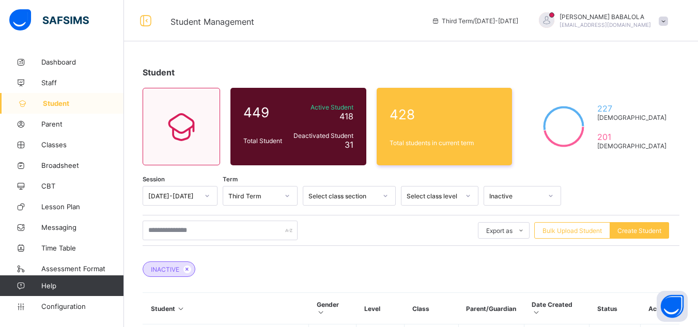
click at [376, 228] on div "Export as Pdf Report Excel Report Excel Report (LMS) Bulk Upload Student Create…" at bounding box center [411, 231] width 537 height 20
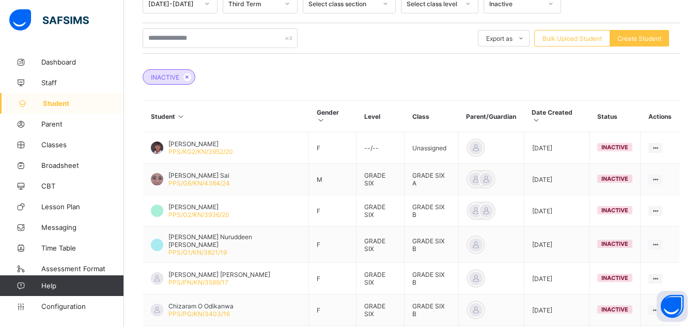
scroll to position [207, 0]
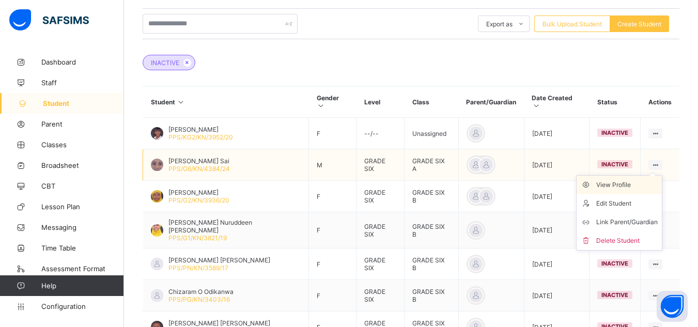
click at [626, 180] on div "View Profile" at bounding box center [626, 185] width 61 height 10
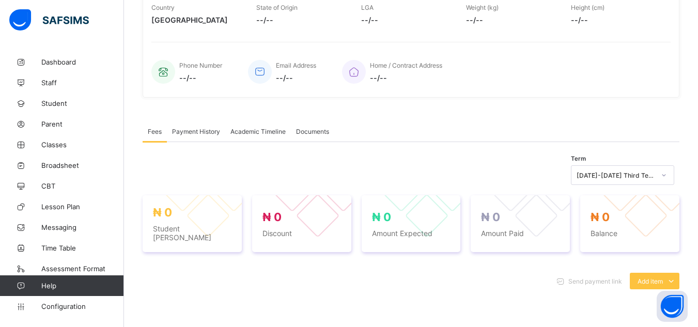
click at [497, 67] on div "Home / Contract Address --/--" at bounding box center [501, 72] width 318 height 34
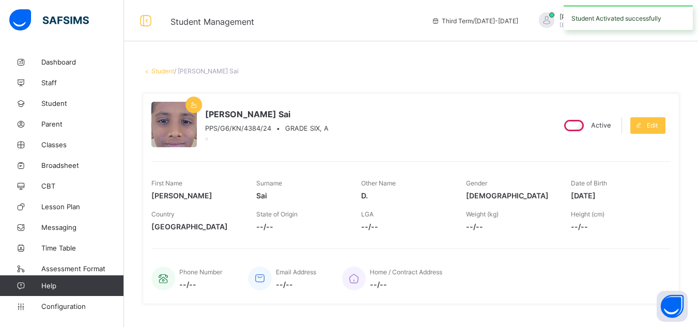
click at [162, 69] on link "Student" at bounding box center [162, 71] width 23 height 8
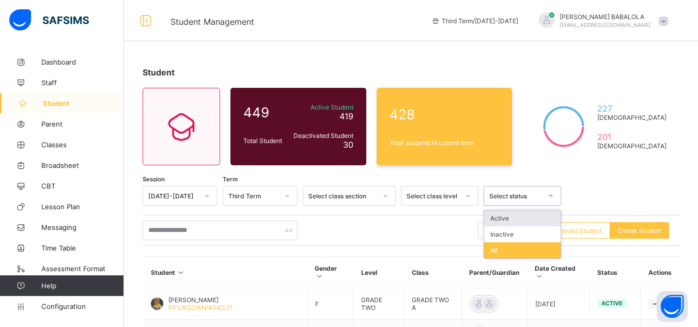
click at [534, 195] on div "Select status" at bounding box center [515, 196] width 53 height 8
click at [514, 232] on div "Inactive" at bounding box center [522, 234] width 76 height 16
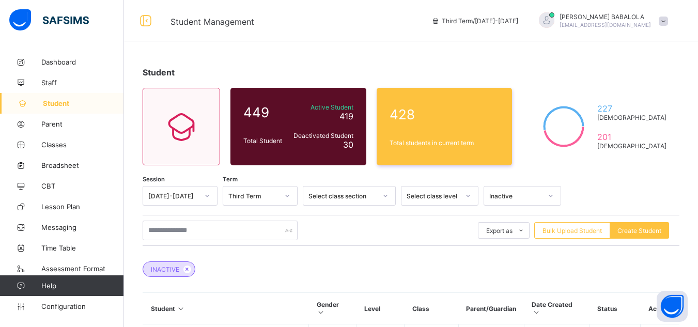
click at [375, 237] on div "Export as Pdf Report Excel Report Excel Report (LMS) Bulk Upload Student Create…" at bounding box center [411, 231] width 537 height 20
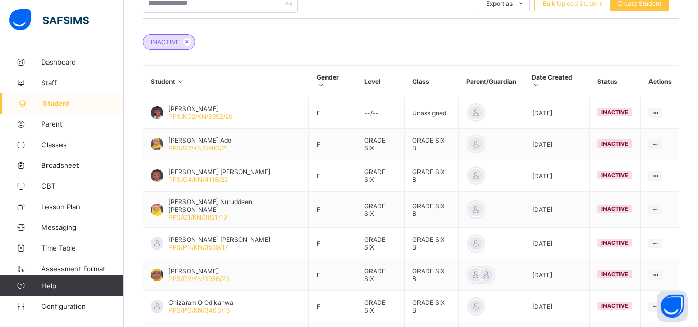
scroll to position [310, 0]
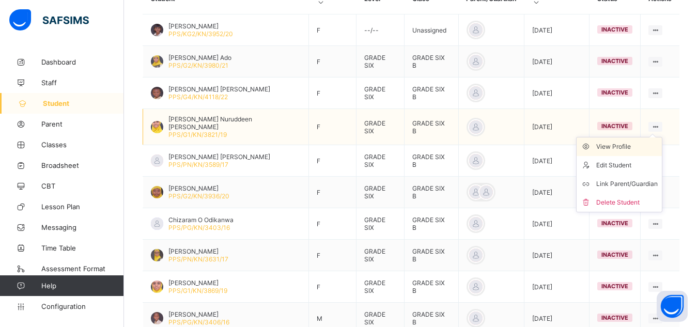
click at [621, 142] on div "View Profile" at bounding box center [626, 147] width 61 height 10
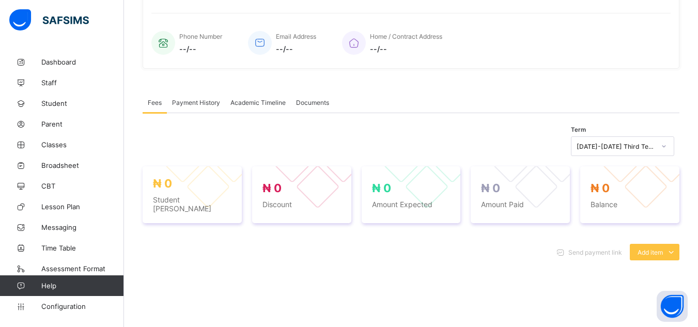
scroll to position [310, 0]
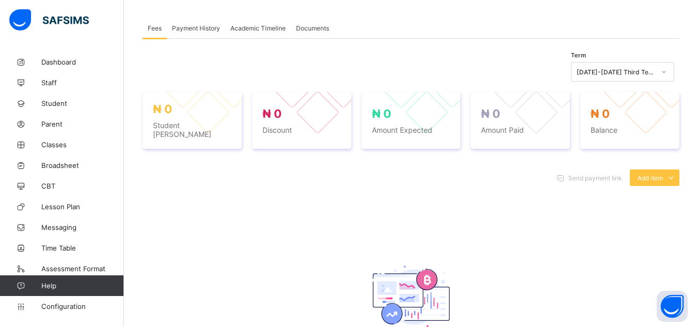
click at [458, 189] on div "Send payment link Add item Optional items Special bill No record found There is…" at bounding box center [411, 279] width 537 height 240
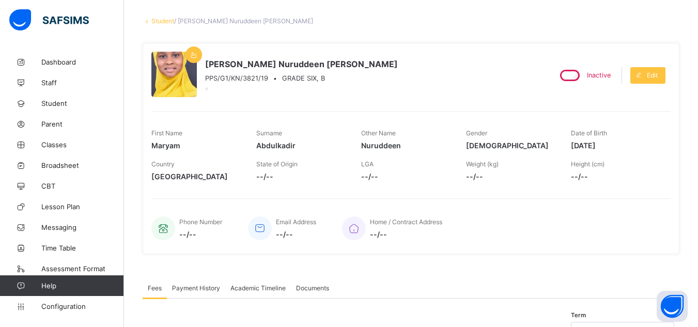
scroll to position [21, 0]
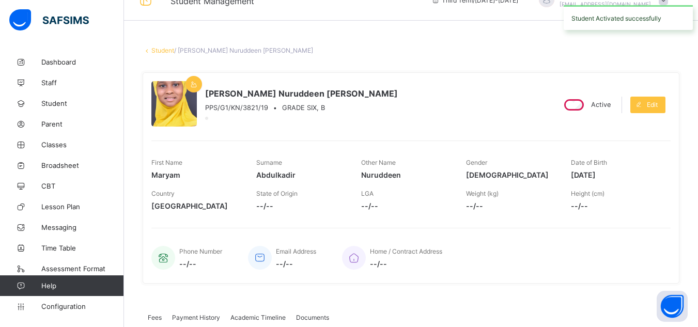
click at [164, 52] on link "Student" at bounding box center [162, 50] width 23 height 8
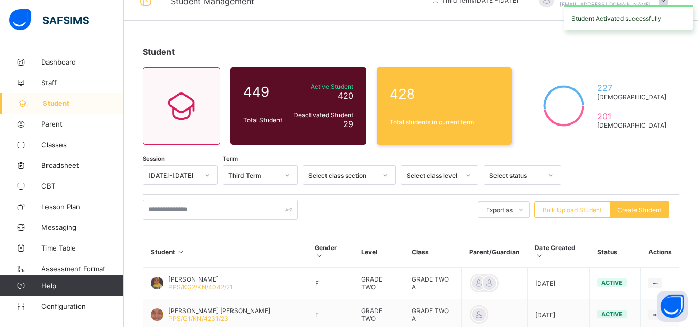
click at [505, 179] on div "Select status" at bounding box center [512, 175] width 57 height 14
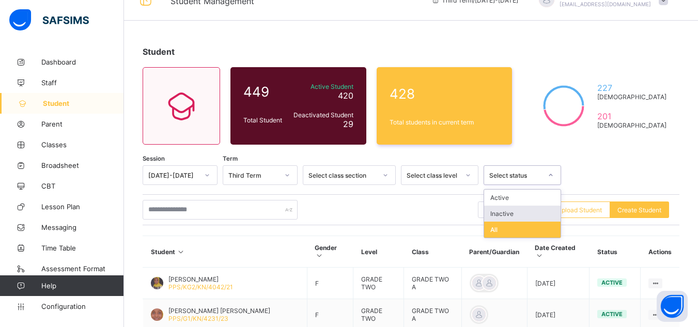
click at [496, 213] on div "Inactive" at bounding box center [522, 214] width 76 height 16
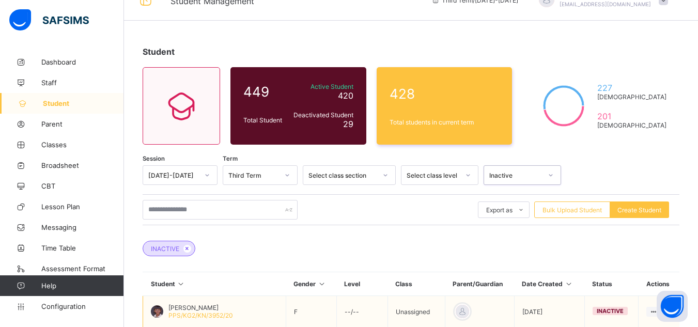
click at [383, 301] on td "--/--" at bounding box center [361, 312] width 51 height 32
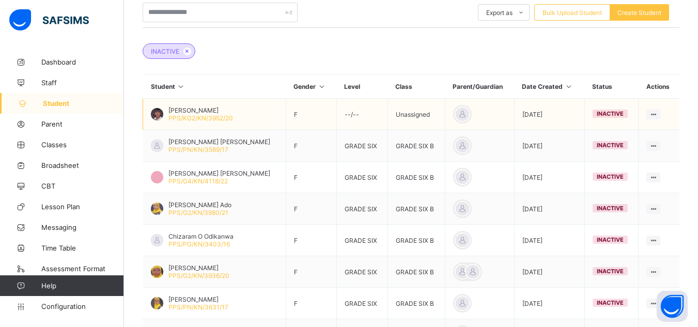
scroll to position [227, 0]
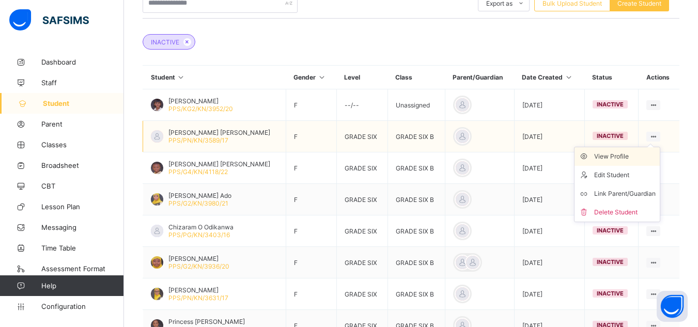
click at [632, 154] on div "View Profile" at bounding box center [624, 156] width 61 height 10
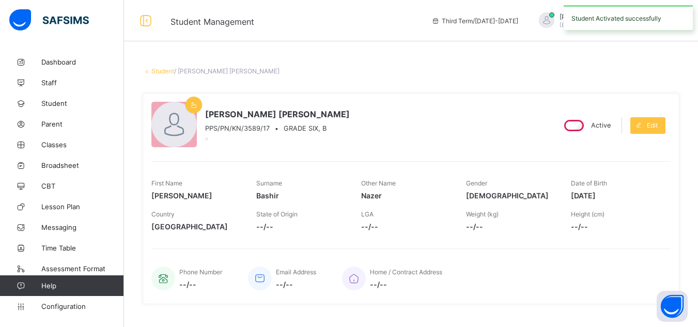
click at [161, 68] on link "Student" at bounding box center [162, 71] width 23 height 8
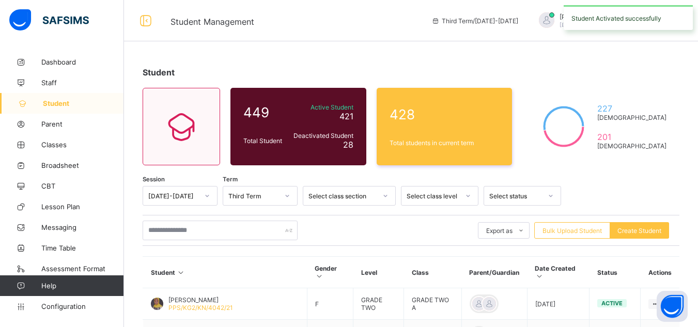
click at [518, 198] on div "Select status" at bounding box center [515, 196] width 53 height 8
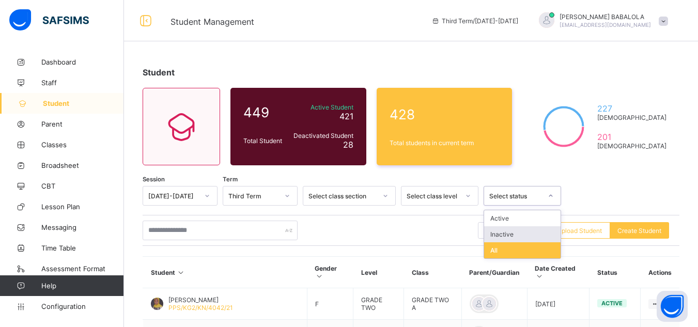
click at [507, 236] on div "Inactive" at bounding box center [522, 234] width 76 height 16
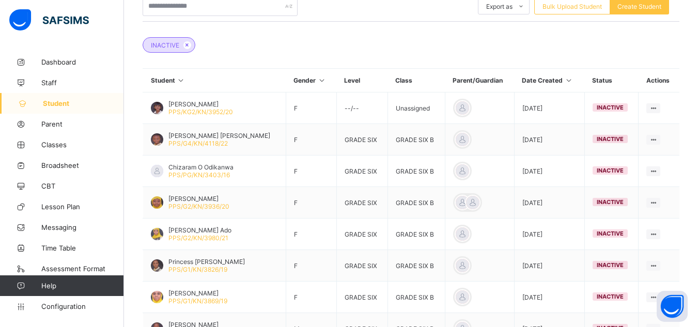
scroll to position [227, 0]
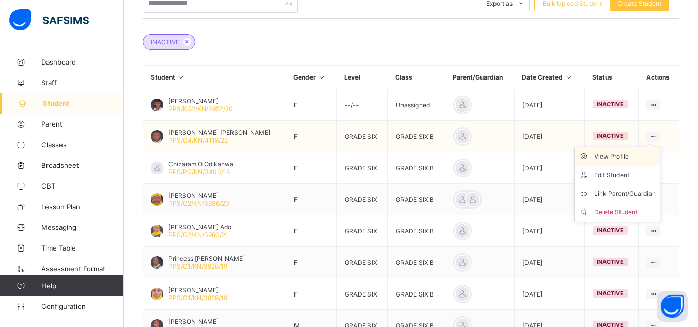
click at [634, 154] on div "View Profile" at bounding box center [624, 156] width 61 height 10
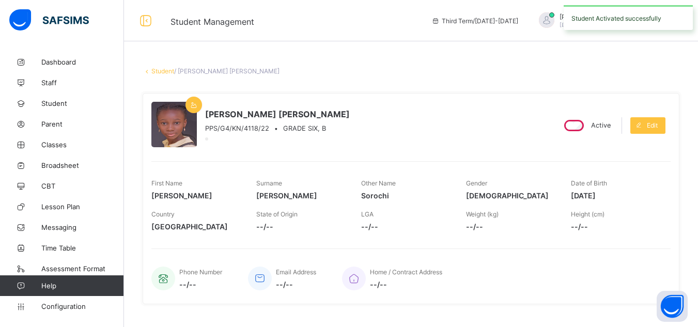
click at [153, 71] on link "Student" at bounding box center [162, 71] width 23 height 8
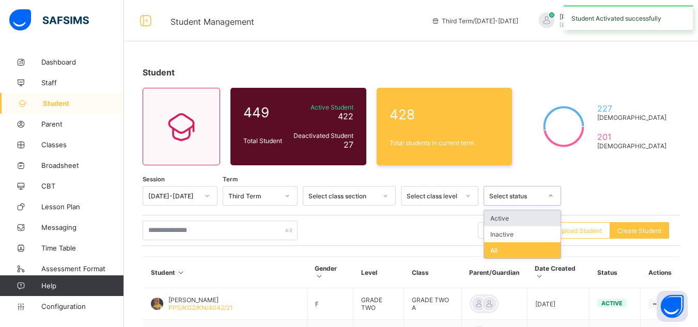
click at [538, 195] on div "Select status" at bounding box center [515, 196] width 53 height 8
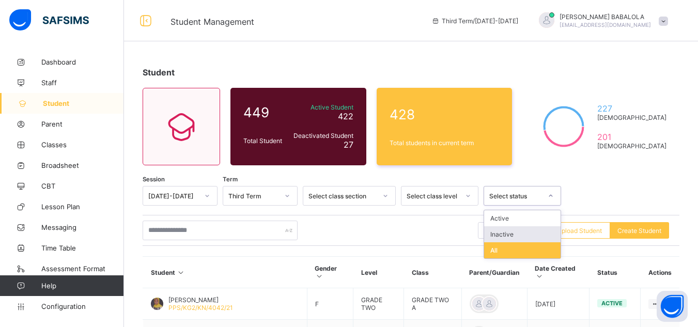
click at [510, 233] on div "Inactive" at bounding box center [522, 234] width 76 height 16
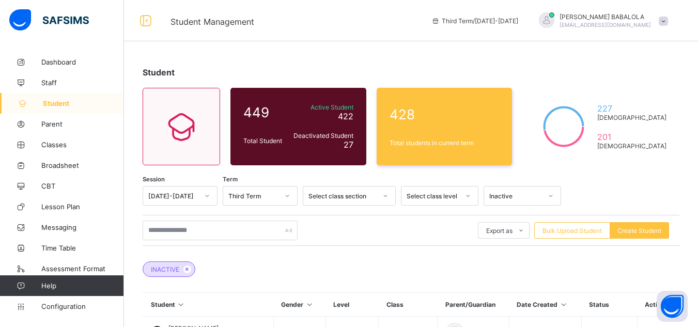
click at [422, 234] on div "Export as Pdf Report Excel Report Excel Report (LMS) Bulk Upload Student Create…" at bounding box center [411, 231] width 537 height 20
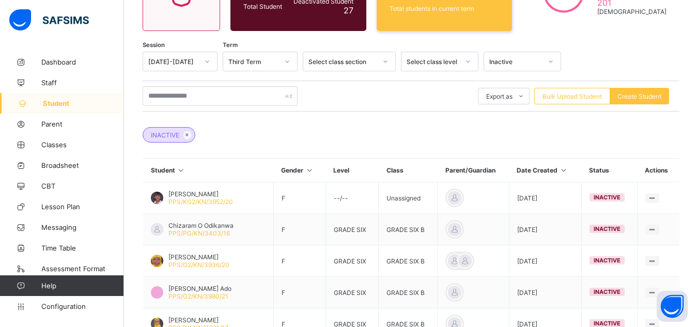
scroll to position [186, 0]
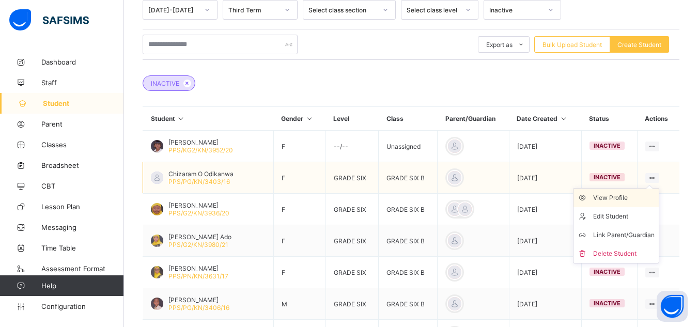
click at [624, 197] on div "View Profile" at bounding box center [623, 198] width 61 height 10
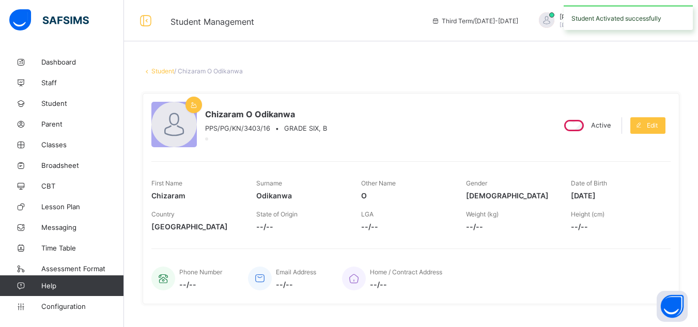
click at [169, 70] on link "Student" at bounding box center [162, 71] width 23 height 8
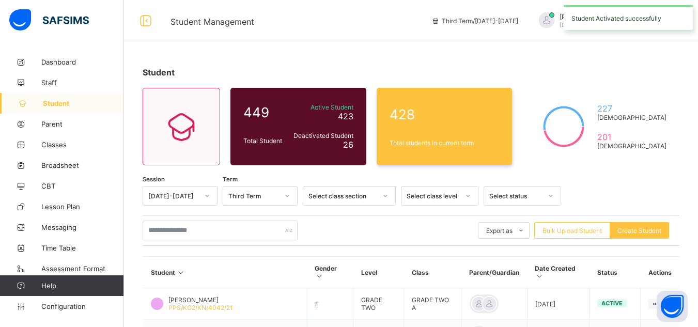
click at [404, 264] on th "Class" at bounding box center [432, 273] width 57 height 32
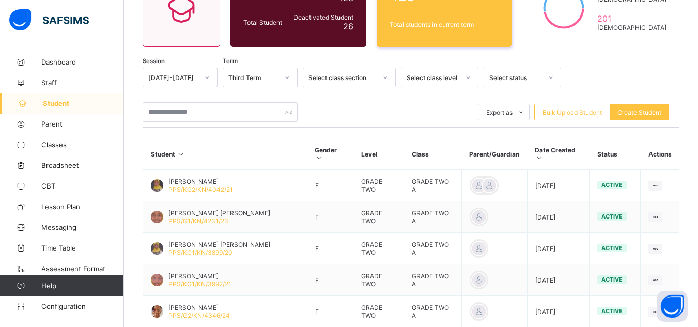
scroll to position [145, 0]
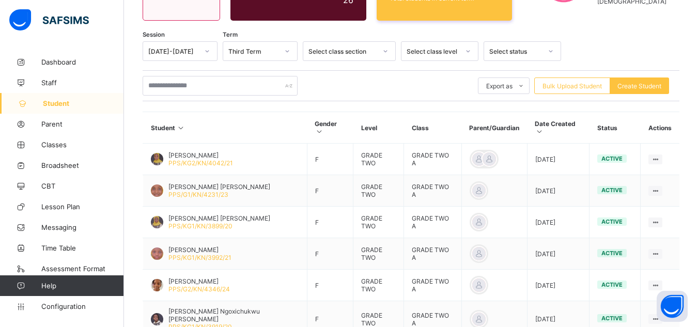
click at [505, 51] on div "Select status" at bounding box center [515, 52] width 53 height 8
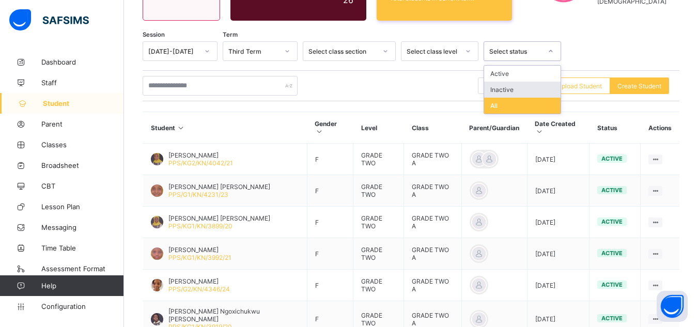
click at [498, 89] on div "Inactive" at bounding box center [522, 90] width 76 height 16
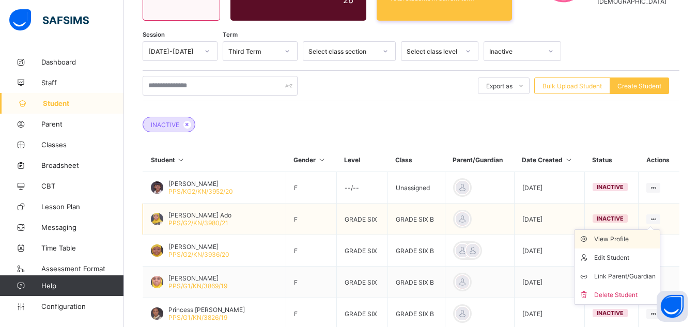
click at [634, 242] on div "View Profile" at bounding box center [624, 239] width 61 height 10
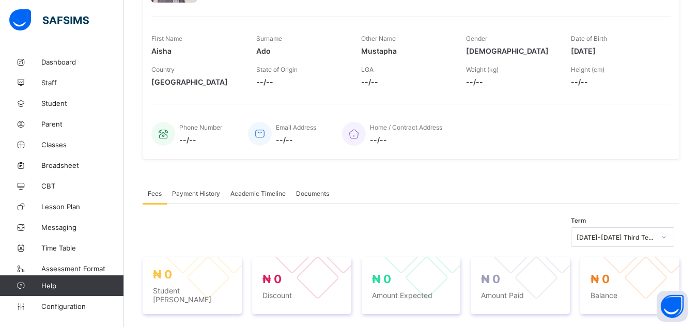
click at [515, 90] on div "Weight (kg) --/--" at bounding box center [510, 75] width 89 height 31
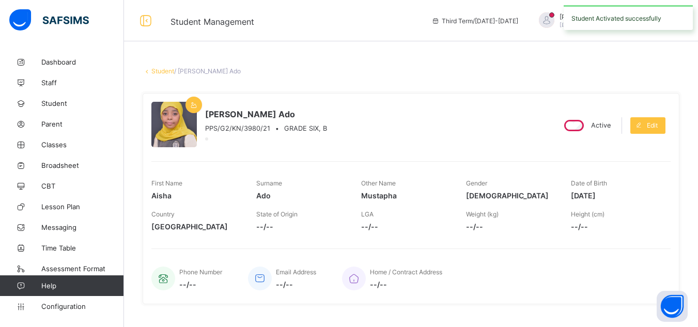
click at [166, 72] on link "Student" at bounding box center [162, 71] width 23 height 8
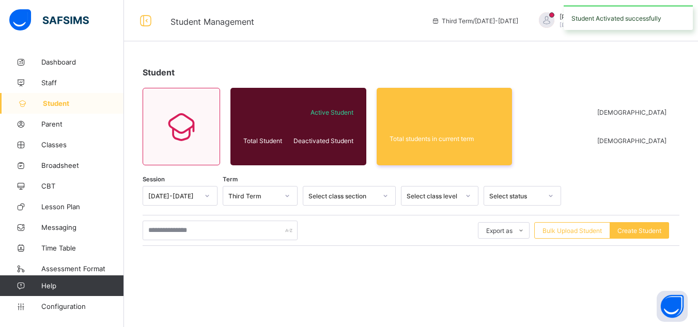
click at [502, 193] on div "Select status" at bounding box center [515, 196] width 53 height 8
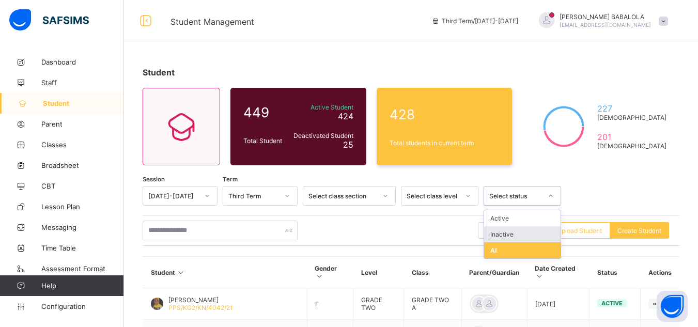
click at [507, 238] on div "Inactive" at bounding box center [522, 234] width 76 height 16
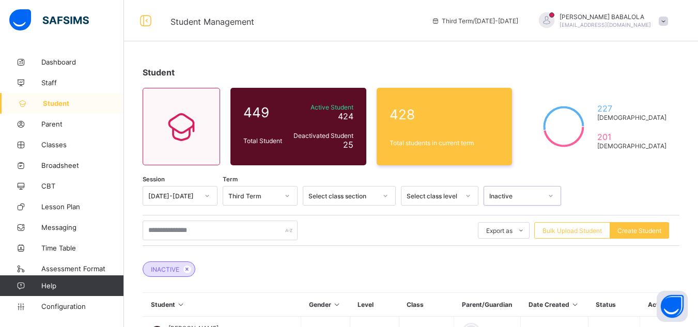
click at [385, 250] on div "INACTIVE" at bounding box center [411, 264] width 537 height 36
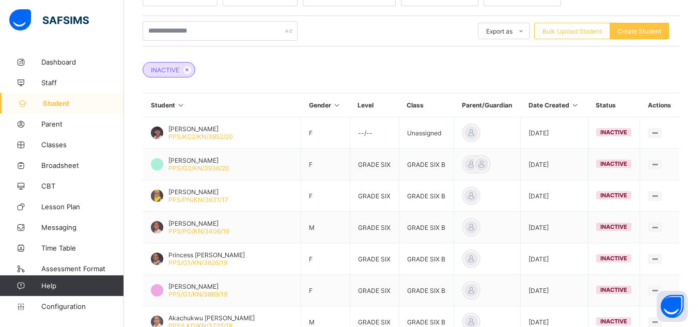
scroll to position [207, 0]
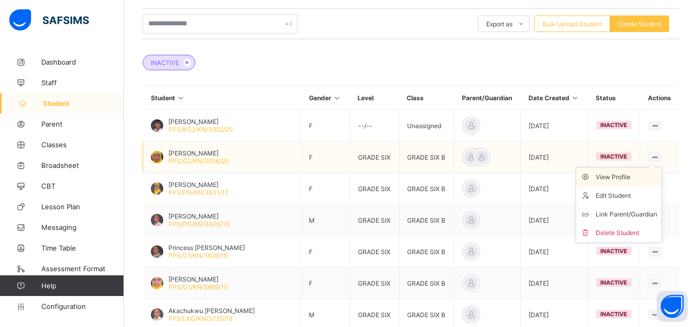
click at [629, 177] on div "View Profile" at bounding box center [626, 177] width 61 height 10
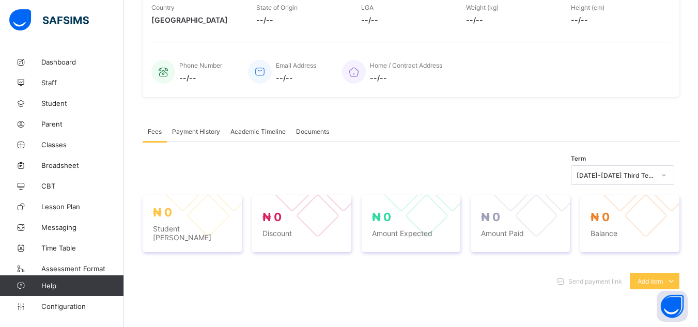
click at [530, 138] on div "Fees Payment History Academic Timeline Documents" at bounding box center [411, 131] width 537 height 21
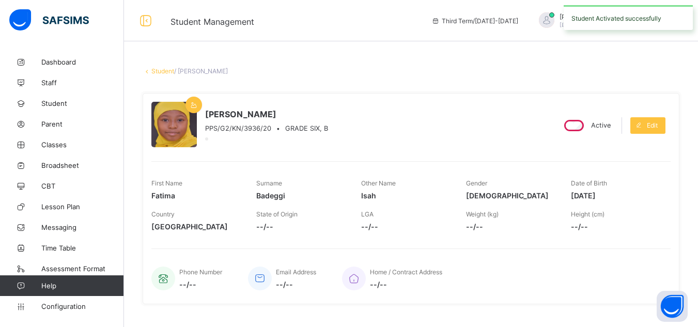
click at [163, 72] on link "Student" at bounding box center [162, 71] width 23 height 8
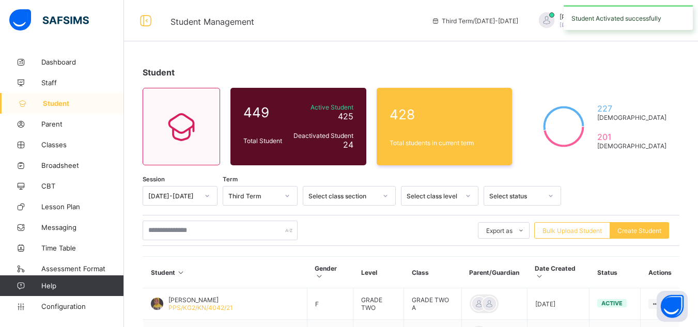
click at [492, 192] on div "Select status" at bounding box center [515, 196] width 53 height 8
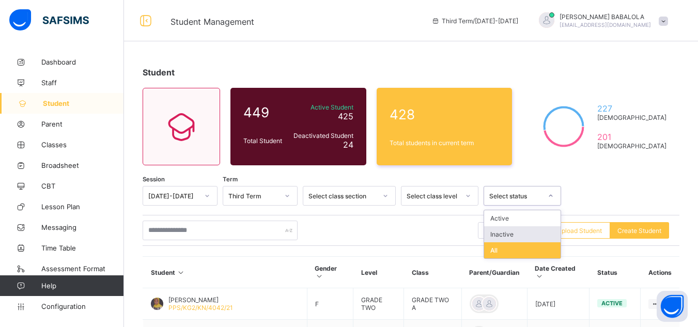
click at [503, 237] on div "Inactive" at bounding box center [522, 234] width 76 height 16
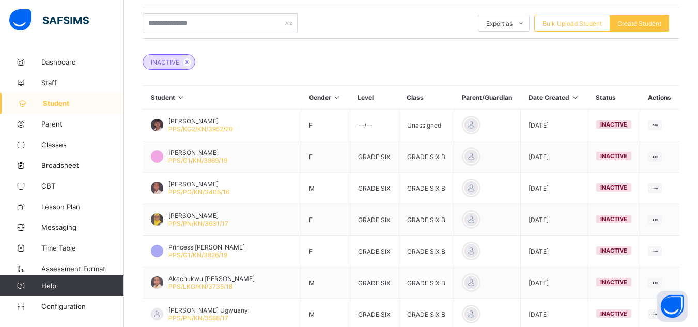
scroll to position [227, 0]
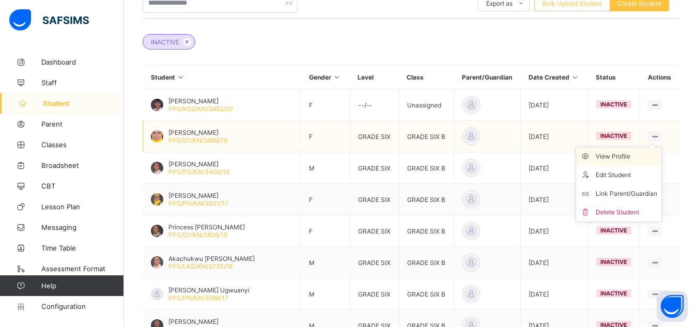
click at [633, 156] on div "View Profile" at bounding box center [626, 156] width 61 height 10
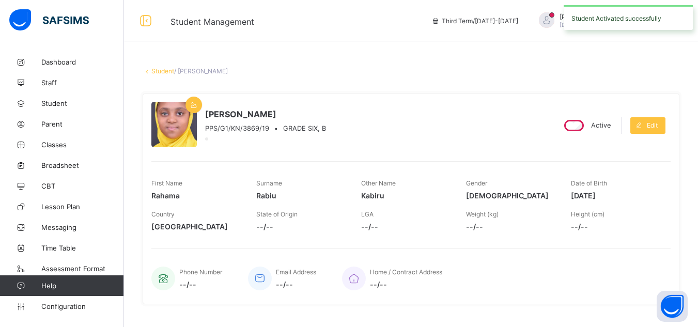
click at [168, 71] on link "Student" at bounding box center [162, 71] width 23 height 8
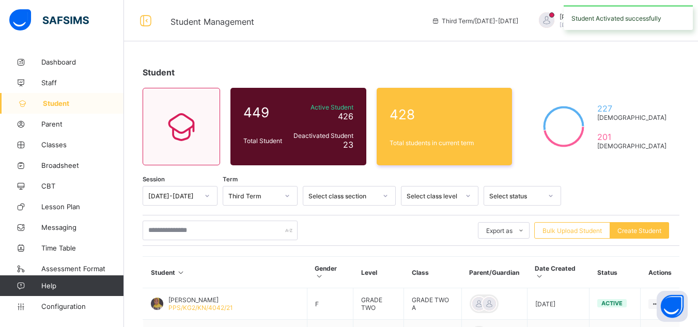
click at [503, 197] on div "Select status" at bounding box center [515, 196] width 53 height 8
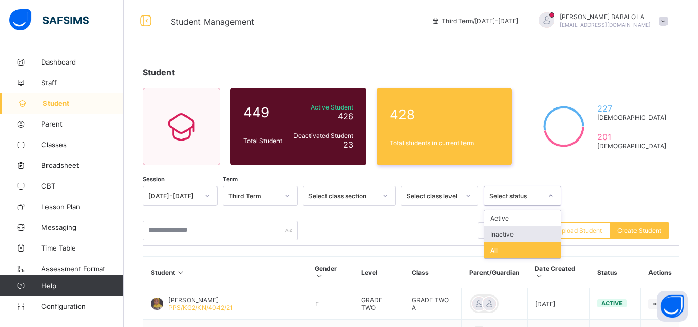
click at [503, 235] on div "Inactive" at bounding box center [522, 234] width 76 height 16
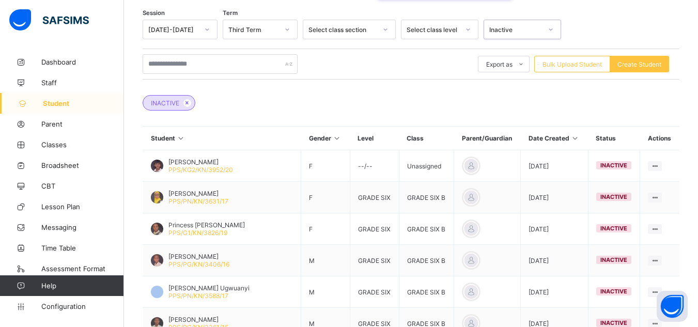
scroll to position [179, 0]
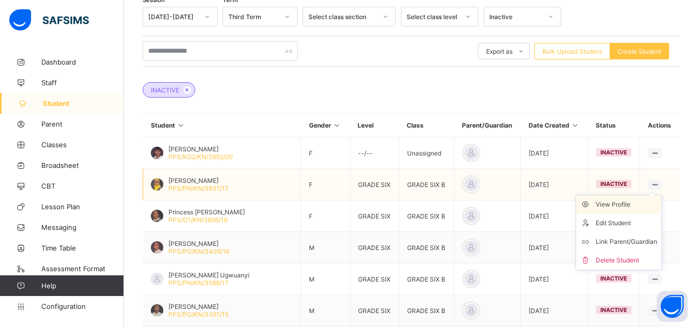
click at [625, 205] on div "View Profile" at bounding box center [626, 204] width 61 height 10
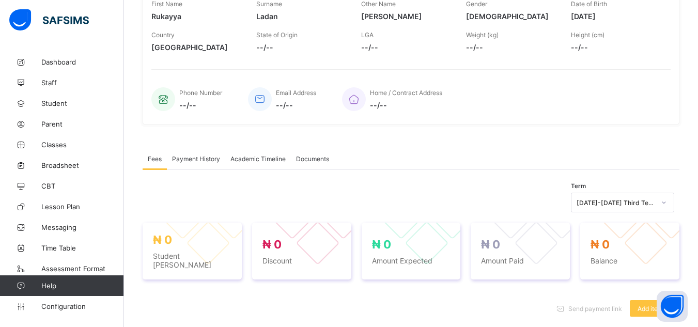
click at [573, 114] on div "Home / Contract Address --/--" at bounding box center [501, 99] width 318 height 34
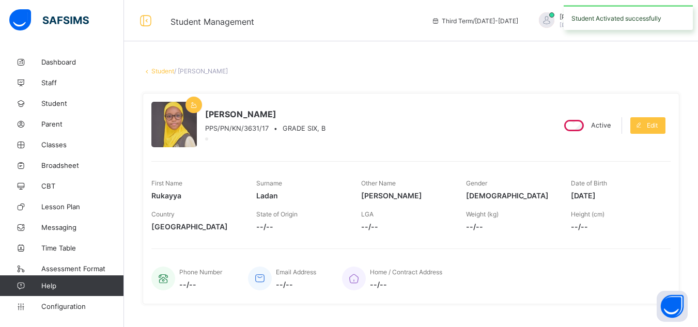
click at [163, 71] on link "Student" at bounding box center [162, 71] width 23 height 8
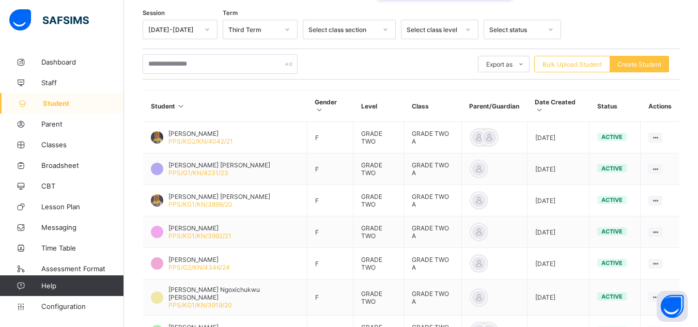
scroll to position [165, 0]
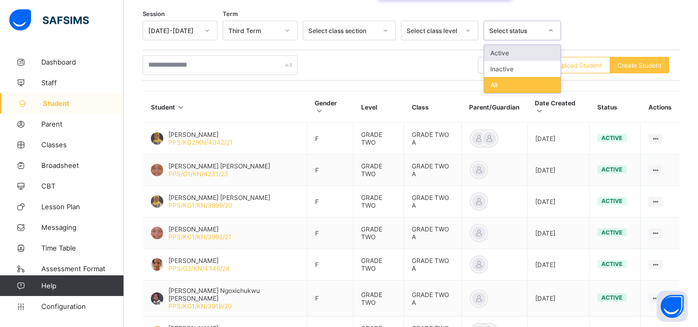
click at [540, 34] on div "Select status" at bounding box center [515, 31] width 53 height 8
click at [525, 69] on div "Inactive" at bounding box center [522, 69] width 76 height 16
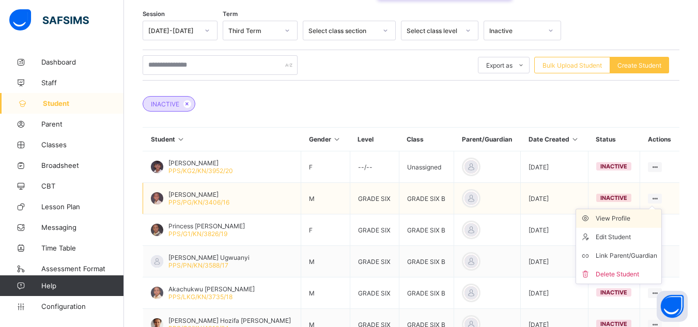
click at [637, 214] on div "View Profile" at bounding box center [626, 218] width 61 height 10
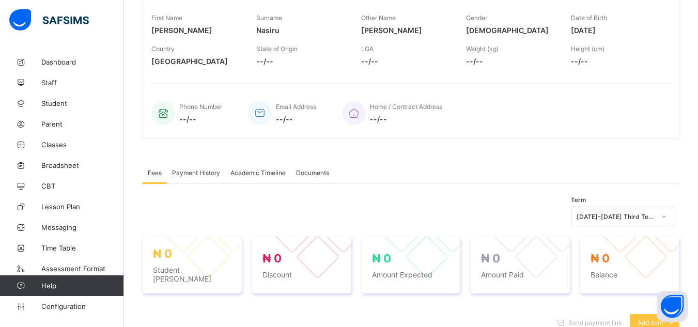
click at [510, 130] on div "Home / Contract Address --/--" at bounding box center [501, 113] width 318 height 34
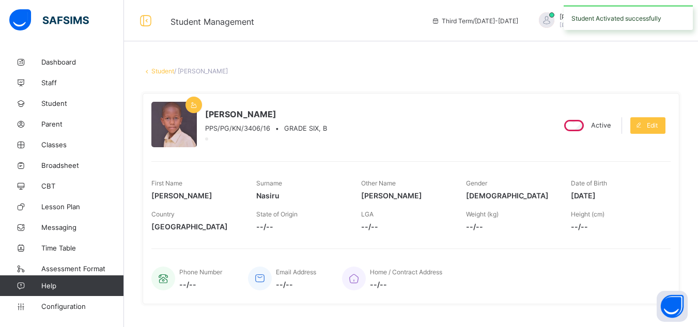
click at [163, 74] on link "Student" at bounding box center [162, 71] width 23 height 8
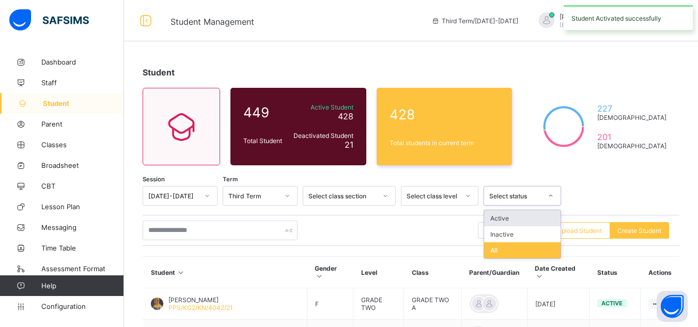
click at [505, 196] on div "Select status" at bounding box center [515, 196] width 53 height 8
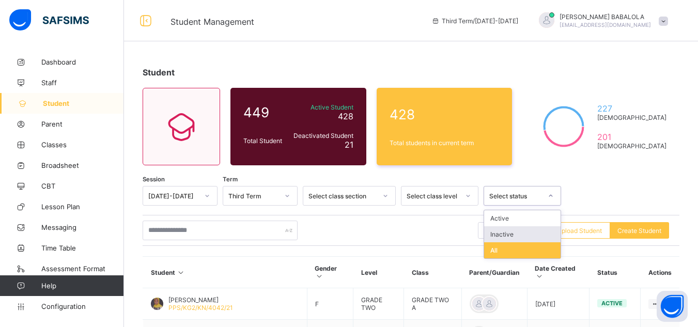
click at [499, 237] on div "Inactive" at bounding box center [522, 234] width 76 height 16
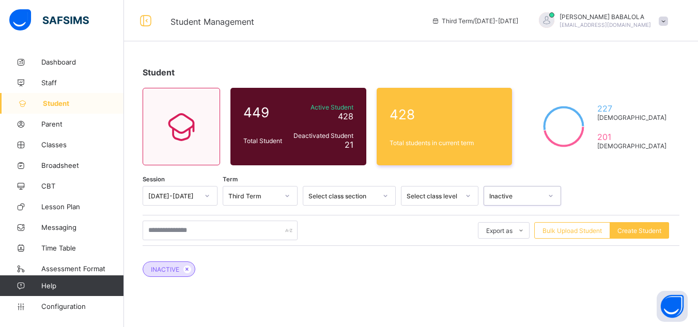
click at [413, 238] on div "Export as Pdf Report Excel Report Excel Report (LMS) Bulk Upload Student Create…" at bounding box center [411, 231] width 537 height 20
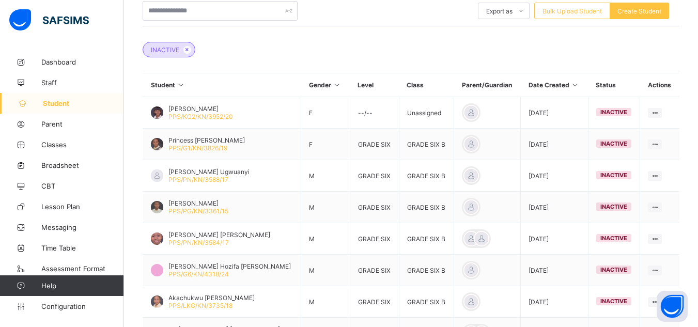
scroll to position [227, 0]
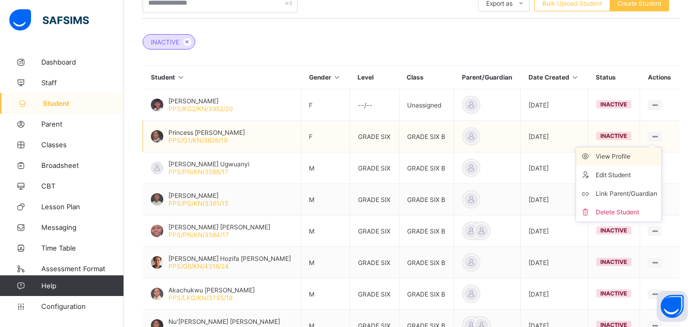
click at [632, 155] on div "View Profile" at bounding box center [626, 156] width 61 height 10
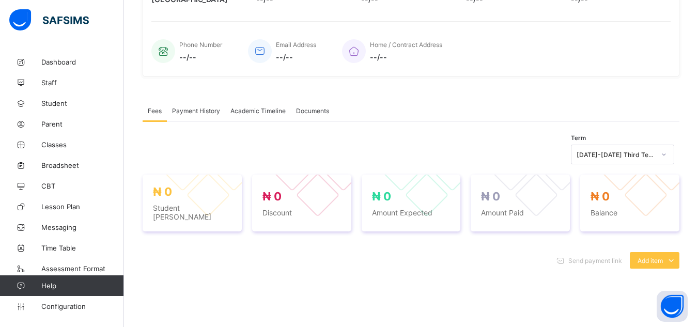
click at [585, 98] on div "Fees Payment History Academic Timeline Documents Fees More Options Term 2024-20…" at bounding box center [411, 293] width 537 height 417
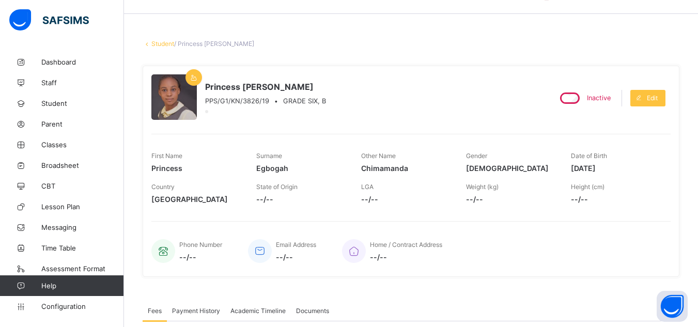
scroll to position [21, 0]
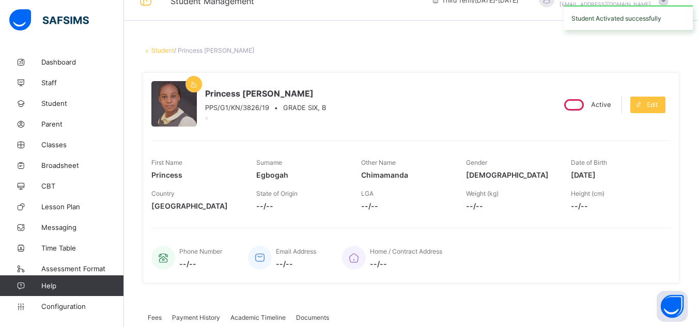
click at [159, 51] on link "Student" at bounding box center [162, 50] width 23 height 8
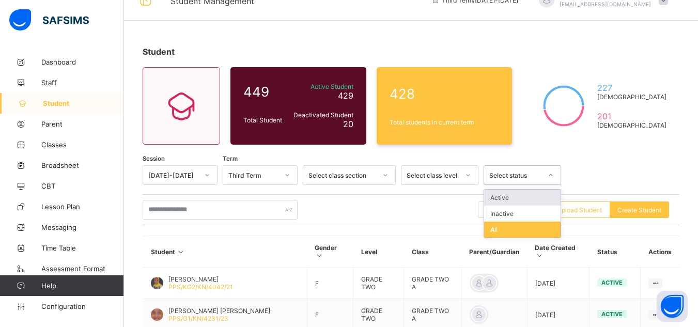
click at [520, 177] on div "Select status" at bounding box center [515, 175] width 53 height 8
click at [514, 217] on div "Inactive" at bounding box center [522, 214] width 76 height 16
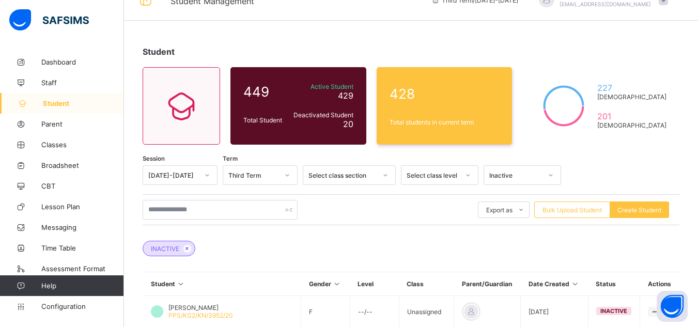
click at [387, 226] on div "INACTIVE" at bounding box center [411, 243] width 537 height 36
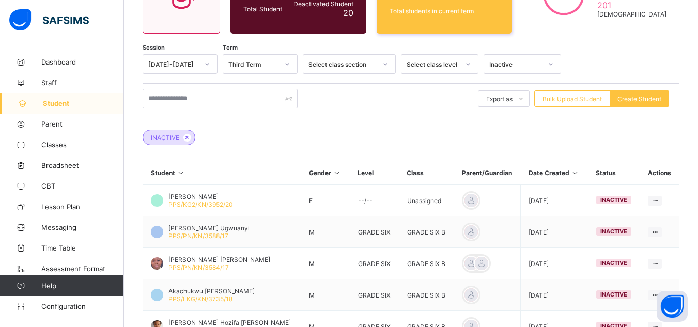
scroll to position [207, 0]
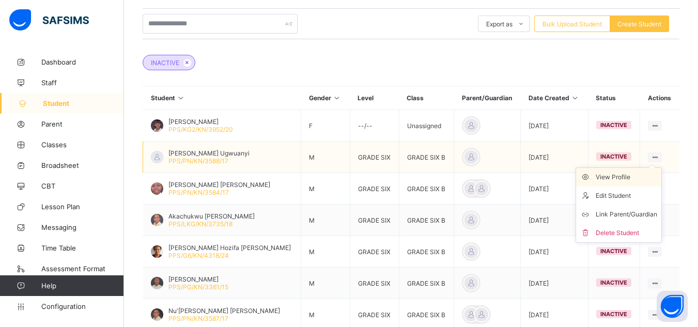
click at [637, 176] on div "View Profile" at bounding box center [626, 177] width 61 height 10
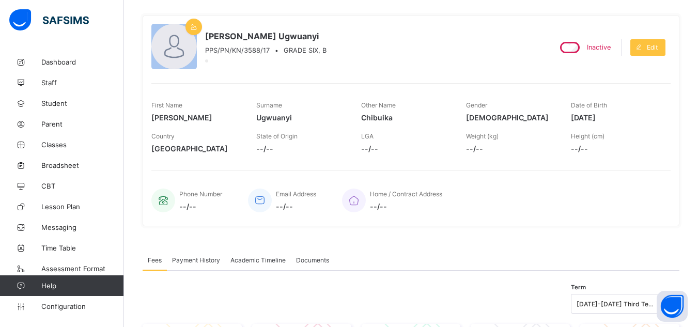
scroll to position [62, 0]
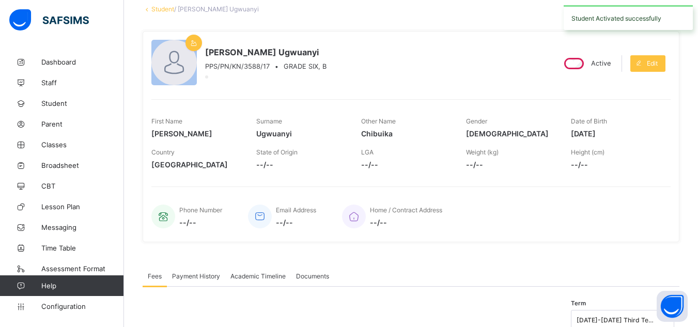
click at [157, 10] on link "Student" at bounding box center [162, 9] width 23 height 8
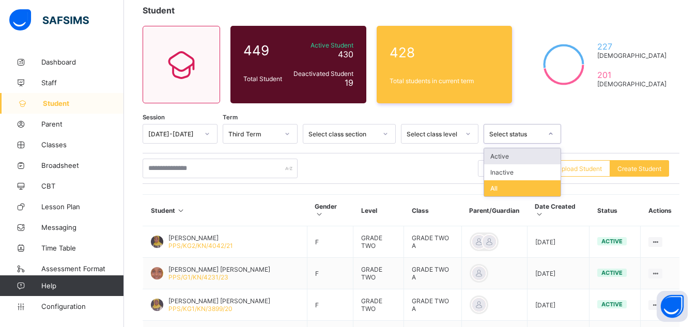
click at [500, 134] on div "Select status" at bounding box center [515, 134] width 53 height 8
click at [503, 174] on div "Inactive" at bounding box center [522, 172] width 76 height 16
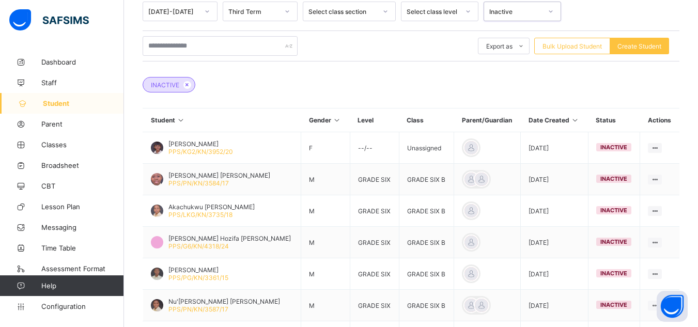
scroll to position [186, 0]
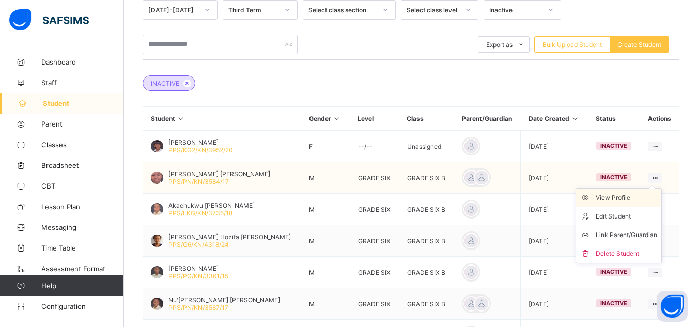
click at [634, 195] on div "View Profile" at bounding box center [626, 198] width 61 height 10
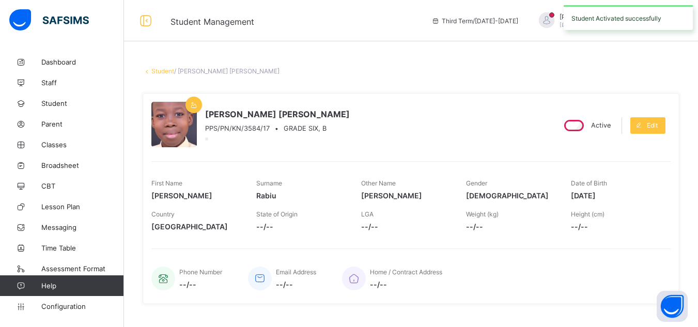
click at [159, 70] on link "Student" at bounding box center [162, 71] width 23 height 8
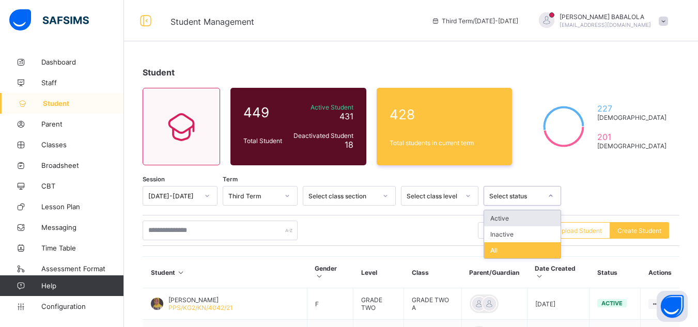
click at [498, 194] on div "Select status" at bounding box center [515, 196] width 53 height 8
click at [499, 238] on div "Inactive" at bounding box center [522, 234] width 76 height 16
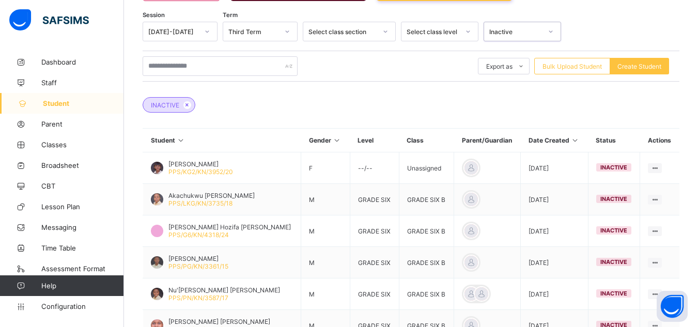
scroll to position [186, 0]
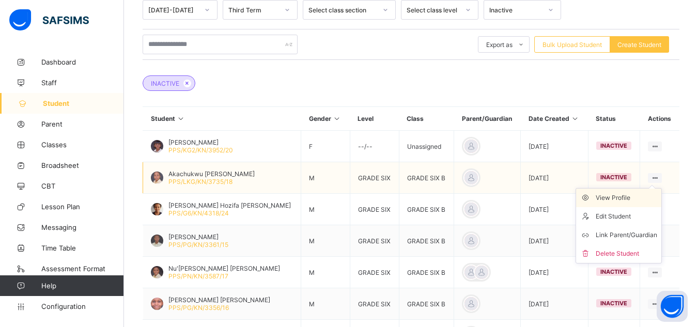
click at [637, 197] on div "View Profile" at bounding box center [626, 198] width 61 height 10
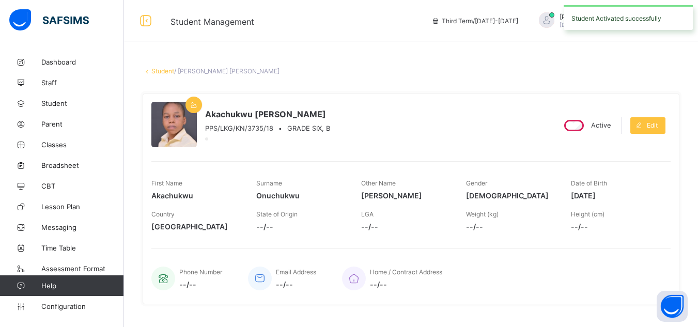
click at [165, 71] on link "Student" at bounding box center [162, 71] width 23 height 8
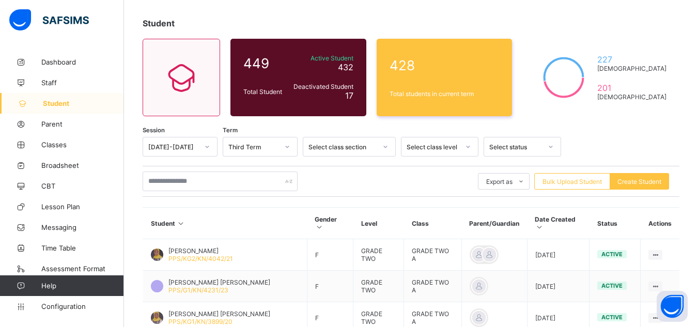
scroll to position [62, 0]
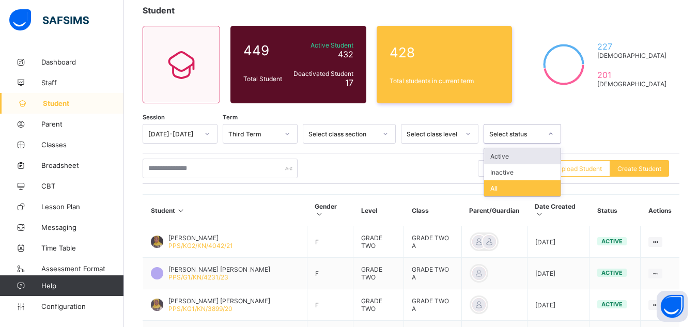
click at [513, 138] on div "Select status" at bounding box center [512, 134] width 57 height 14
click at [504, 175] on div "Inactive" at bounding box center [522, 172] width 76 height 16
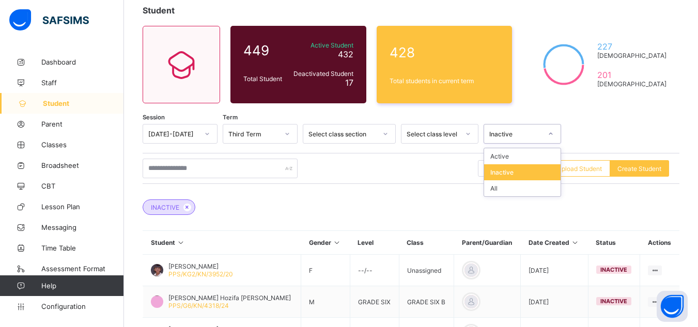
click at [506, 174] on div "Inactive" at bounding box center [522, 172] width 76 height 16
click at [434, 183] on div "Export as Pdf Report Excel Report Excel Report (LMS) Bulk Upload Student Create…" at bounding box center [411, 168] width 537 height 31
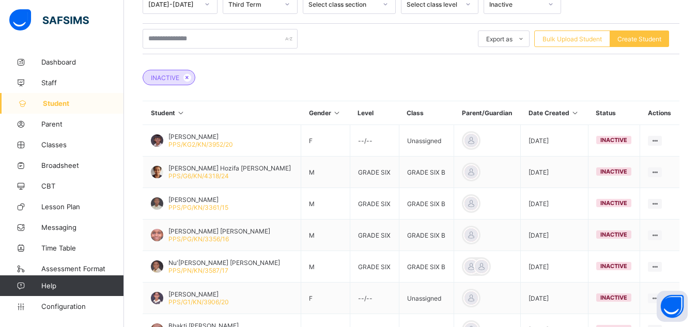
scroll to position [207, 0]
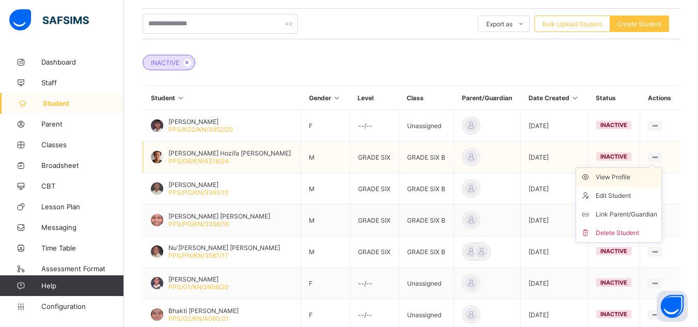
click at [636, 177] on div "View Profile" at bounding box center [626, 177] width 61 height 10
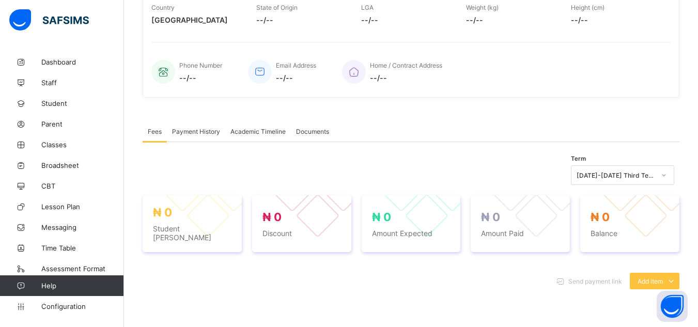
click at [555, 124] on div "Fees Payment History Academic Timeline Documents" at bounding box center [411, 131] width 537 height 21
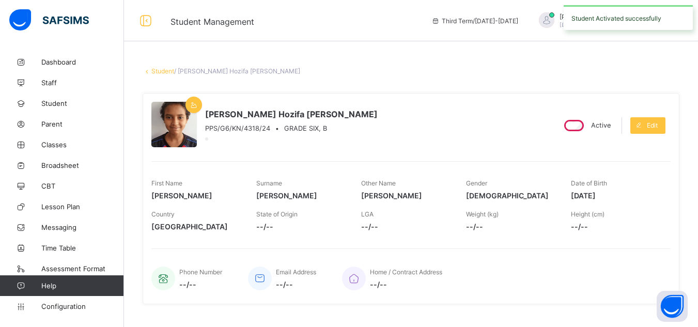
click at [160, 70] on link "Student" at bounding box center [162, 71] width 23 height 8
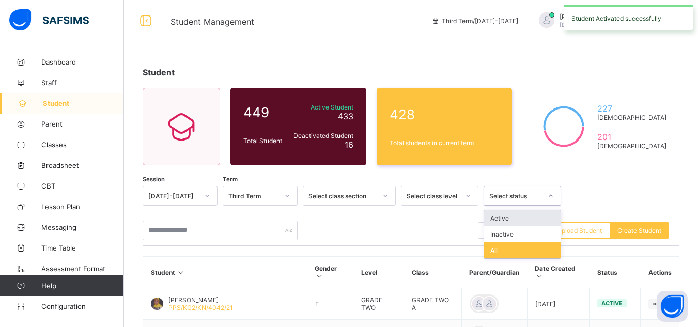
click at [506, 200] on div "Select status" at bounding box center [512, 196] width 57 height 14
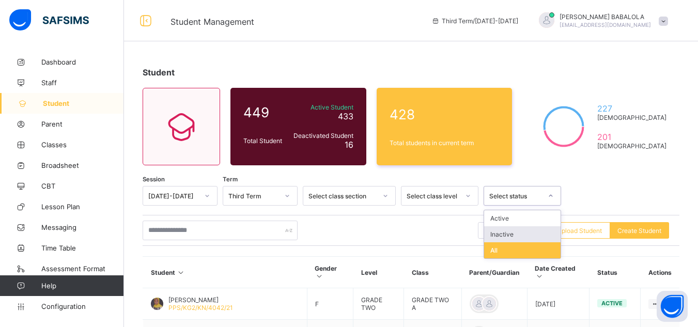
click at [506, 232] on div "Inactive" at bounding box center [522, 234] width 76 height 16
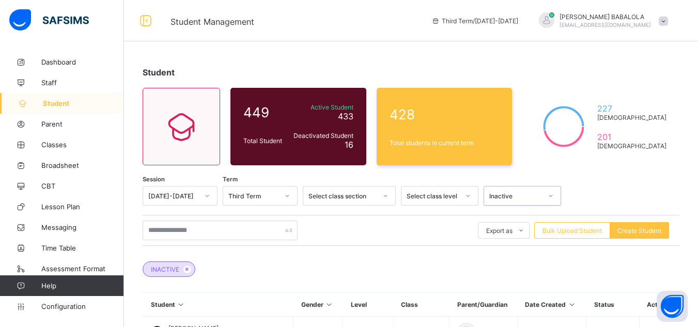
click at [420, 256] on div "INACTIVE" at bounding box center [411, 264] width 537 height 36
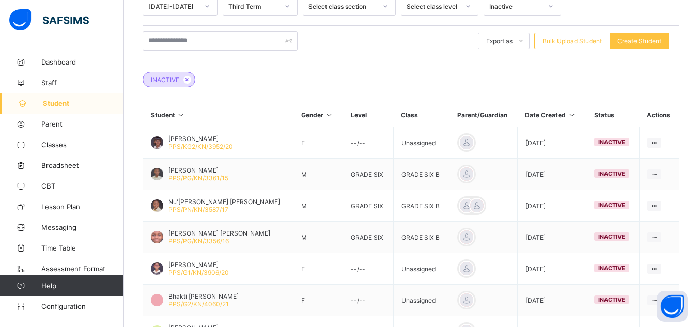
scroll to position [207, 0]
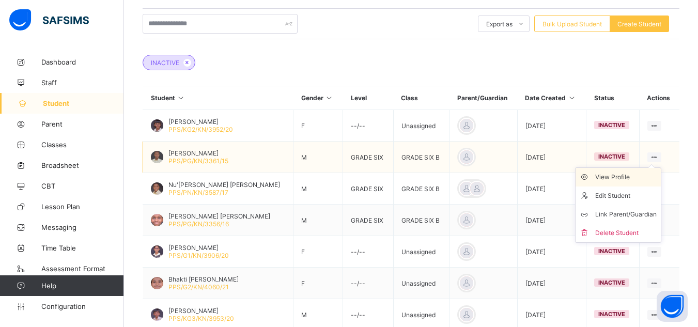
click at [631, 175] on div "View Profile" at bounding box center [625, 177] width 61 height 10
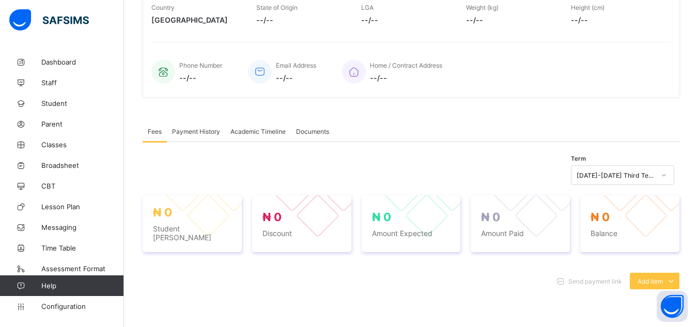
click at [552, 120] on div "Fees Payment History Academic Timeline Documents Fees More Options Term 2024-20…" at bounding box center [411, 313] width 537 height 417
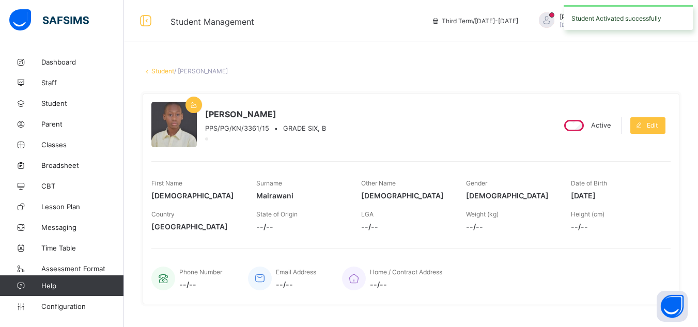
click at [158, 67] on link "Student" at bounding box center [162, 71] width 23 height 8
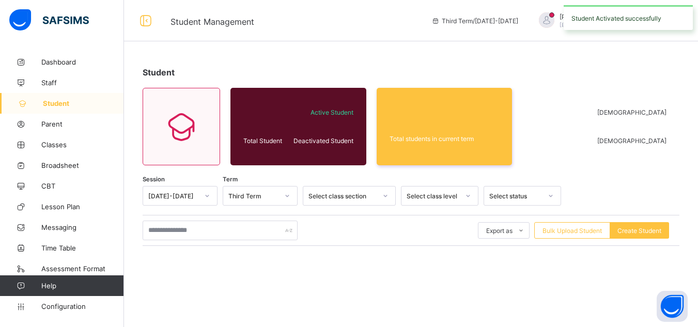
click at [500, 201] on div "Select status" at bounding box center [512, 196] width 57 height 14
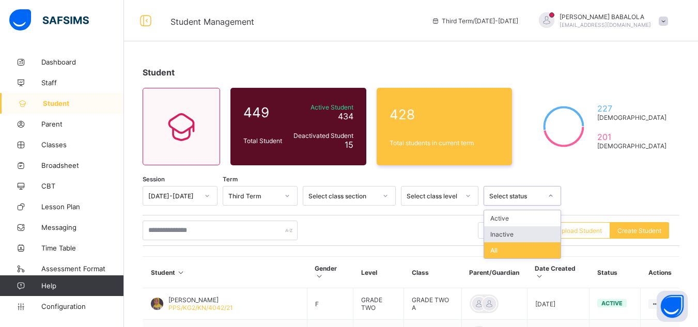
click at [504, 234] on div "Inactive" at bounding box center [522, 234] width 76 height 16
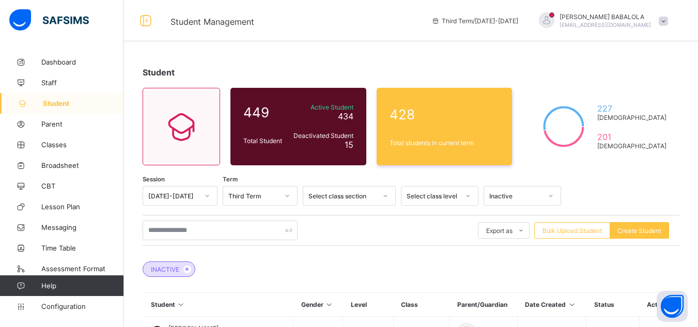
click at [409, 234] on div "Export as Pdf Report Excel Report Excel Report (LMS) Bulk Upload Student Create…" at bounding box center [411, 231] width 537 height 20
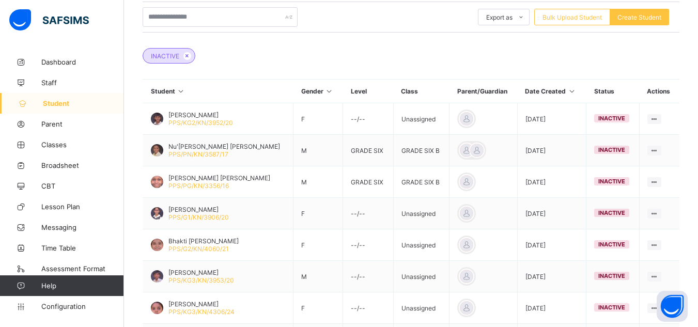
scroll to position [248, 0]
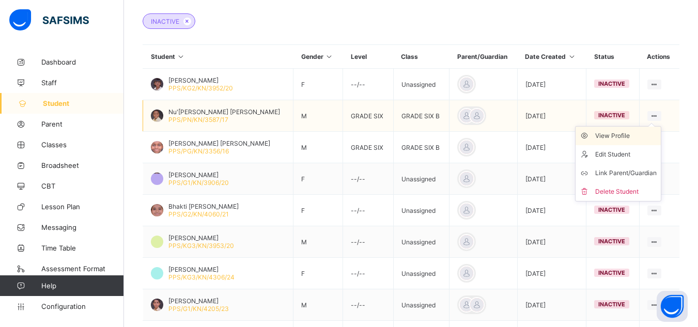
click at [635, 134] on div "View Profile" at bounding box center [625, 136] width 61 height 10
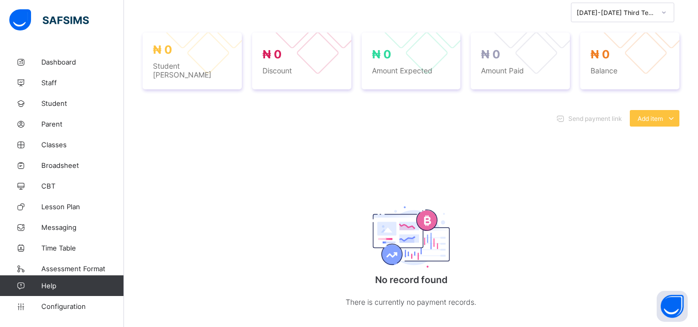
scroll to position [248, 0]
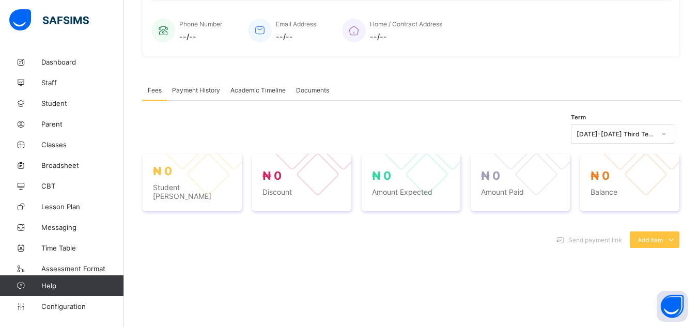
click at [531, 143] on div "Term 2024-2025 Third Term" at bounding box center [411, 134] width 537 height 20
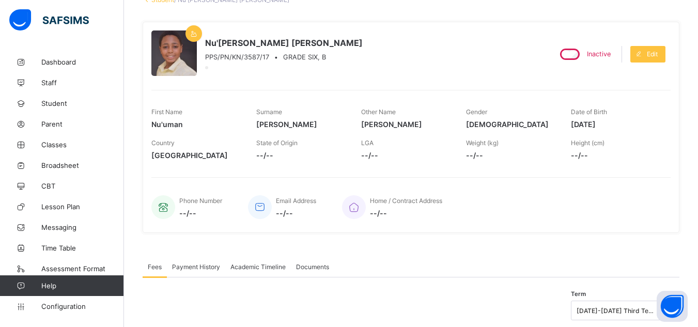
scroll to position [21, 0]
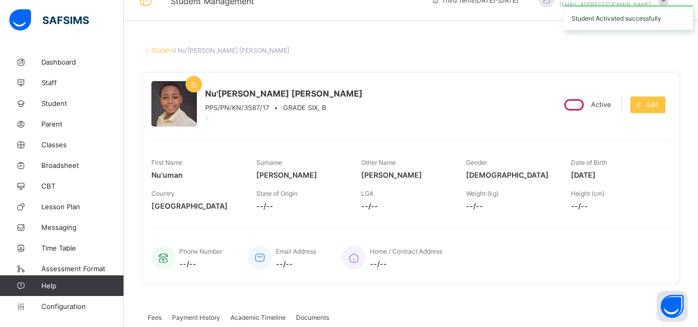
click at [162, 50] on link "Student" at bounding box center [162, 50] width 23 height 8
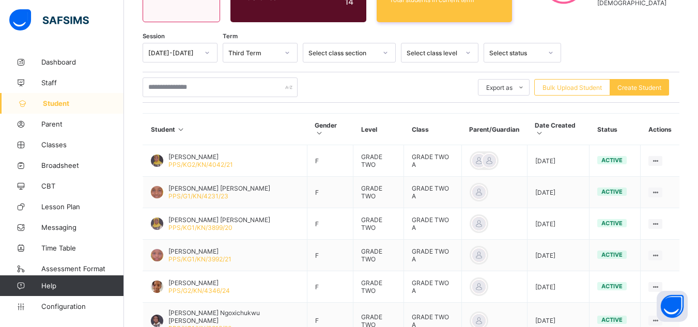
scroll to position [207, 0]
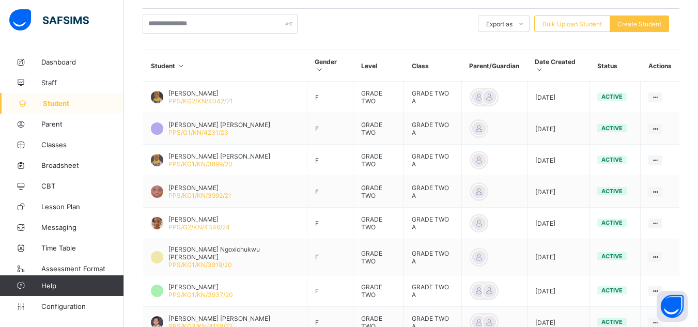
click at [561, 8] on div "Session 2024-2025 Term Third Term Select class section Select class level Selec…" at bounding box center [411, 213] width 537 height 468
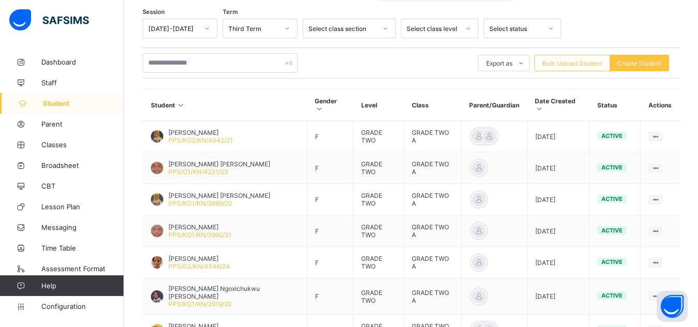
scroll to position [165, 0]
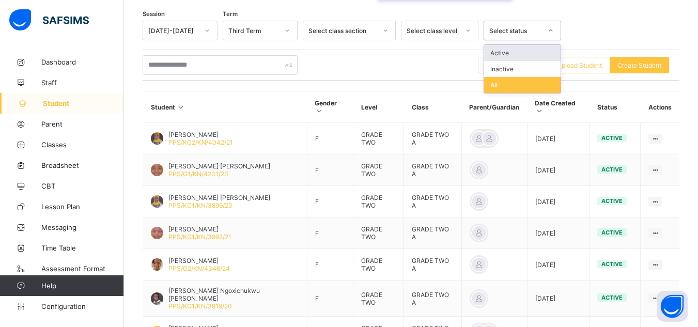
click at [546, 29] on div at bounding box center [551, 30] width 18 height 17
click at [523, 68] on div "Inactive" at bounding box center [522, 69] width 76 height 16
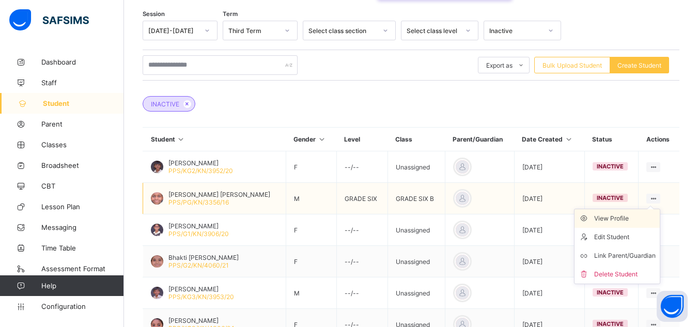
click at [637, 214] on div "View Profile" at bounding box center [624, 218] width 61 height 10
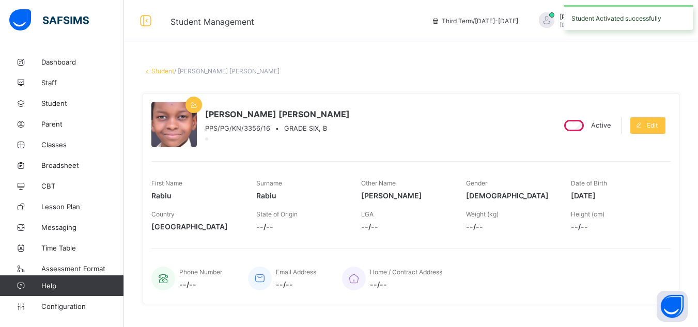
click at [163, 72] on link "Student" at bounding box center [162, 71] width 23 height 8
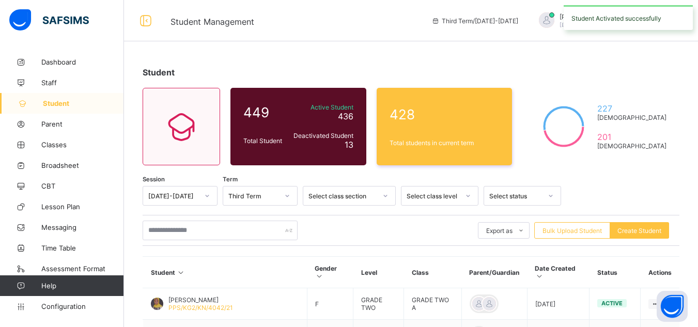
click at [498, 195] on div "Select status" at bounding box center [515, 196] width 53 height 8
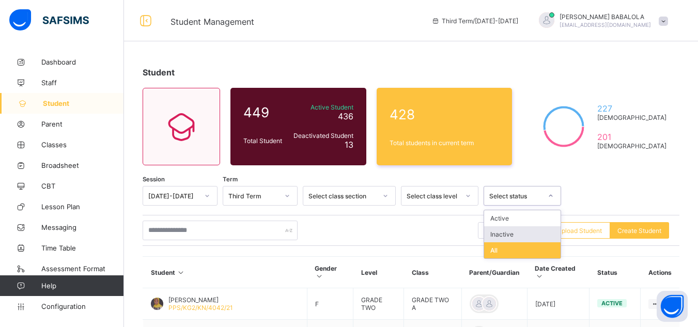
click at [501, 238] on div "Inactive" at bounding box center [522, 234] width 76 height 16
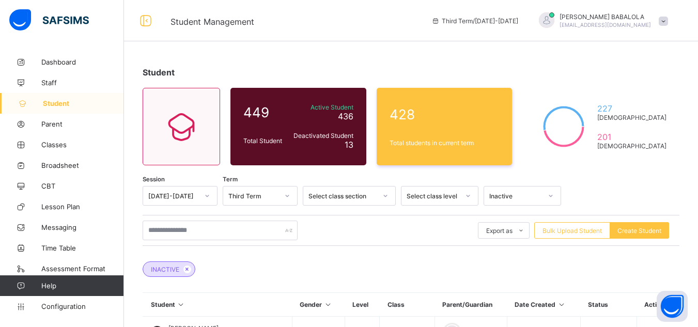
click at [397, 231] on div "Export as Pdf Report Excel Report Excel Report (LMS) Bulk Upload Student Create…" at bounding box center [411, 231] width 537 height 20
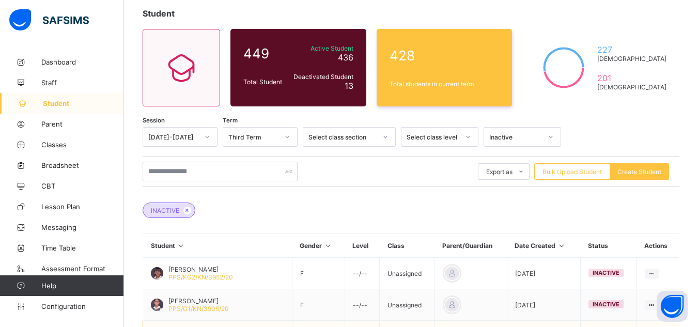
scroll to position [57, 0]
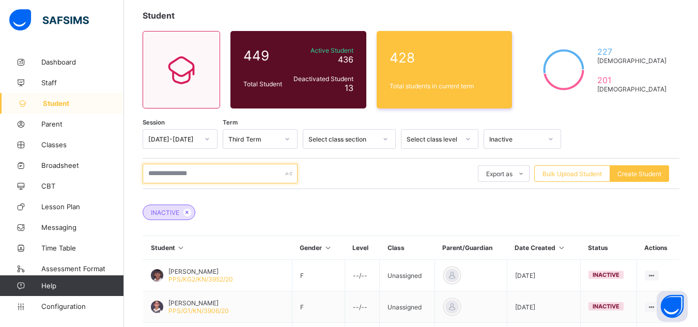
click at [245, 181] on input "text" at bounding box center [220, 174] width 155 height 20
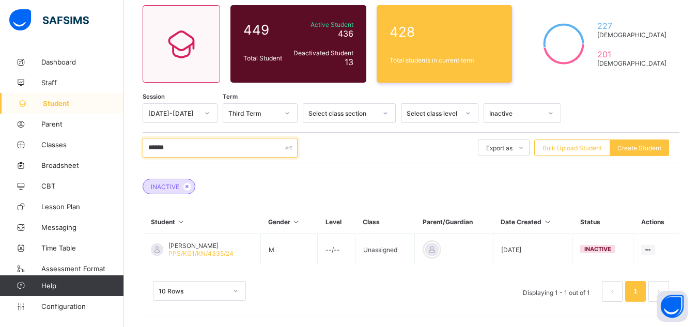
scroll to position [83, 0]
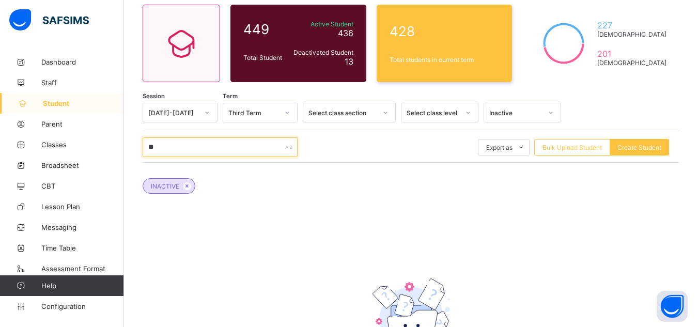
type input "*"
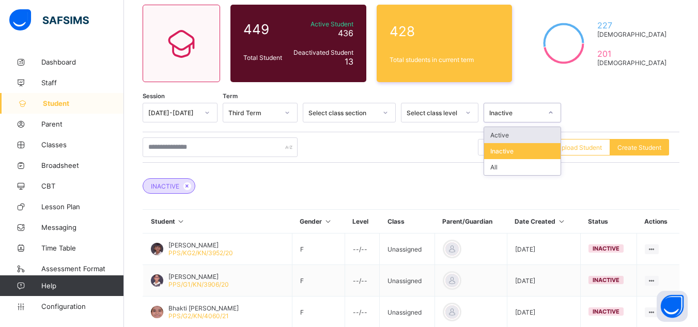
click at [492, 112] on div "Inactive" at bounding box center [515, 113] width 53 height 8
click at [496, 138] on div "Active" at bounding box center [522, 135] width 76 height 16
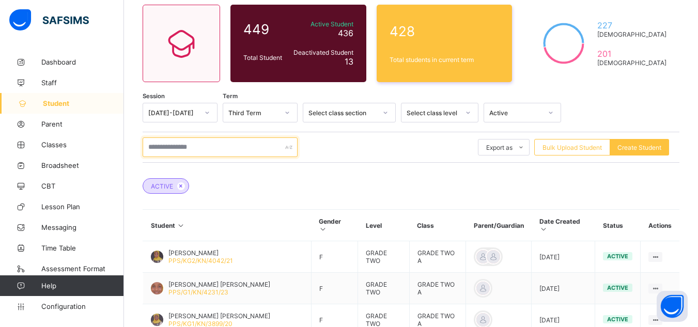
click at [153, 149] on input "text" at bounding box center [220, 147] width 155 height 20
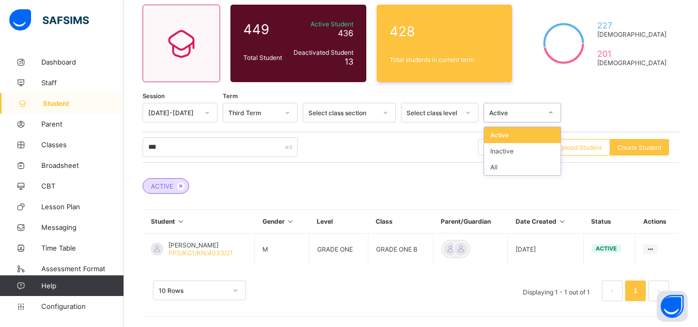
click at [520, 113] on div "Active" at bounding box center [515, 113] width 53 height 8
click at [500, 153] on div "Inactive" at bounding box center [522, 151] width 76 height 16
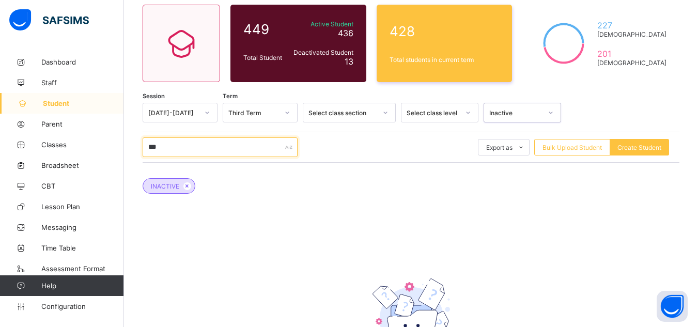
click at [216, 153] on input "***" at bounding box center [220, 147] width 155 height 20
type input "*"
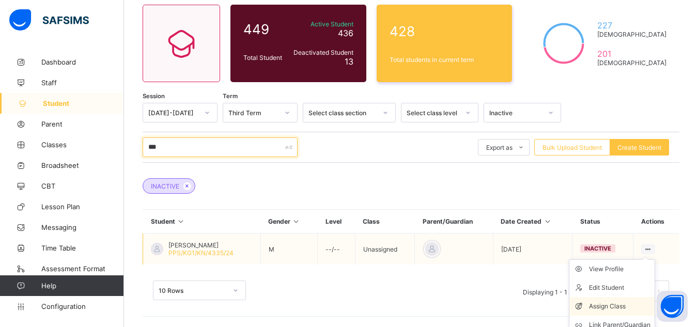
type input "***"
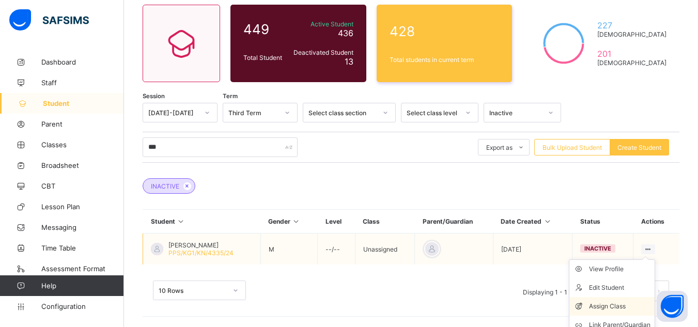
click at [616, 306] on div "Assign Class" at bounding box center [619, 306] width 61 height 10
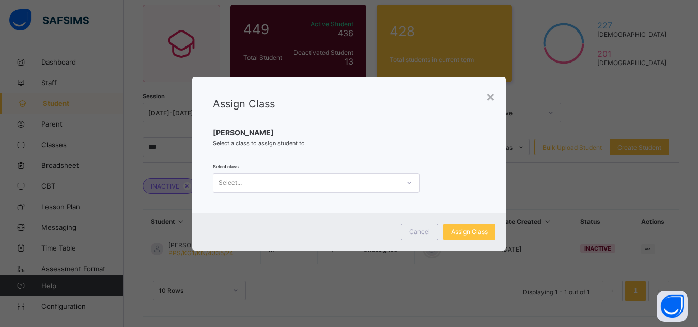
scroll to position [0, 0]
click at [395, 183] on div "Select..." at bounding box center [306, 183] width 186 height 14
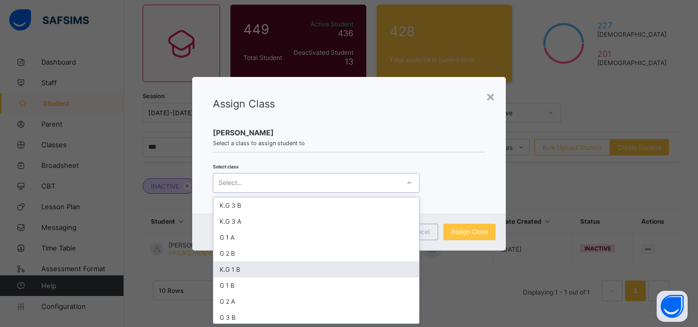
click at [321, 270] on div "K.G 1 B" at bounding box center [316, 269] width 206 height 16
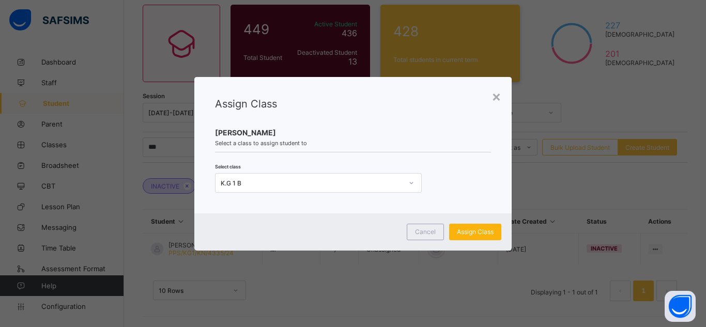
click at [465, 233] on span "Assign Class" at bounding box center [475, 232] width 37 height 8
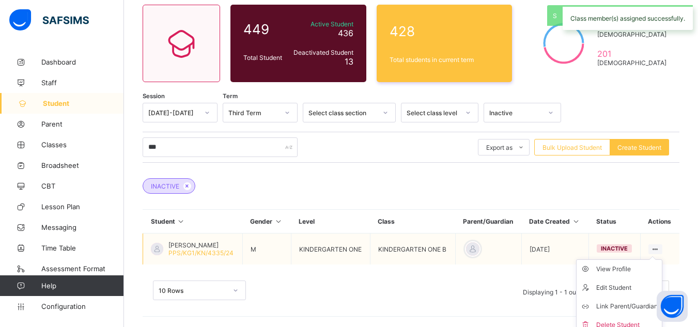
click at [662, 259] on ul "View Profile Edit Student Link Parent/Guardian Delete Student" at bounding box center [619, 296] width 86 height 75
click at [629, 269] on div "View Profile" at bounding box center [626, 269] width 61 height 10
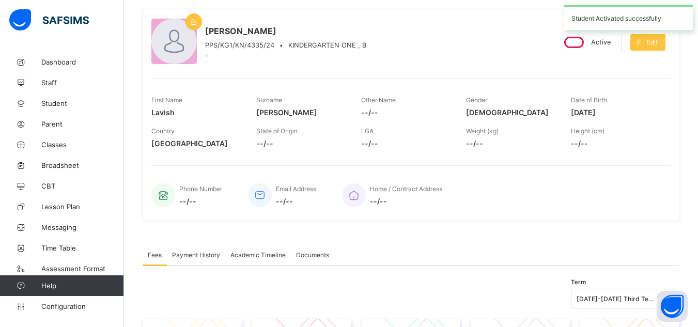
click at [457, 59] on div "Lavish Khanchi PPS/KG1/KN/4335/24 • KINDERGARTEN ONE , B" at bounding box center [348, 42] width 395 height 47
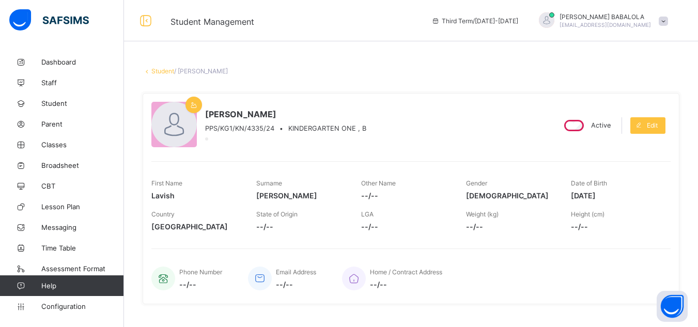
click at [155, 70] on link "Student" at bounding box center [162, 71] width 23 height 8
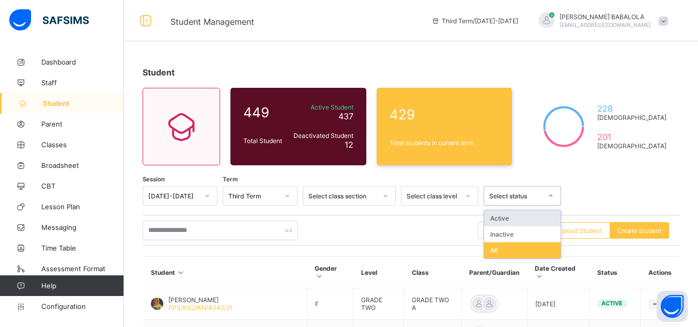
click at [495, 193] on div "Select status" at bounding box center [515, 196] width 53 height 8
click at [494, 232] on div "Inactive" at bounding box center [522, 234] width 76 height 16
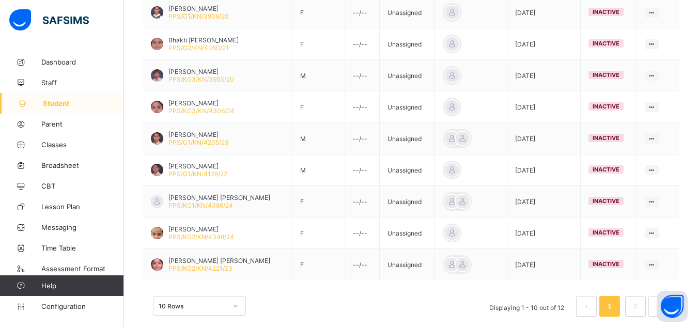
scroll to position [367, 0]
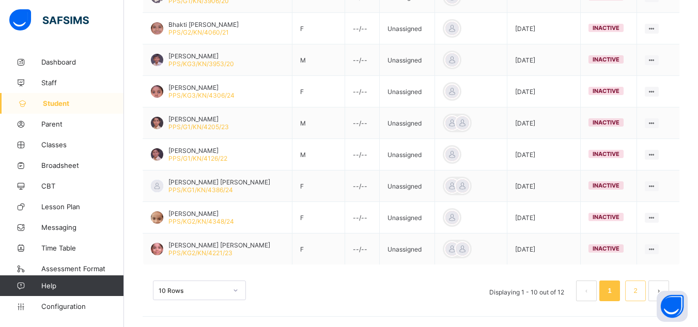
click at [640, 287] on link "2" at bounding box center [635, 290] width 10 height 13
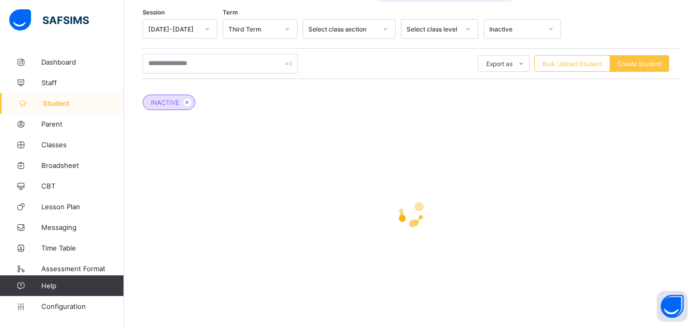
scroll to position [112, 0]
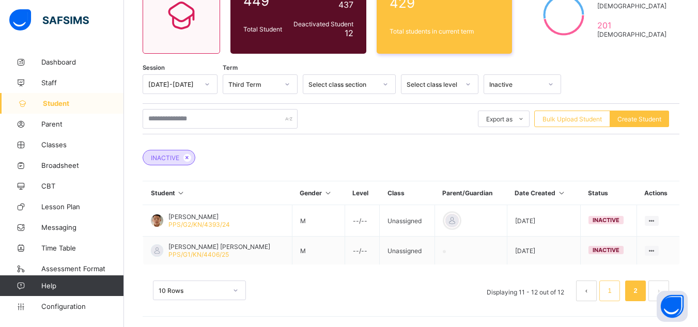
click at [612, 285] on li "1" at bounding box center [609, 290] width 21 height 21
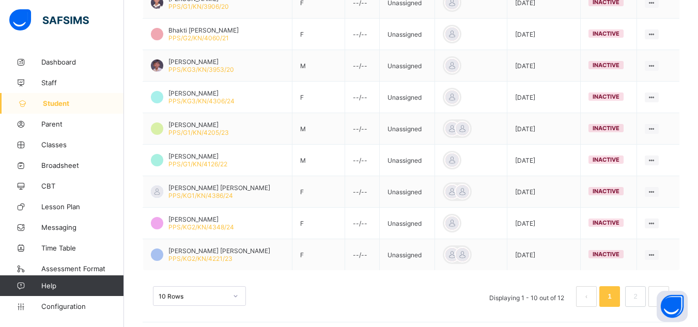
scroll to position [367, 0]
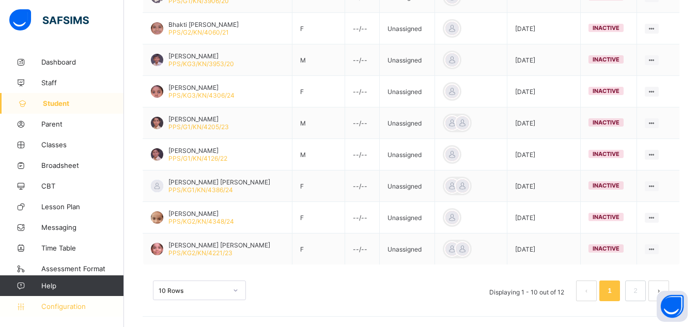
click at [65, 308] on span "Configuration" at bounding box center [82, 306] width 82 height 8
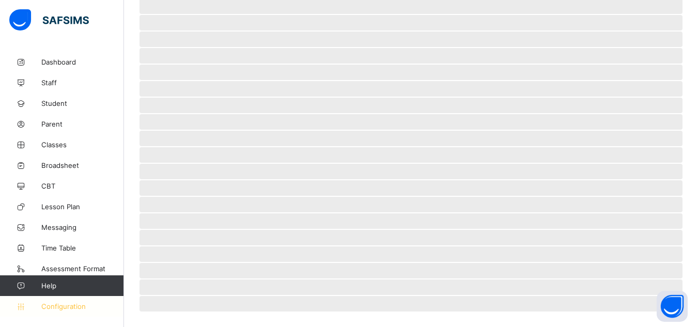
scroll to position [77, 0]
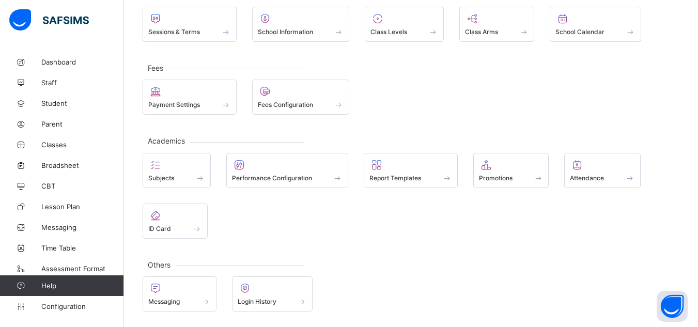
click at [420, 201] on div "Subjects Performance Configuration Report Templates Promotions Attendance ID Ca…" at bounding box center [411, 196] width 537 height 86
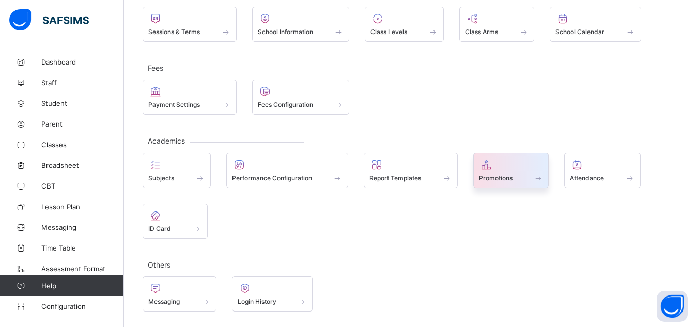
click at [486, 178] on span "Promotions" at bounding box center [496, 178] width 34 height 8
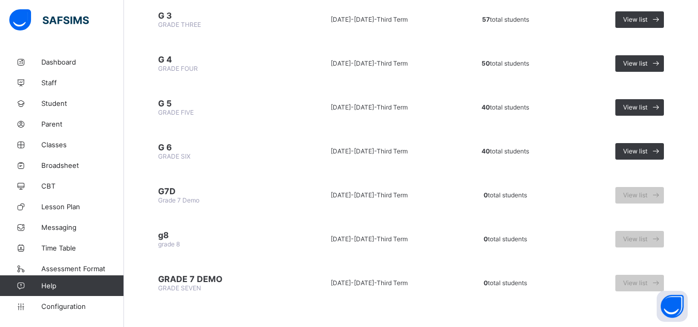
scroll to position [363, 0]
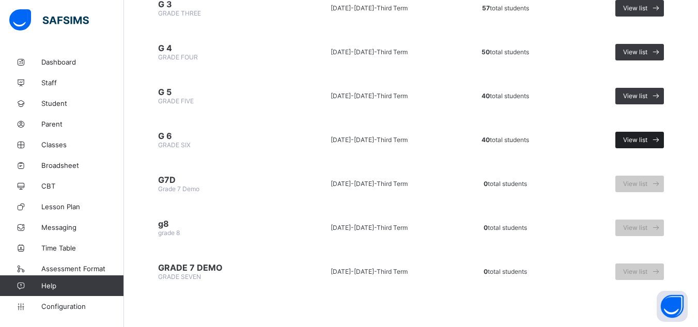
click at [635, 138] on span "View list" at bounding box center [635, 140] width 24 height 8
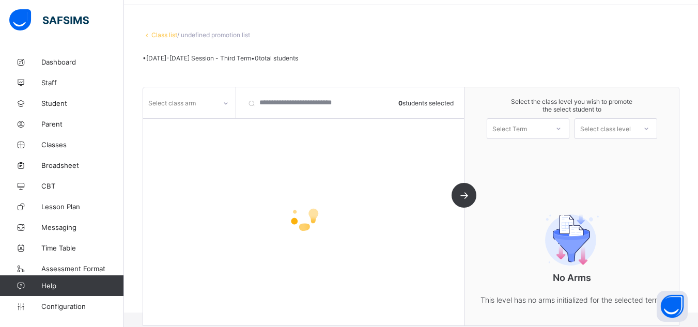
scroll to position [72, 0]
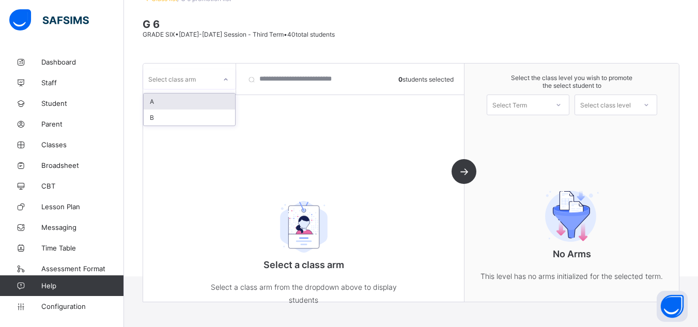
click at [224, 80] on icon at bounding box center [226, 79] width 6 height 10
click at [197, 115] on div "B" at bounding box center [189, 117] width 91 height 16
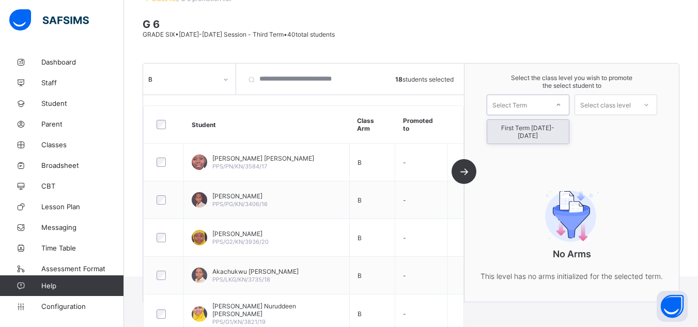
click at [539, 103] on div "Select Term" at bounding box center [517, 105] width 61 height 14
click at [532, 127] on div "First Term [DATE]-[DATE]" at bounding box center [528, 132] width 82 height 24
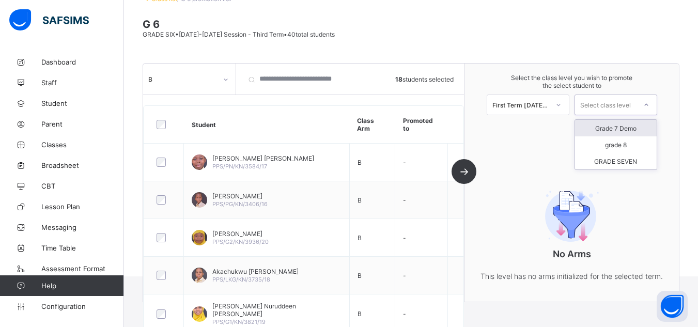
click at [603, 108] on div "Select class level" at bounding box center [605, 105] width 51 height 21
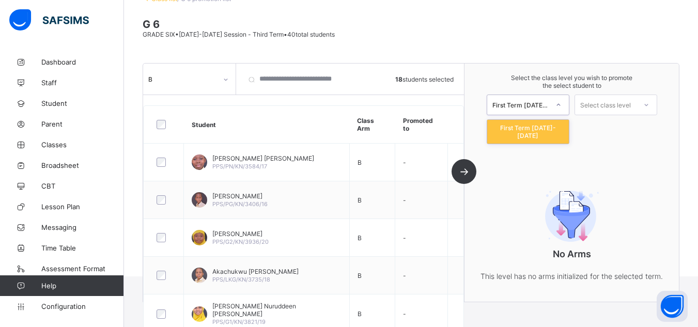
click at [549, 107] on div "First Term [DATE]-[DATE]" at bounding box center [520, 105] width 57 height 8
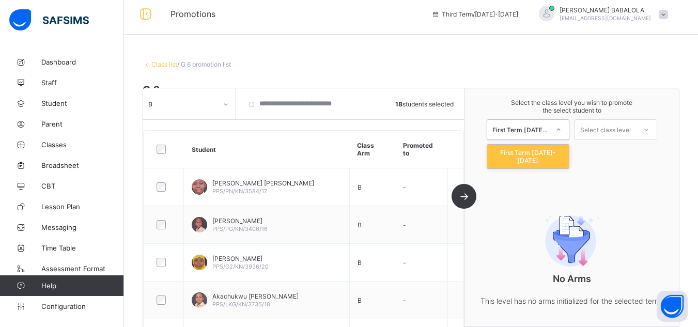
scroll to position [0, 0]
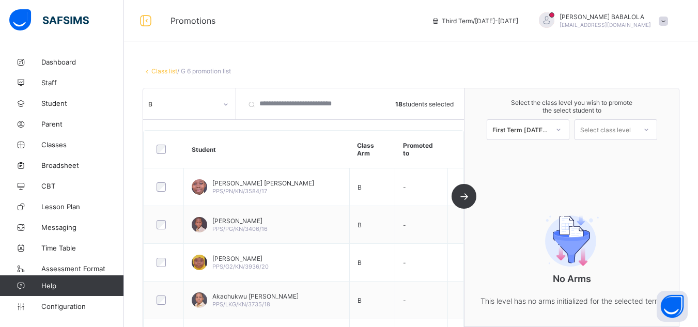
click at [166, 71] on link "Class list" at bounding box center [164, 71] width 26 height 8
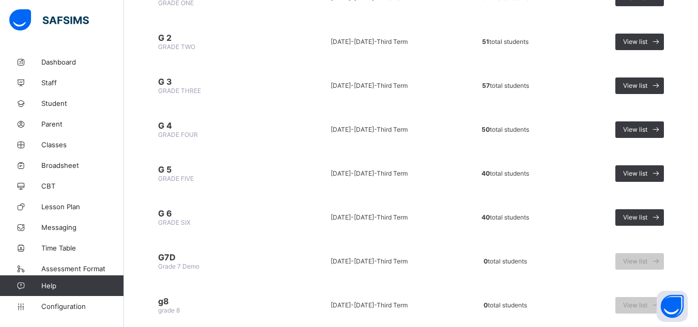
scroll to position [289, 0]
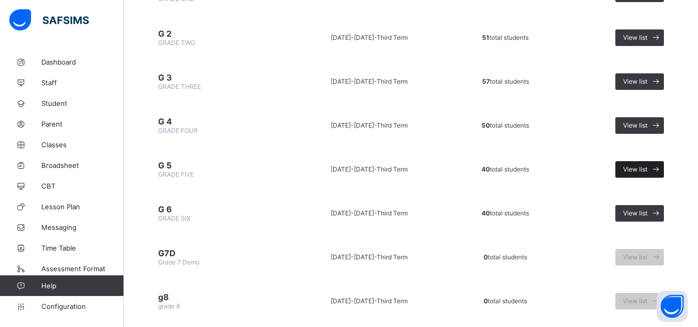
click at [640, 167] on span "View list" at bounding box center [635, 169] width 24 height 8
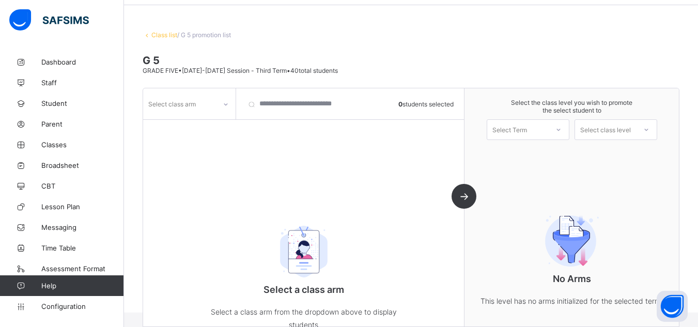
scroll to position [72, 0]
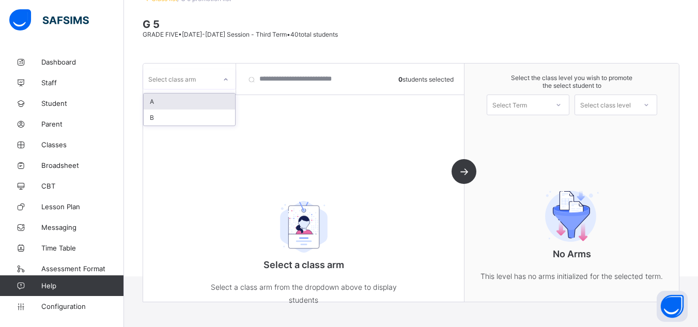
click at [232, 84] on div at bounding box center [226, 79] width 18 height 17
click at [199, 116] on div "B" at bounding box center [189, 117] width 91 height 16
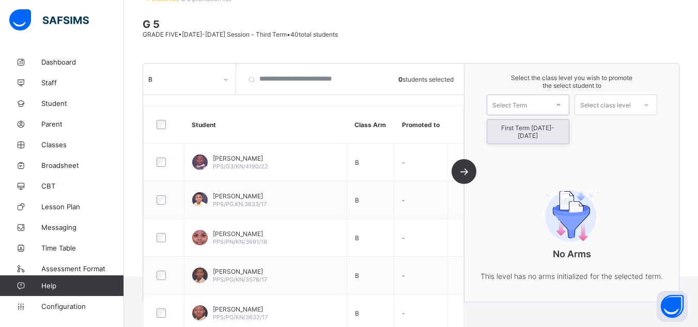
click at [527, 107] on div "Select Term" at bounding box center [509, 105] width 35 height 21
click at [525, 126] on div "First Term [DATE]-[DATE]" at bounding box center [528, 132] width 82 height 24
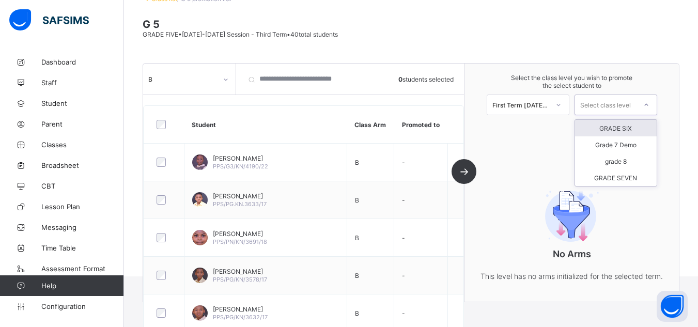
click at [643, 104] on div at bounding box center [646, 105] width 19 height 18
click at [631, 132] on div "GRADE SIX" at bounding box center [616, 128] width 82 height 17
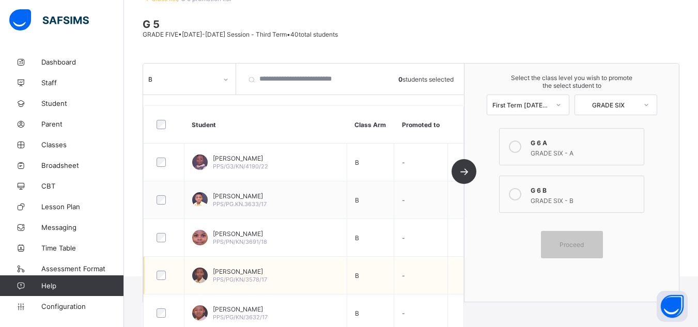
click at [295, 280] on div "Uthman Nura Gambo PPS/PG/KN/3578/17" at bounding box center [265, 275] width 147 height 15
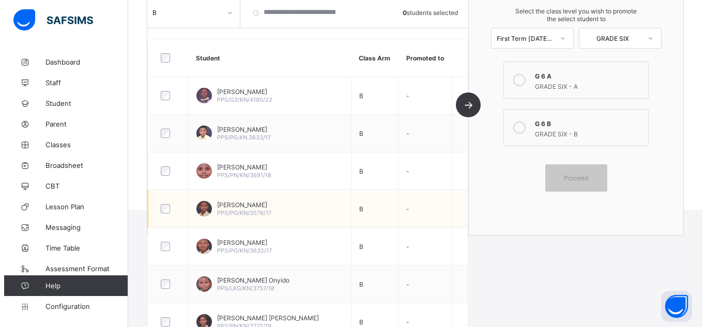
scroll to position [127, 0]
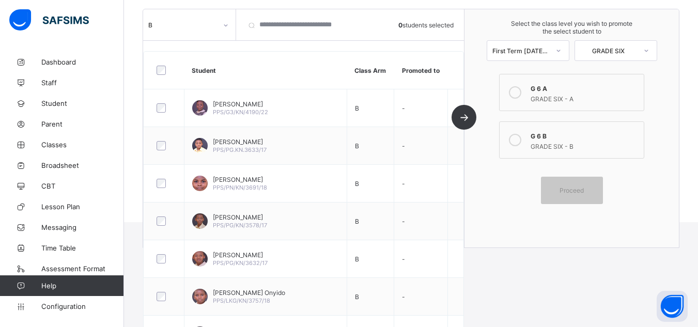
click at [154, 69] on div at bounding box center [164, 70] width 20 height 9
click at [515, 137] on icon at bounding box center [515, 140] width 12 height 12
click at [564, 194] on span "Proceed" at bounding box center [572, 190] width 46 height 8
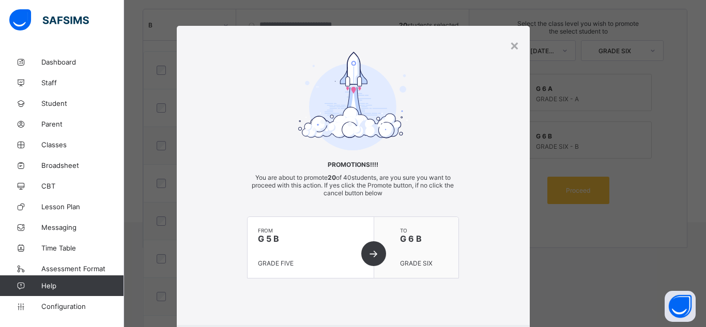
click at [458, 246] on div "Promotions!!!! You are about to promote 20 of 40 students, are you sure you wan…" at bounding box center [353, 175] width 353 height 247
click at [483, 284] on div "Promotions!!!! You are about to promote 20 of 40 students, are you sure you wan…" at bounding box center [353, 175] width 353 height 247
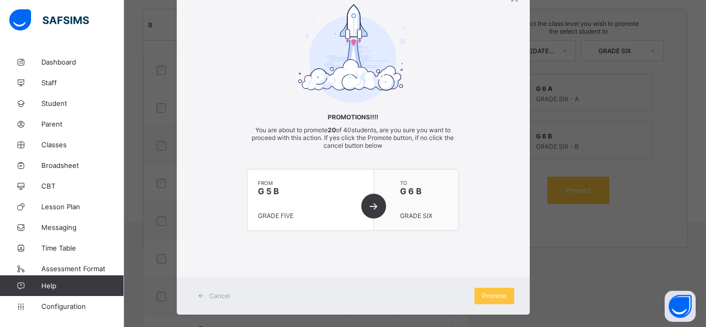
scroll to position [61, 0]
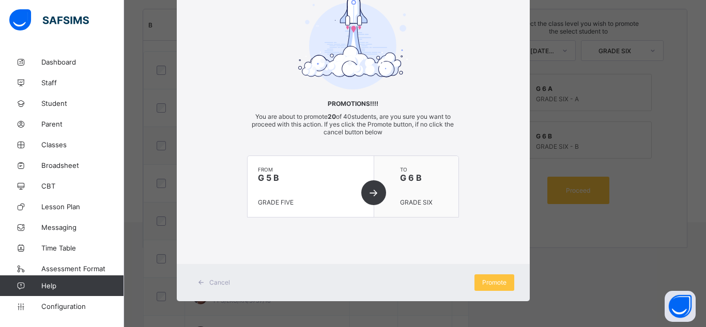
click at [483, 284] on span "Promote" at bounding box center [494, 282] width 24 height 8
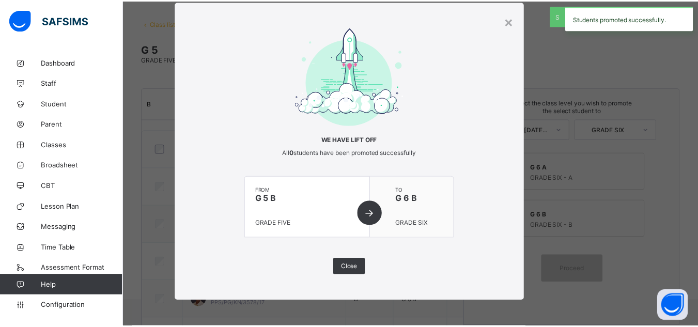
scroll to position [127, 0]
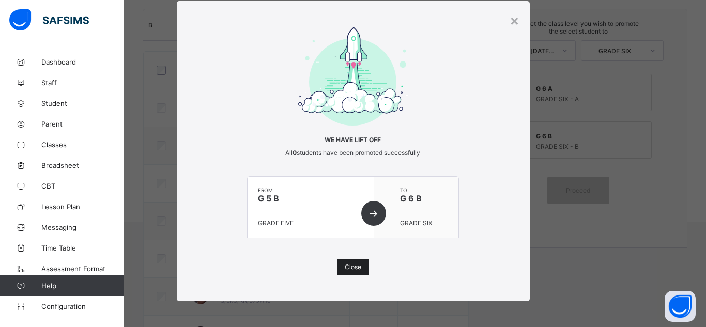
click at [350, 265] on span "Close" at bounding box center [353, 267] width 17 height 8
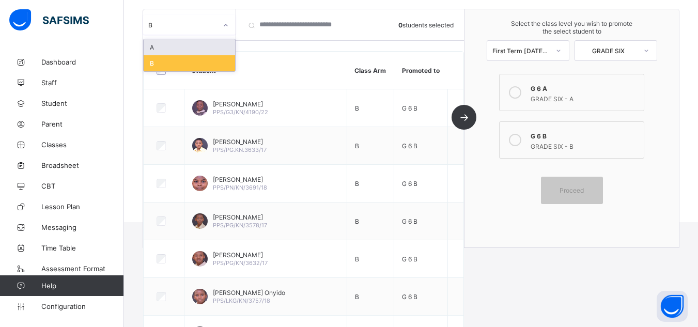
click at [224, 25] on icon at bounding box center [226, 25] width 6 height 10
click at [197, 46] on div "A" at bounding box center [189, 47] width 91 height 16
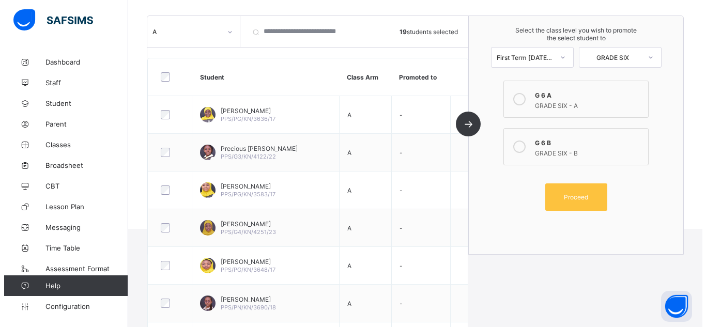
scroll to position [65, 0]
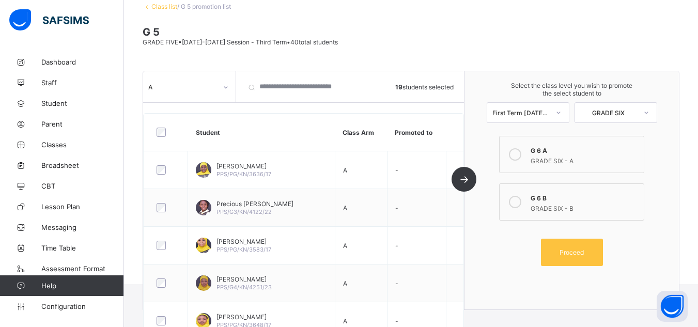
click at [534, 155] on label "G 6 A GRADE SIX - A" at bounding box center [571, 154] width 145 height 37
click at [572, 253] on span "Proceed" at bounding box center [571, 252] width 24 height 8
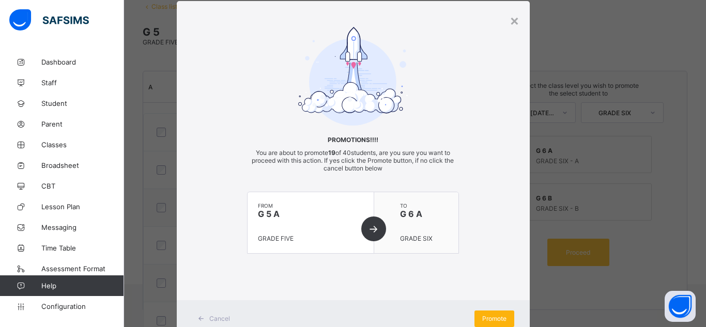
click at [490, 317] on span "Promote" at bounding box center [494, 319] width 24 height 8
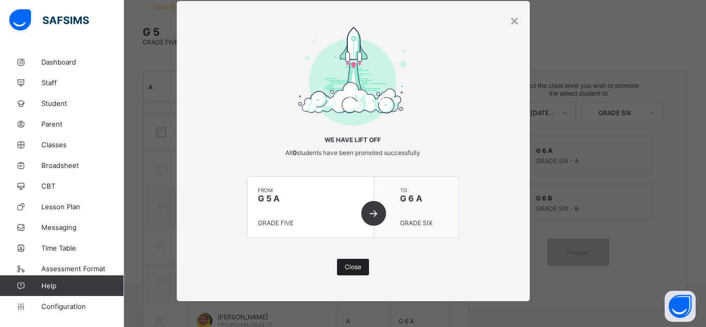
click at [351, 267] on span "Close" at bounding box center [353, 267] width 17 height 8
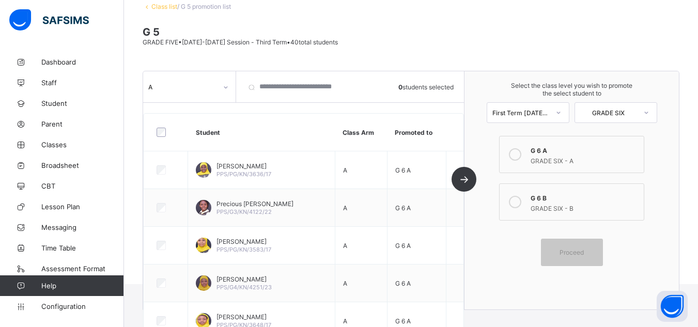
click at [169, 7] on link "Class list" at bounding box center [164, 7] width 26 height 8
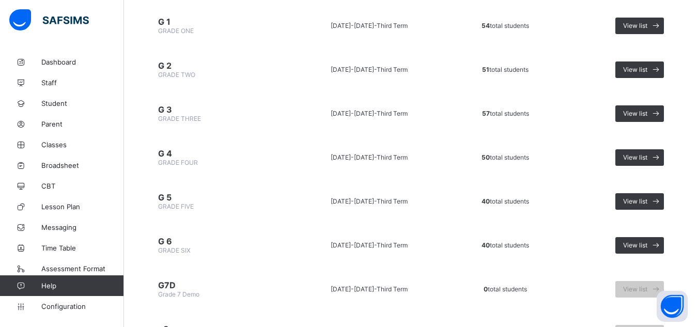
scroll to position [269, 0]
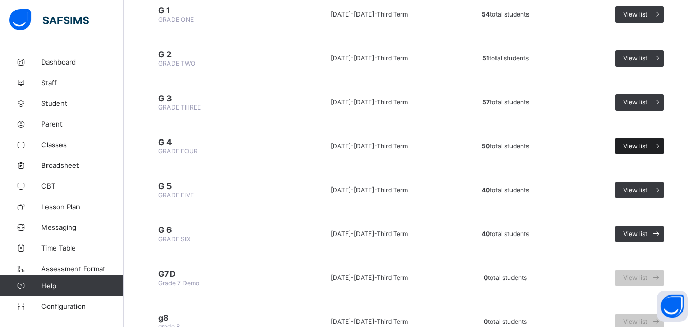
click at [642, 143] on span "View list" at bounding box center [635, 146] width 24 height 8
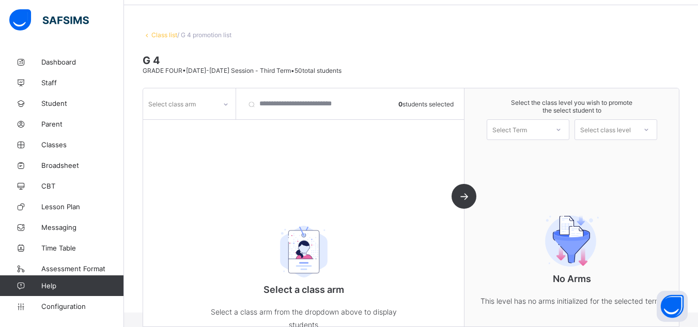
scroll to position [72, 0]
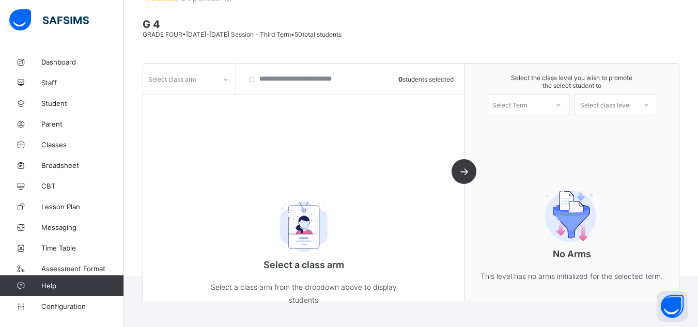
click at [227, 84] on icon at bounding box center [226, 79] width 6 height 10
click at [202, 119] on div "B" at bounding box center [189, 117] width 91 height 16
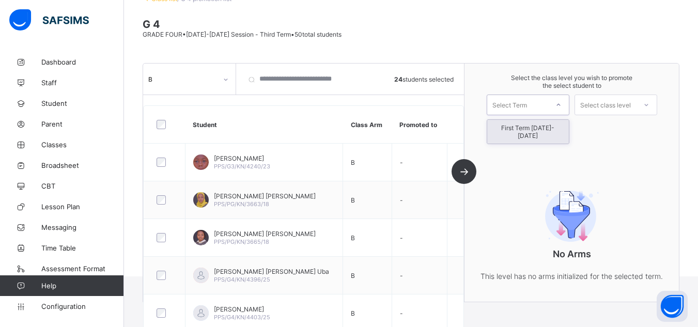
click at [514, 106] on div "Select Term" at bounding box center [509, 105] width 35 height 21
click at [513, 130] on div "First Term [DATE]-[DATE]" at bounding box center [528, 132] width 82 height 24
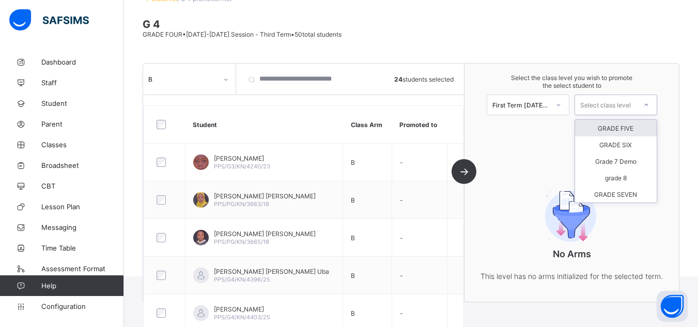
click at [620, 104] on div "Select class level" at bounding box center [605, 105] width 51 height 21
click at [615, 128] on div "GRADE FIVE" at bounding box center [616, 128] width 82 height 17
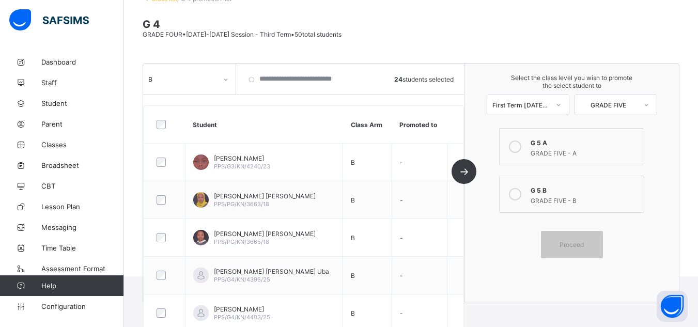
click at [521, 198] on icon at bounding box center [515, 194] width 12 height 12
click at [570, 240] on div "Proceed" at bounding box center [572, 244] width 62 height 27
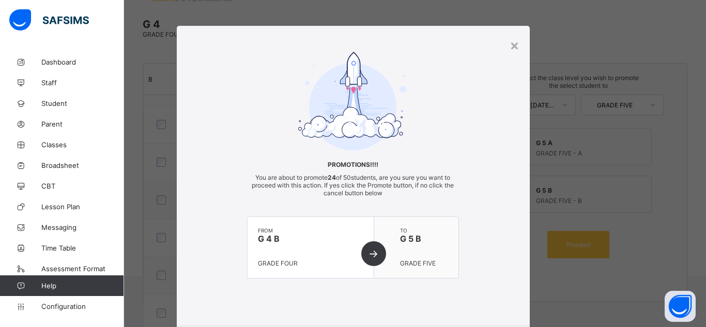
click at [452, 291] on span at bounding box center [353, 288] width 212 height 21
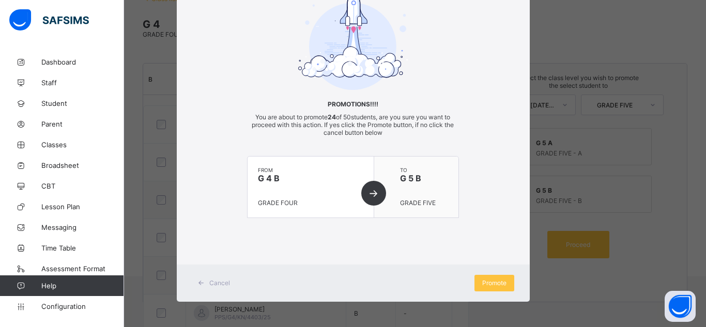
scroll to position [61, 0]
click at [487, 287] on div "Promote" at bounding box center [494, 282] width 40 height 17
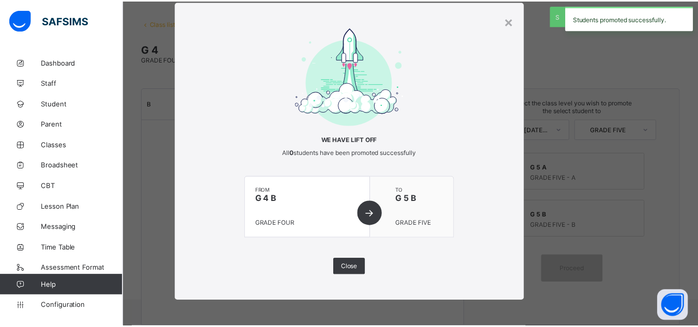
scroll to position [72, 0]
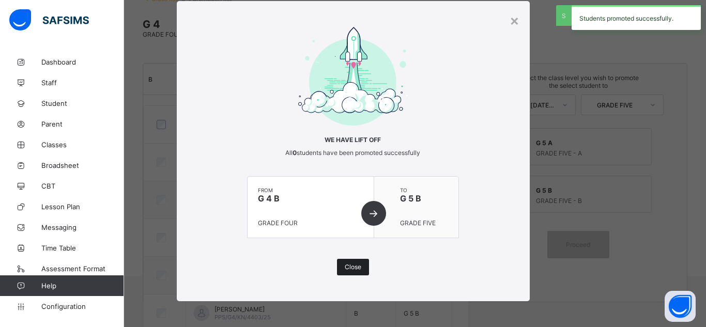
click at [347, 265] on span "Close" at bounding box center [353, 267] width 17 height 8
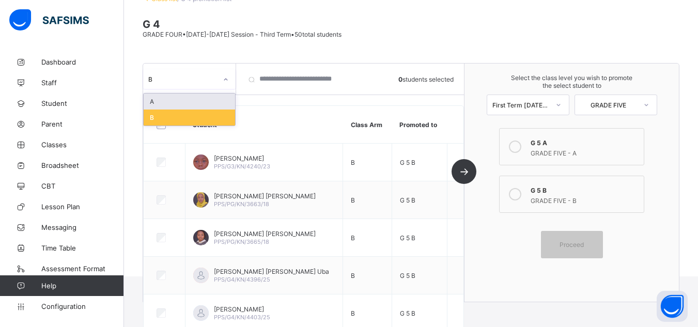
click at [212, 82] on div "B" at bounding box center [182, 79] width 69 height 8
click at [198, 99] on div "A" at bounding box center [189, 101] width 91 height 16
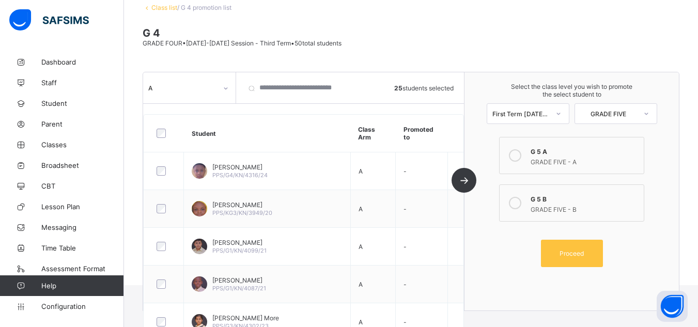
scroll to position [43, 0]
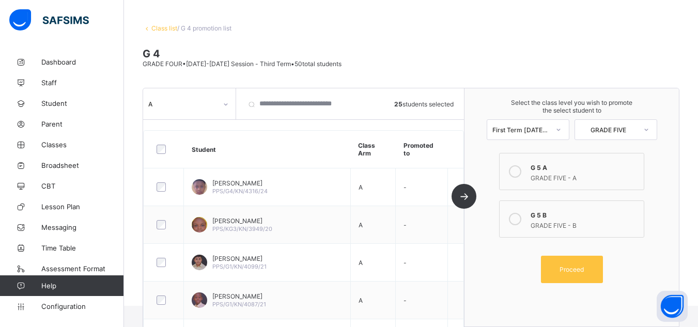
click at [536, 169] on div "G 5 A" at bounding box center [583, 166] width 107 height 10
click at [570, 270] on span "Proceed" at bounding box center [571, 269] width 24 height 8
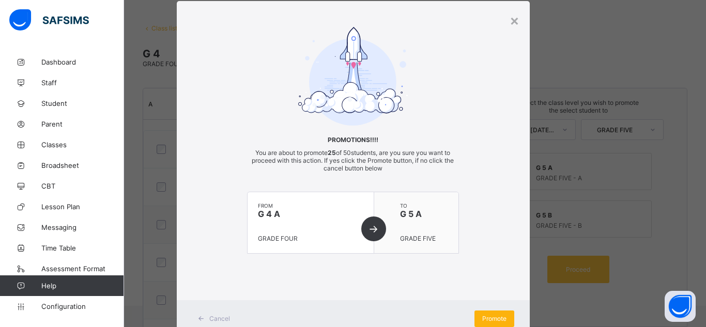
click at [500, 319] on span "Promote" at bounding box center [494, 319] width 24 height 8
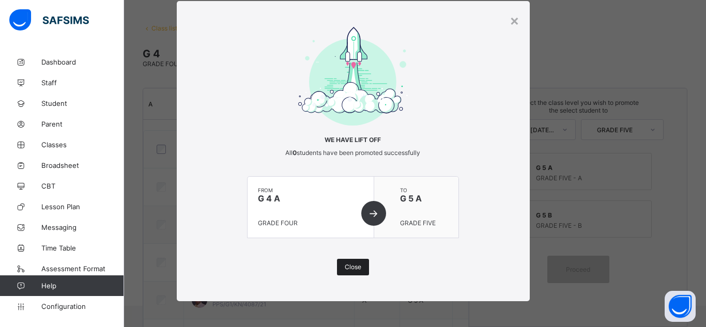
click at [353, 269] on span "Close" at bounding box center [353, 267] width 17 height 8
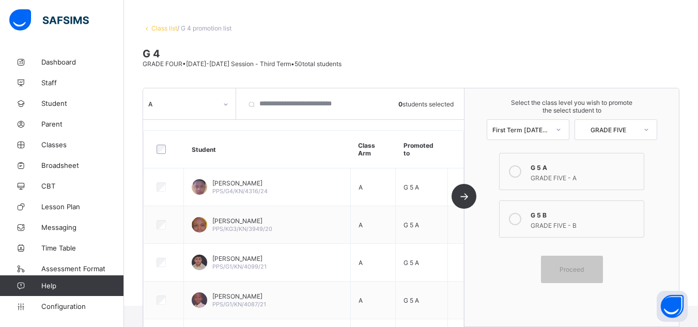
click at [155, 29] on link "Class list" at bounding box center [164, 28] width 26 height 8
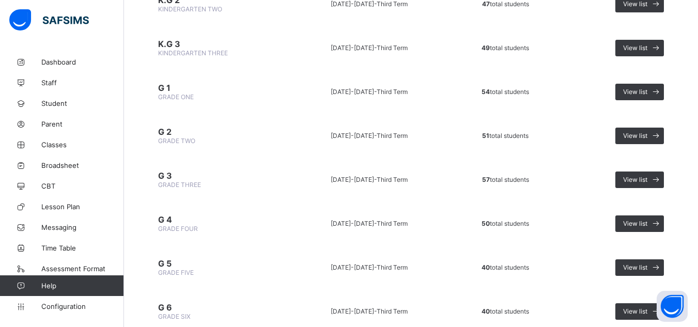
scroll to position [207, 0]
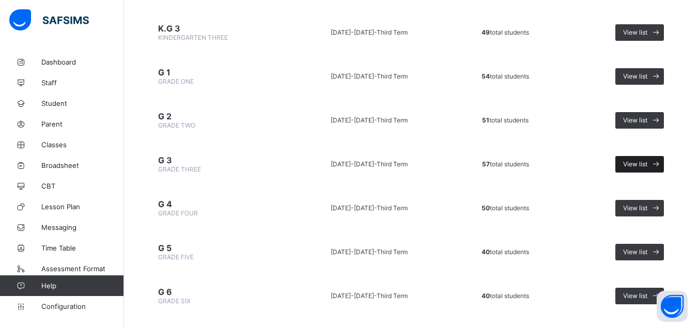
click at [635, 164] on span "View list" at bounding box center [635, 164] width 24 height 8
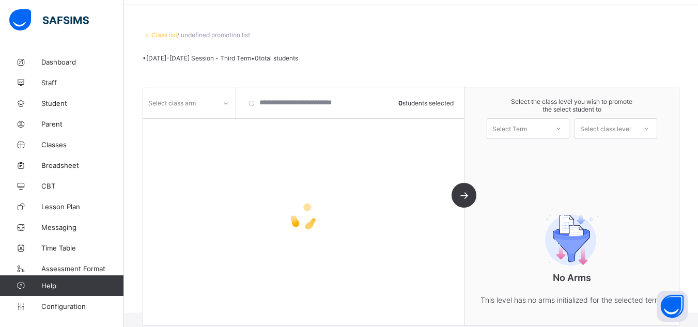
scroll to position [72, 0]
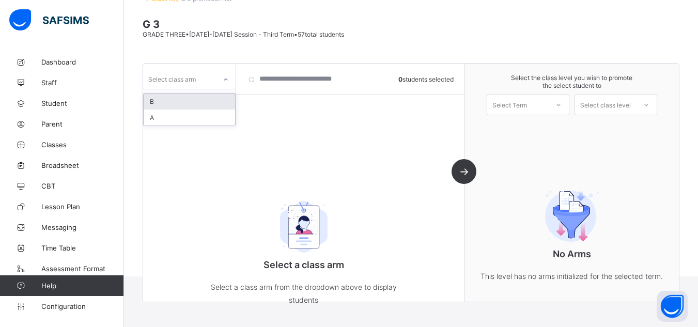
click at [223, 81] on icon at bounding box center [226, 79] width 6 height 10
click at [185, 117] on div "A" at bounding box center [189, 117] width 91 height 16
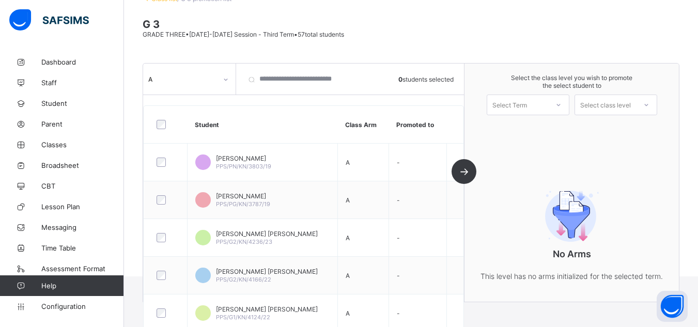
click at [189, 104] on div "A 0 students selected Student Class Arm Promoted to Muhammad Shamsuddeen saleh …" at bounding box center [303, 183] width 321 height 238
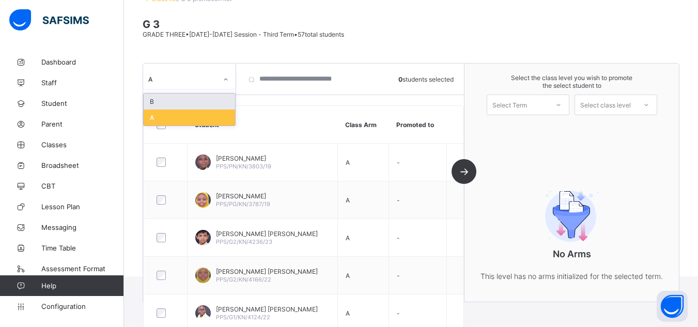
click at [186, 85] on div "A" at bounding box center [179, 79] width 73 height 14
click at [183, 99] on div "B" at bounding box center [189, 101] width 91 height 16
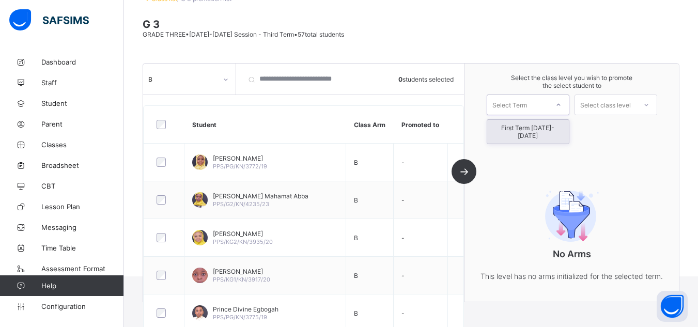
click at [504, 109] on div "Select Term" at bounding box center [509, 105] width 35 height 21
click at [510, 129] on div "First Term [DATE]-[DATE]" at bounding box center [528, 132] width 82 height 24
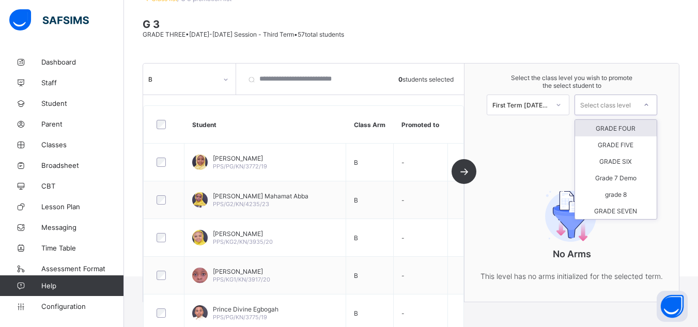
click at [617, 106] on div "Select class level" at bounding box center [605, 105] width 51 height 21
click at [613, 129] on div "GRADE FOUR" at bounding box center [616, 128] width 82 height 17
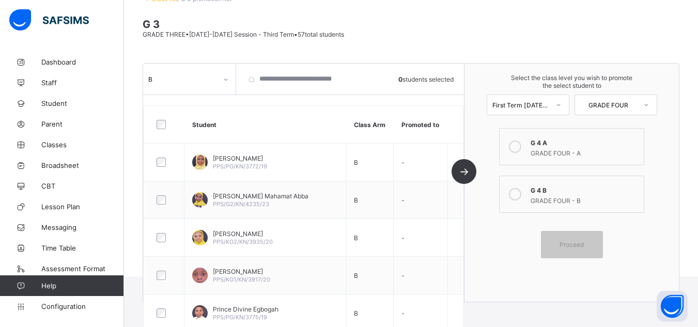
click at [521, 194] on icon at bounding box center [515, 194] width 12 height 12
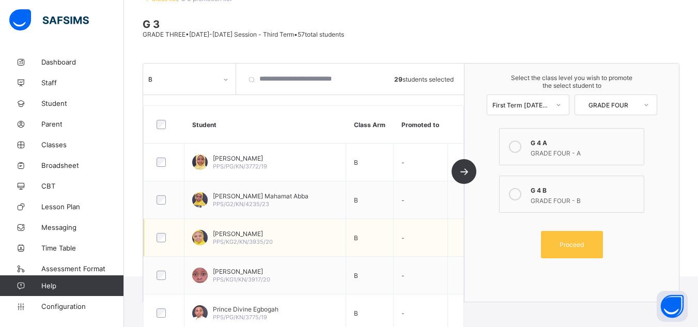
click at [265, 232] on span "Hanan Kamal Kofarmata" at bounding box center [243, 234] width 60 height 8
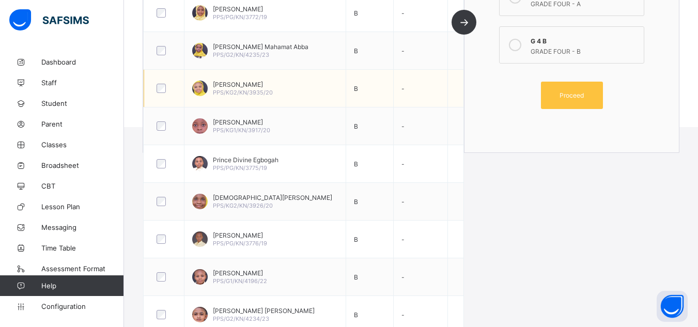
scroll to position [238, 0]
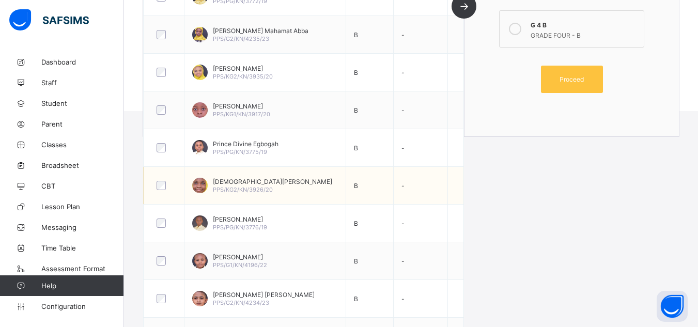
click at [164, 180] on div at bounding box center [164, 186] width 24 height 22
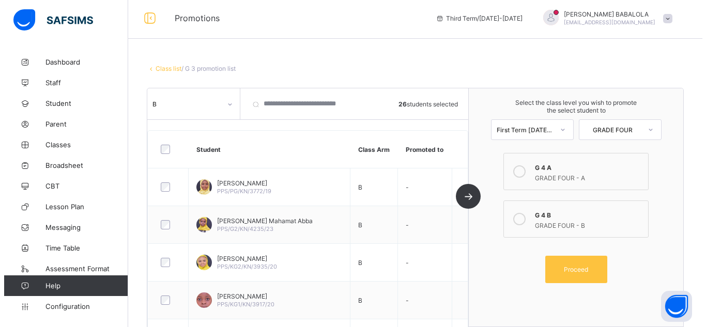
scroll to position [0, 0]
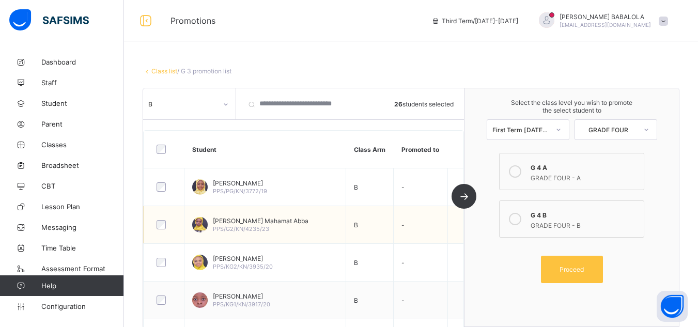
click at [455, 241] on td at bounding box center [455, 225] width 16 height 38
click at [571, 271] on span "Proceed" at bounding box center [571, 269] width 24 height 8
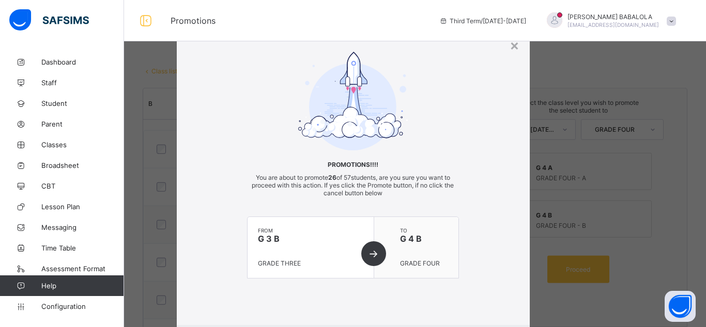
click at [486, 304] on div "× Promotions!!!! You are about to promote 26 of 57 students, are you sure you w…" at bounding box center [353, 194] width 353 height 336
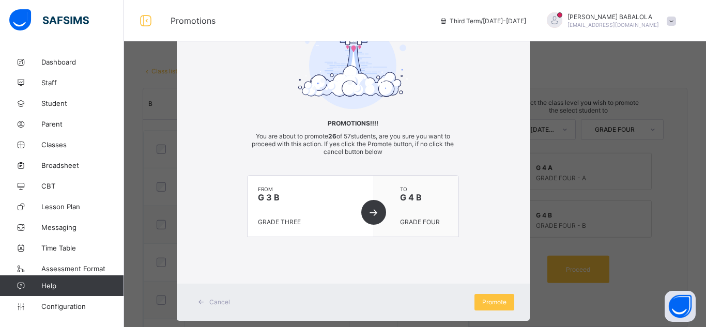
scroll to position [61, 0]
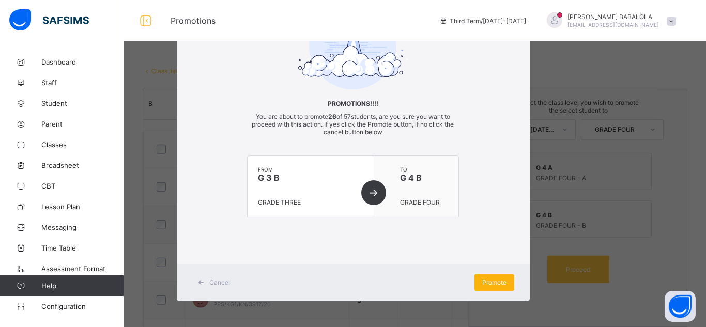
click at [489, 283] on span "Promote" at bounding box center [494, 282] width 24 height 8
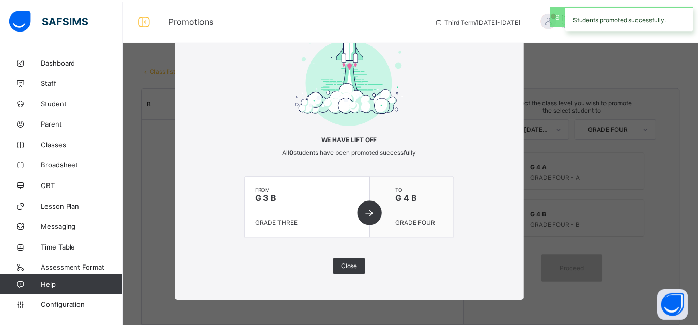
scroll to position [25, 0]
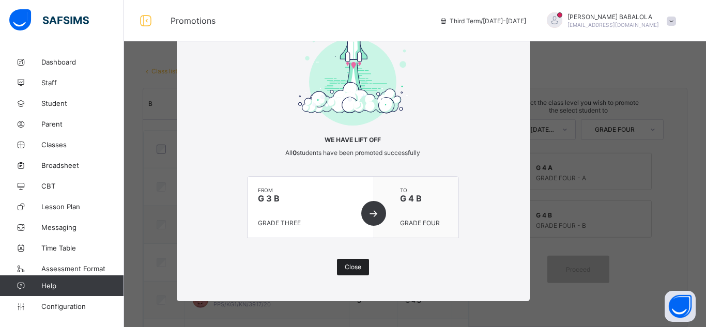
click at [345, 265] on span "Close" at bounding box center [353, 267] width 17 height 8
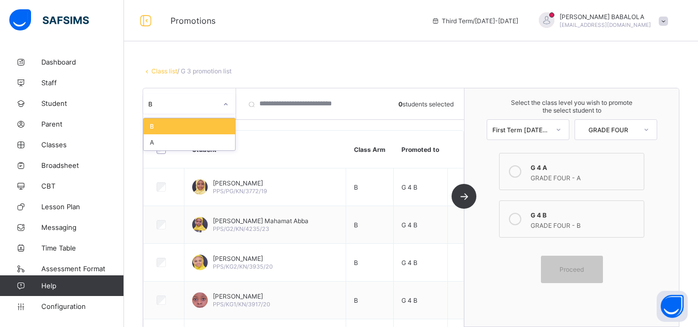
click at [185, 113] on div "B" at bounding box center [189, 104] width 92 height 20
click at [178, 138] on div "A" at bounding box center [189, 142] width 91 height 16
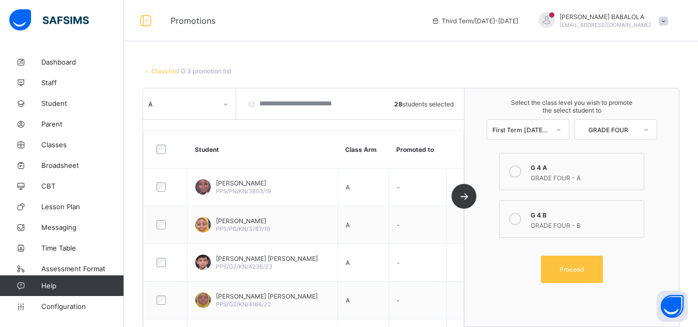
click at [525, 169] on div at bounding box center [515, 171] width 21 height 21
click at [568, 267] on span "Proceed" at bounding box center [571, 269] width 24 height 8
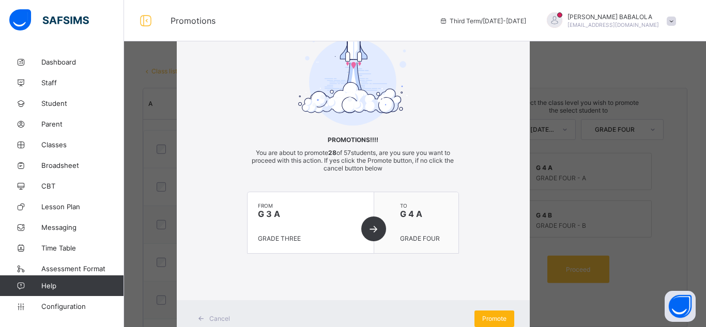
click at [486, 318] on span "Promote" at bounding box center [494, 319] width 24 height 8
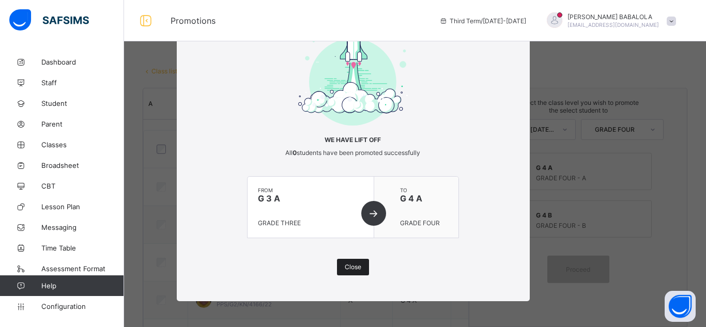
click at [353, 267] on span "Close" at bounding box center [353, 267] width 17 height 8
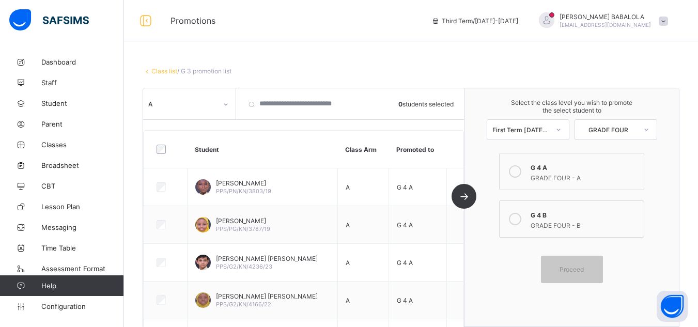
click at [155, 70] on link "Class list" at bounding box center [164, 71] width 26 height 8
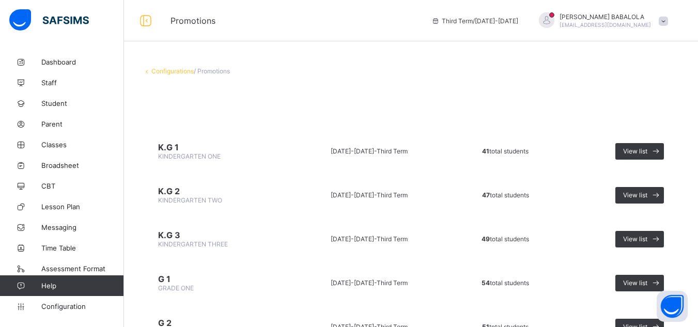
click at [379, 233] on td "2024-2025 - Third Term" at bounding box center [369, 239] width 158 height 39
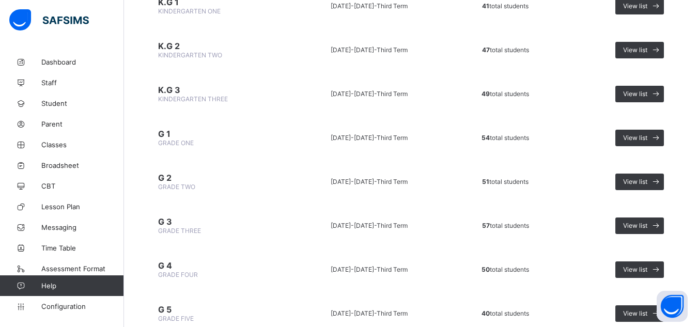
scroll to position [165, 0]
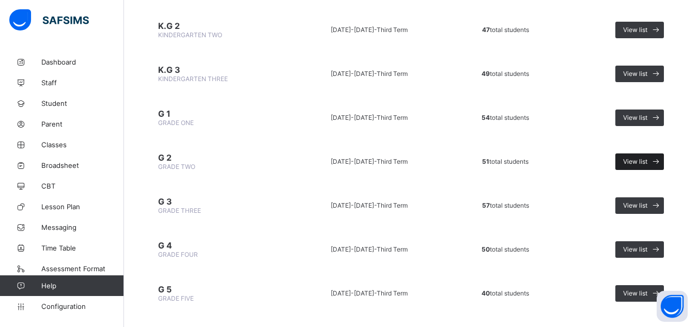
click at [640, 163] on span "View list" at bounding box center [635, 162] width 24 height 8
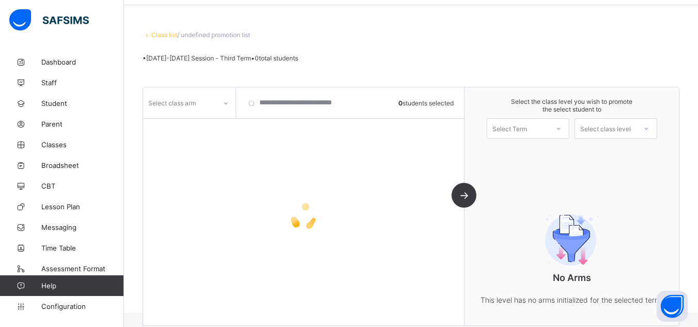
scroll to position [72, 0]
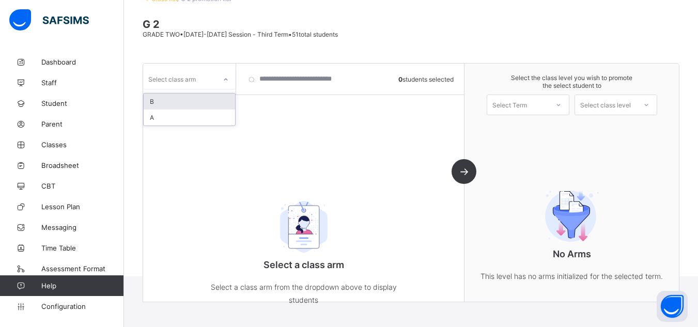
click at [193, 86] on div "Select class arm" at bounding box center [172, 79] width 48 height 20
click at [181, 100] on div "B" at bounding box center [189, 101] width 91 height 16
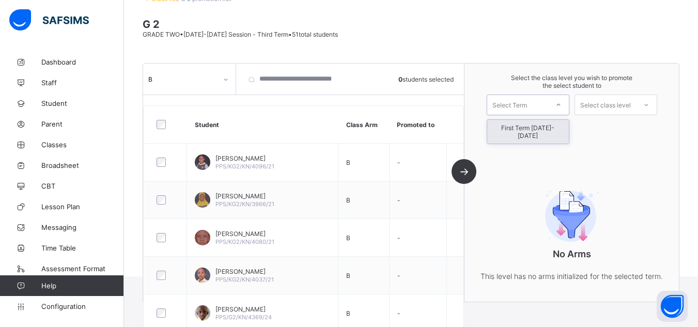
click at [512, 102] on div "Select Term" at bounding box center [509, 105] width 35 height 21
click at [514, 131] on div "First Term [DATE]-[DATE]" at bounding box center [528, 132] width 82 height 24
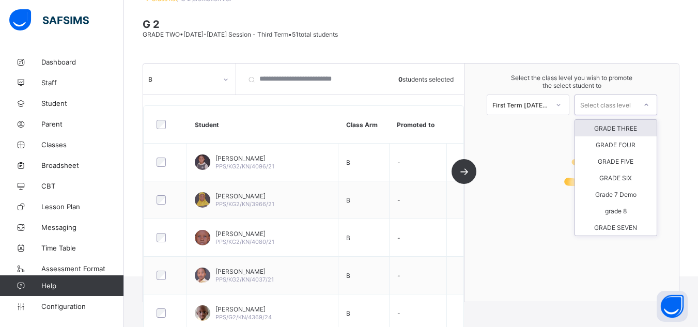
click at [608, 107] on div "Select class level" at bounding box center [605, 105] width 51 height 21
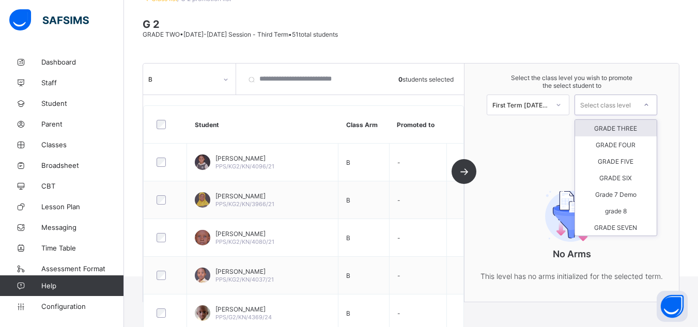
click at [616, 131] on div "GRADE THREE" at bounding box center [616, 128] width 82 height 17
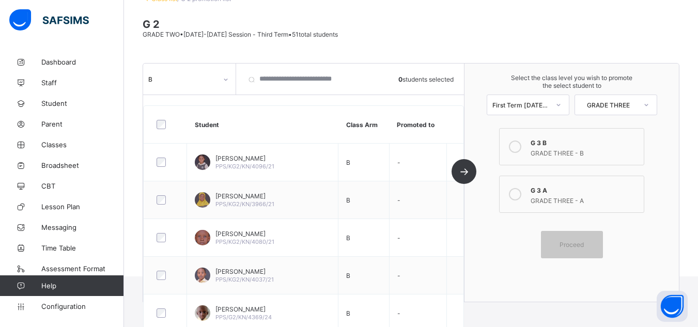
click at [555, 198] on div "GRADE THREE - A" at bounding box center [583, 199] width 107 height 10
click at [549, 153] on div "GRADE THREE - B" at bounding box center [583, 152] width 107 height 10
click at [571, 245] on span "Proceed" at bounding box center [571, 245] width 24 height 8
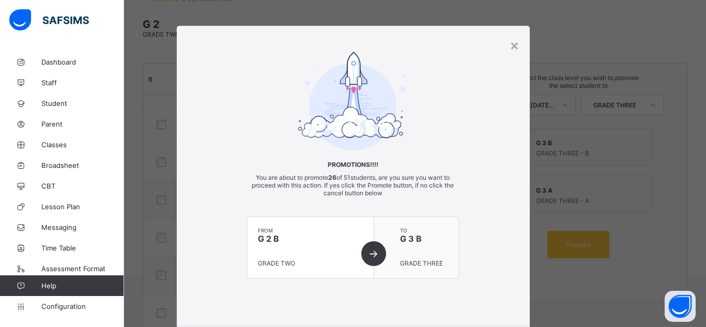
click at [486, 284] on div "Promotions!!!! You are about to promote 26 of 51 students, are you sure you wan…" at bounding box center [353, 175] width 353 height 247
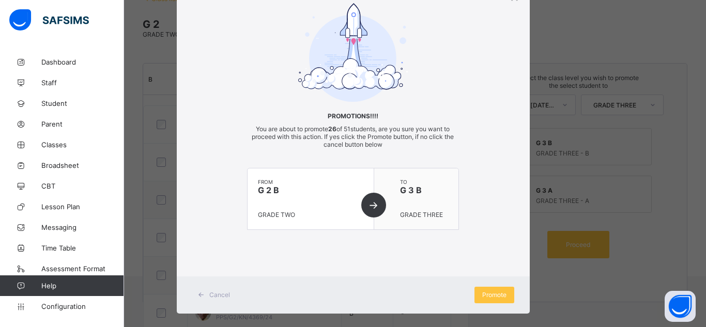
scroll to position [61, 0]
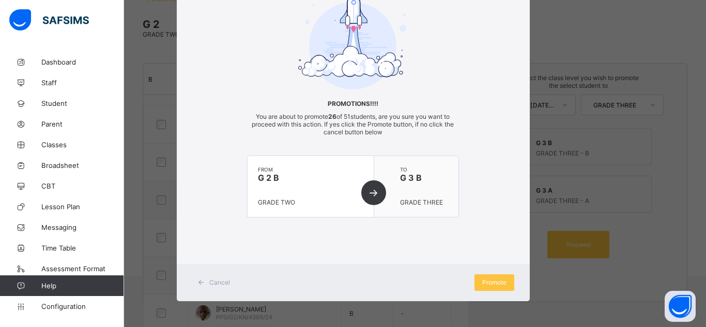
click at [486, 284] on span "Promote" at bounding box center [494, 282] width 24 height 8
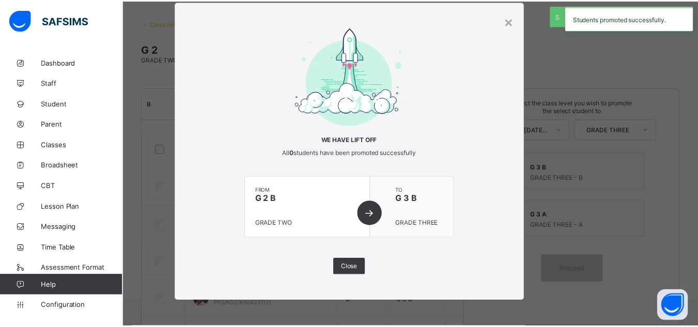
scroll to position [72, 0]
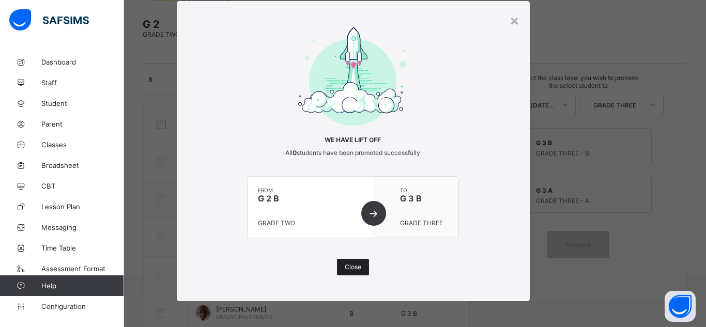
click at [349, 268] on span "Close" at bounding box center [353, 267] width 17 height 8
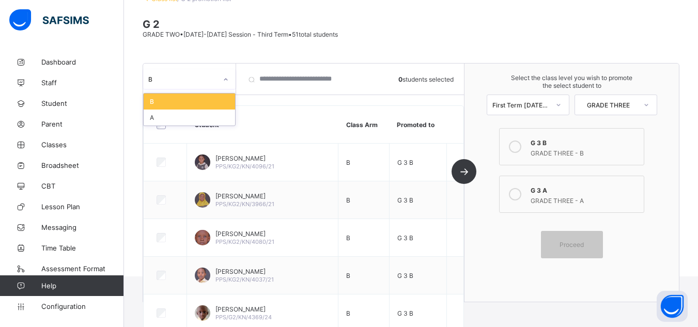
click at [217, 88] on div at bounding box center [226, 79] width 20 height 20
click at [202, 110] on div "A" at bounding box center [189, 117] width 91 height 16
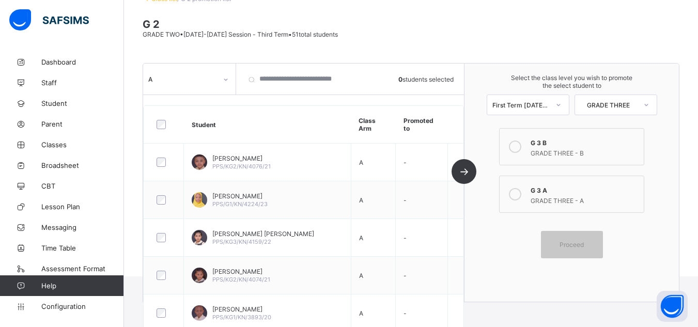
click at [525, 198] on div at bounding box center [515, 194] width 21 height 21
click at [579, 243] on span "Proceed" at bounding box center [571, 245] width 24 height 8
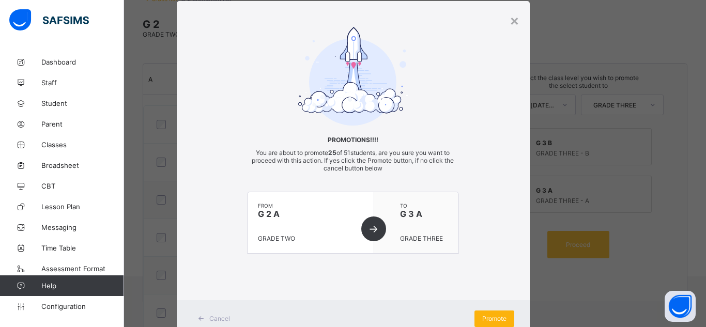
click at [486, 316] on span "Promote" at bounding box center [494, 319] width 24 height 8
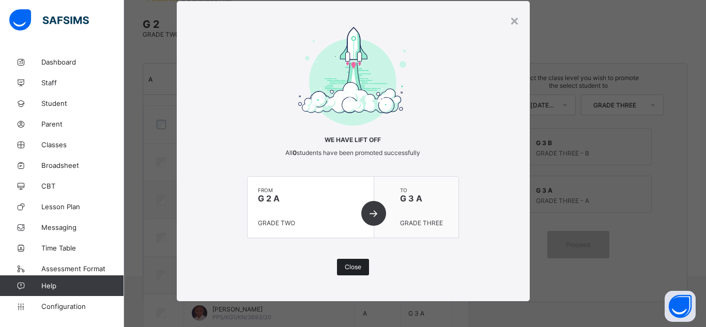
click at [347, 267] on span "Close" at bounding box center [353, 267] width 17 height 8
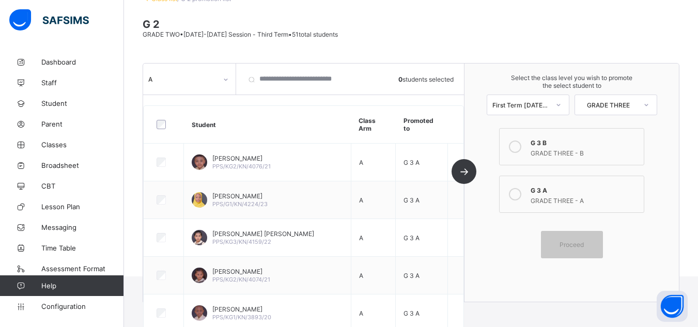
click at [204, 22] on span "G 2" at bounding box center [411, 24] width 537 height 12
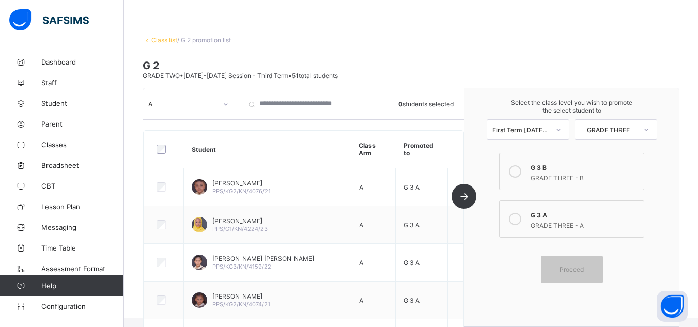
scroll to position [10, 0]
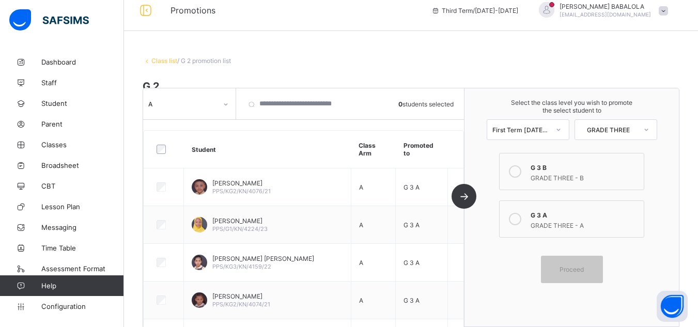
click at [162, 60] on link "Class list" at bounding box center [164, 61] width 26 height 8
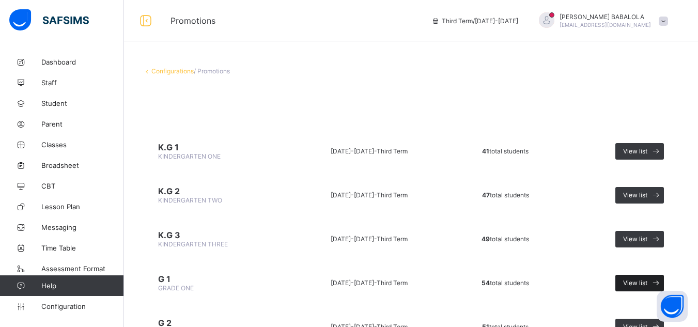
click at [632, 285] on span "View list" at bounding box center [635, 283] width 24 height 8
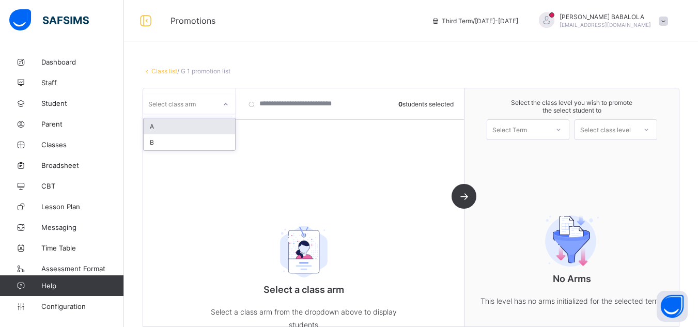
click at [213, 105] on div "Select class arm" at bounding box center [179, 104] width 73 height 14
click at [201, 139] on div "B" at bounding box center [189, 142] width 91 height 16
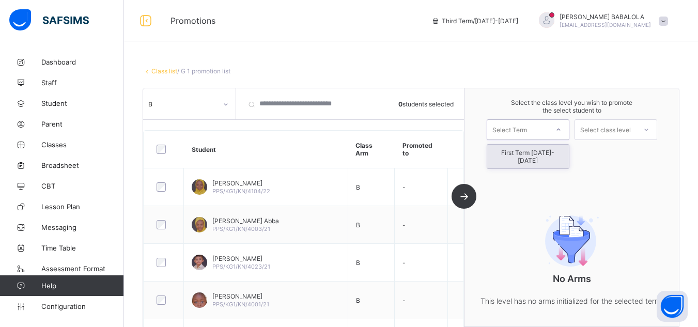
click at [511, 134] on div "Select Term" at bounding box center [509, 129] width 35 height 21
click at [517, 153] on div "First Term [DATE]-[DATE]" at bounding box center [528, 157] width 82 height 24
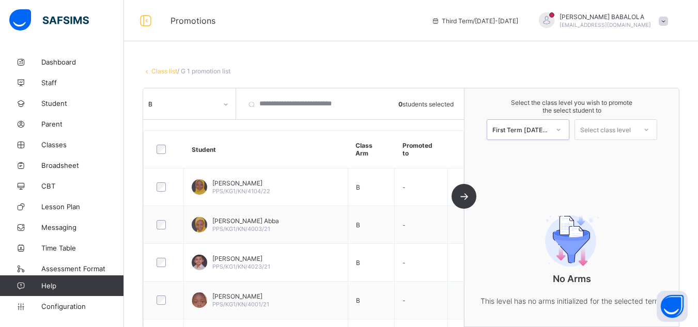
click at [606, 132] on div "Select class level" at bounding box center [605, 129] width 51 height 21
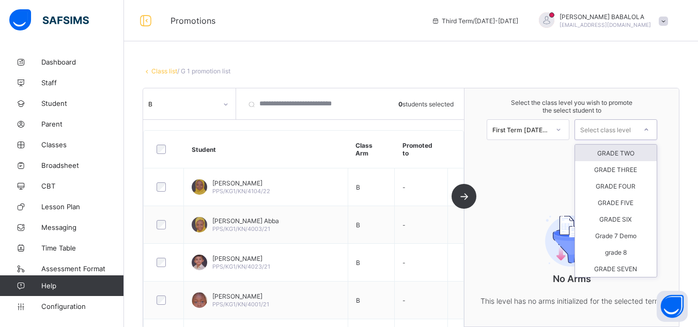
click at [612, 156] on div "GRADE TWO" at bounding box center [616, 153] width 82 height 17
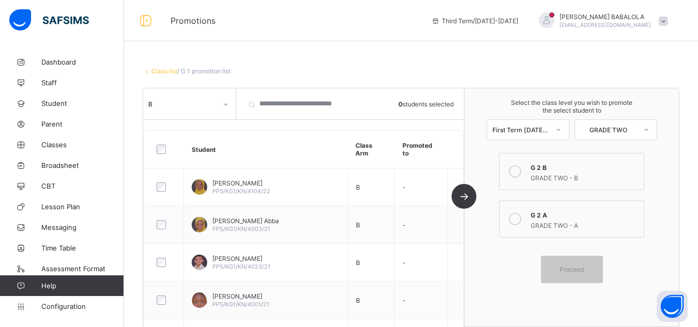
click at [515, 177] on div at bounding box center [515, 171] width 21 height 21
click at [591, 265] on span "Proceed" at bounding box center [572, 269] width 46 height 8
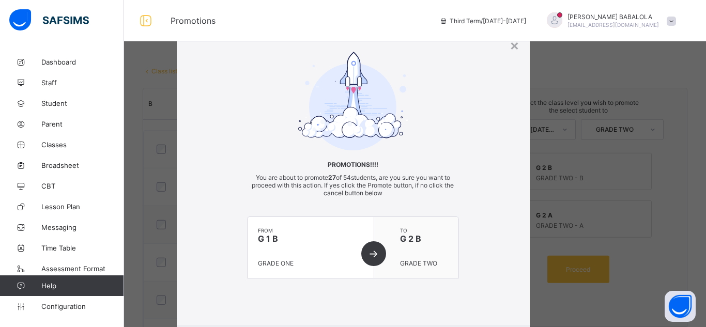
click at [491, 295] on div "Promotions!!!! You are about to promote 27 of 54 students, are you sure you wan…" at bounding box center [353, 175] width 353 height 247
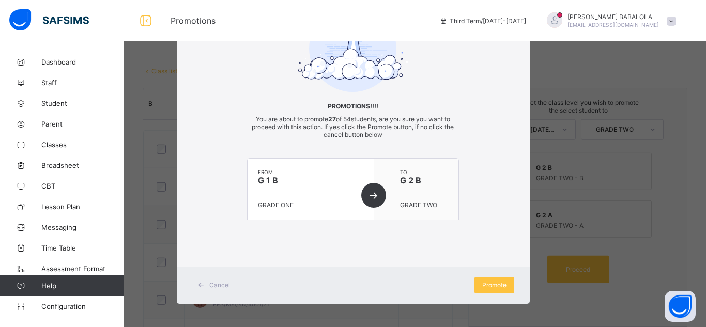
scroll to position [61, 0]
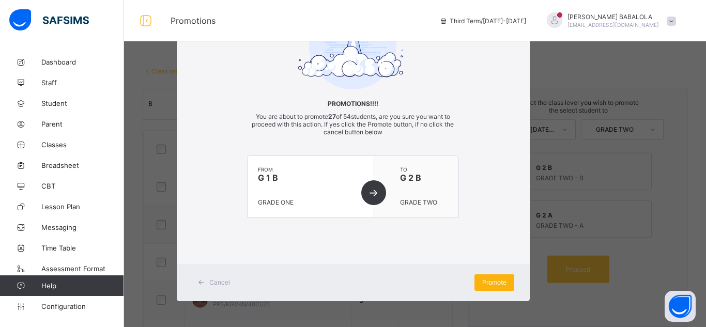
click at [485, 278] on div "Promote" at bounding box center [494, 282] width 40 height 17
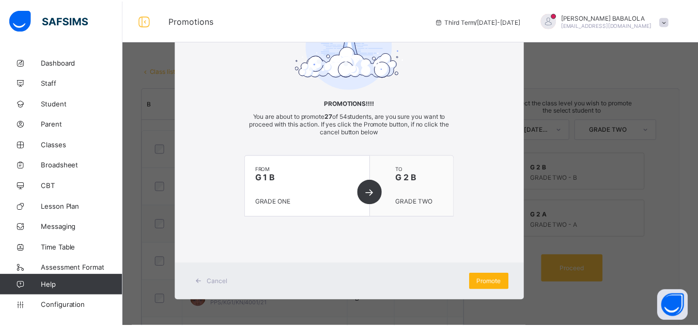
scroll to position [25, 0]
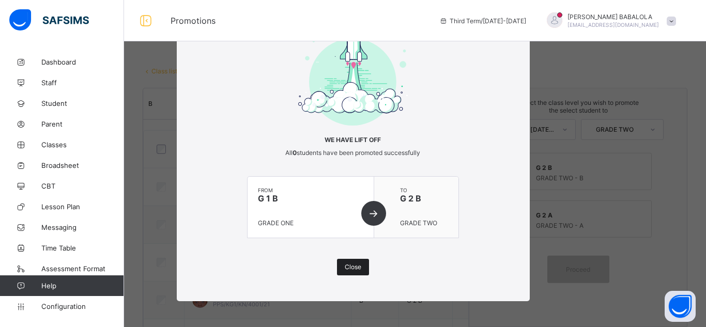
click at [354, 266] on span "Close" at bounding box center [353, 267] width 17 height 8
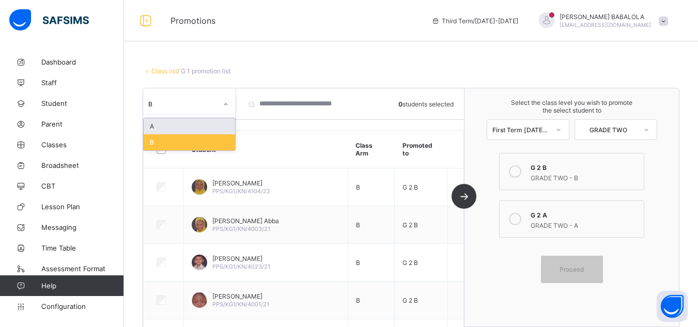
click at [219, 107] on div at bounding box center [226, 104] width 18 height 17
click at [205, 124] on div "A" at bounding box center [189, 126] width 91 height 16
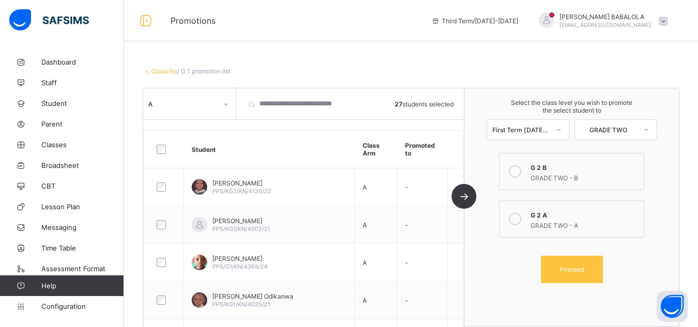
click at [544, 219] on div "GRADE TWO - A" at bounding box center [583, 224] width 107 height 10
click at [582, 272] on span "Proceed" at bounding box center [571, 269] width 24 height 8
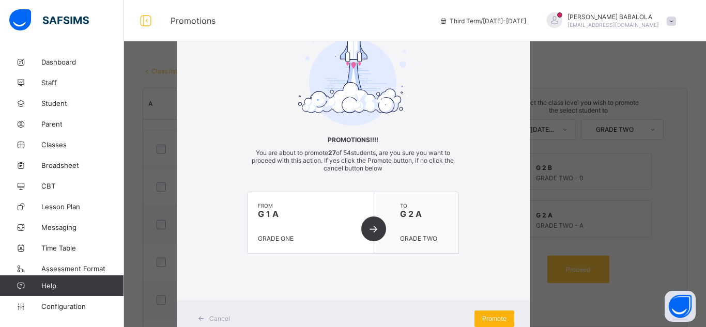
click at [484, 319] on span "Promote" at bounding box center [494, 319] width 24 height 8
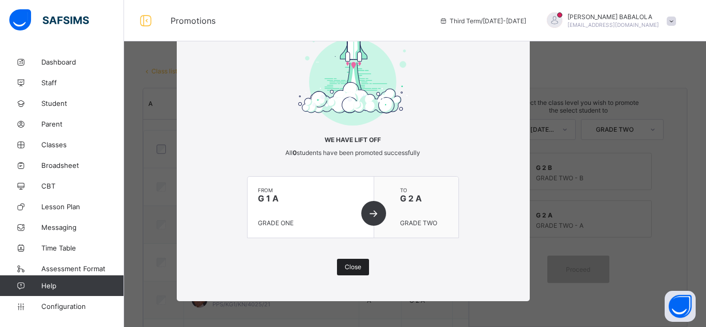
click at [346, 263] on span "Close" at bounding box center [353, 267] width 17 height 8
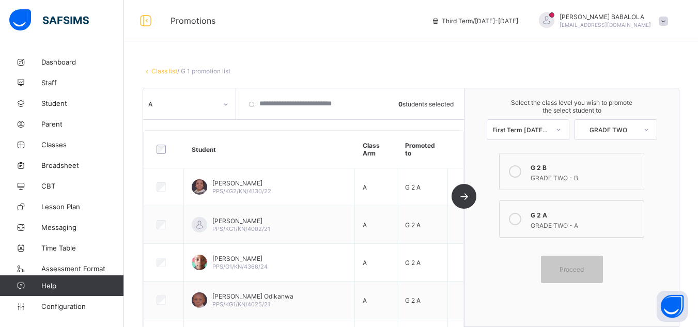
click at [160, 70] on link "Class list" at bounding box center [164, 71] width 26 height 8
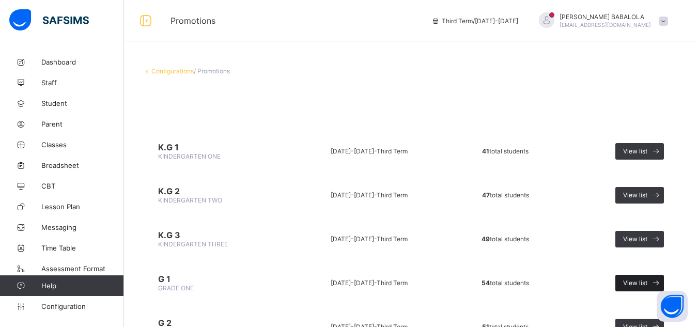
click at [637, 284] on span "View list" at bounding box center [635, 283] width 24 height 8
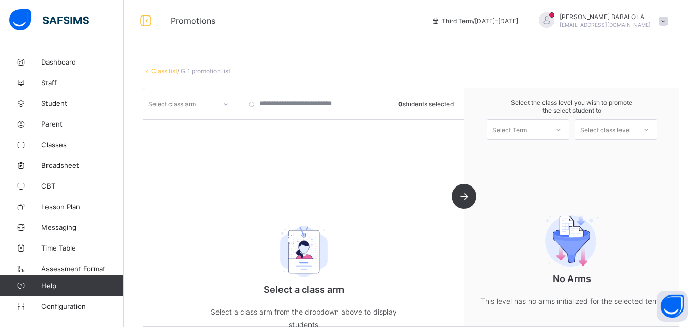
click at [225, 105] on icon at bounding box center [226, 104] width 6 height 10
click at [193, 145] on div "B" at bounding box center [189, 142] width 91 height 16
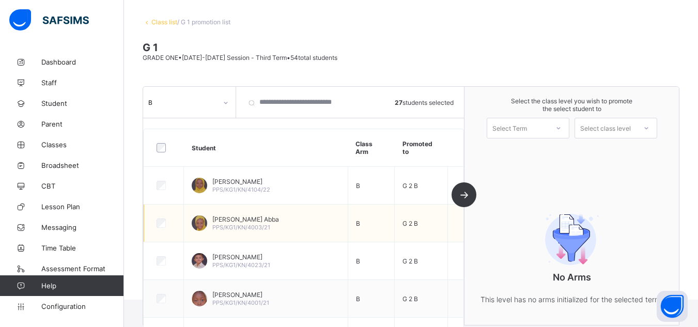
scroll to position [62, 0]
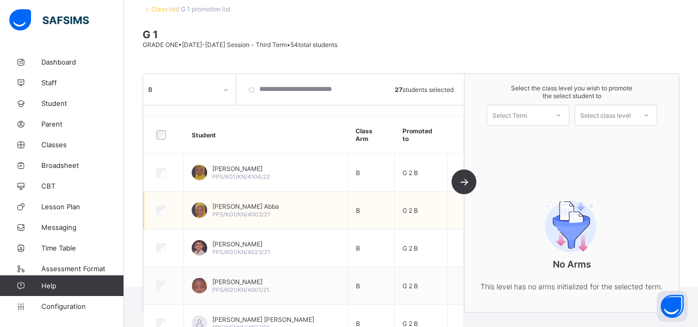
click at [264, 236] on td "Siddharth Shukla PPS/KG1/KN/4023/21" at bounding box center [266, 248] width 164 height 38
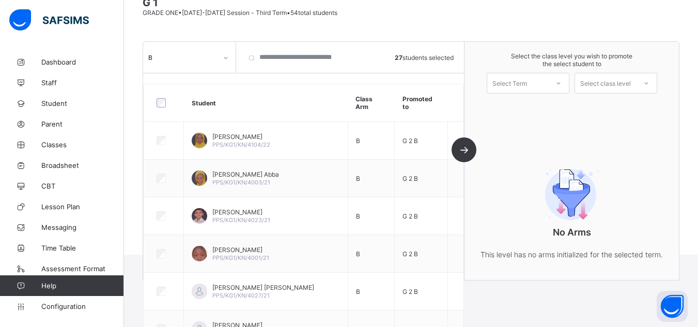
scroll to position [89, 0]
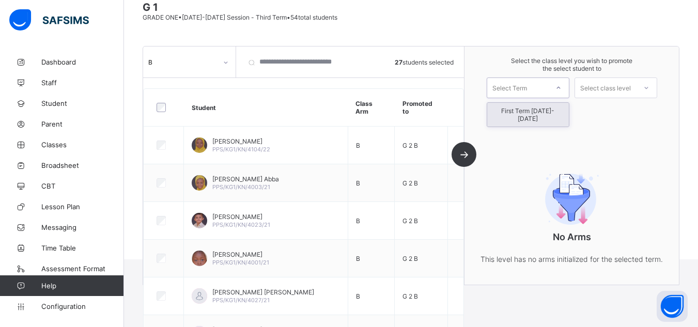
click at [527, 88] on div "Select Term" at bounding box center [509, 87] width 35 height 21
click at [525, 111] on div "First Term [DATE]-[DATE]" at bounding box center [528, 115] width 82 height 24
click at [609, 86] on div "Select class level" at bounding box center [605, 87] width 51 height 21
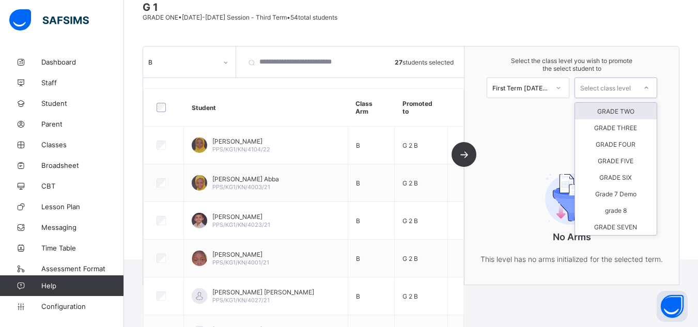
click at [609, 111] on div "GRADE TWO" at bounding box center [616, 111] width 82 height 17
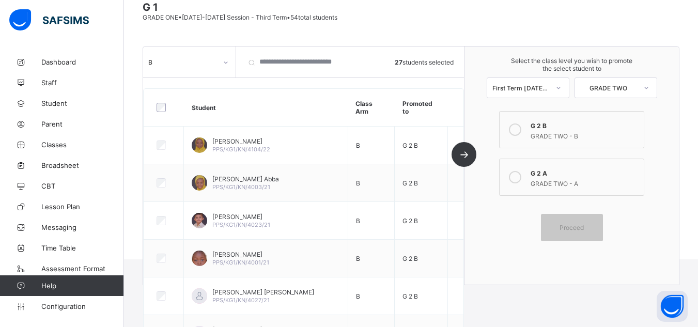
click at [518, 126] on icon at bounding box center [515, 129] width 12 height 12
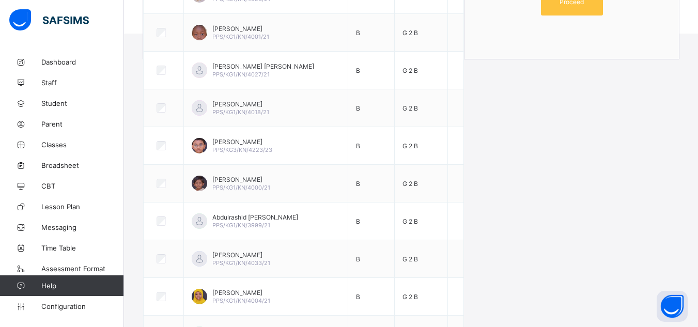
scroll to position [317, 0]
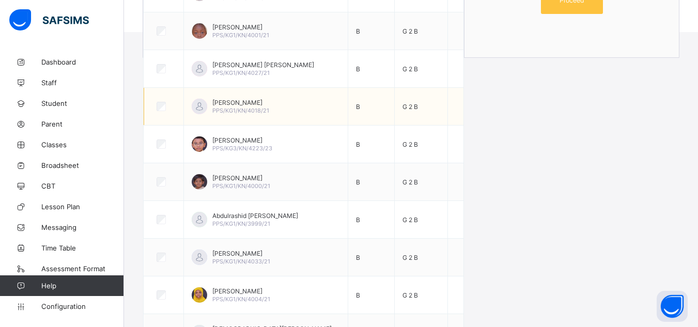
click at [220, 105] on span "[PERSON_NAME]" at bounding box center [240, 103] width 57 height 8
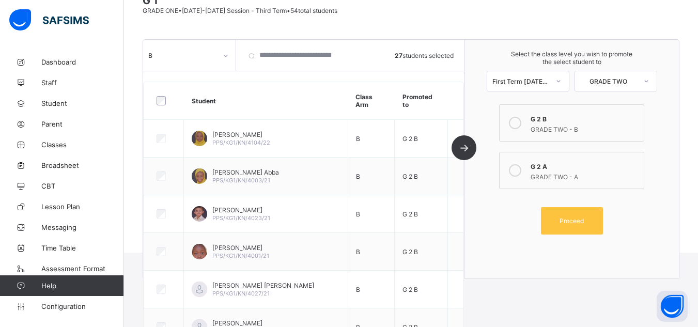
scroll to position [69, 0]
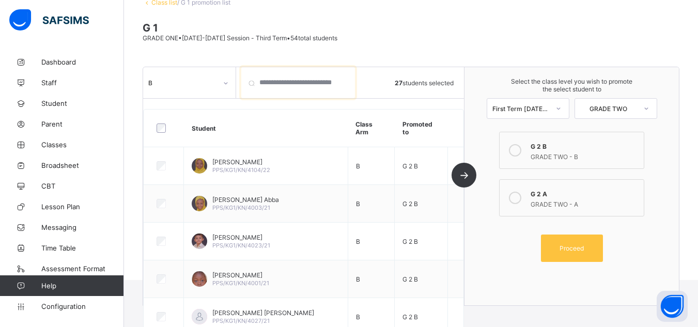
click at [257, 84] on input "search" at bounding box center [298, 82] width 114 height 31
click at [236, 216] on td "Maimuna S. Abba PPS/KG1/KN/4003/21" at bounding box center [266, 204] width 164 height 38
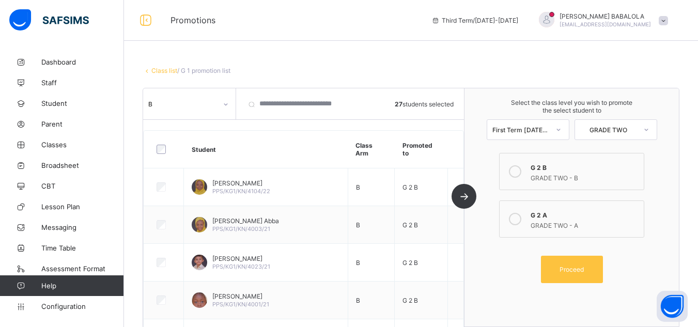
scroll to position [0, 0]
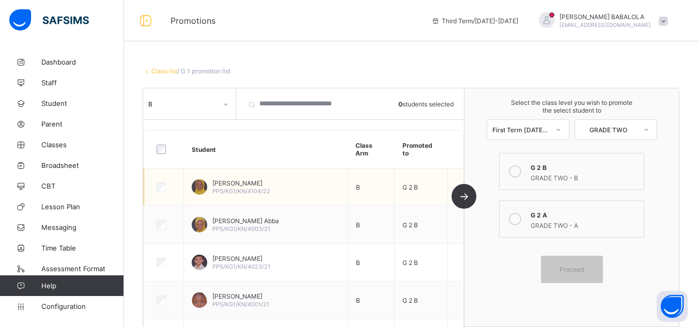
click at [166, 184] on div at bounding box center [163, 186] width 19 height 9
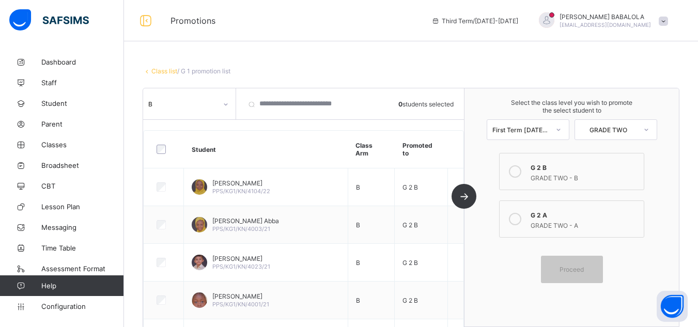
click at [464, 198] on div "B 0 students selected Student Class Arm Promoted to Fatima Mu'azu Yerima PPS/KG…" at bounding box center [303, 207] width 321 height 238
click at [168, 71] on link "Class list" at bounding box center [164, 71] width 26 height 8
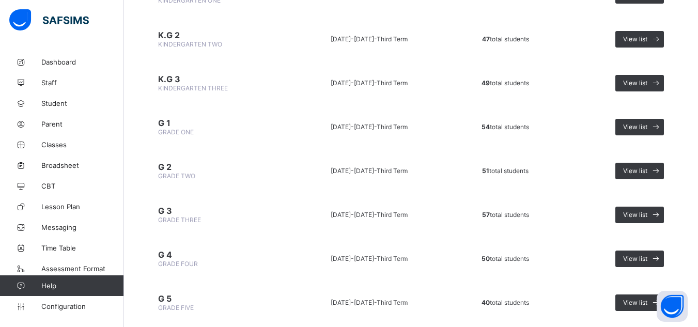
scroll to position [165, 0]
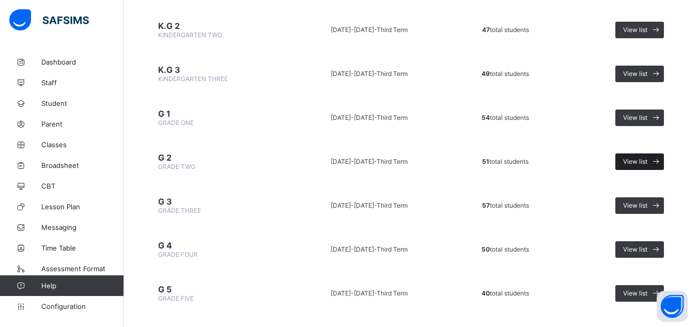
click at [632, 162] on span "View list" at bounding box center [635, 162] width 24 height 8
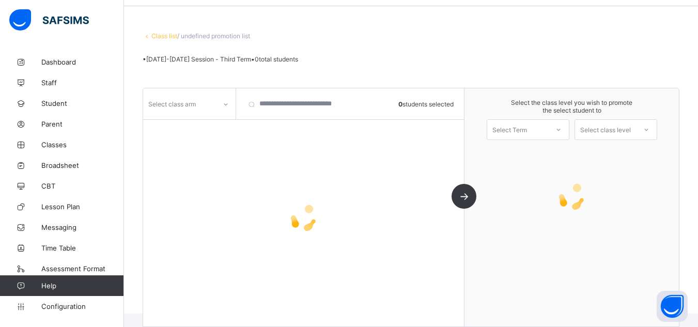
scroll to position [72, 0]
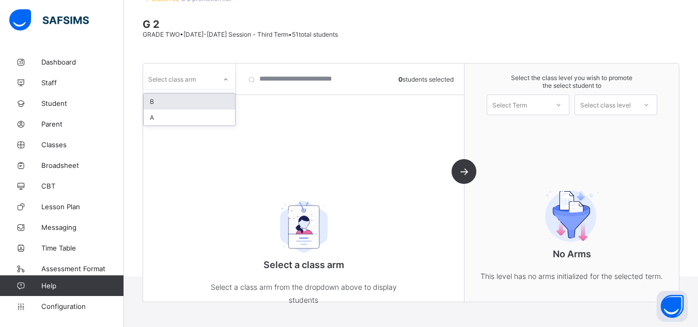
click at [189, 81] on div "Select class arm" at bounding box center [172, 79] width 48 height 20
click at [185, 101] on div "B" at bounding box center [189, 101] width 91 height 16
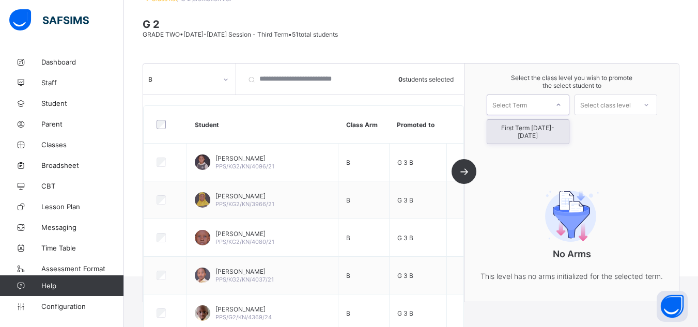
click at [520, 104] on div "Select Term" at bounding box center [509, 105] width 35 height 21
click at [517, 129] on div "First Term 2025-2026" at bounding box center [528, 132] width 82 height 24
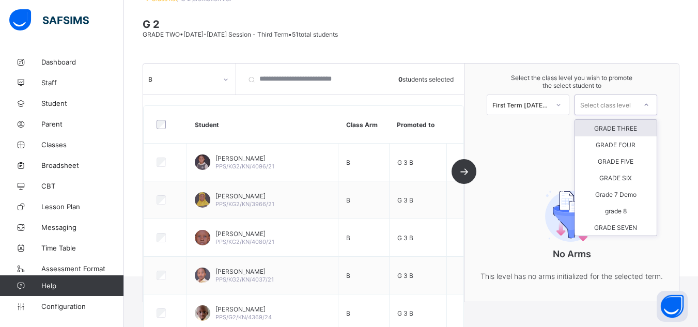
click at [626, 108] on div "Select class level" at bounding box center [605, 105] width 51 height 21
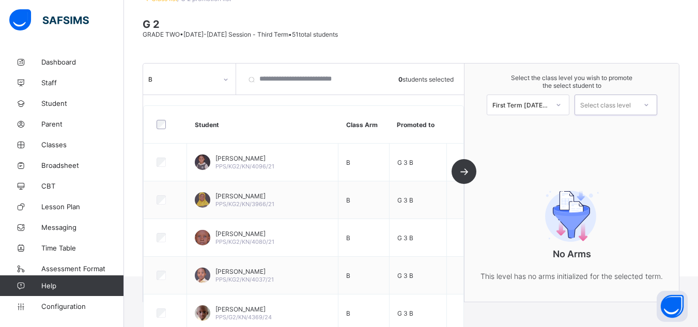
click at [649, 102] on icon at bounding box center [646, 105] width 6 height 10
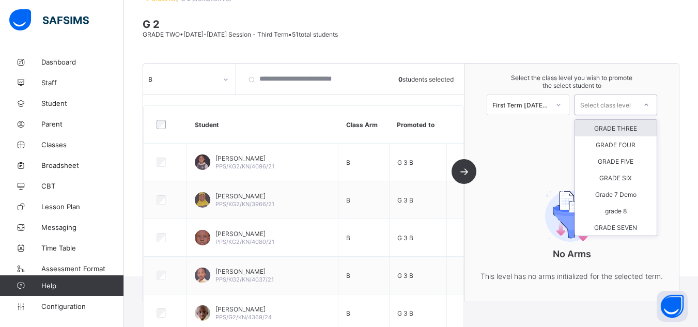
click at [649, 102] on icon at bounding box center [646, 105] width 6 height 10
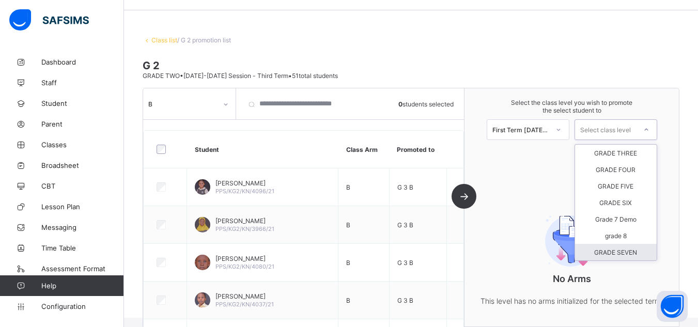
scroll to position [0, 0]
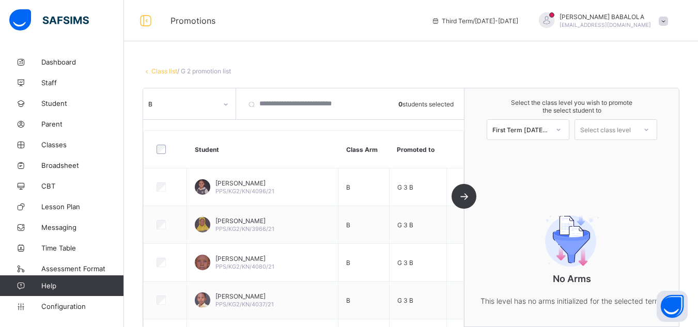
click at [159, 70] on link "Class list" at bounding box center [164, 71] width 26 height 8
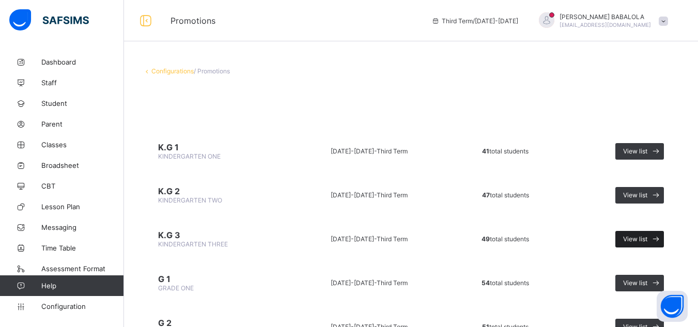
click at [638, 239] on span "View list" at bounding box center [635, 239] width 24 height 8
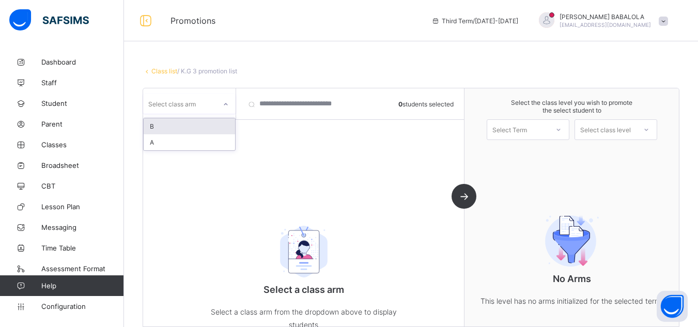
click at [214, 105] on div "Select class arm" at bounding box center [179, 104] width 73 height 14
click at [203, 127] on div "B" at bounding box center [189, 126] width 91 height 16
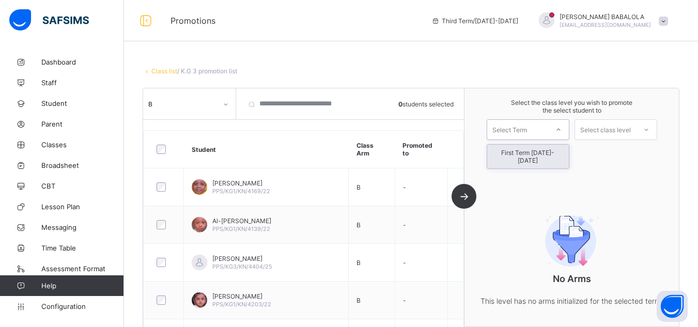
click at [518, 128] on div "Select Term" at bounding box center [509, 129] width 35 height 21
click at [518, 151] on div "First Term 2025-2026" at bounding box center [528, 157] width 82 height 24
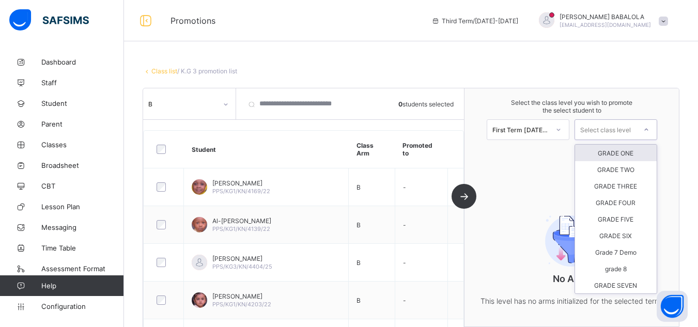
click at [599, 128] on div "Select class level" at bounding box center [605, 129] width 51 height 21
click at [615, 151] on div "GRADE ONE" at bounding box center [616, 153] width 82 height 17
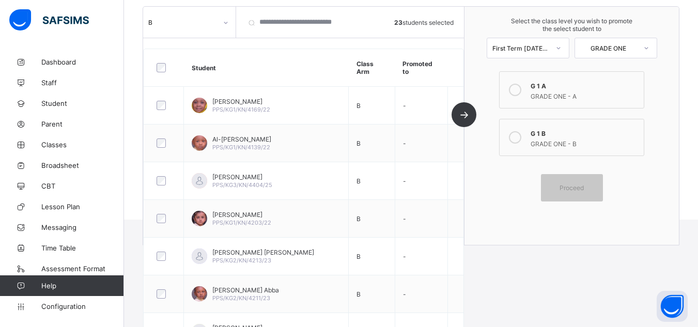
scroll to position [108, 0]
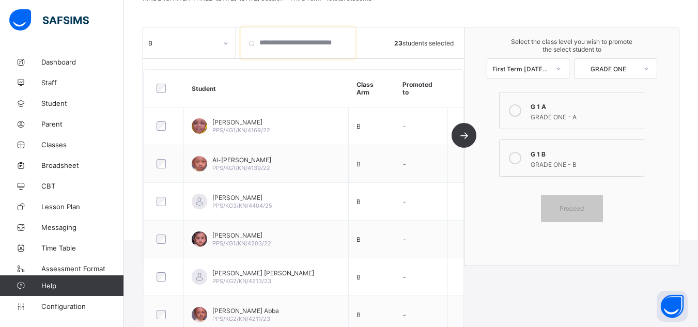
click at [312, 44] on input "search" at bounding box center [298, 42] width 114 height 31
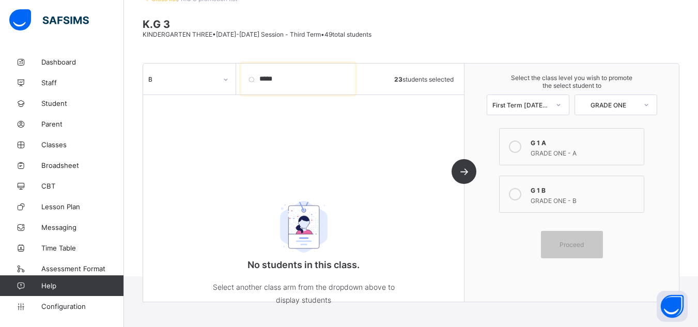
scroll to position [48, 0]
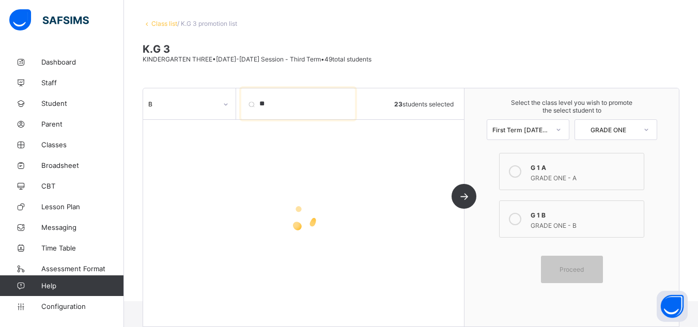
type input "*"
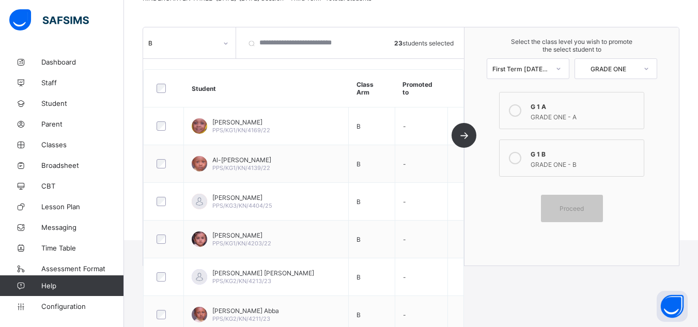
click at [518, 162] on icon at bounding box center [515, 158] width 12 height 12
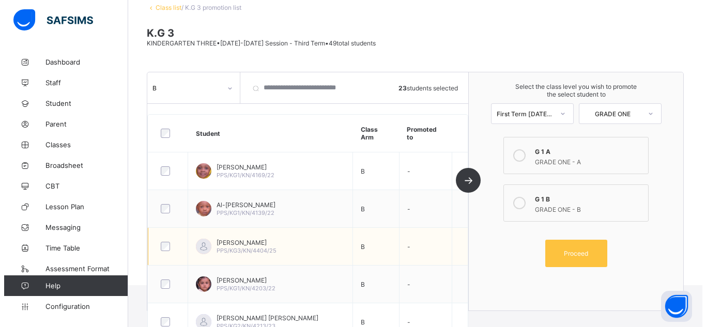
scroll to position [26, 0]
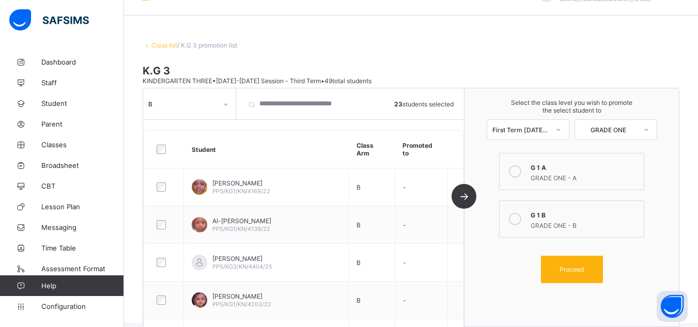
click at [566, 272] on span "Proceed" at bounding box center [571, 269] width 24 height 8
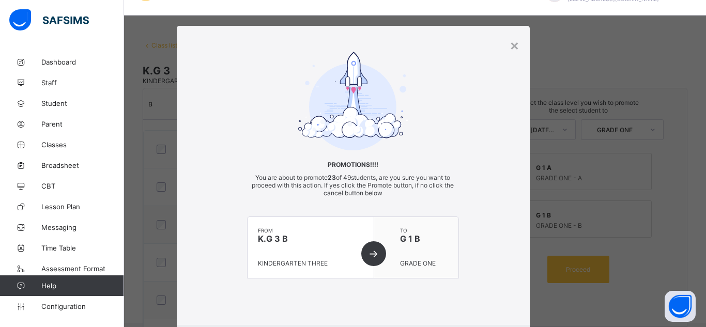
click at [387, 288] on span at bounding box center [353, 288] width 212 height 21
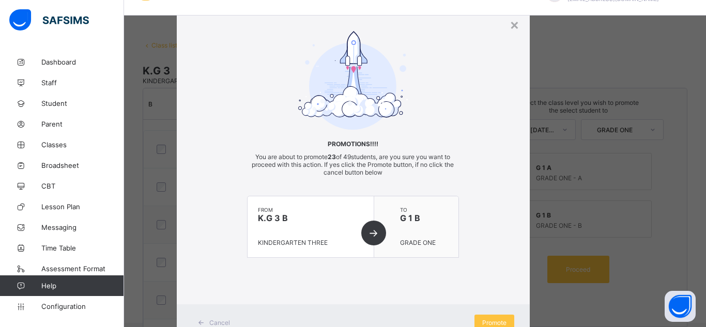
scroll to position [61, 0]
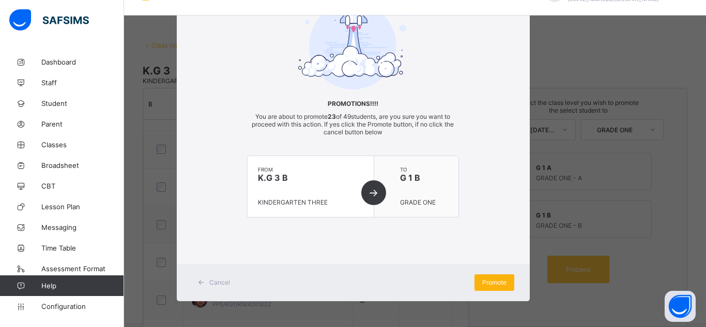
click at [494, 281] on span "Promote" at bounding box center [494, 282] width 24 height 8
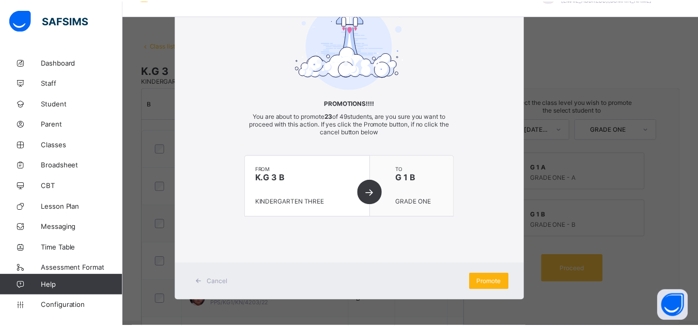
scroll to position [25, 0]
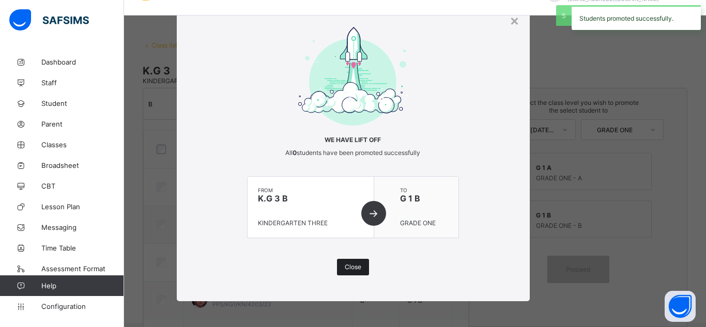
click at [349, 264] on span "Close" at bounding box center [353, 267] width 17 height 8
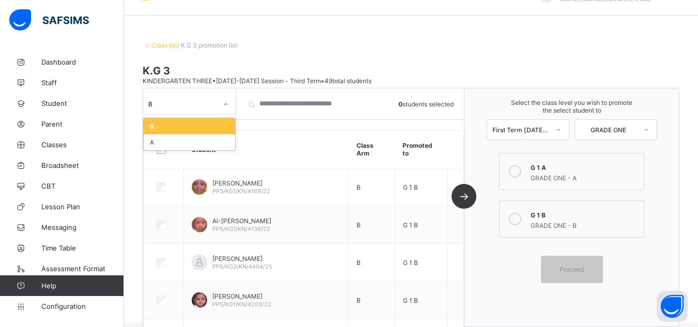
click at [226, 104] on icon at bounding box center [226, 104] width 6 height 10
click at [201, 141] on div "A" at bounding box center [189, 142] width 91 height 16
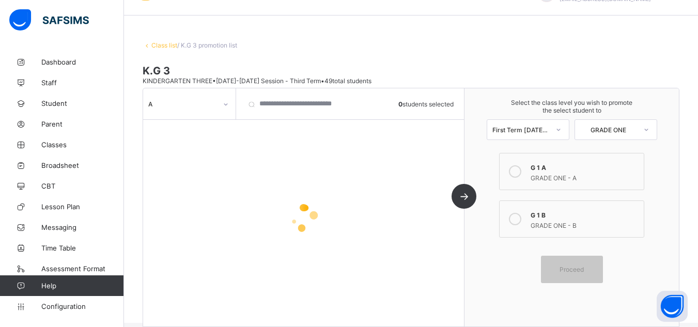
click at [525, 176] on div at bounding box center [515, 171] width 21 height 21
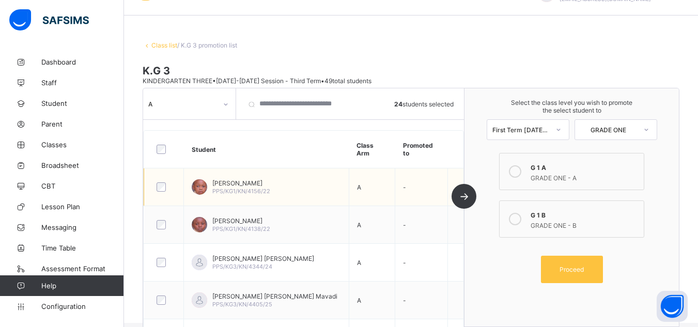
click at [255, 186] on div "Abdulsamad Bala Gwaram PPS/KG1/KN/4156/22" at bounding box center [241, 186] width 58 height 15
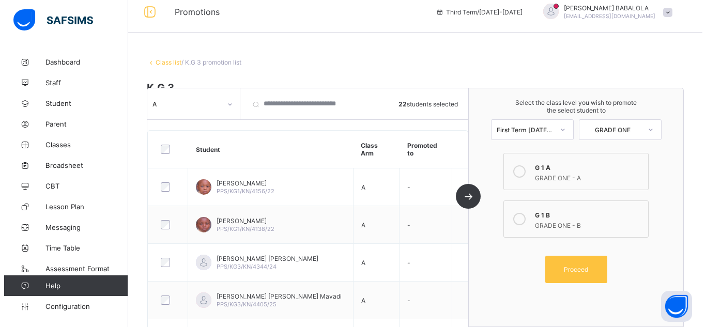
scroll to position [0, 0]
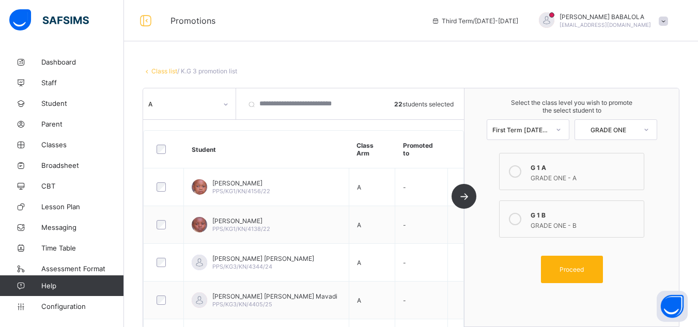
click at [570, 264] on div "Proceed" at bounding box center [572, 269] width 62 height 27
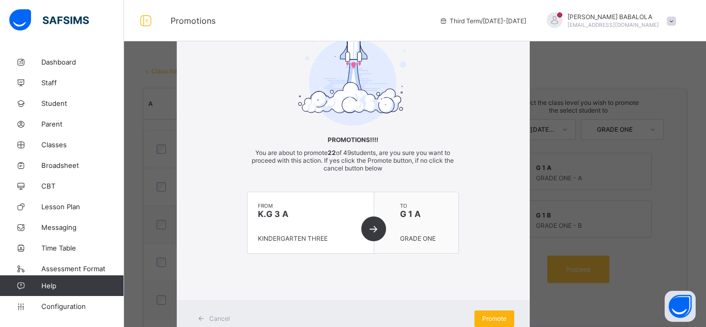
click at [483, 319] on span "Promote" at bounding box center [494, 319] width 24 height 8
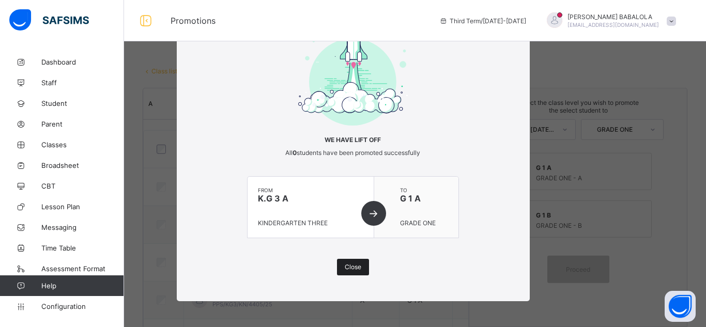
click at [349, 270] on span "Close" at bounding box center [353, 267] width 17 height 8
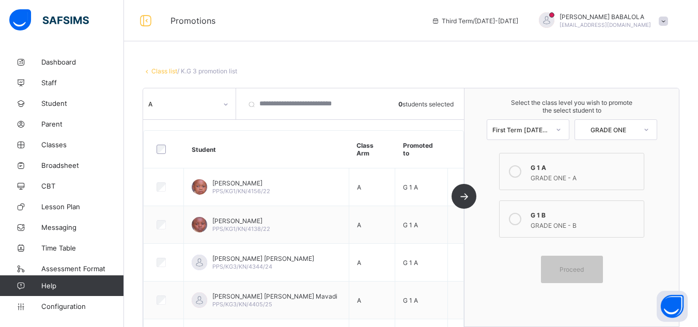
click at [159, 72] on link "Class list" at bounding box center [164, 71] width 26 height 8
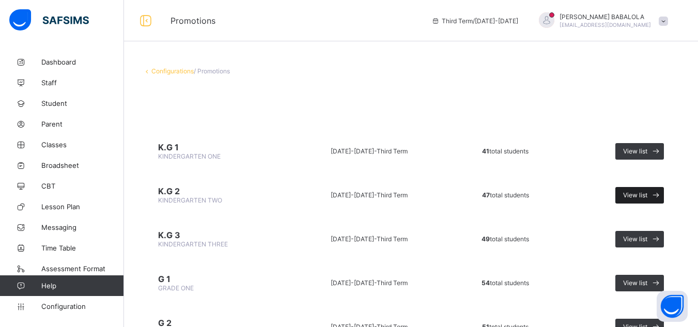
click at [641, 195] on span "View list" at bounding box center [635, 195] width 24 height 8
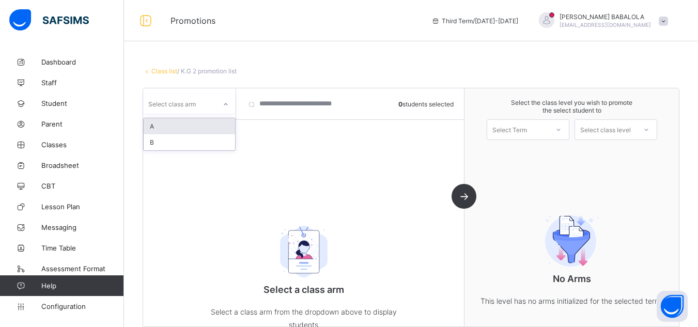
click at [226, 107] on icon at bounding box center [226, 104] width 6 height 10
click at [207, 148] on div "B" at bounding box center [189, 142] width 91 height 16
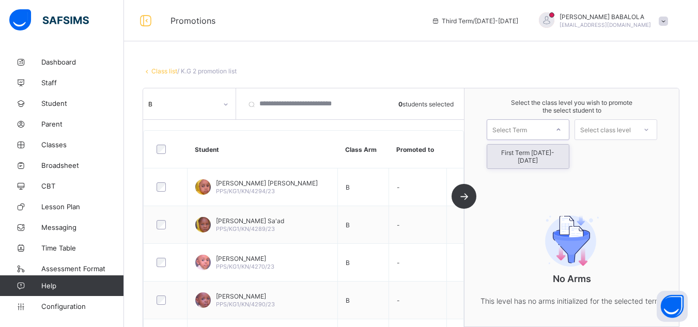
click at [517, 132] on div "Select Term" at bounding box center [509, 129] width 35 height 21
click at [521, 151] on div "First Term 2025-2026" at bounding box center [528, 157] width 82 height 24
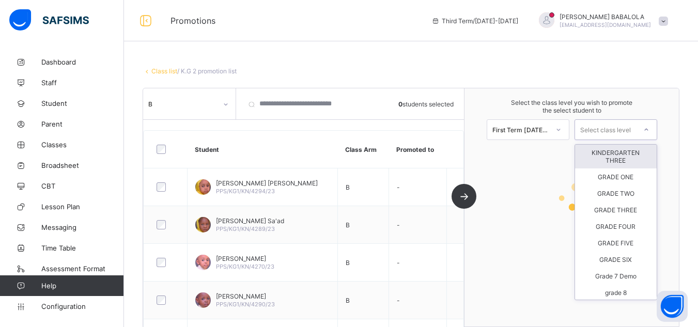
click at [598, 129] on div "Select class level" at bounding box center [605, 129] width 51 height 21
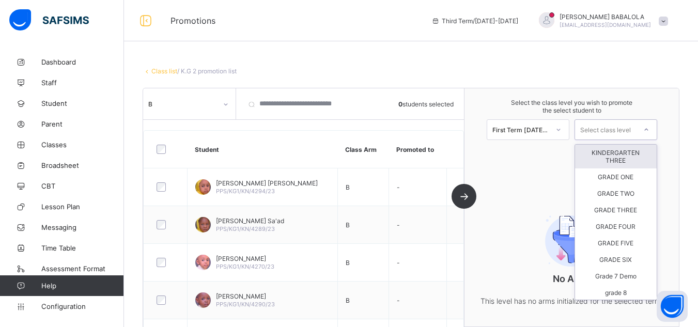
click at [603, 164] on div "KINDERGARTEN THREE" at bounding box center [616, 157] width 82 height 24
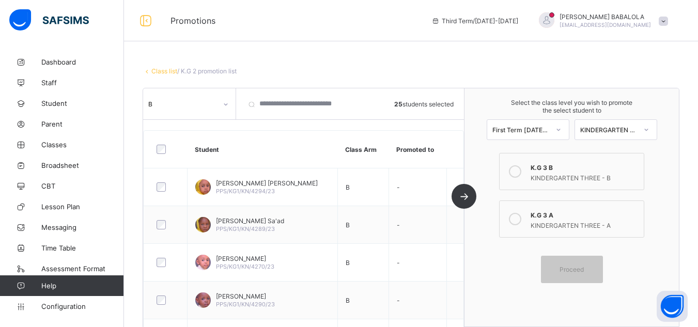
click at [548, 174] on div "KINDERGARTEN THREE - B" at bounding box center [583, 176] width 107 height 10
click at [578, 267] on span "Proceed" at bounding box center [571, 269] width 24 height 8
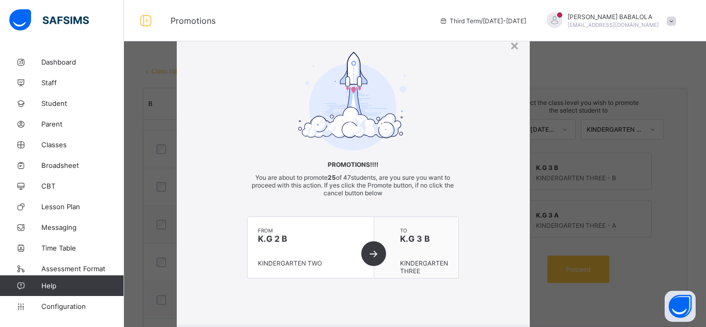
click at [483, 308] on div "× Promotions!!!! You are about to promote 25 of 47 students, are you sure you w…" at bounding box center [353, 194] width 353 height 336
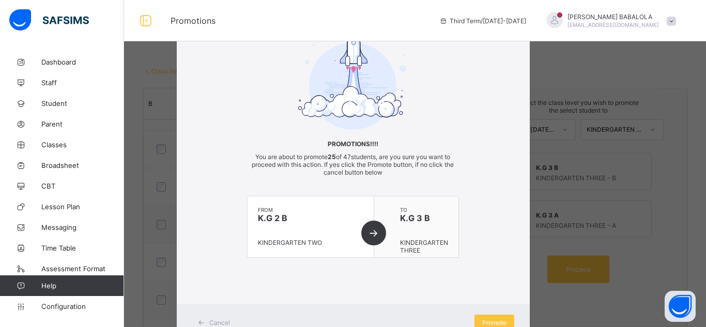
scroll to position [41, 0]
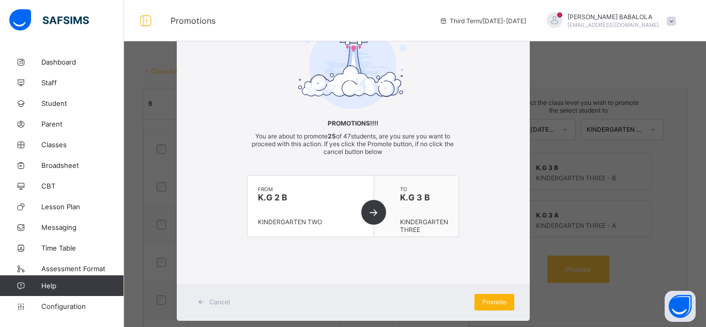
click at [484, 299] on span "Promote" at bounding box center [494, 302] width 24 height 8
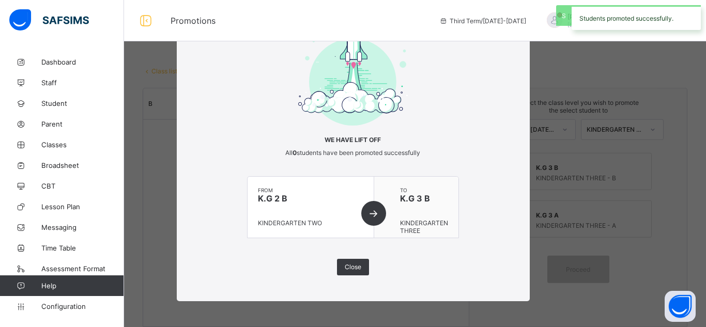
scroll to position [25, 0]
click at [356, 270] on span "Close" at bounding box center [353, 267] width 17 height 8
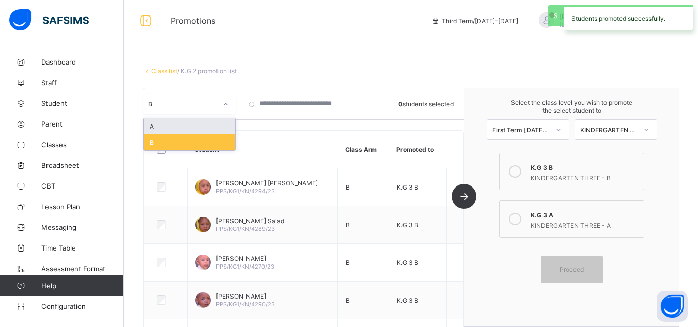
click at [221, 104] on div at bounding box center [226, 104] width 18 height 17
click at [204, 124] on div "A" at bounding box center [189, 126] width 91 height 16
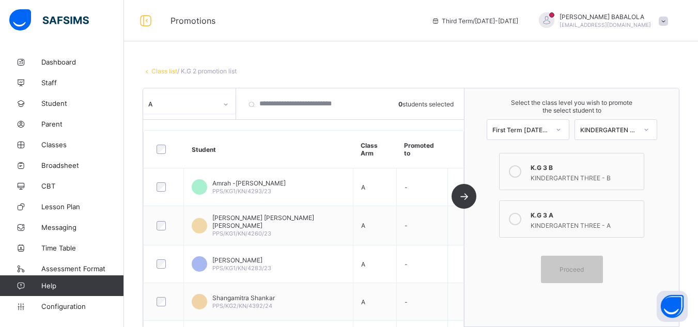
click at [545, 216] on div "K.G 3 A" at bounding box center [583, 214] width 107 height 10
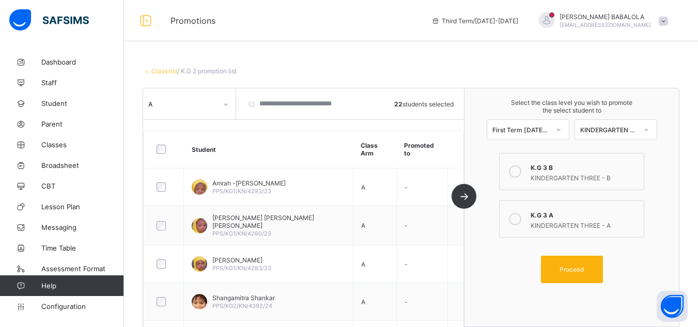
click at [574, 275] on div "Proceed" at bounding box center [572, 269] width 62 height 27
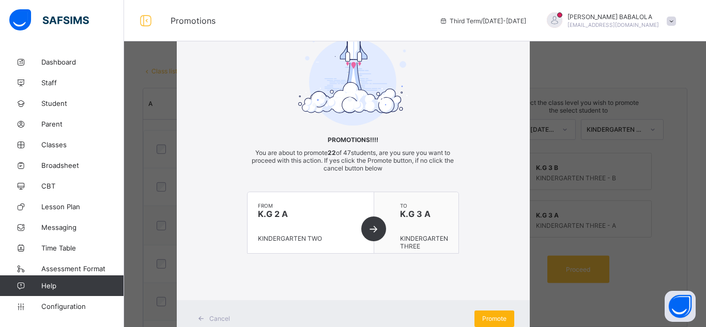
click at [482, 318] on span "Promote" at bounding box center [494, 319] width 24 height 8
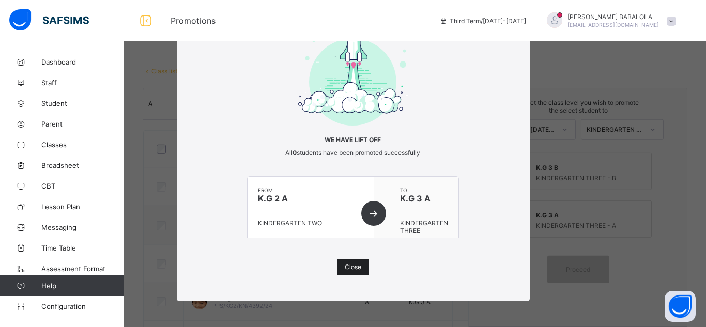
click at [352, 267] on span "Close" at bounding box center [353, 267] width 17 height 8
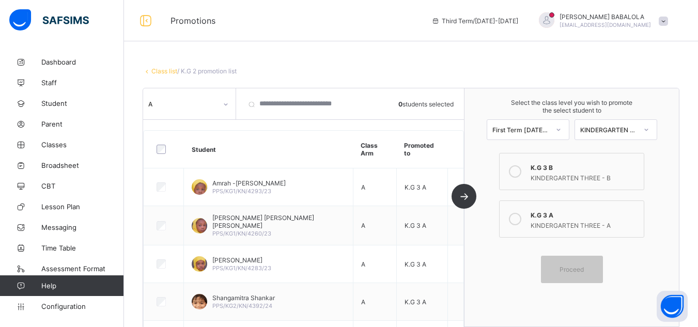
click at [162, 73] on link "Class list" at bounding box center [164, 71] width 26 height 8
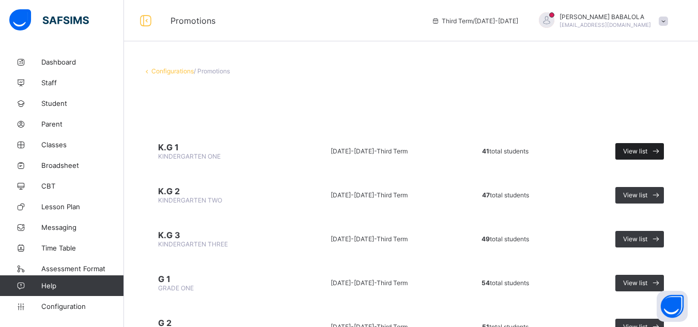
click at [641, 148] on span "View list" at bounding box center [635, 151] width 24 height 8
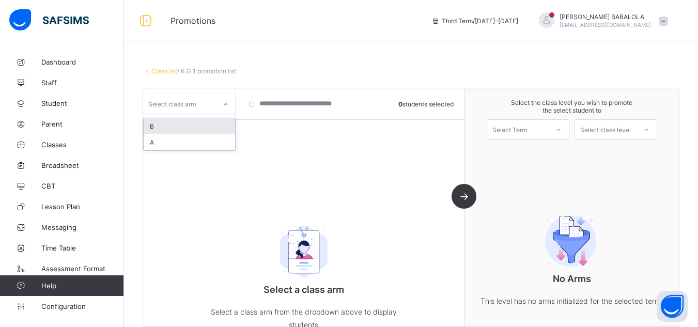
click at [195, 101] on div "Select class arm" at bounding box center [172, 104] width 48 height 20
click at [198, 126] on div "B" at bounding box center [189, 126] width 91 height 16
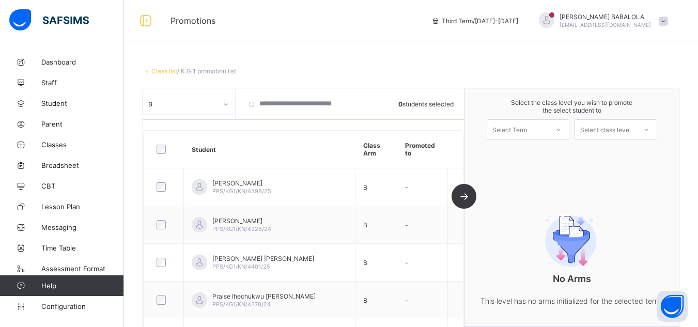
click at [527, 129] on div "Select Term" at bounding box center [509, 129] width 35 height 21
click at [528, 154] on div "First Term 2025-2026" at bounding box center [528, 157] width 82 height 24
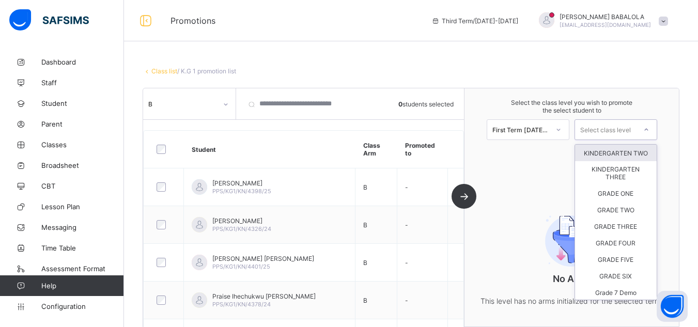
click at [602, 128] on div "Select class level" at bounding box center [605, 129] width 51 height 21
click at [603, 159] on div "KINDERGARTEN TWO" at bounding box center [616, 153] width 82 height 17
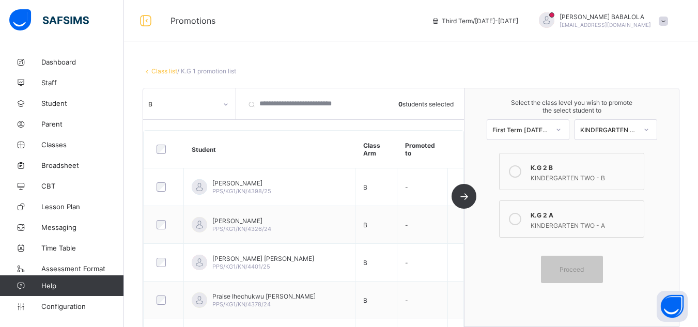
click at [546, 178] on div "KINDERGARTEN TWO - B" at bounding box center [583, 176] width 107 height 10
click at [584, 267] on span "Proceed" at bounding box center [571, 269] width 24 height 8
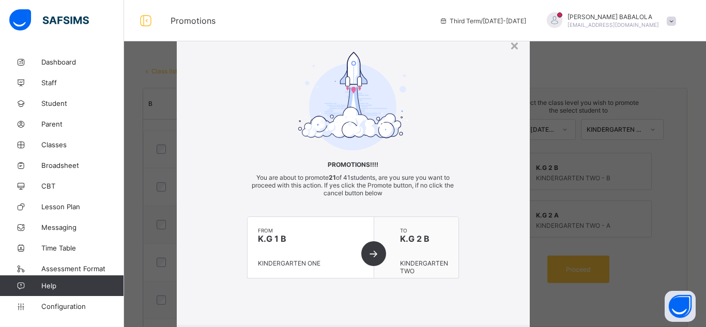
click at [492, 298] on div "Promotions!!!! You are about to promote 21 of 41 students, are you sure you wan…" at bounding box center [353, 175] width 353 height 247
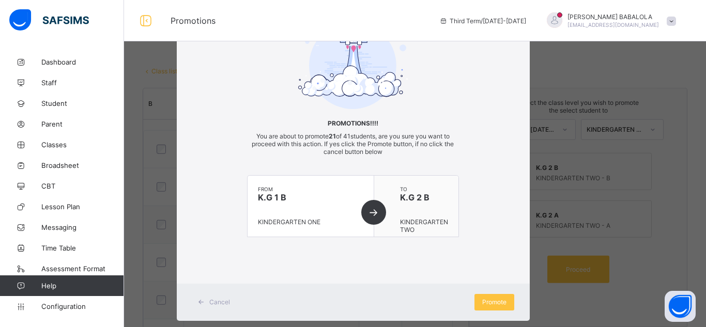
scroll to position [61, 0]
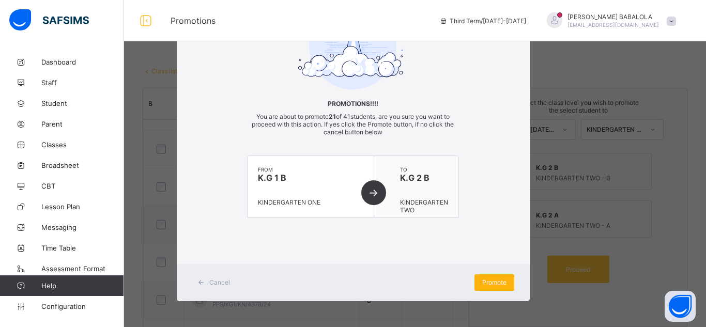
click at [492, 281] on span "Promote" at bounding box center [494, 282] width 24 height 8
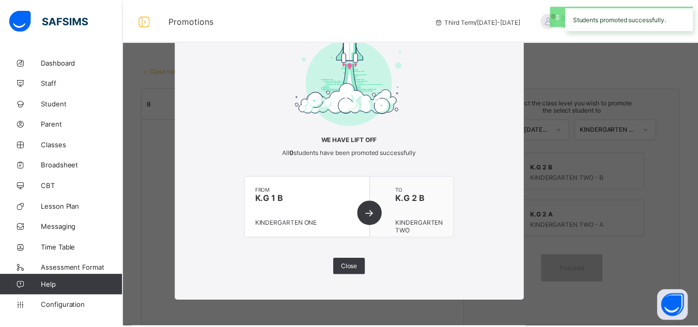
scroll to position [25, 0]
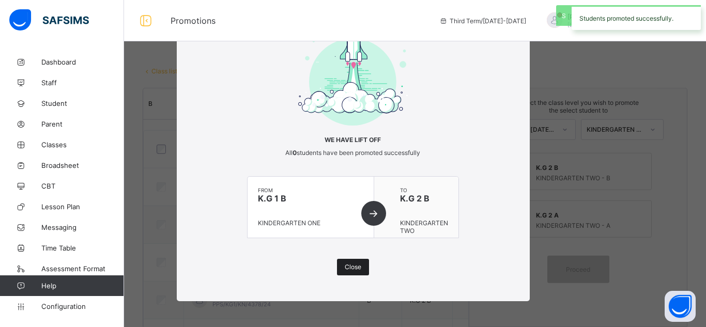
click at [350, 268] on span "Close" at bounding box center [353, 267] width 17 height 8
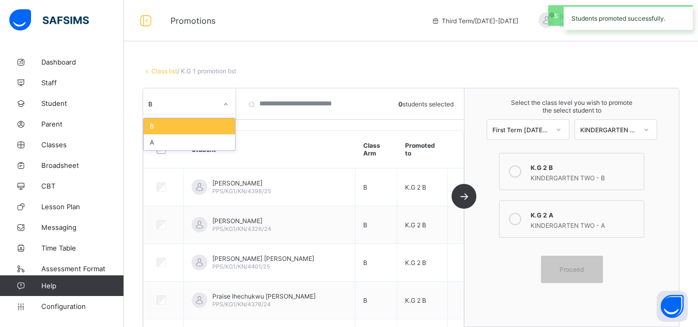
click at [222, 105] on div at bounding box center [226, 104] width 18 height 17
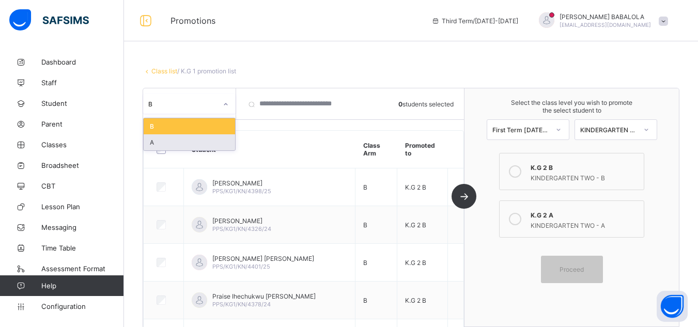
click at [201, 144] on div "A" at bounding box center [189, 142] width 91 height 16
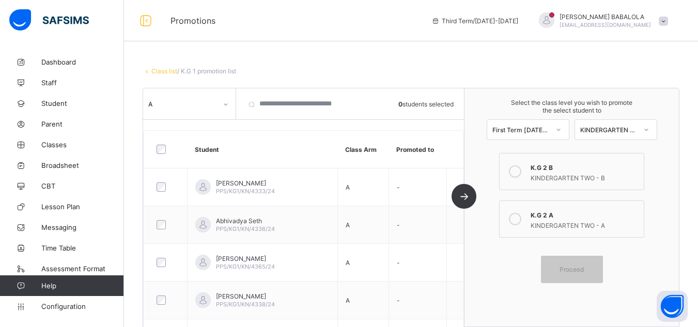
click at [537, 222] on div "KINDERGARTEN TWO - A" at bounding box center [583, 224] width 107 height 10
click at [166, 153] on div at bounding box center [165, 149] width 23 height 9
click at [571, 267] on span "Proceed" at bounding box center [571, 269] width 24 height 8
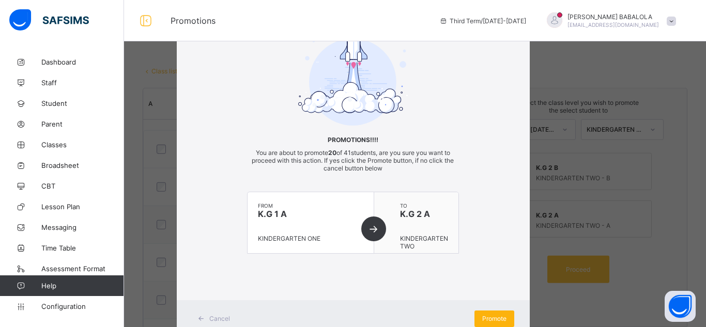
click at [485, 316] on span "Promote" at bounding box center [494, 319] width 24 height 8
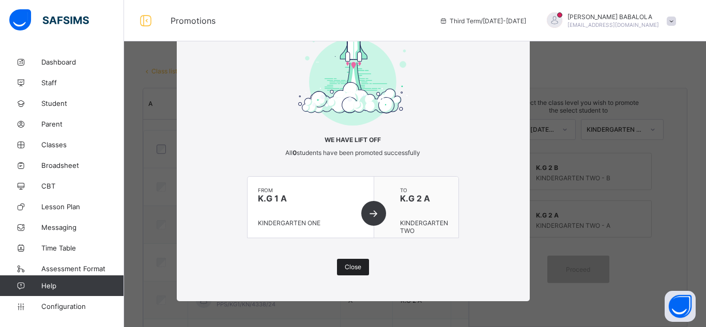
click at [347, 272] on div "Close" at bounding box center [353, 267] width 32 height 17
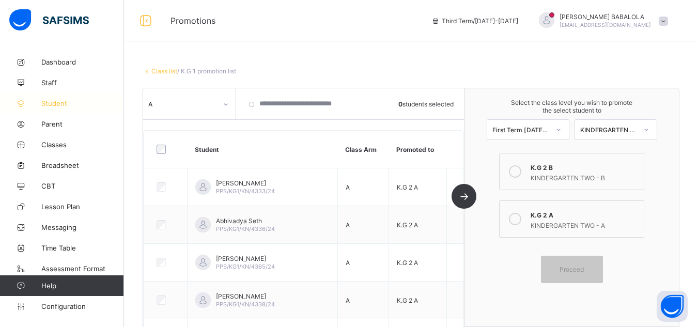
click at [51, 105] on span "Student" at bounding box center [82, 103] width 83 height 8
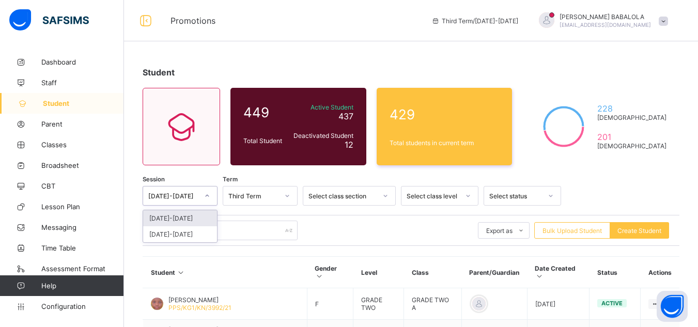
click at [210, 194] on div at bounding box center [207, 195] width 18 height 17
click at [192, 216] on div "2025-2026" at bounding box center [180, 218] width 74 height 16
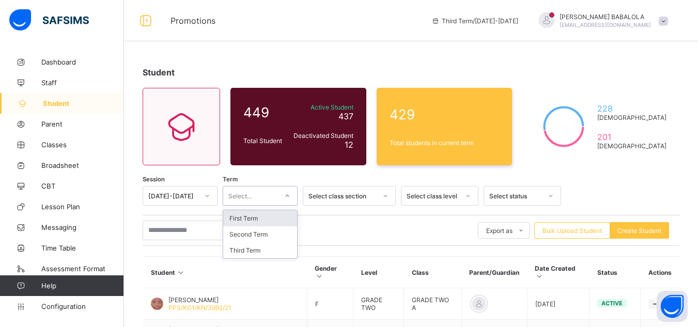
click at [253, 198] on div "Select..." at bounding box center [250, 196] width 54 height 14
click at [256, 217] on div "First Term" at bounding box center [260, 218] width 74 height 16
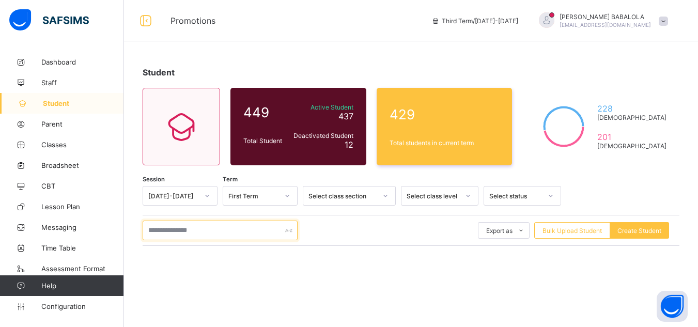
click at [212, 234] on input "text" at bounding box center [220, 231] width 155 height 20
type input "*"
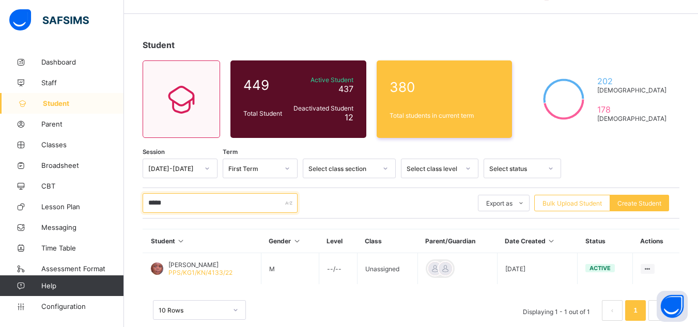
scroll to position [47, 0]
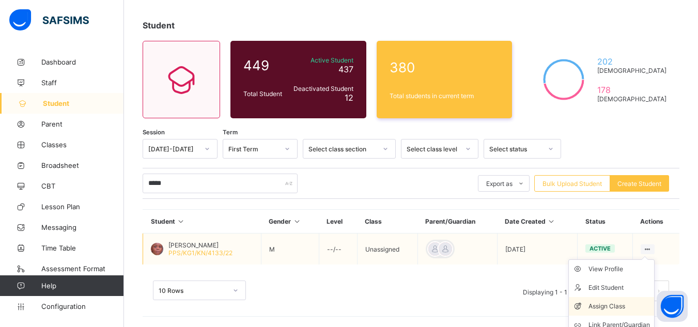
click at [618, 305] on div "Assign Class" at bounding box center [618, 306] width 61 height 10
click at [0, 0] on div "× Assign Class Select a class to assign student to Select class Select... Cance…" at bounding box center [0, 0] width 0 height 0
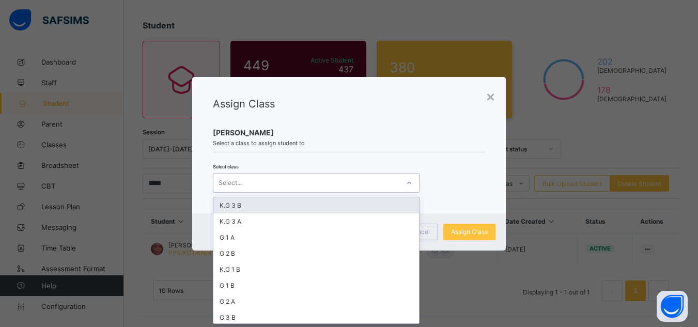
scroll to position [0, 0]
click at [310, 184] on div "Select..." at bounding box center [306, 183] width 186 height 14
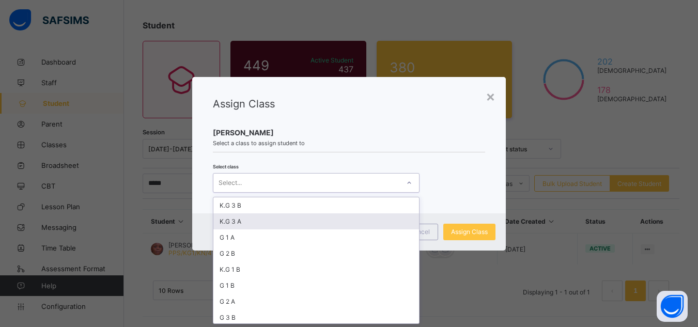
click at [265, 220] on div "K.G 3 A" at bounding box center [316, 221] width 206 height 16
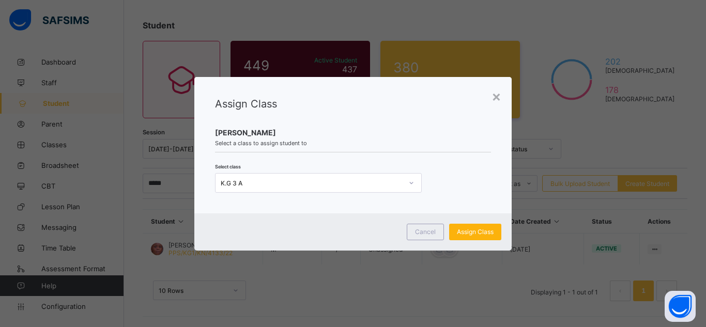
click at [462, 234] on span "Assign Class" at bounding box center [475, 232] width 37 height 8
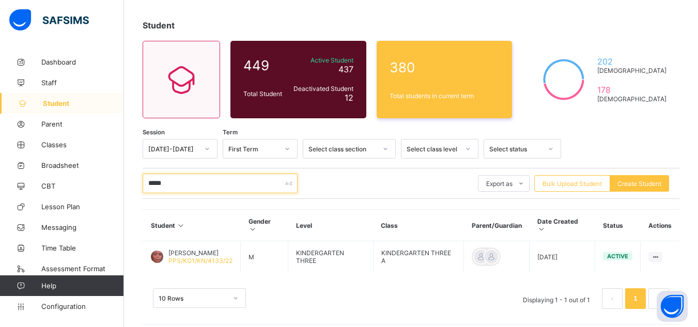
click at [219, 186] on input "*****" at bounding box center [220, 184] width 155 height 20
type input "*"
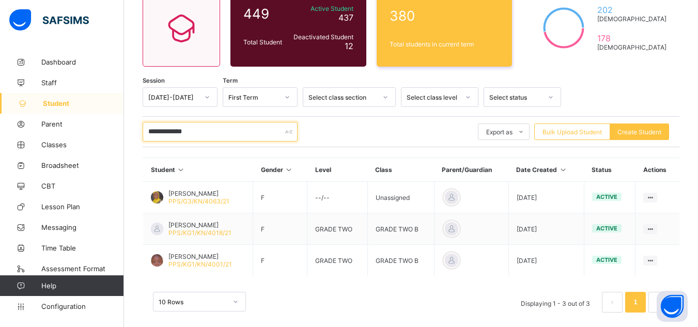
scroll to position [110, 0]
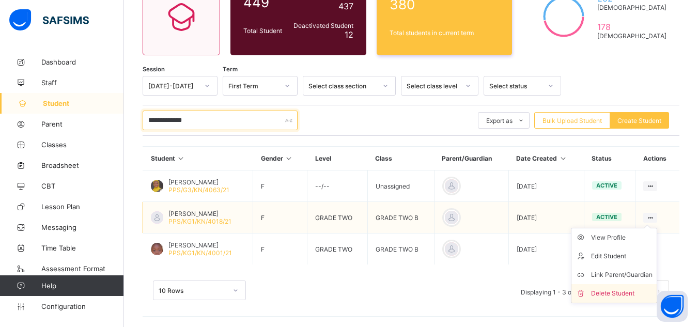
type input "**********"
click at [630, 292] on div "Delete Student" at bounding box center [621, 293] width 61 height 10
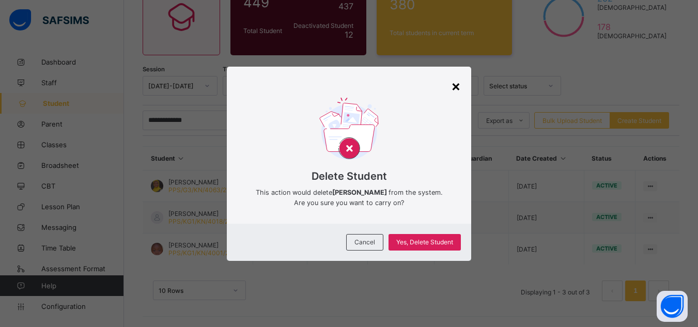
click at [455, 89] on div "×" at bounding box center [456, 86] width 10 height 18
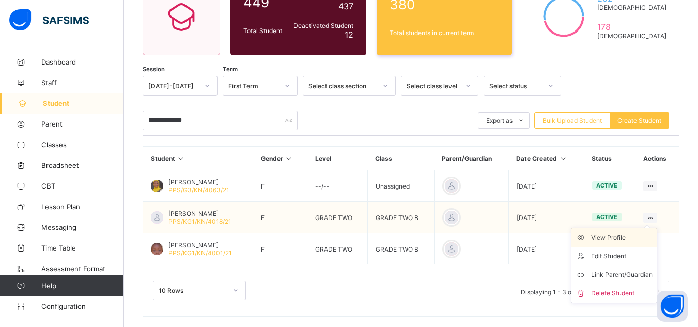
click at [630, 239] on div "View Profile" at bounding box center [621, 237] width 61 height 10
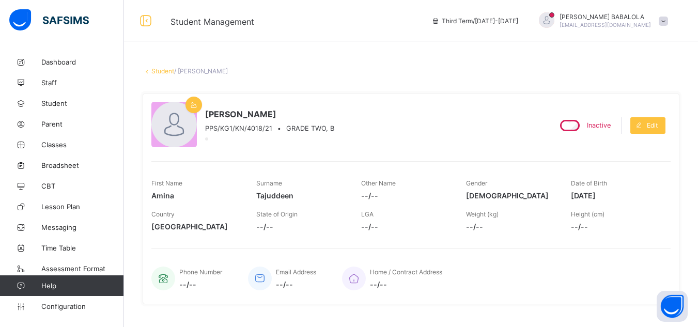
click at [159, 72] on link "Student" at bounding box center [162, 71] width 23 height 8
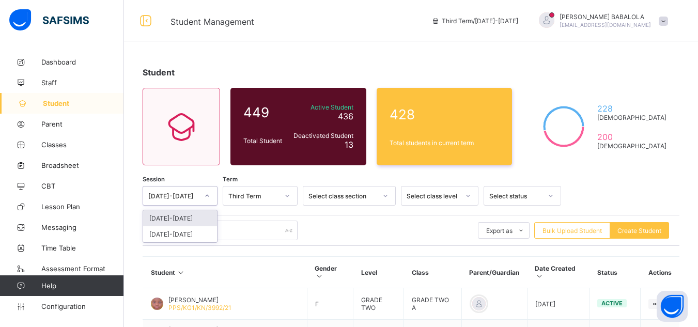
click at [211, 199] on div at bounding box center [207, 195] width 18 height 17
click at [197, 194] on div at bounding box center [207, 195] width 20 height 19
click at [182, 221] on div "2025-2026" at bounding box center [180, 218] width 74 height 16
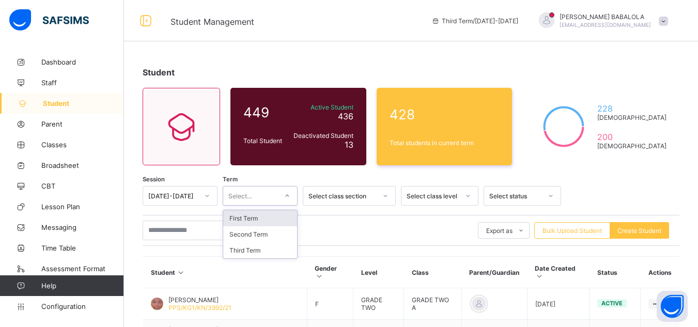
click at [266, 193] on div "Select..." at bounding box center [250, 196] width 54 height 14
click at [261, 218] on div "First Term" at bounding box center [260, 218] width 74 height 16
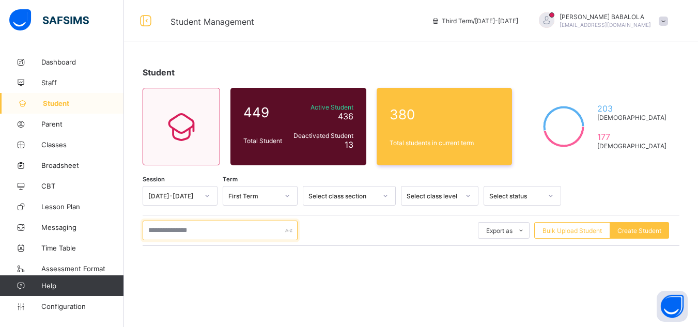
click at [264, 226] on input "text" at bounding box center [220, 231] width 155 height 20
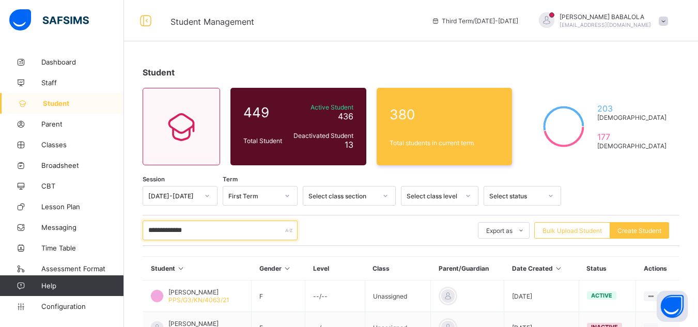
scroll to position [110, 0]
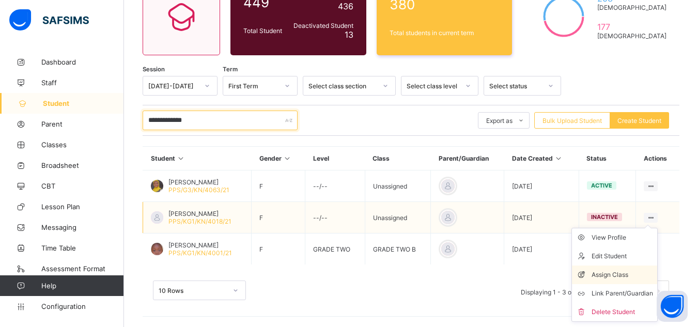
type input "**********"
click at [627, 275] on div "Assign Class" at bounding box center [621, 275] width 61 height 10
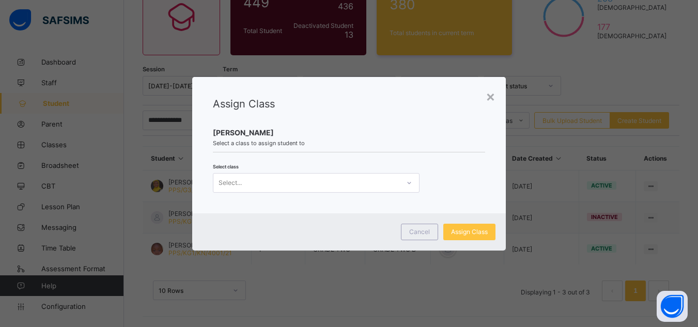
scroll to position [0, 0]
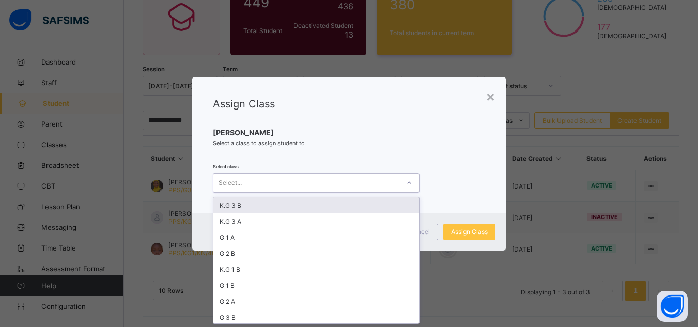
click at [357, 183] on div "Select..." at bounding box center [306, 183] width 186 height 14
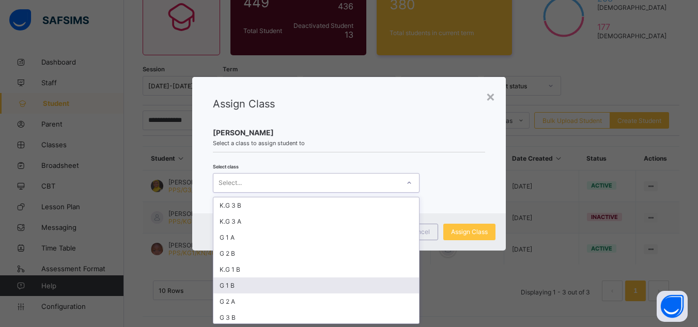
click at [347, 283] on div "G 1 B" at bounding box center [316, 285] width 206 height 16
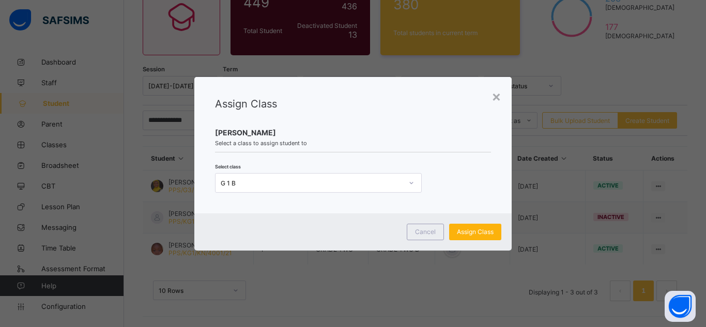
click at [467, 232] on span "Assign Class" at bounding box center [475, 232] width 37 height 8
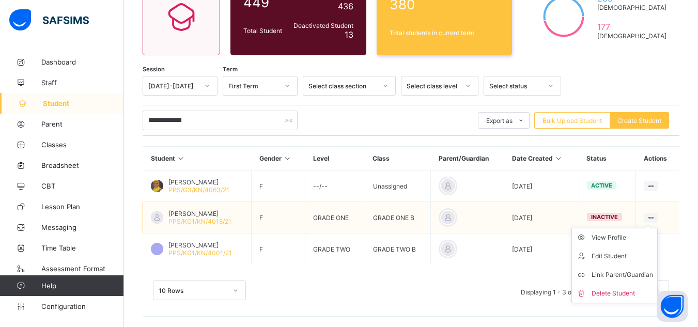
click at [658, 228] on ul "View Profile Edit Student Link Parent/Guardian Delete Student" at bounding box center [614, 265] width 86 height 75
click at [633, 237] on div "View Profile" at bounding box center [621, 237] width 61 height 10
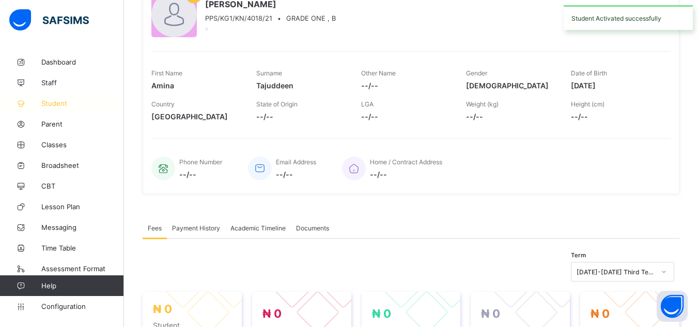
click at [70, 103] on span "Student" at bounding box center [82, 103] width 83 height 8
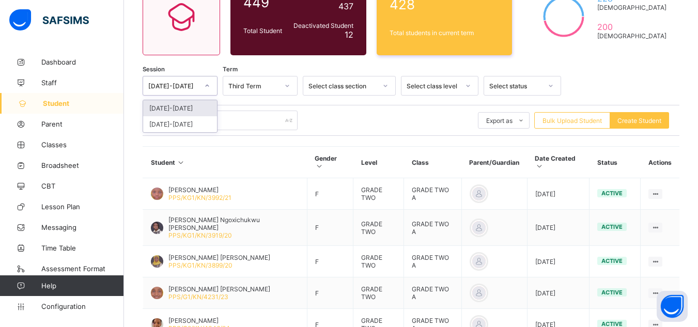
click at [201, 83] on div at bounding box center [207, 85] width 18 height 17
click at [187, 105] on div "2025-2026" at bounding box center [180, 108] width 74 height 16
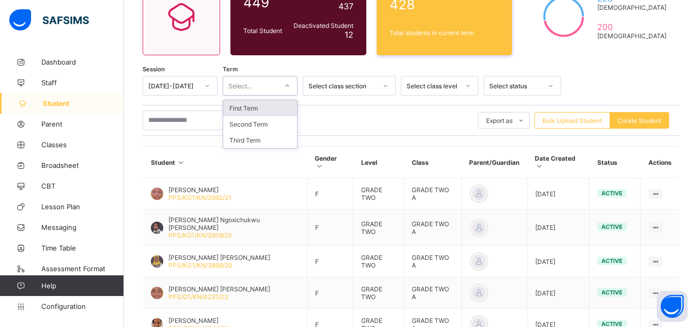
click at [250, 86] on div "Select..." at bounding box center [239, 86] width 23 height 20
click at [252, 111] on div "First Term" at bounding box center [260, 108] width 74 height 16
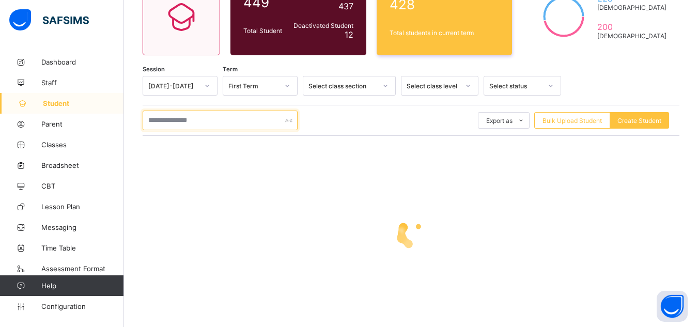
click at [229, 122] on input "text" at bounding box center [220, 121] width 155 height 20
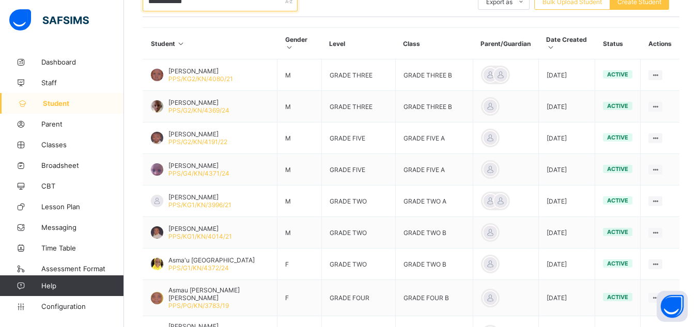
scroll to position [234, 0]
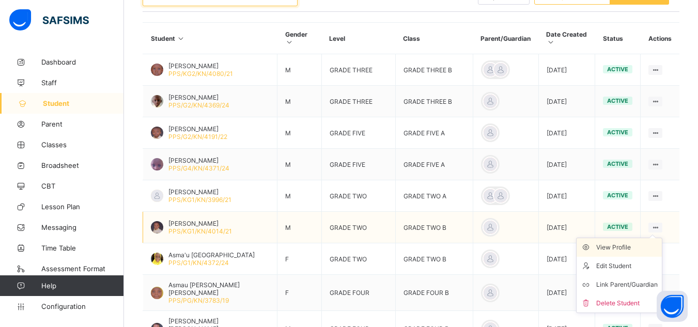
type input "**********"
click at [643, 252] on div "View Profile" at bounding box center [626, 247] width 61 height 10
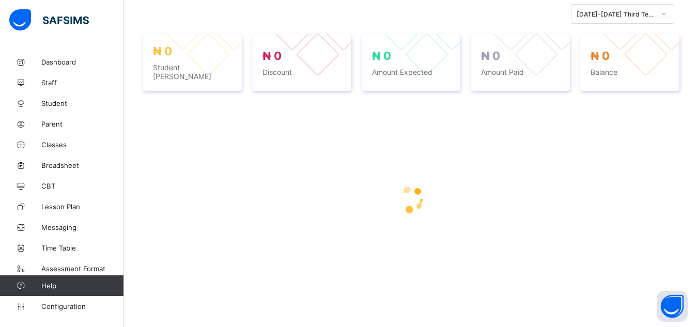
click at [564, 16] on div "Term 2024-2025 Third Term" at bounding box center [411, 14] width 537 height 20
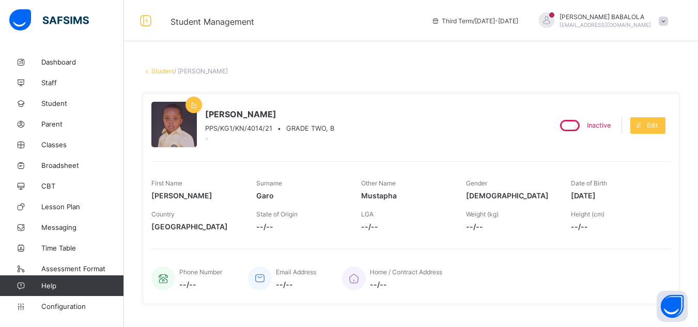
click at [158, 73] on link "Student" at bounding box center [162, 71] width 23 height 8
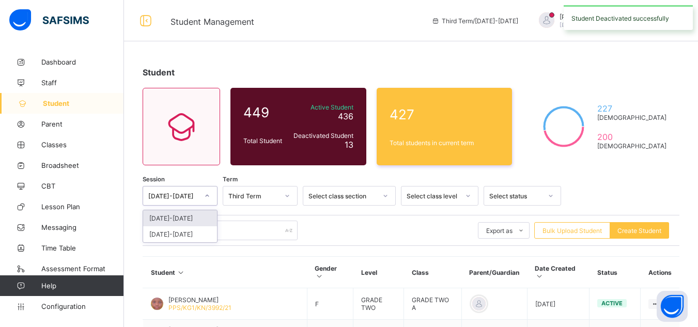
click at [206, 194] on icon at bounding box center [207, 196] width 6 height 10
click at [192, 220] on div "2025-2026" at bounding box center [180, 218] width 74 height 16
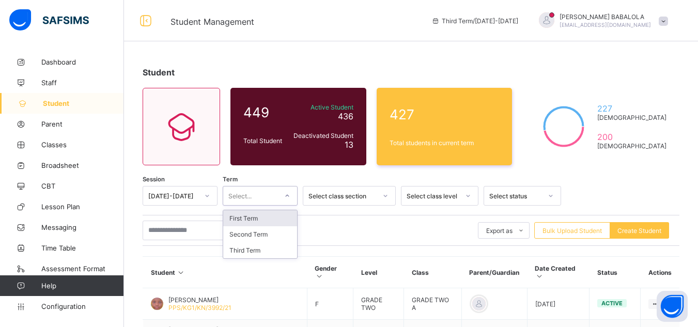
click at [273, 191] on div "Select..." at bounding box center [250, 196] width 54 height 14
click at [261, 222] on div "First Term" at bounding box center [260, 218] width 74 height 16
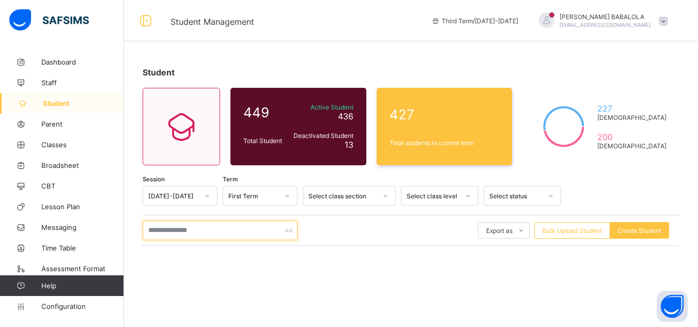
click at [252, 233] on input "text" at bounding box center [220, 231] width 155 height 20
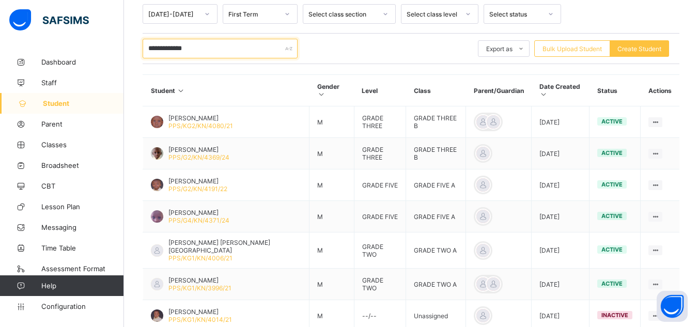
scroll to position [269, 0]
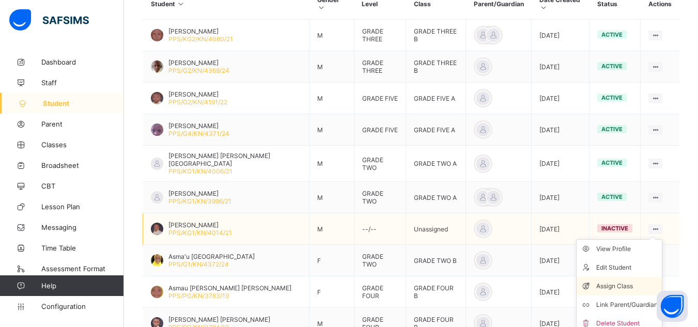
type input "**********"
click at [629, 281] on div "Assign Class" at bounding box center [626, 286] width 61 height 10
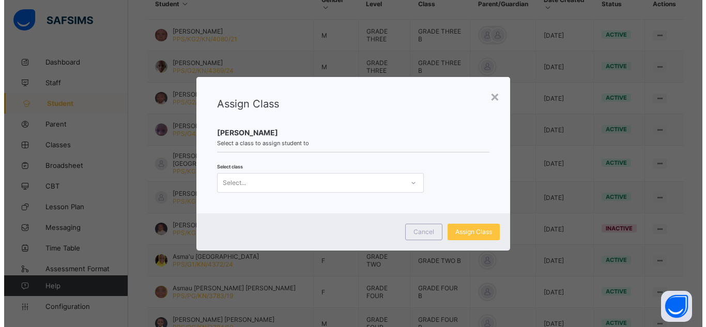
scroll to position [0, 0]
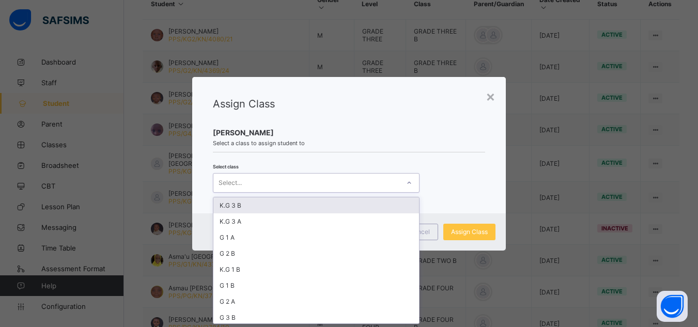
click at [275, 183] on div "Select..." at bounding box center [306, 183] width 186 height 14
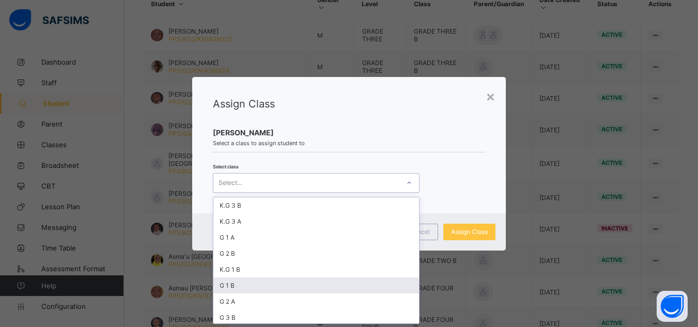
click at [254, 285] on div "G 1 B" at bounding box center [316, 285] width 206 height 16
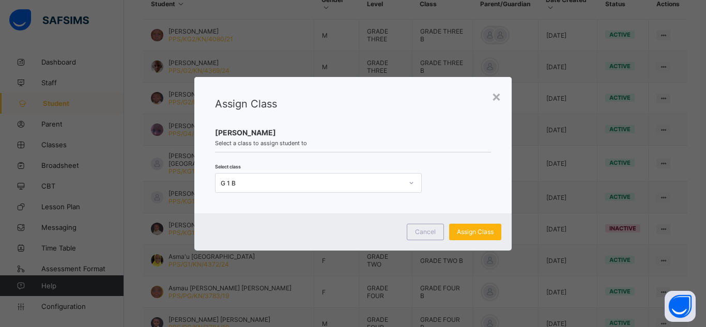
click at [472, 234] on span "Assign Class" at bounding box center [475, 232] width 37 height 8
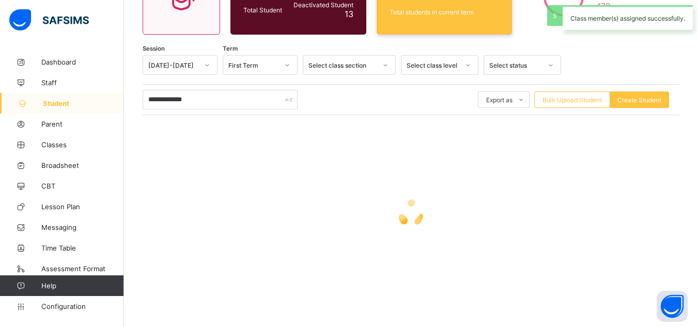
scroll to position [269, 0]
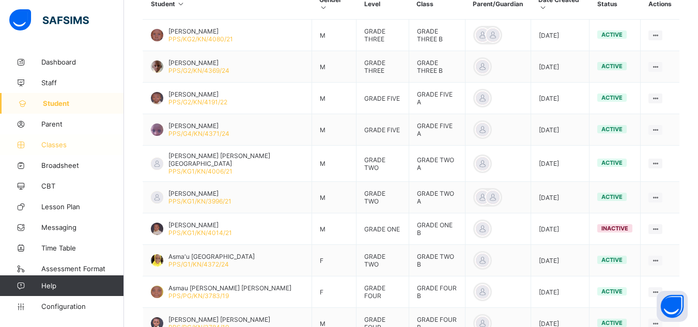
click at [58, 148] on span "Classes" at bounding box center [82, 144] width 83 height 8
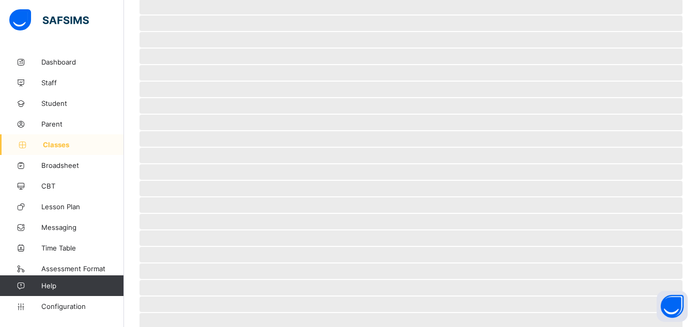
scroll to position [30, 0]
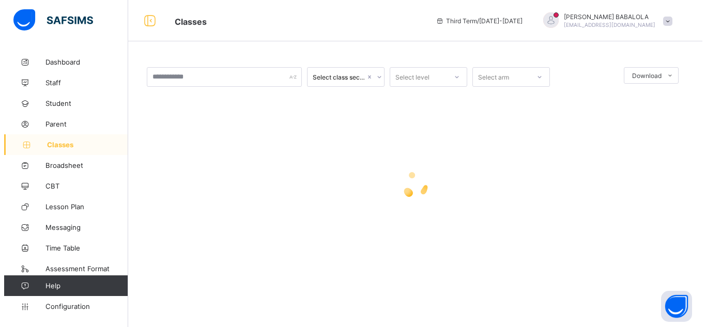
scroll to position [0, 0]
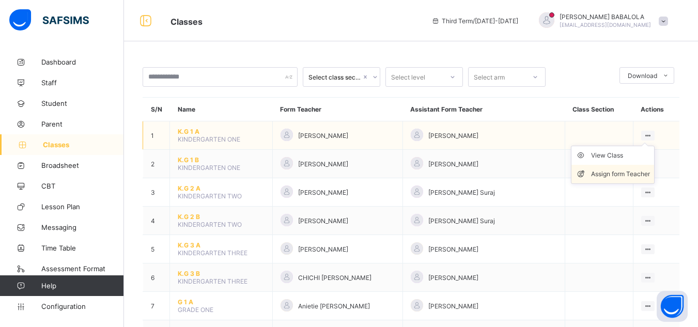
click at [621, 173] on div "Assign form Teacher" at bounding box center [620, 174] width 59 height 10
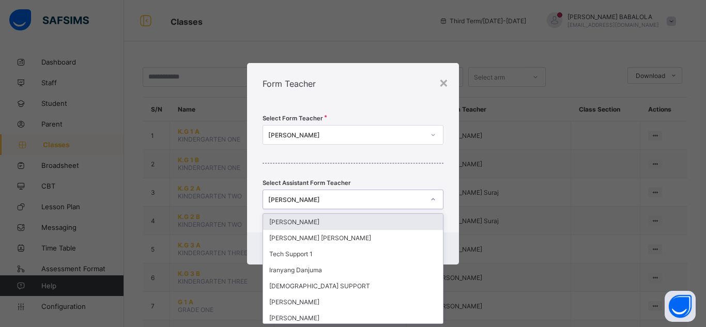
click at [338, 200] on div "Evelyn Iorbee" at bounding box center [346, 199] width 156 height 8
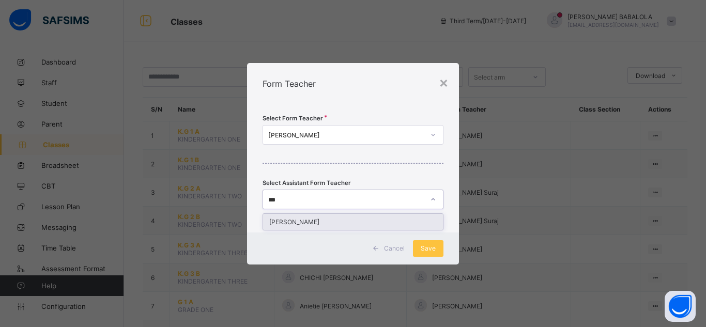
type input "****"
click at [322, 221] on div "Aisha Naabba" at bounding box center [353, 222] width 180 height 16
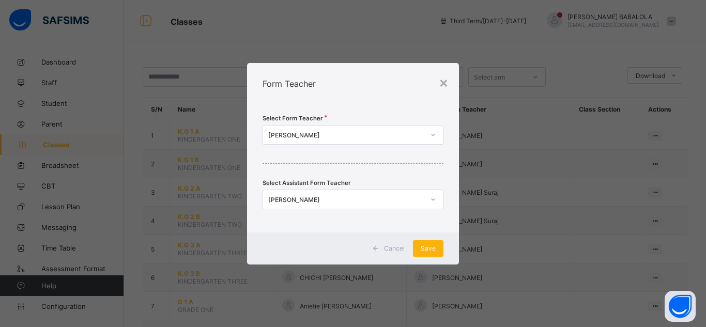
click at [431, 249] on span "Save" at bounding box center [427, 248] width 15 height 8
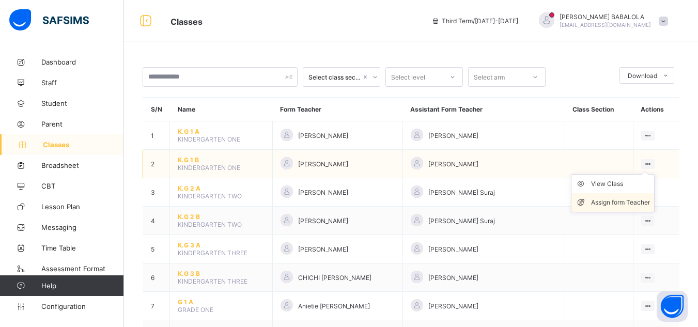
click at [628, 206] on div "Assign form Teacher" at bounding box center [620, 202] width 59 height 10
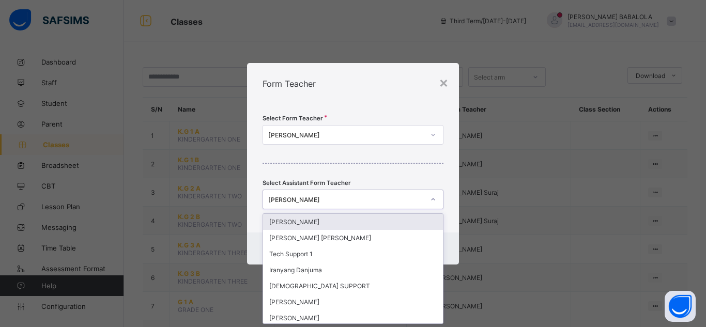
click at [345, 199] on div "Evelyn Iorbee" at bounding box center [346, 199] width 156 height 8
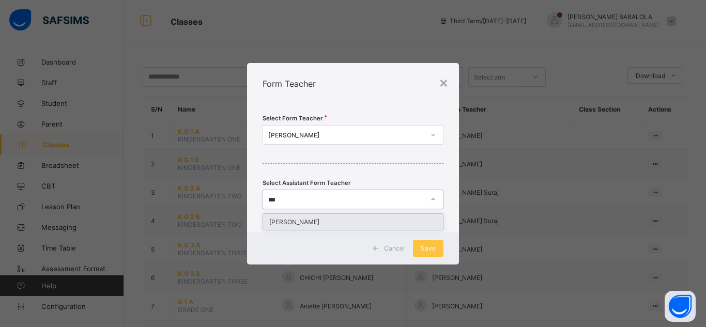
type input "****"
click at [334, 223] on div "Aisha Naabba" at bounding box center [353, 222] width 180 height 16
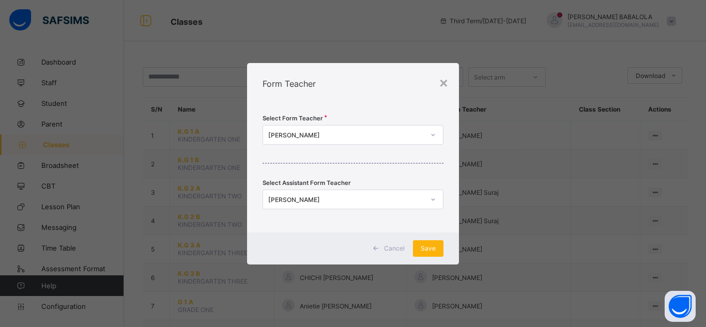
click at [420, 247] on div "Save" at bounding box center [428, 248] width 30 height 17
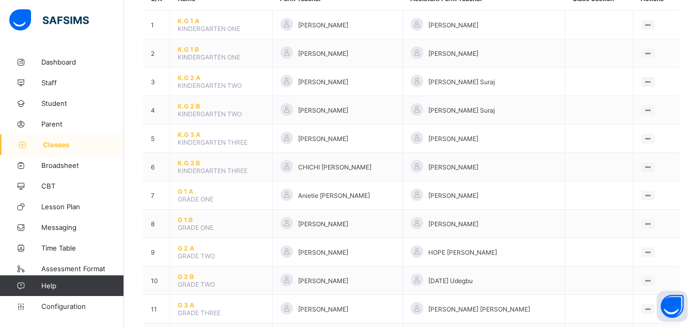
scroll to position [124, 0]
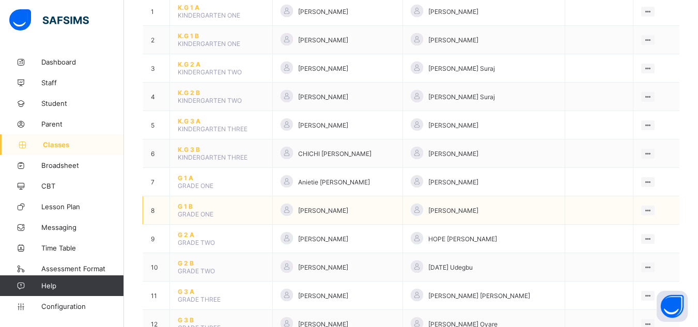
click at [189, 206] on span "G 1 B" at bounding box center [221, 206] width 87 height 8
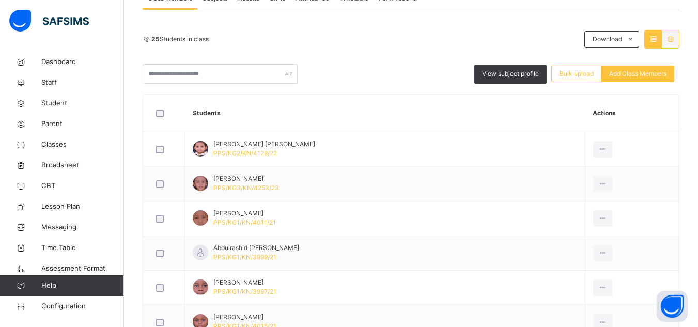
scroll to position [207, 0]
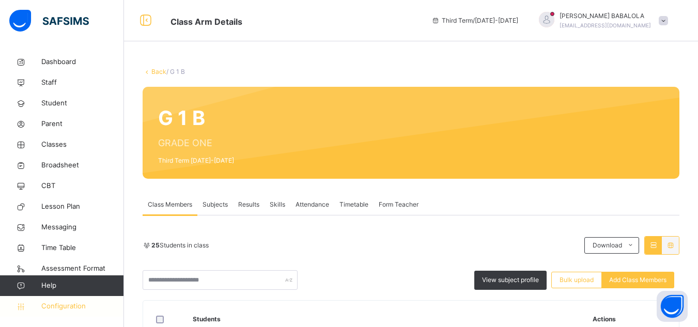
click at [81, 303] on span "Configuration" at bounding box center [82, 306] width 82 height 10
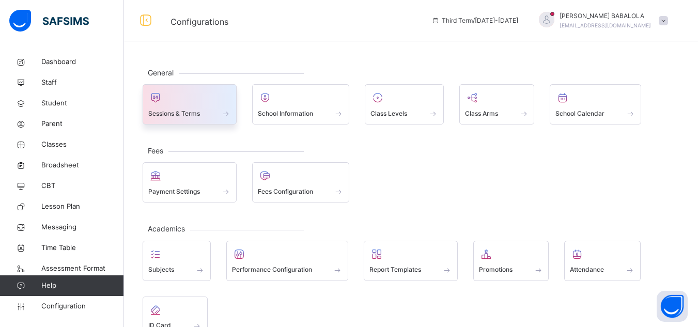
click at [206, 116] on div "Sessions & Terms" at bounding box center [189, 113] width 83 height 11
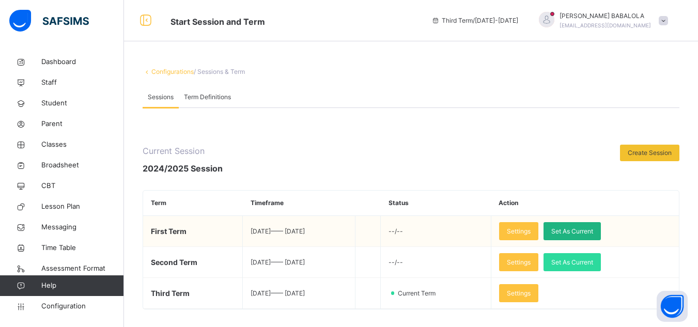
click at [586, 228] on span "Set As Current" at bounding box center [572, 231] width 42 height 9
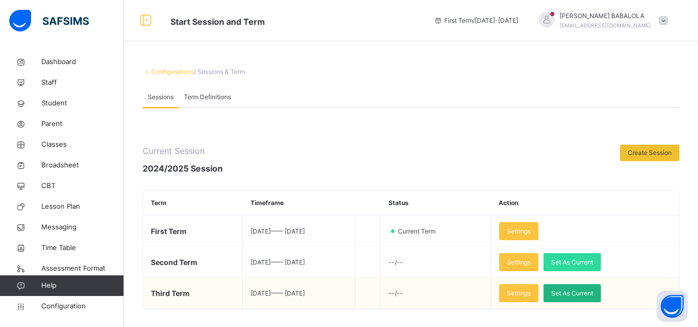
click at [590, 294] on span "Set As Current" at bounding box center [572, 293] width 42 height 9
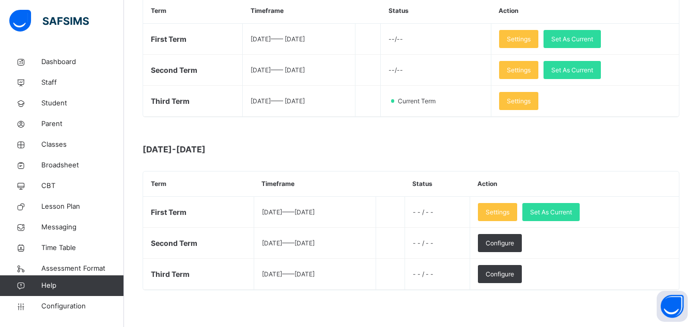
scroll to position [197, 0]
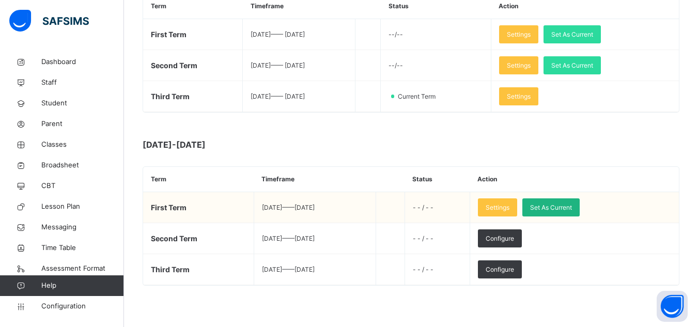
click at [567, 208] on span "Set As Current" at bounding box center [551, 207] width 42 height 9
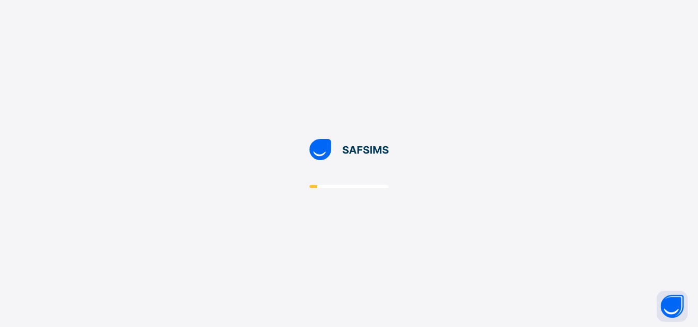
scroll to position [0, 0]
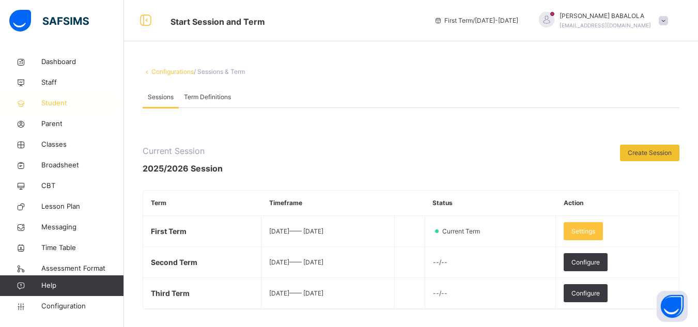
click at [55, 104] on span "Student" at bounding box center [82, 103] width 83 height 10
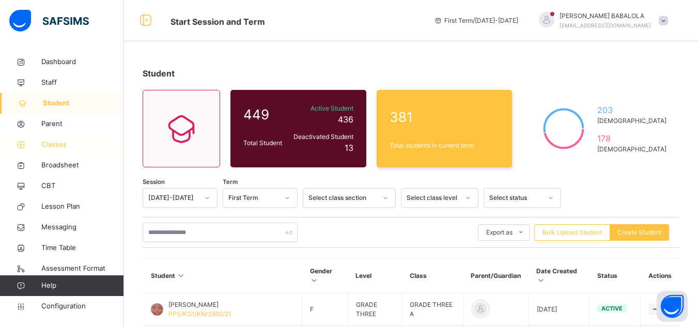
click at [67, 143] on span "Classes" at bounding box center [82, 144] width 83 height 10
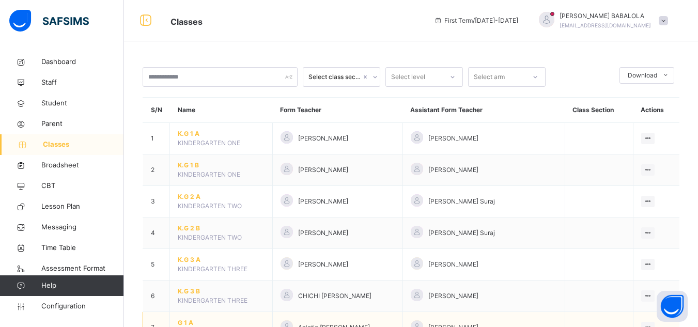
click at [224, 315] on td "G 1 A GRADE ONE" at bounding box center [221, 328] width 103 height 32
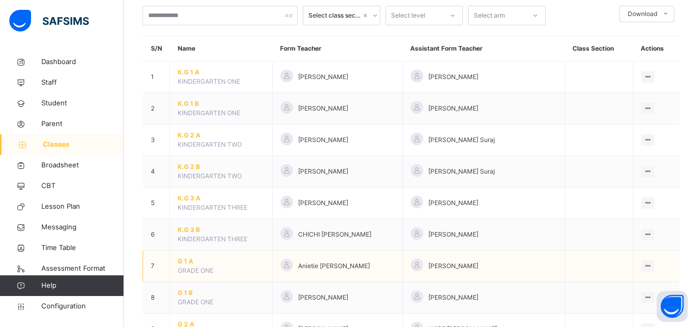
scroll to position [83, 0]
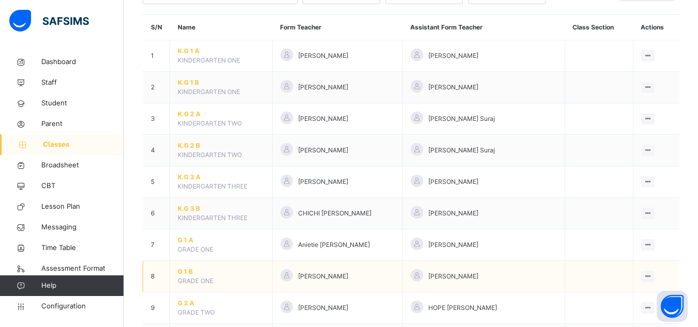
click at [184, 272] on span "G 1 B" at bounding box center [221, 271] width 87 height 9
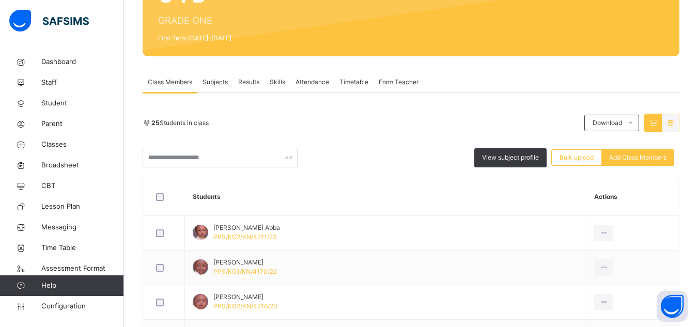
scroll to position [197, 0]
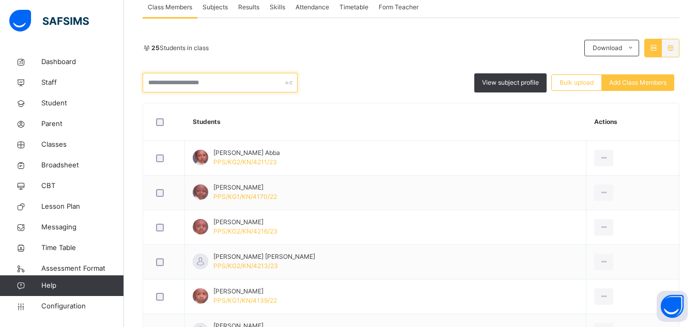
click at [175, 73] on input "text" at bounding box center [220, 83] width 155 height 20
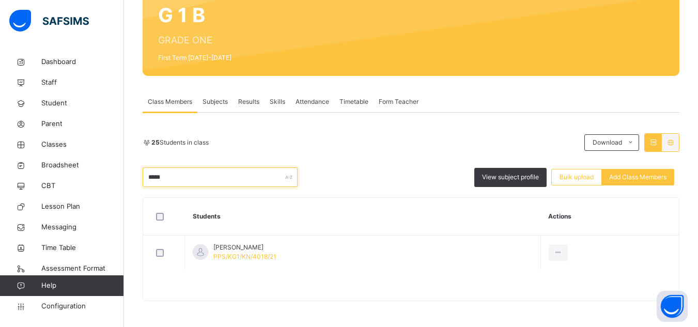
scroll to position [103, 0]
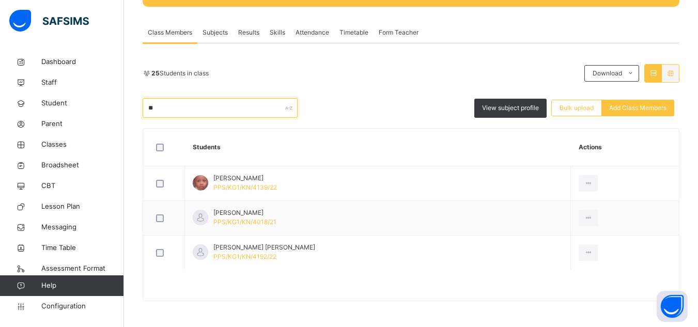
type input "*"
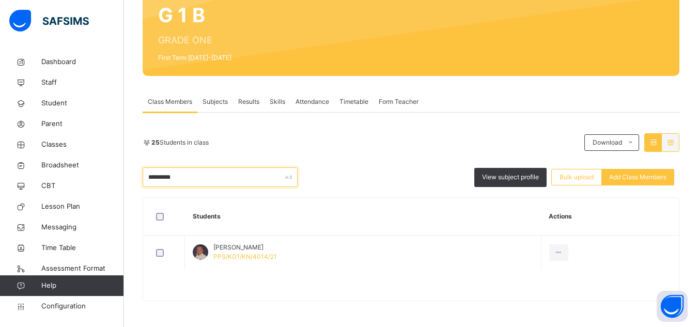
type input "********"
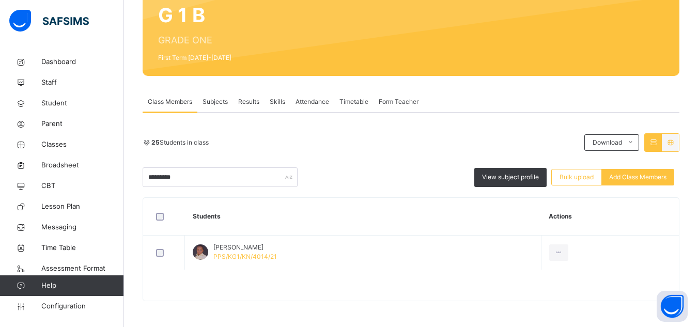
click at [178, 62] on div "G 1 B GRADE ONE First Term [DATE]-[DATE]" at bounding box center [411, 30] width 537 height 92
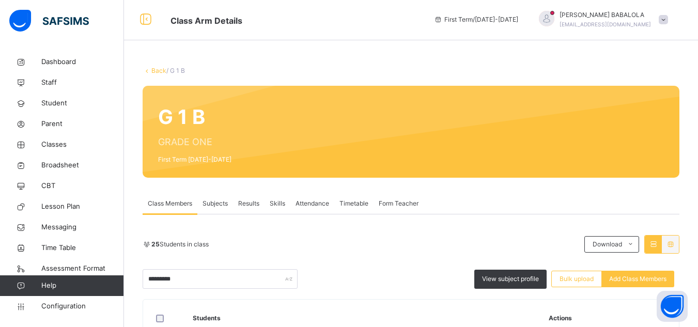
scroll to position [0, 0]
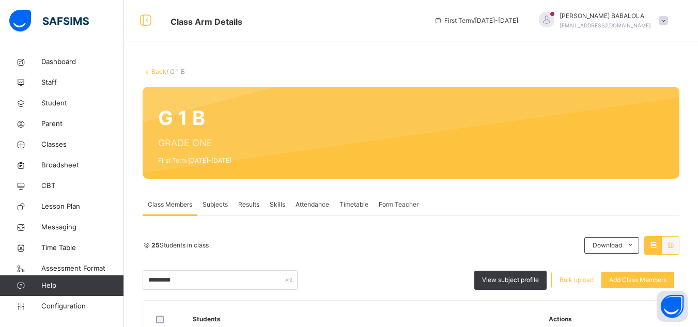
click at [160, 72] on link "Back" at bounding box center [158, 72] width 15 height 8
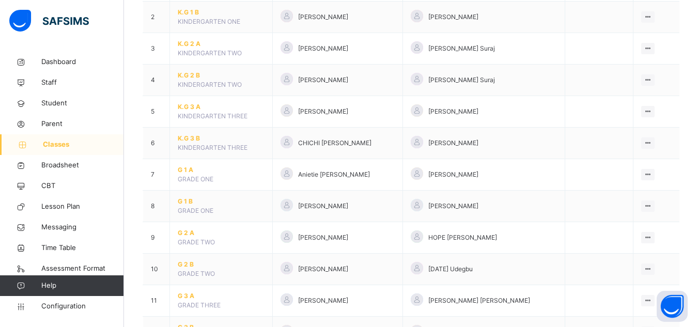
scroll to position [186, 0]
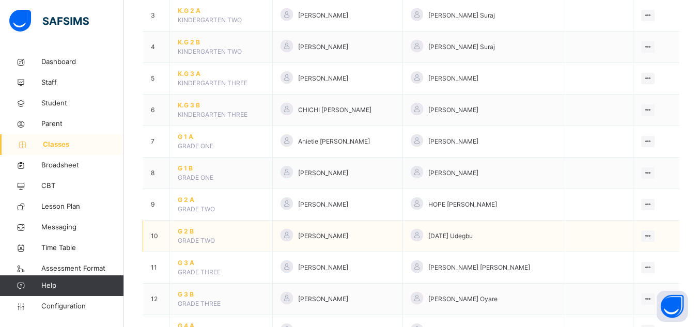
click at [189, 231] on span "G 2 B" at bounding box center [221, 231] width 87 height 9
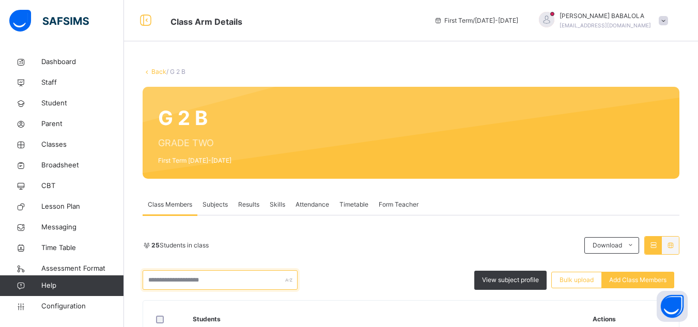
click at [196, 279] on input "text" at bounding box center [220, 280] width 155 height 20
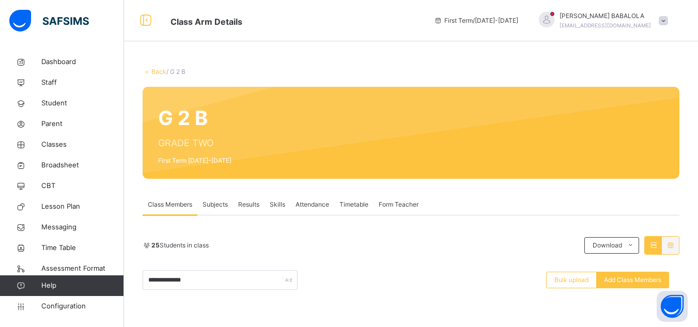
click at [310, 268] on div "**********" at bounding box center [411, 263] width 537 height 54
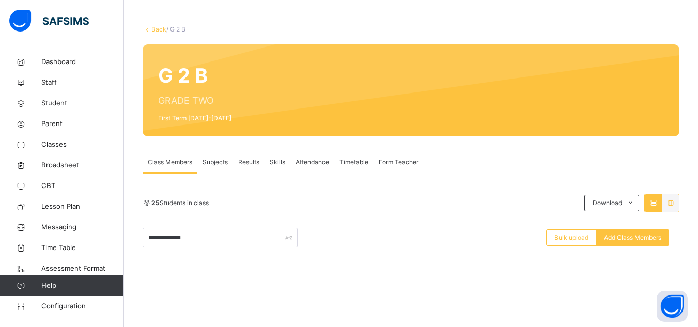
scroll to position [21, 0]
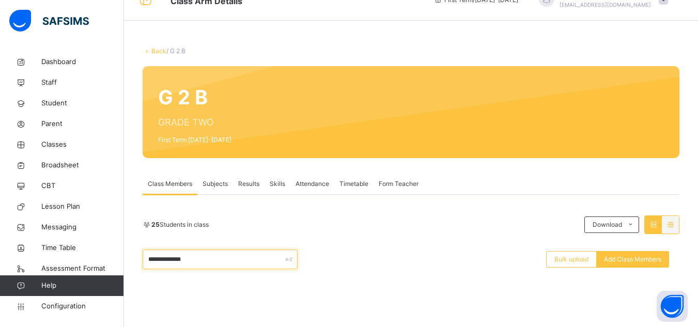
click at [205, 258] on input "**********" at bounding box center [220, 259] width 155 height 20
type input "*"
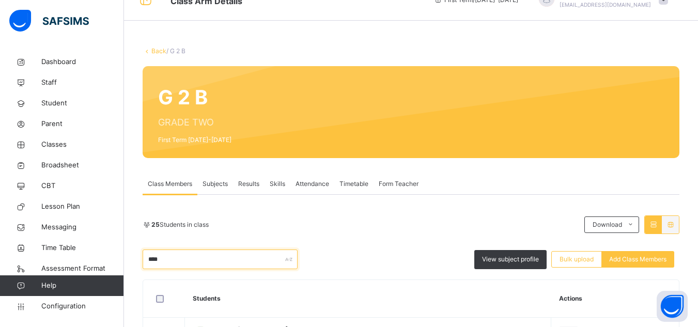
type input "****"
click at [327, 268] on div "**** View subject profile Bulk upload Add Class Members" at bounding box center [411, 259] width 537 height 20
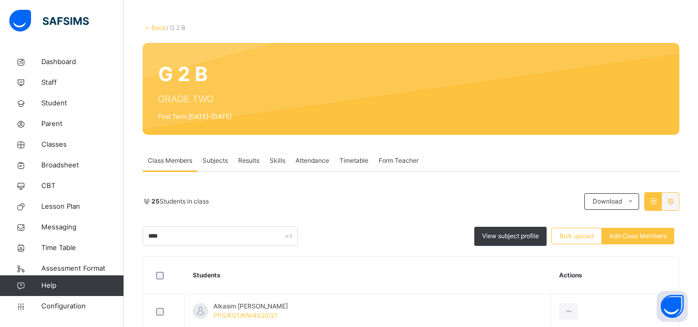
scroll to position [0, 0]
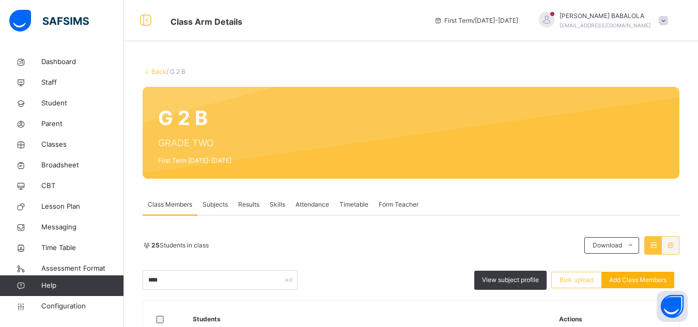
click at [655, 283] on span "Add Class Members" at bounding box center [637, 279] width 57 height 9
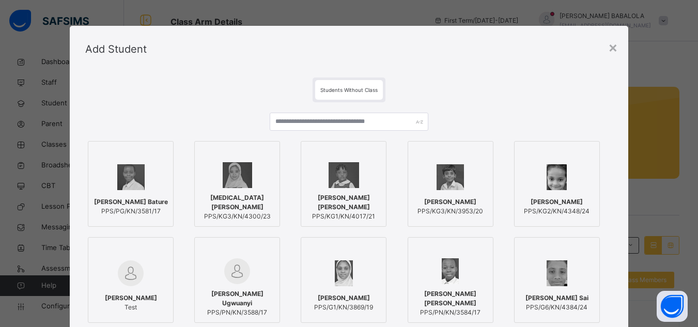
click at [608, 89] on div "Students Without Class" at bounding box center [348, 89] width 527 height 25
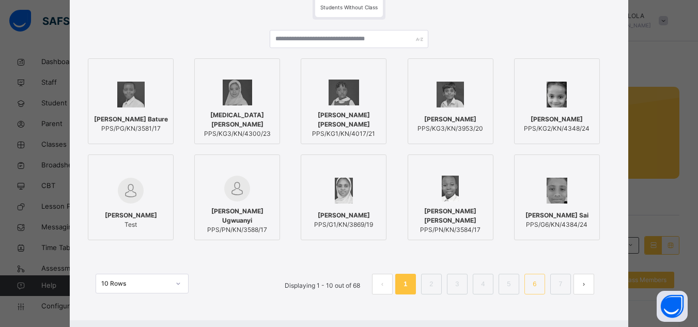
scroll to position [134, 0]
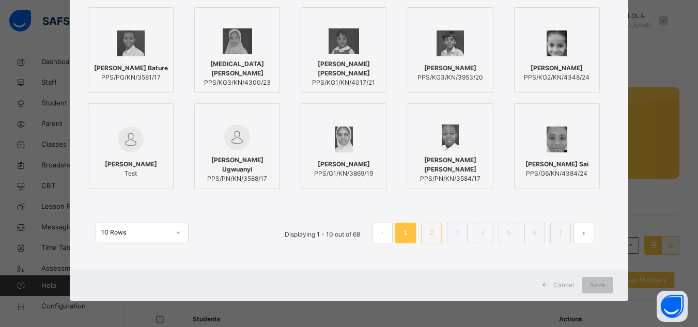
click at [434, 236] on link "2" at bounding box center [431, 232] width 10 height 13
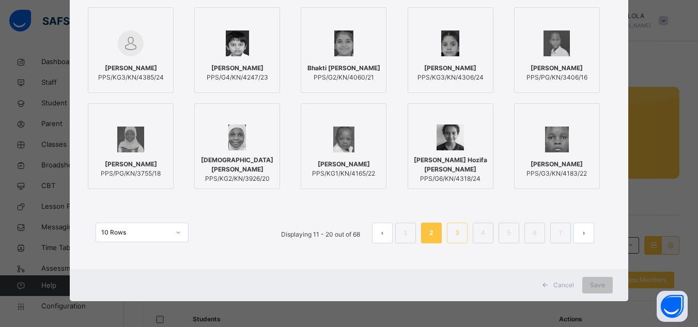
click at [455, 237] on link "3" at bounding box center [457, 232] width 10 height 13
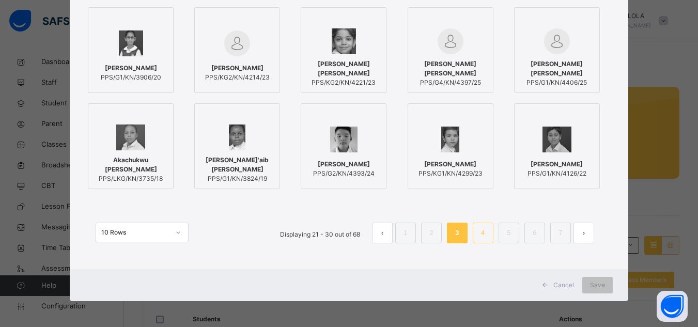
click at [479, 234] on link "4" at bounding box center [483, 232] width 10 height 13
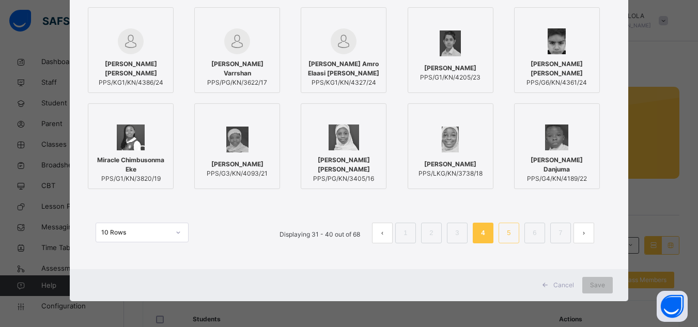
click at [510, 233] on link "5" at bounding box center [509, 232] width 10 height 13
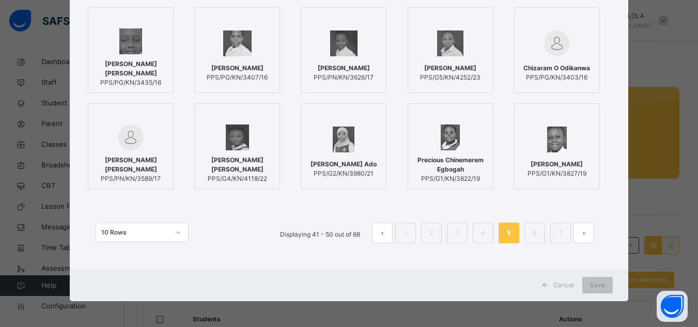
click at [382, 238] on button "prev page" at bounding box center [382, 233] width 21 height 21
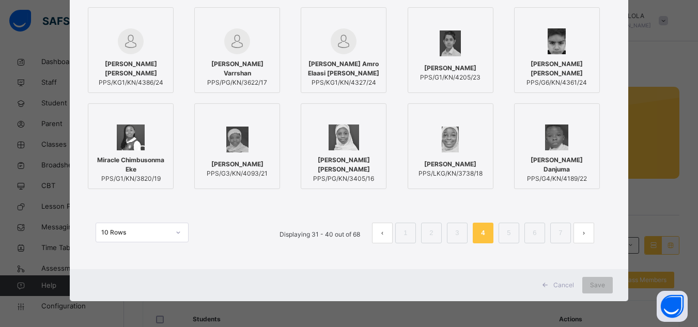
click at [382, 238] on button "prev page" at bounding box center [382, 233] width 21 height 21
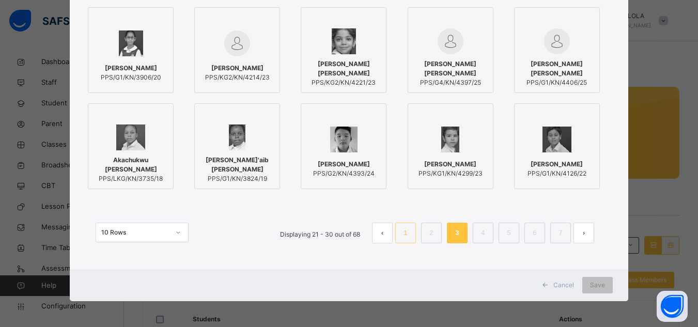
click at [401, 236] on link "1" at bounding box center [405, 232] width 10 height 13
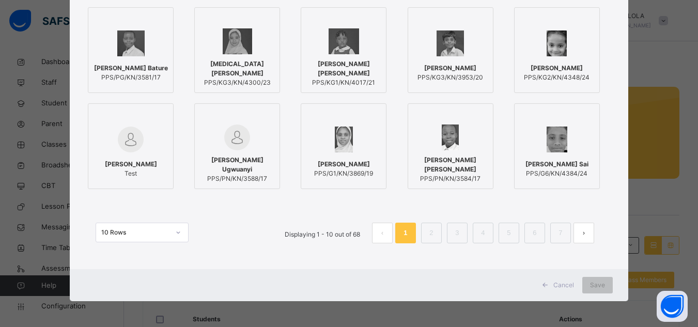
click at [604, 24] on div "[PERSON_NAME] PPS/KG2/KN/4348/24" at bounding box center [562, 50] width 96 height 86
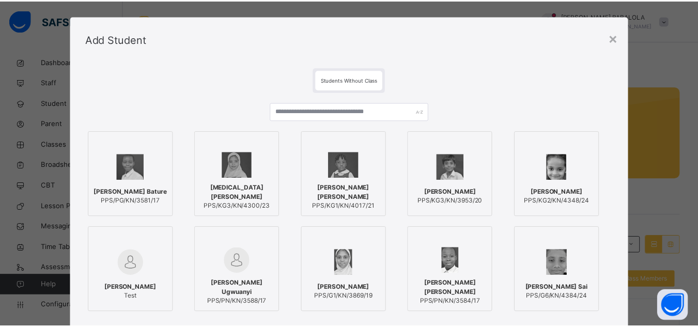
scroll to position [0, 0]
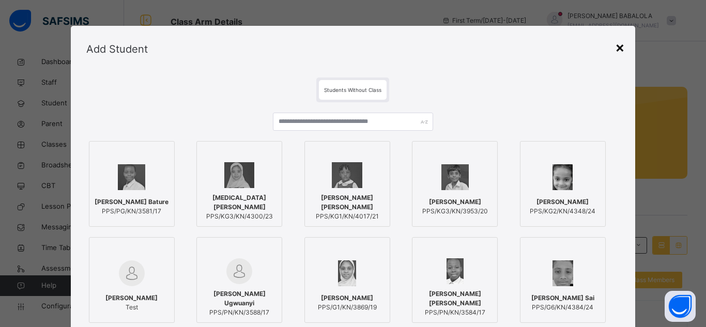
click at [618, 51] on div "×" at bounding box center [620, 47] width 10 height 22
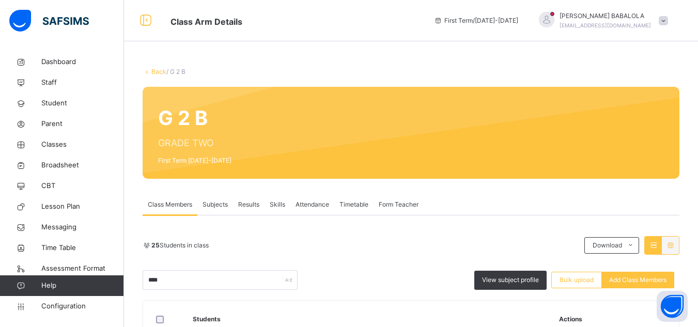
click at [158, 71] on link "Back" at bounding box center [158, 72] width 15 height 8
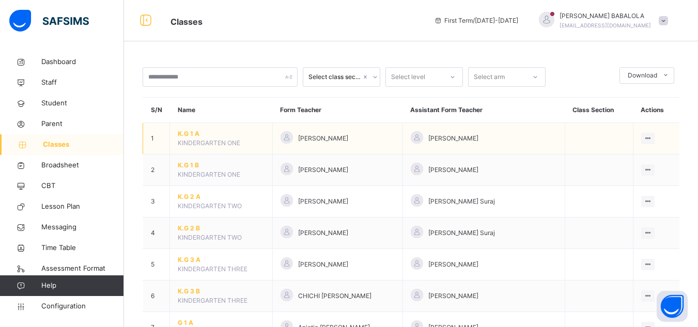
click at [277, 134] on td "[PERSON_NAME]" at bounding box center [337, 139] width 130 height 32
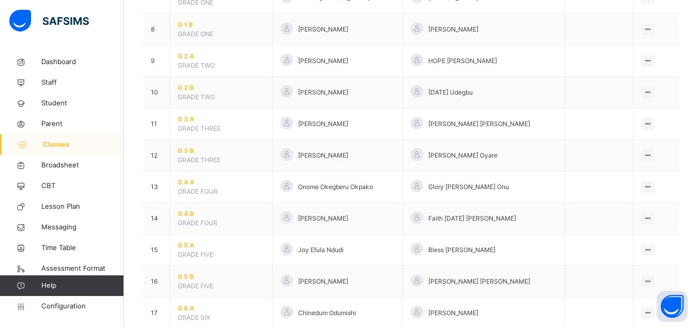
scroll to position [331, 0]
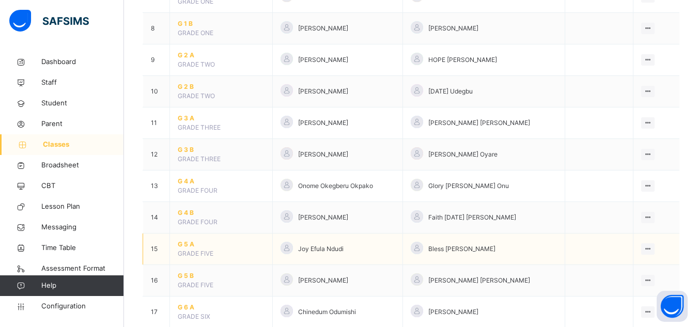
click at [186, 244] on span "G 5 A" at bounding box center [221, 244] width 87 height 9
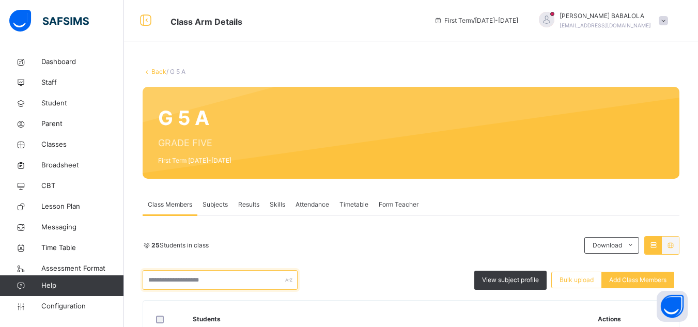
click at [189, 279] on input "text" at bounding box center [220, 280] width 155 height 20
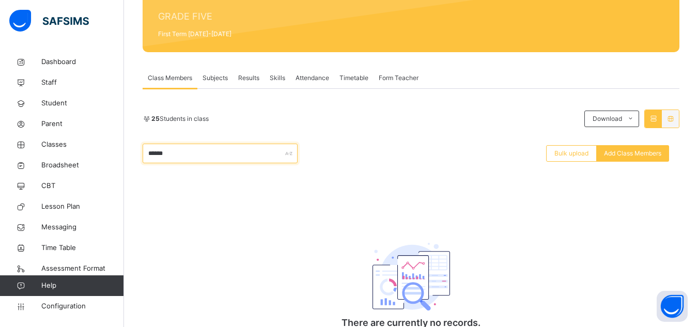
scroll to position [145, 0]
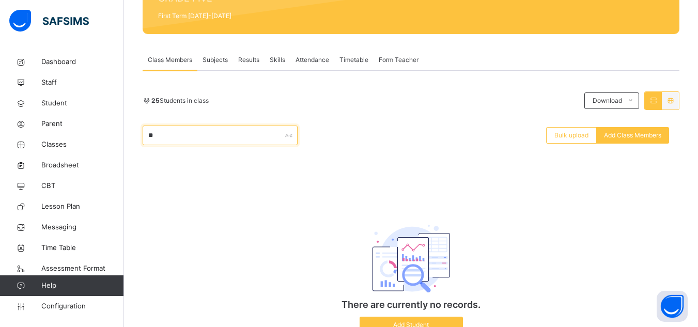
type input "*"
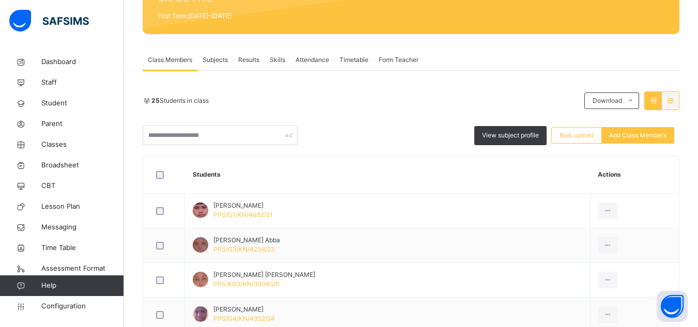
click at [344, 171] on th "Students" at bounding box center [387, 175] width 405 height 38
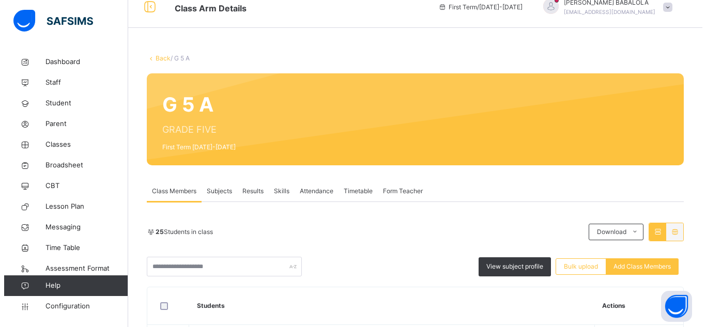
scroll to position [0, 0]
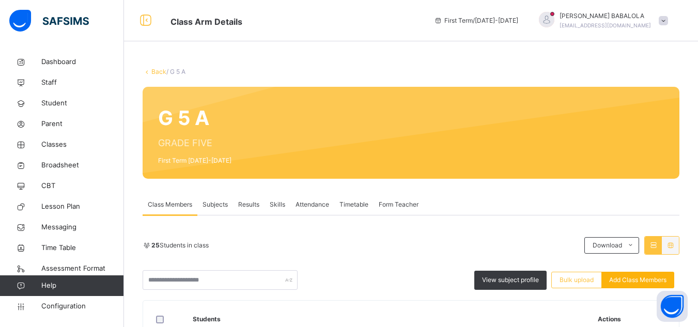
click at [653, 278] on span "Add Class Members" at bounding box center [637, 279] width 57 height 9
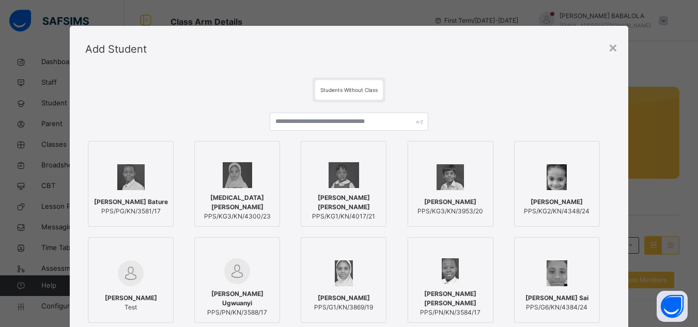
click at [126, 187] on img at bounding box center [130, 177] width 27 height 26
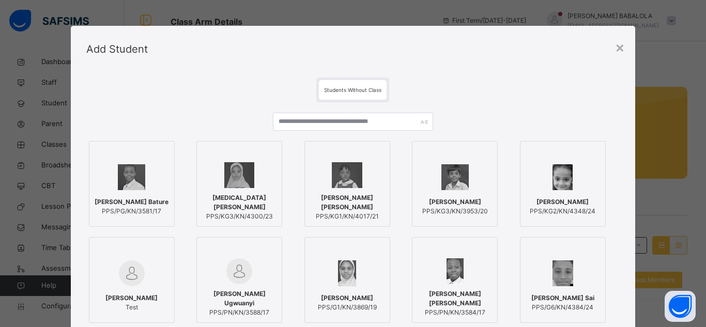
click at [615, 224] on div "[PERSON_NAME] Bature PPS/PG/KN/3581/17 [MEDICAL_DATA][PERSON_NAME] PPS/KG3/KN/4…" at bounding box center [353, 231] width 534 height 187
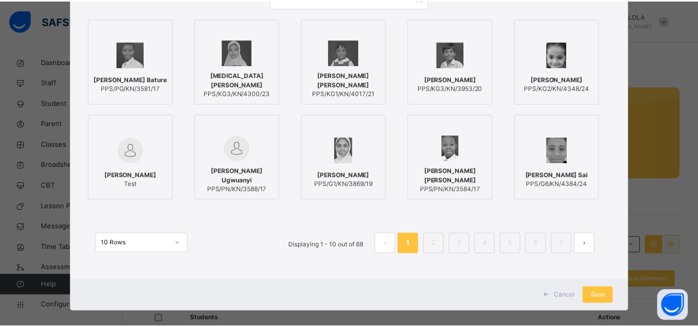
scroll to position [134, 0]
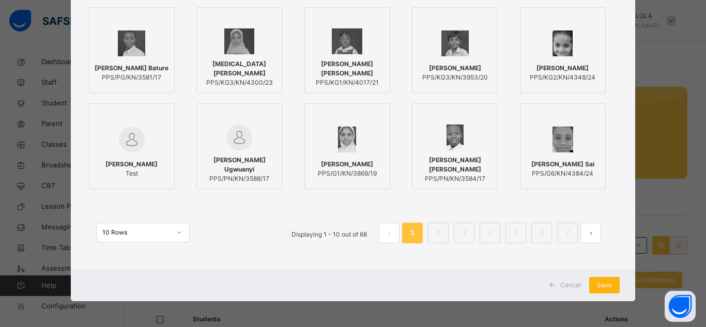
click at [606, 286] on span "Save" at bounding box center [604, 284] width 15 height 9
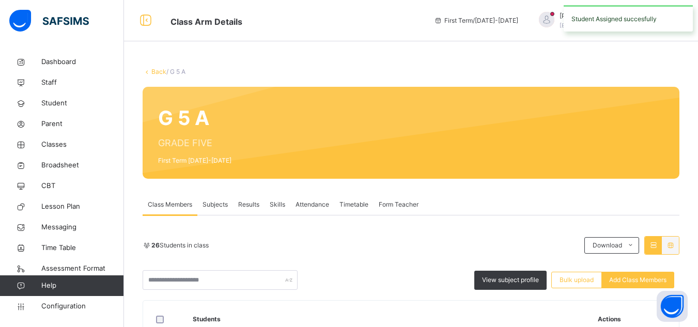
click at [156, 73] on link "Back" at bounding box center [158, 72] width 15 height 8
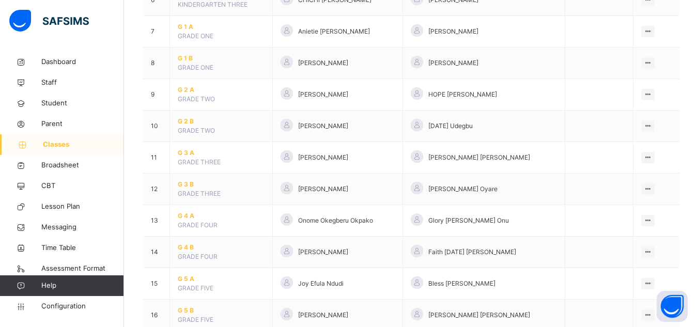
scroll to position [331, 0]
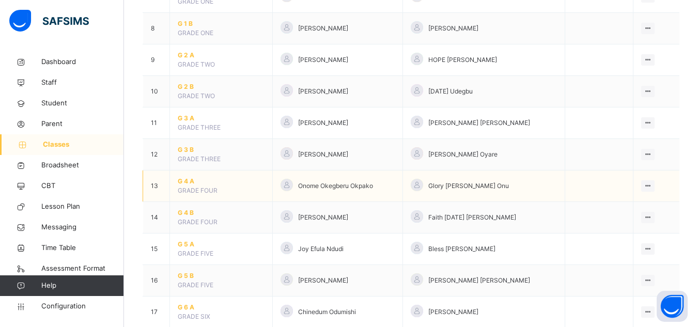
click at [186, 181] on span "G 4 A" at bounding box center [221, 181] width 87 height 9
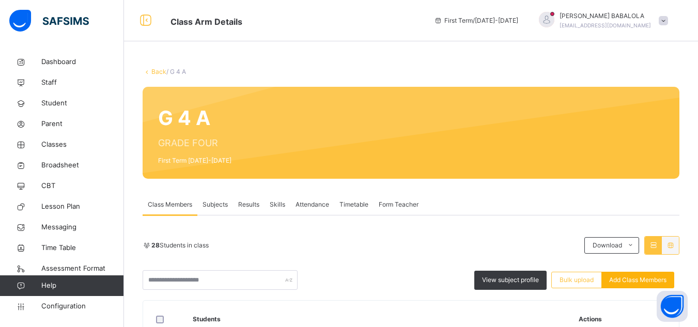
click at [641, 281] on span "Add Class Members" at bounding box center [637, 279] width 57 height 9
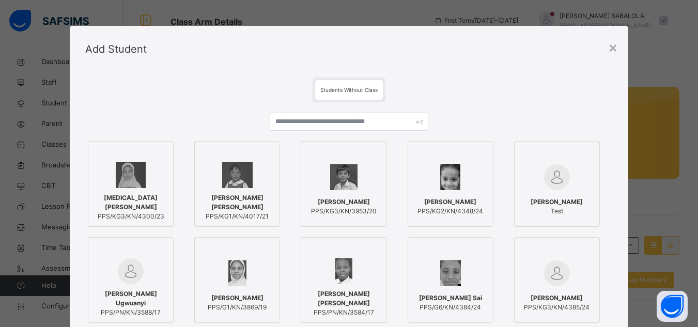
click at [609, 226] on div "[PERSON_NAME] Test" at bounding box center [562, 184] width 96 height 86
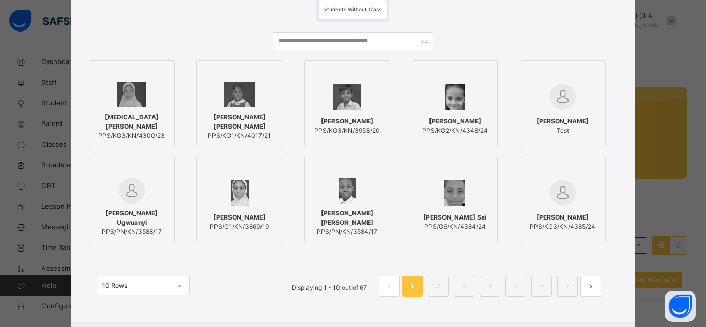
scroll to position [103, 0]
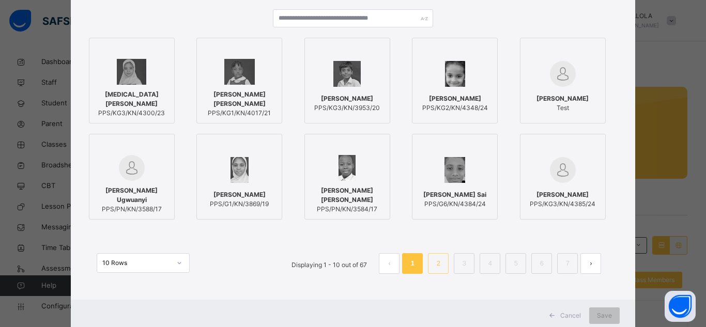
click at [435, 258] on link "2" at bounding box center [438, 263] width 10 height 13
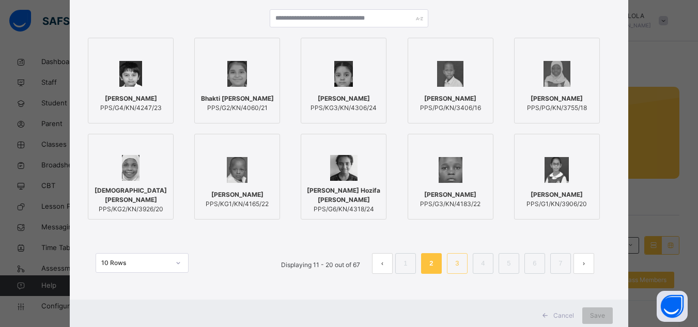
click at [458, 265] on link "3" at bounding box center [457, 263] width 10 height 13
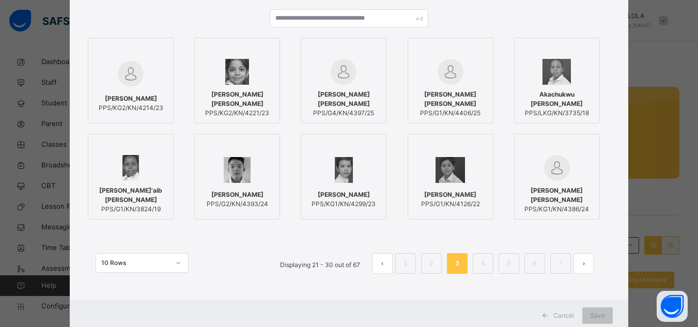
click at [327, 93] on span "[PERSON_NAME] [PERSON_NAME]" at bounding box center [343, 99] width 74 height 19
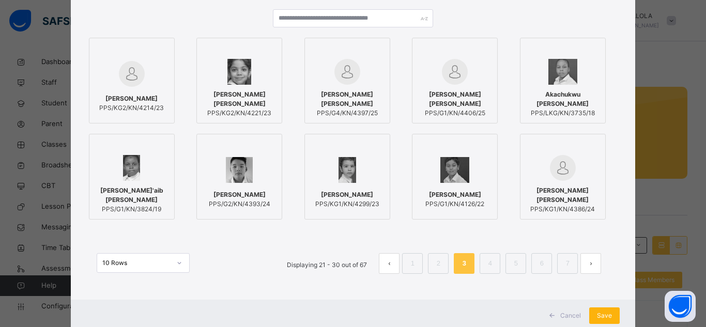
click at [602, 316] on span "Save" at bounding box center [604, 315] width 15 height 9
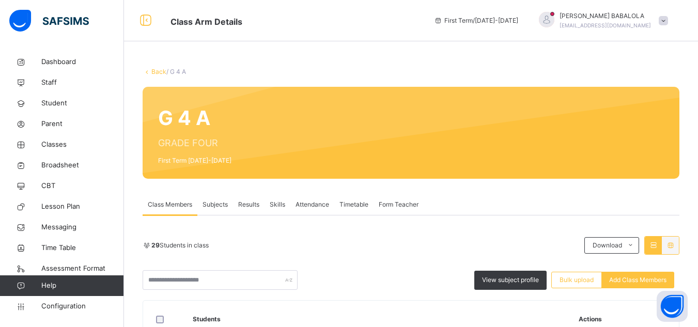
click at [156, 74] on link "Back" at bounding box center [158, 72] width 15 height 8
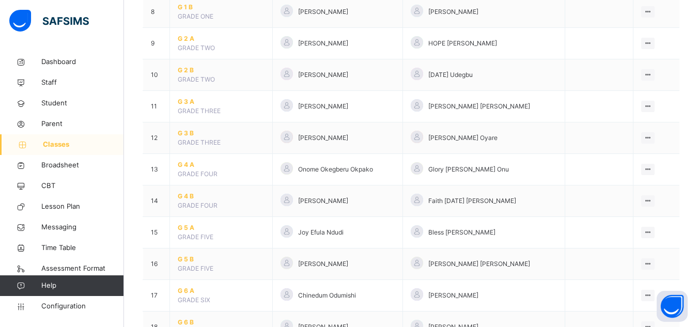
scroll to position [372, 0]
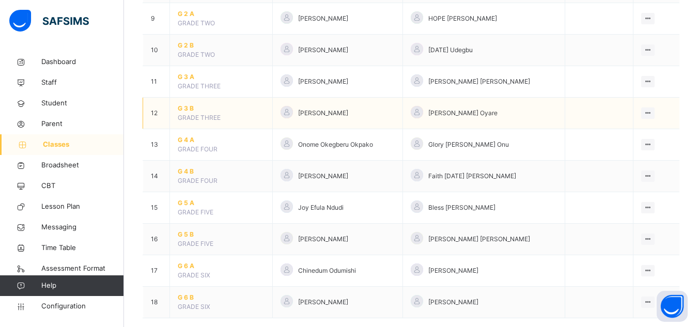
click at [186, 107] on span "G 3 B" at bounding box center [221, 108] width 87 height 9
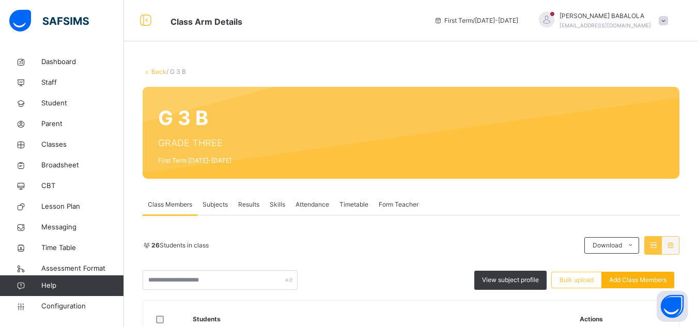
click at [650, 281] on span "Add Class Members" at bounding box center [637, 279] width 57 height 9
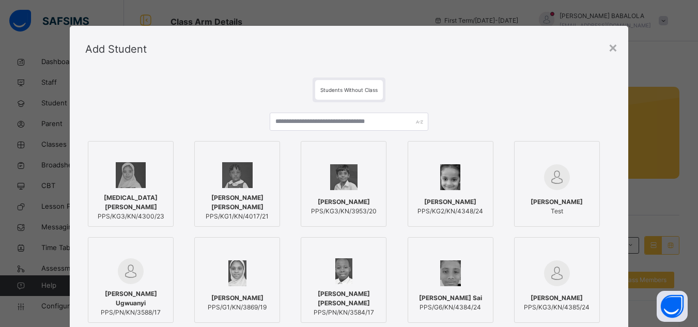
click at [620, 265] on div "Students Without Class [MEDICAL_DATA][PERSON_NAME] PPS/KG3/KN/4300/23 [PERSON_N…" at bounding box center [349, 237] width 558 height 331
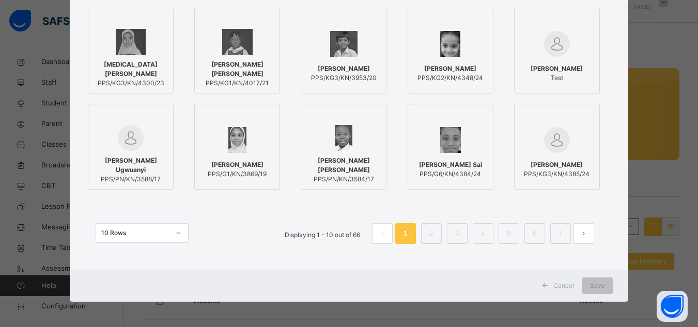
scroll to position [134, 0]
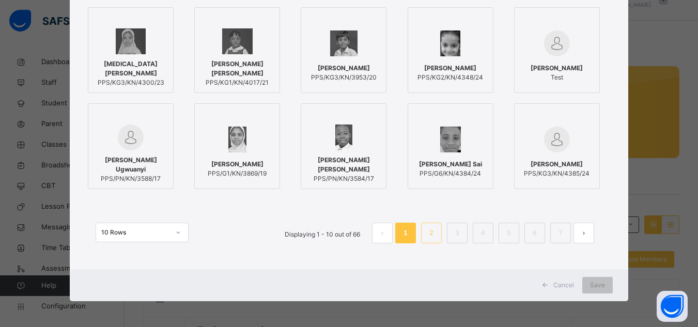
click at [430, 237] on link "2" at bounding box center [431, 232] width 10 height 13
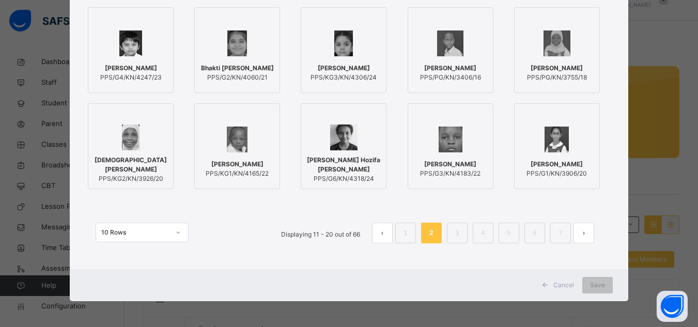
click at [547, 76] on span "PPS/PG/KN/3755/18" at bounding box center [557, 77] width 60 height 9
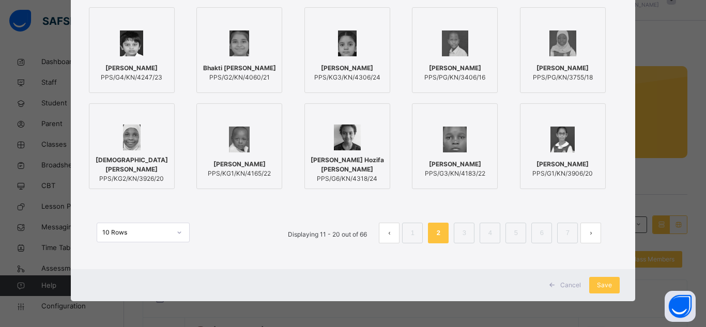
click at [151, 163] on span "[DEMOGRAPHIC_DATA][PERSON_NAME]" at bounding box center [132, 164] width 74 height 19
click at [459, 232] on link "3" at bounding box center [464, 232] width 10 height 13
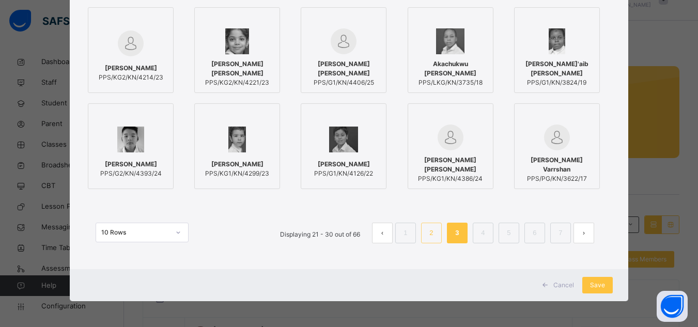
click at [434, 232] on link "2" at bounding box center [431, 232] width 10 height 13
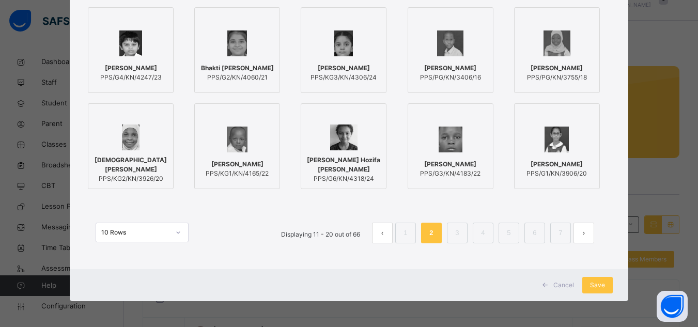
click at [544, 56] on img at bounding box center [556, 43] width 27 height 26
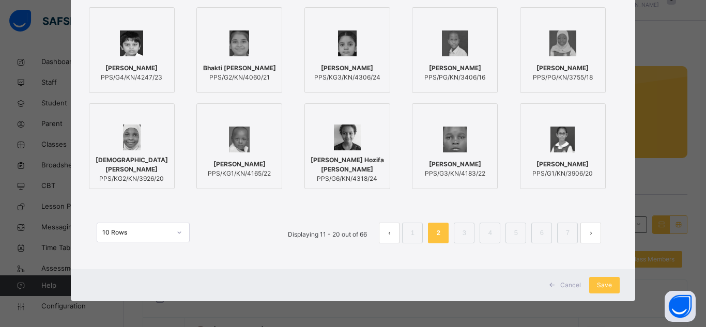
click at [618, 15] on div "Students Without Class [PERSON_NAME] PPS/G4/KN/4247/23 Bhakti [PERSON_NAME] PPS…" at bounding box center [353, 104] width 565 height 331
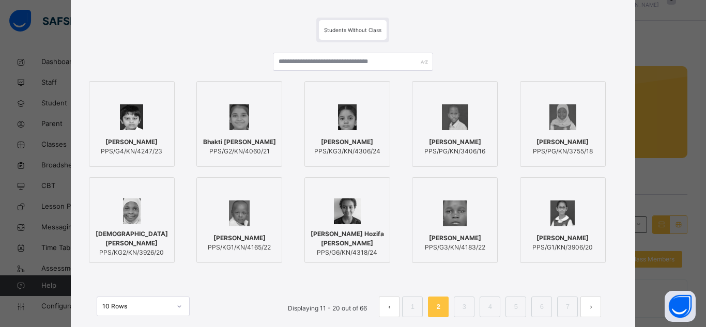
scroll to position [30, 0]
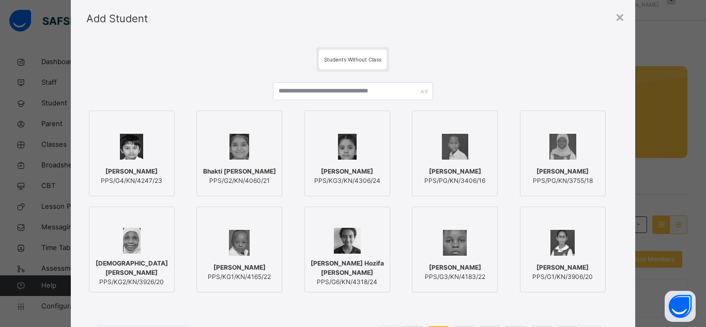
click at [619, 267] on div "Students Without Class [PERSON_NAME] PPS/G4/KN/4247/23 Bhakti [PERSON_NAME] PPS…" at bounding box center [353, 207] width 565 height 331
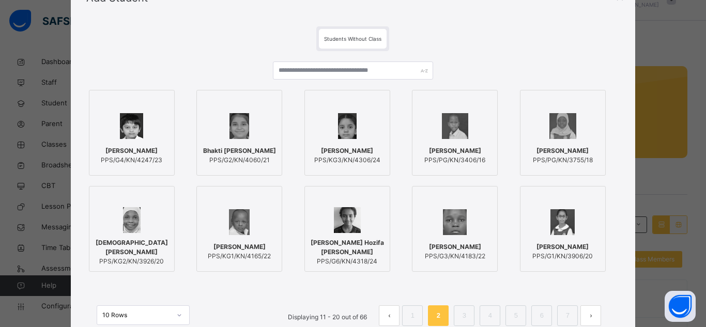
scroll to position [134, 0]
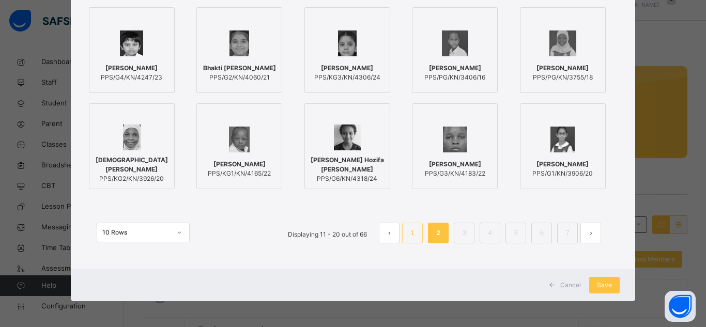
click at [411, 238] on link "1" at bounding box center [413, 232] width 10 height 13
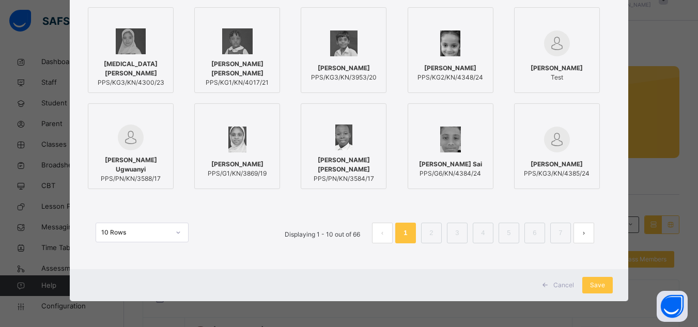
click at [616, 34] on div "Students Without Class [MEDICAL_DATA][PERSON_NAME] PPS/KG3/KN/4300/23 [PERSON_N…" at bounding box center [349, 104] width 558 height 331
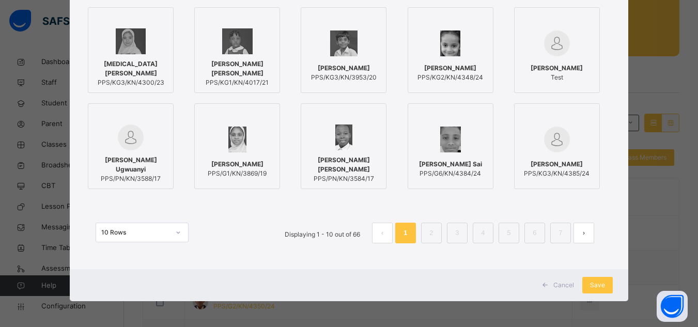
scroll to position [124, 0]
click at [430, 237] on link "2" at bounding box center [431, 232] width 10 height 13
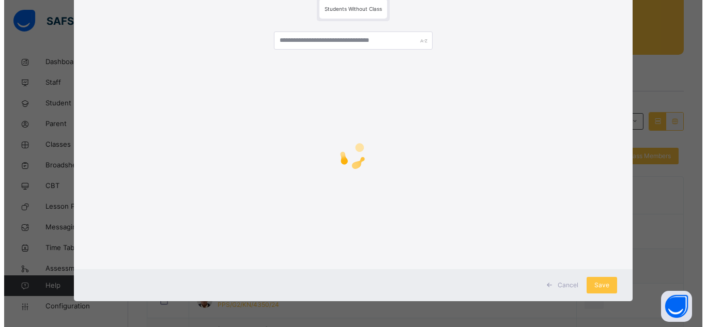
scroll to position [134, 0]
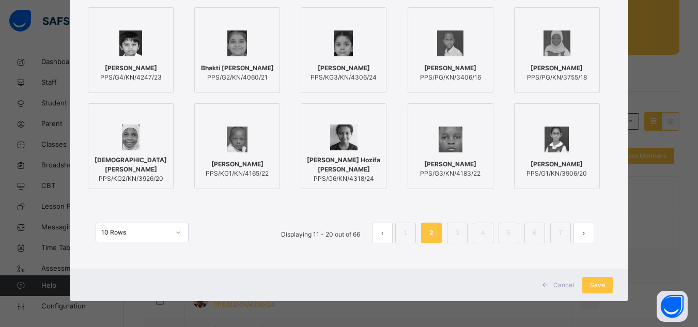
click at [554, 73] on span "PPS/PG/KN/3755/18" at bounding box center [557, 77] width 60 height 9
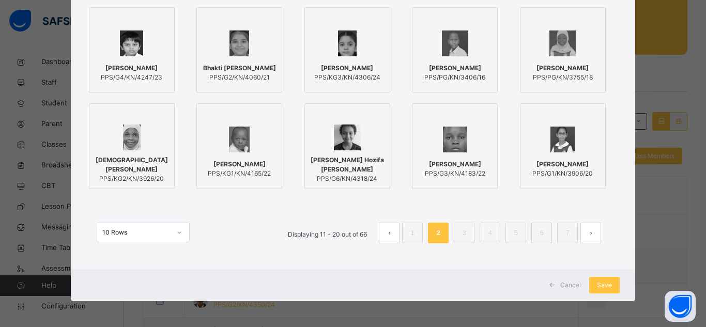
click at [116, 158] on span "[DEMOGRAPHIC_DATA][PERSON_NAME]" at bounding box center [132, 164] width 74 height 19
click at [622, 28] on div "Students Without Class [PERSON_NAME] PPS/G4/KN/4247/23 Bhakti [PERSON_NAME] PPS…" at bounding box center [353, 104] width 565 height 331
click at [598, 287] on span "Save" at bounding box center [604, 284] width 15 height 9
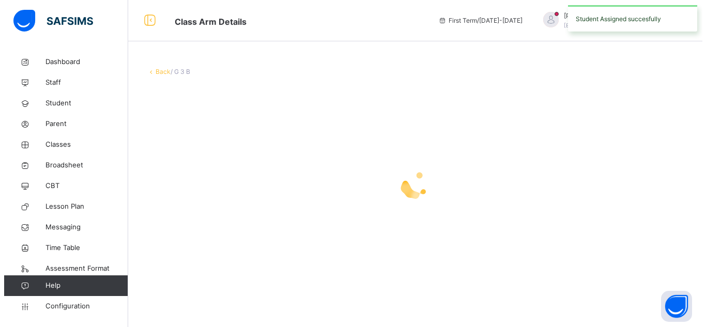
scroll to position [0, 0]
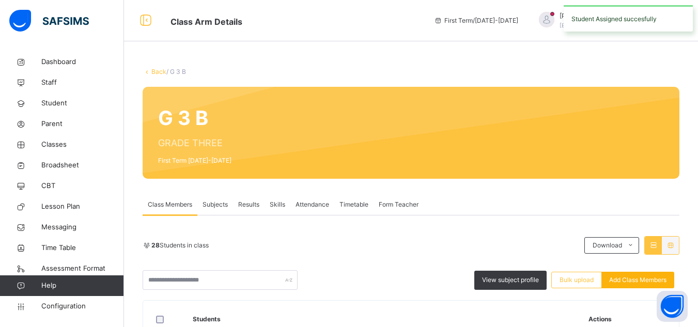
click at [645, 281] on span "Add Class Members" at bounding box center [637, 279] width 57 height 9
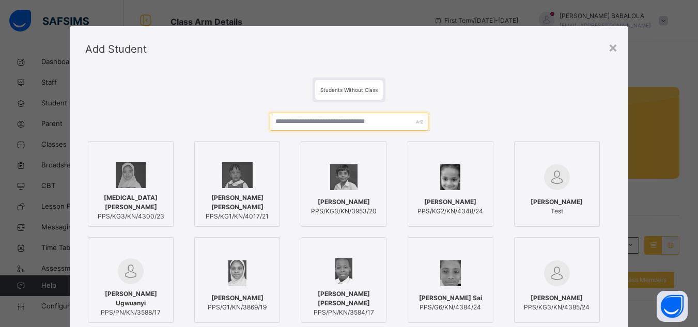
click at [315, 123] on input "text" at bounding box center [349, 122] width 158 height 18
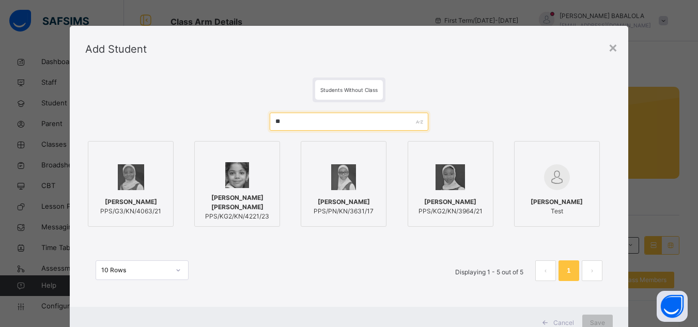
type input "**"
click at [331, 192] on div "[PERSON_NAME] PPS/PN/KN/3631/17" at bounding box center [343, 206] width 74 height 29
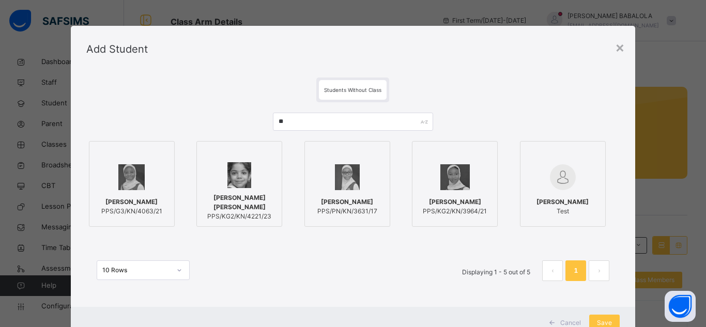
click at [437, 199] on span "[PERSON_NAME]" at bounding box center [454, 201] width 64 height 9
click at [370, 197] on span "[PERSON_NAME]" at bounding box center [347, 201] width 60 height 9
click at [606, 319] on span "Save" at bounding box center [604, 322] width 15 height 9
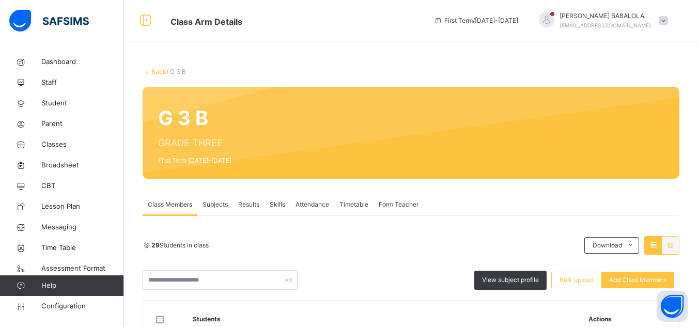
click at [155, 68] on link "Back" at bounding box center [158, 72] width 15 height 8
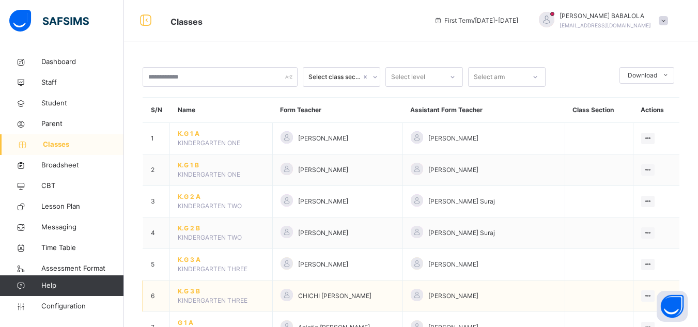
click at [190, 291] on span "K.G 3 B" at bounding box center [221, 291] width 87 height 9
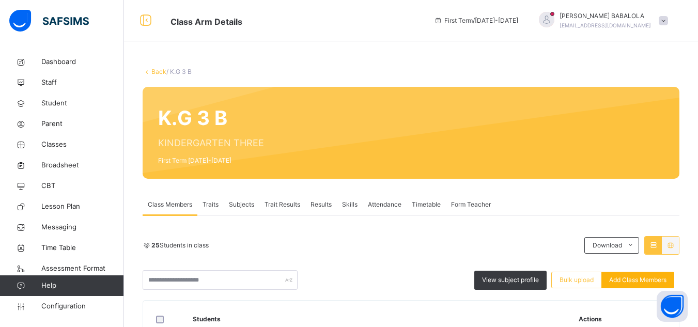
click at [640, 277] on span "Add Class Members" at bounding box center [637, 279] width 57 height 9
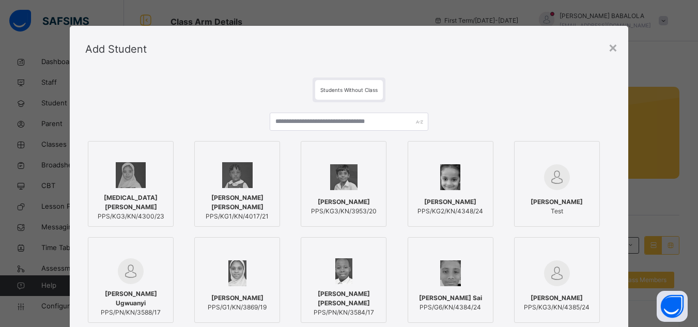
click at [566, 294] on span "[PERSON_NAME]" at bounding box center [557, 297] width 66 height 9
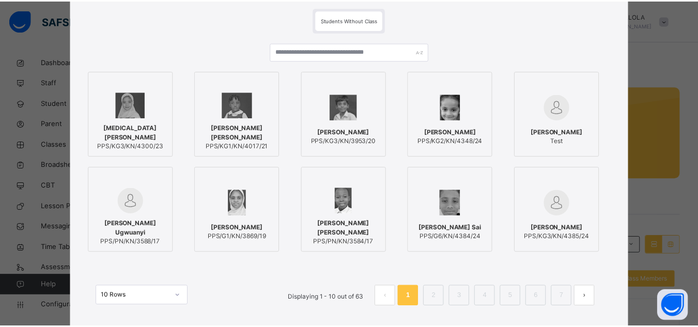
scroll to position [103, 0]
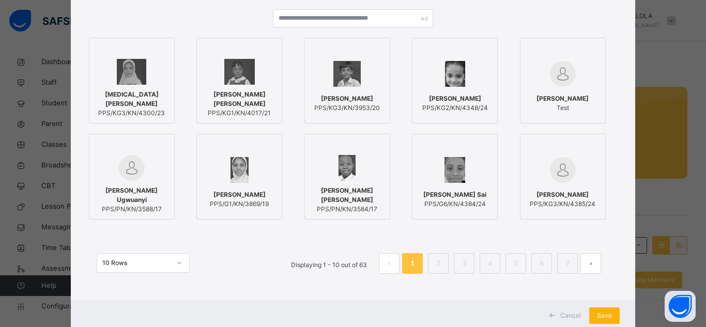
click at [601, 316] on span "Save" at bounding box center [604, 315] width 15 height 9
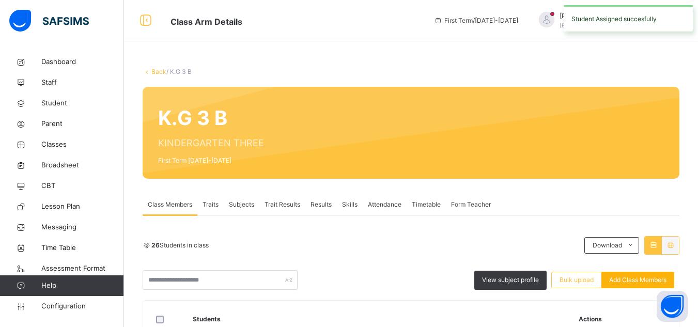
click at [628, 280] on span "Add Class Members" at bounding box center [637, 279] width 57 height 9
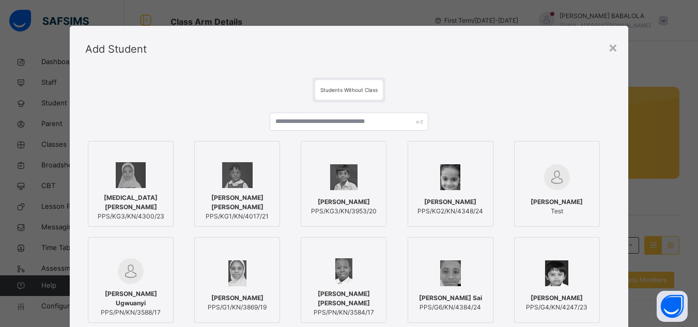
click at [616, 297] on div "Students Without Class [MEDICAL_DATA][PERSON_NAME] PPS/KG3/KN/4300/23 [PERSON_N…" at bounding box center [349, 237] width 558 height 331
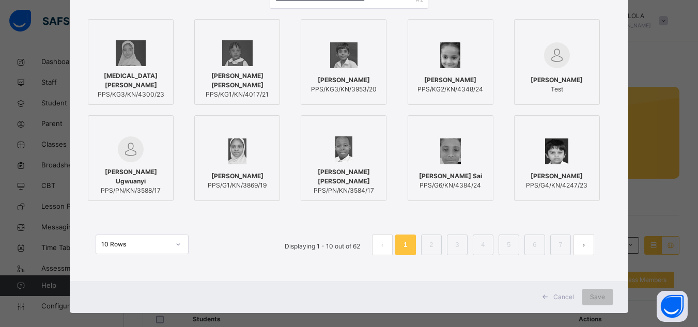
scroll to position [124, 0]
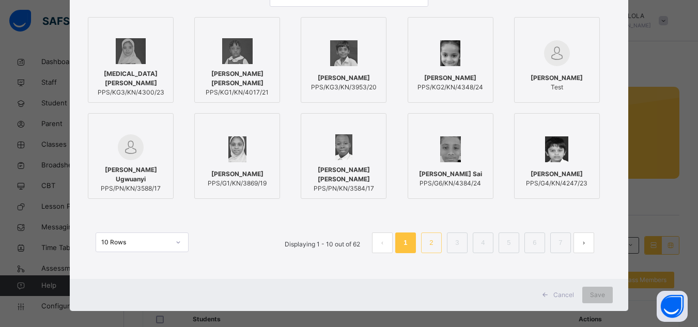
click at [433, 246] on link "2" at bounding box center [431, 242] width 10 height 13
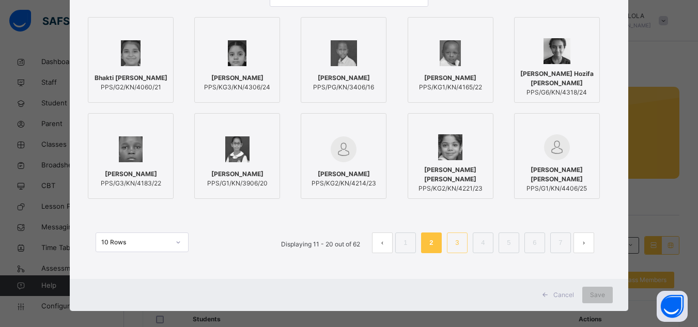
click at [456, 242] on link "3" at bounding box center [457, 242] width 10 height 13
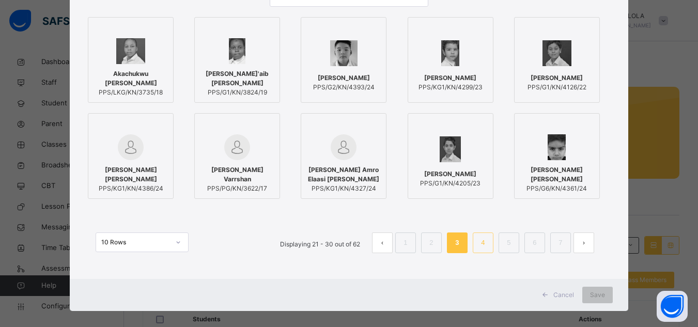
click at [484, 242] on link "4" at bounding box center [483, 242] width 10 height 13
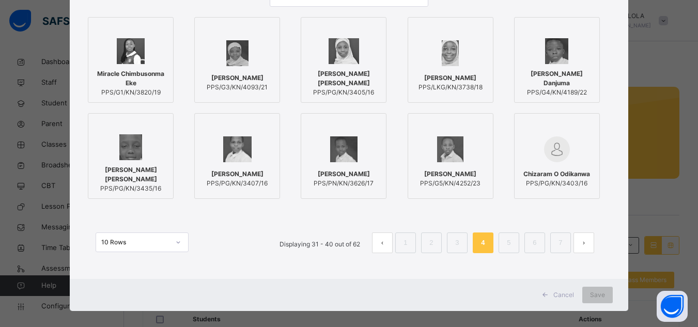
click at [381, 244] on button "prev page" at bounding box center [382, 242] width 21 height 21
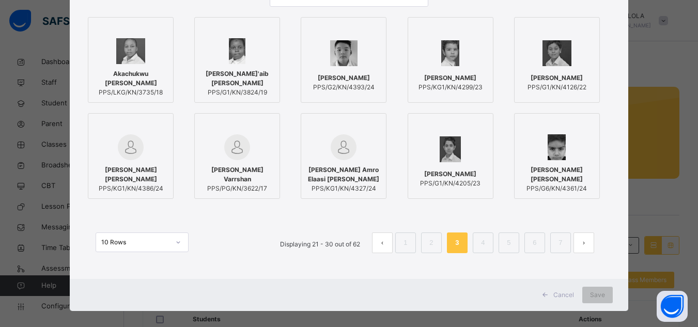
click at [382, 245] on button "prev page" at bounding box center [382, 242] width 21 height 21
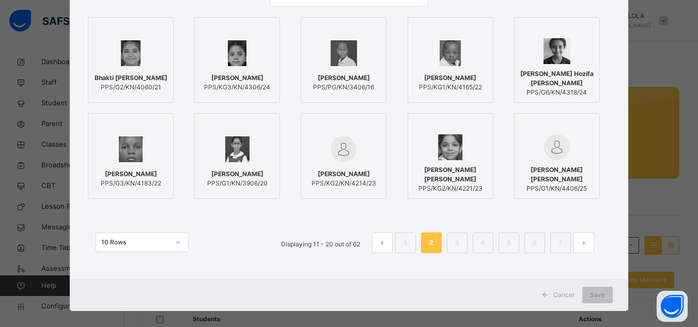
click at [443, 65] on img at bounding box center [450, 53] width 21 height 26
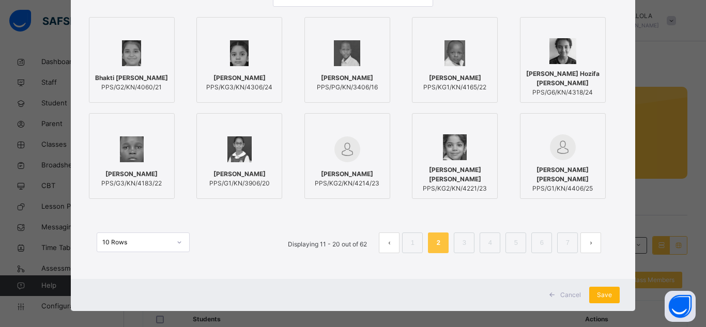
click at [600, 295] on span "Save" at bounding box center [604, 294] width 15 height 9
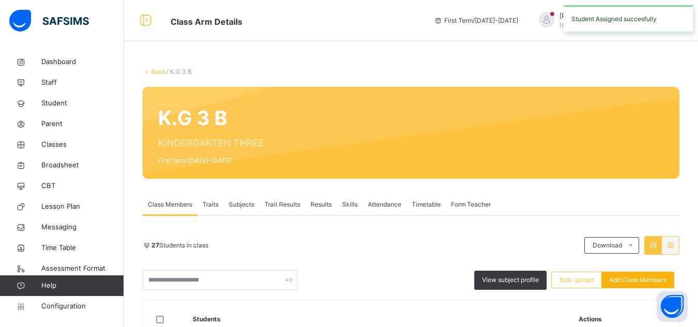
click at [627, 278] on span "Add Class Members" at bounding box center [637, 279] width 57 height 9
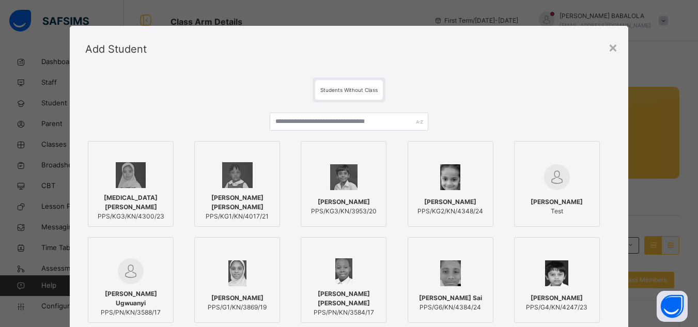
click at [613, 227] on div "[MEDICAL_DATA][PERSON_NAME] PPS/KG3/KN/4300/23 [PERSON_NAME] [PERSON_NAME] PPS/…" at bounding box center [348, 231] width 527 height 187
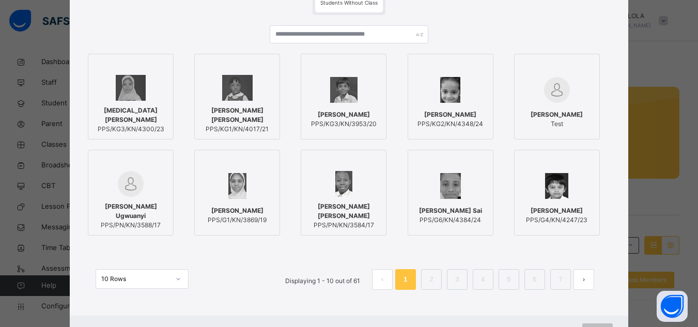
scroll to position [103, 0]
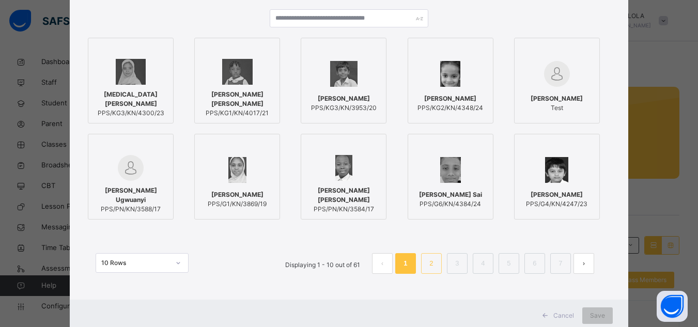
click at [430, 266] on link "2" at bounding box center [431, 263] width 10 height 13
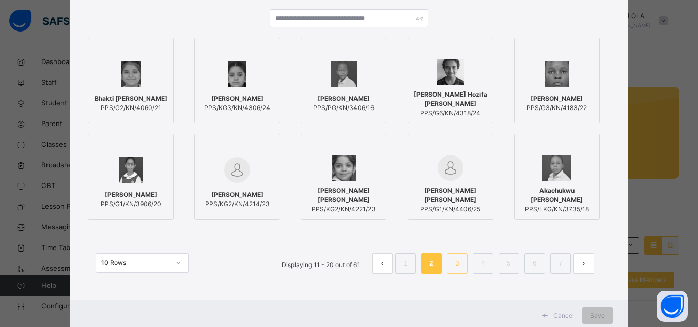
click at [455, 261] on link "3" at bounding box center [457, 263] width 10 height 13
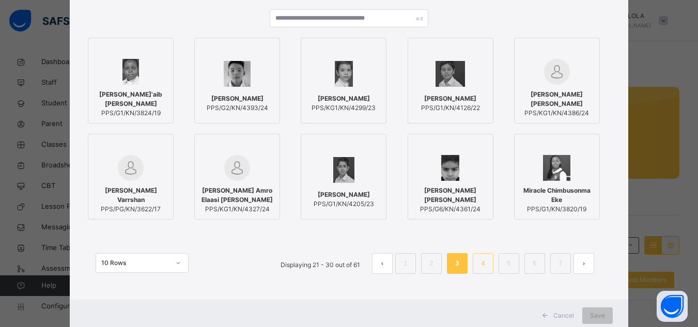
click at [483, 262] on link "4" at bounding box center [483, 263] width 10 height 13
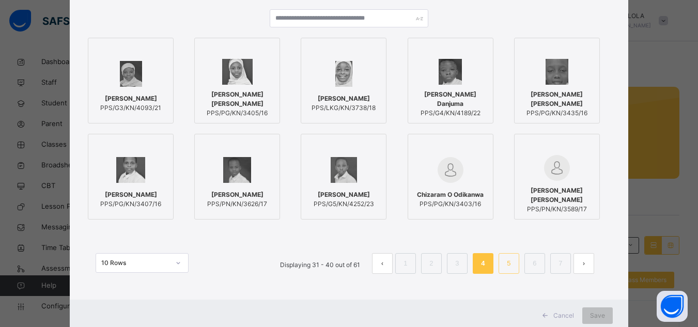
click at [507, 265] on link "5" at bounding box center [509, 263] width 10 height 13
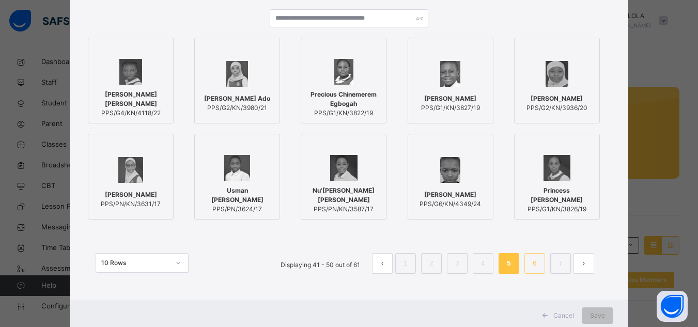
click at [531, 261] on link "6" at bounding box center [534, 263] width 10 height 13
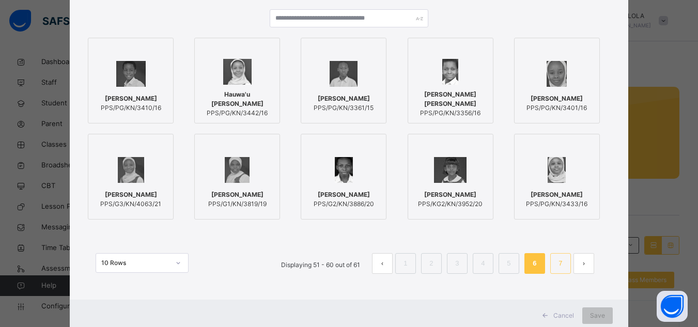
click at [558, 262] on link "7" at bounding box center [560, 263] width 10 height 13
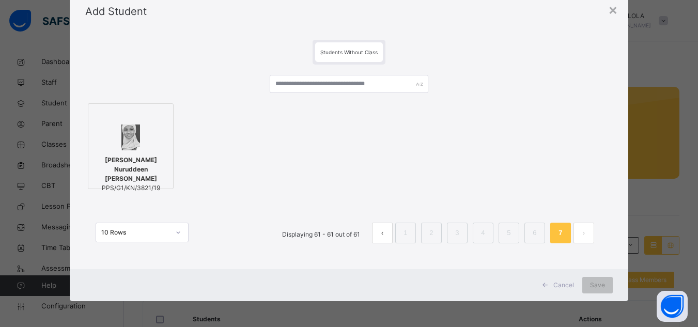
scroll to position [38, 0]
click at [404, 236] on link "1" at bounding box center [405, 232] width 10 height 13
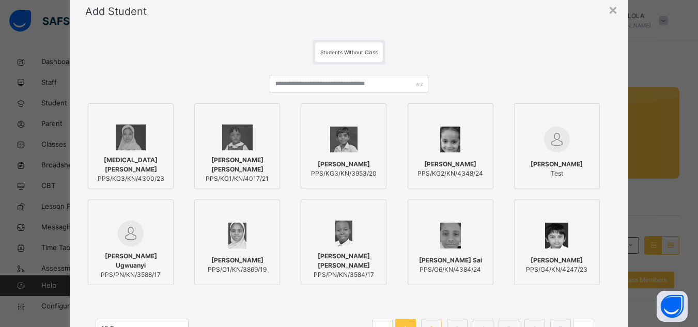
click at [432, 323] on link "2" at bounding box center [431, 328] width 10 height 13
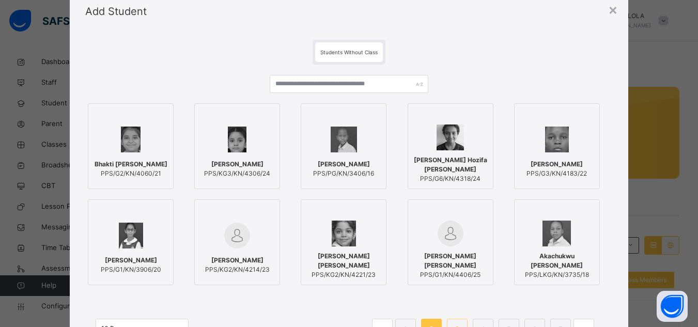
click at [462, 321] on li "3" at bounding box center [457, 329] width 21 height 21
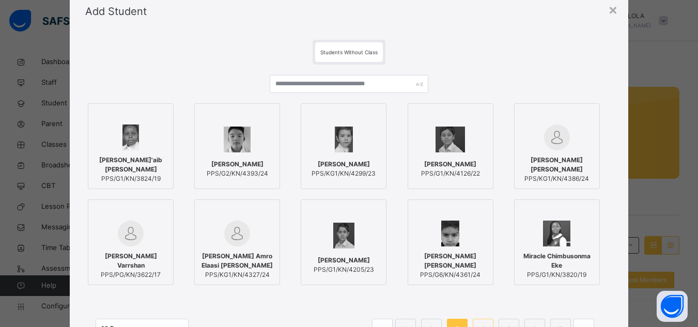
click at [480, 322] on link "4" at bounding box center [483, 328] width 10 height 13
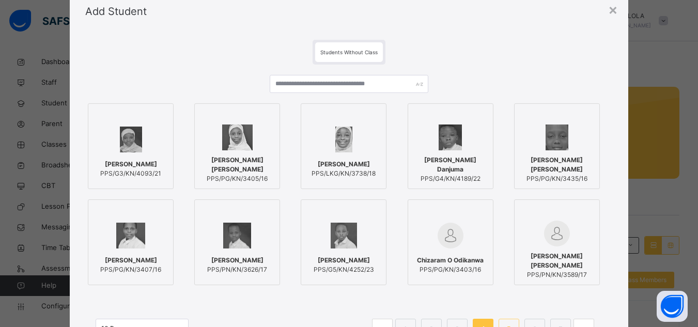
click at [506, 322] on li "5" at bounding box center [508, 329] width 21 height 21
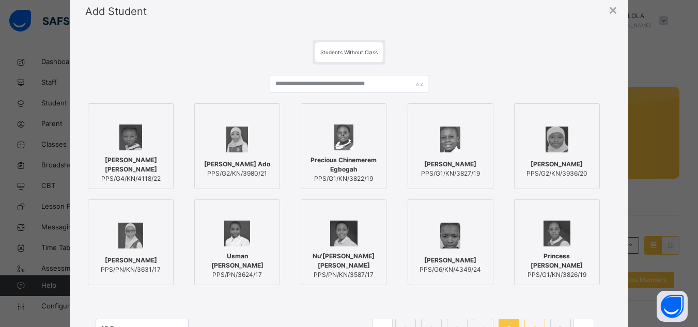
click at [534, 324] on link "6" at bounding box center [534, 328] width 10 height 13
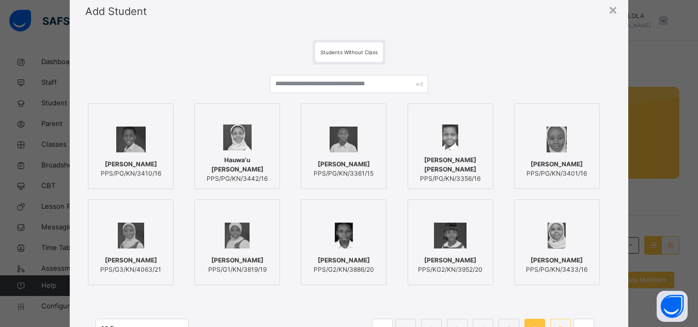
click at [560, 322] on link "7" at bounding box center [560, 328] width 10 height 13
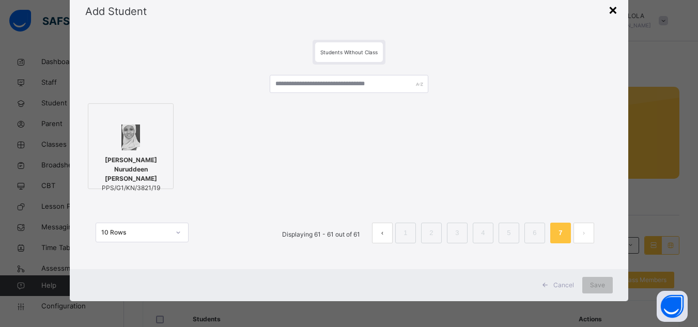
click at [611, 9] on div "×" at bounding box center [613, 9] width 10 height 22
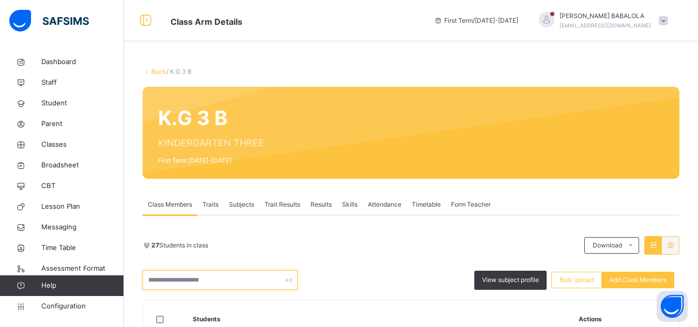
click at [171, 274] on input "text" at bounding box center [220, 280] width 155 height 20
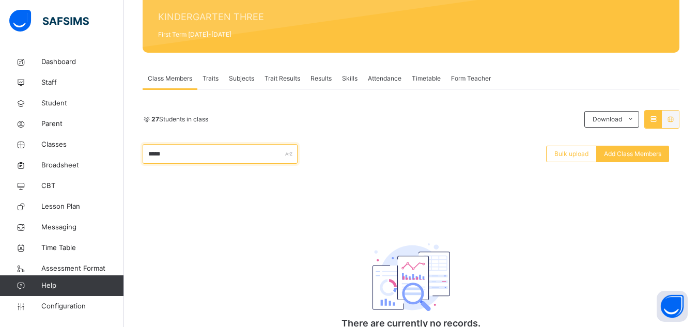
scroll to position [145, 0]
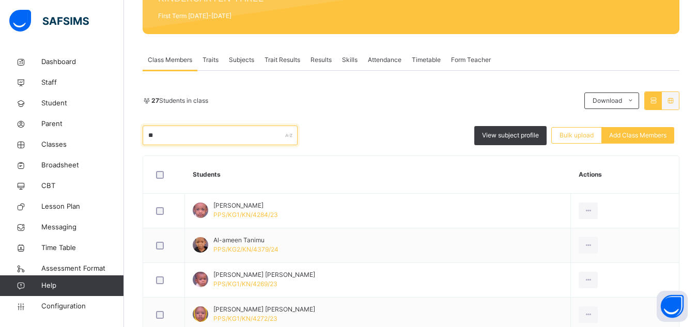
type input "*"
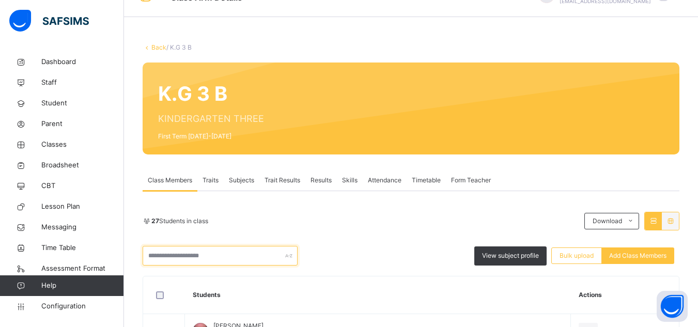
scroll to position [21, 0]
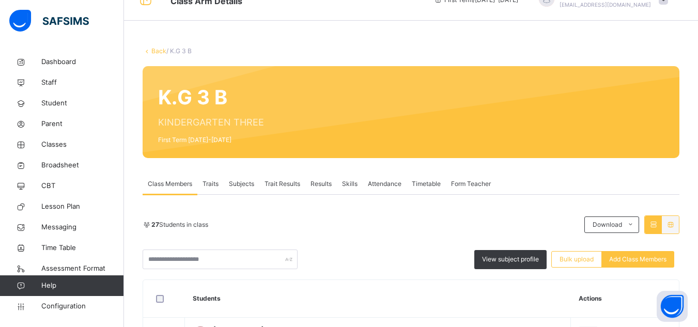
click at [155, 52] on link "Back" at bounding box center [158, 51] width 15 height 8
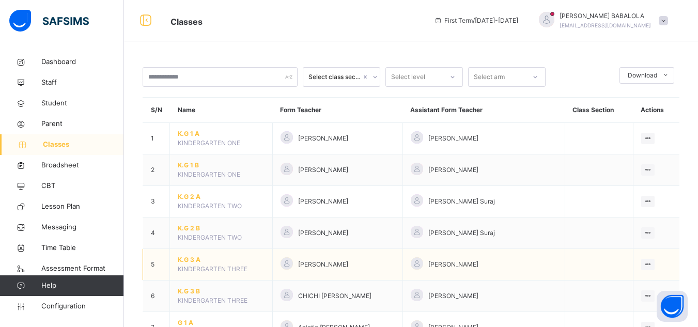
click at [190, 258] on span "K.G 3 A" at bounding box center [221, 259] width 87 height 9
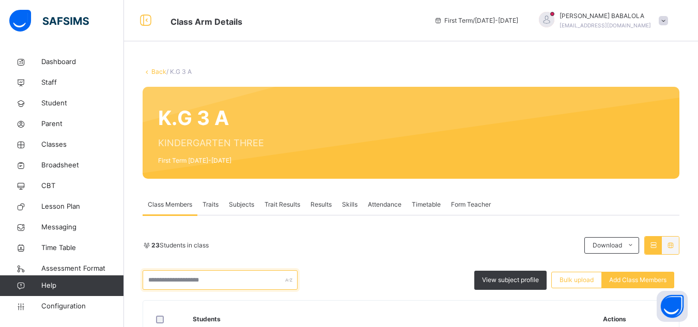
click at [176, 277] on input "text" at bounding box center [220, 280] width 155 height 20
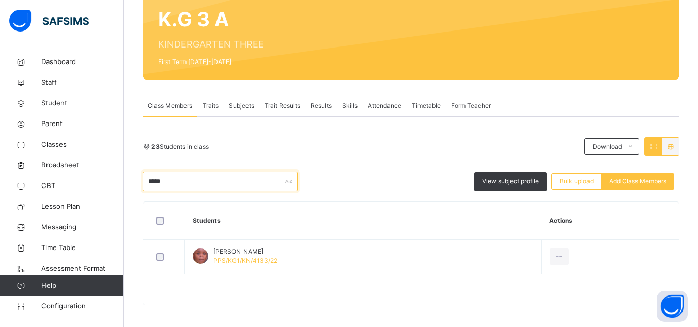
scroll to position [103, 0]
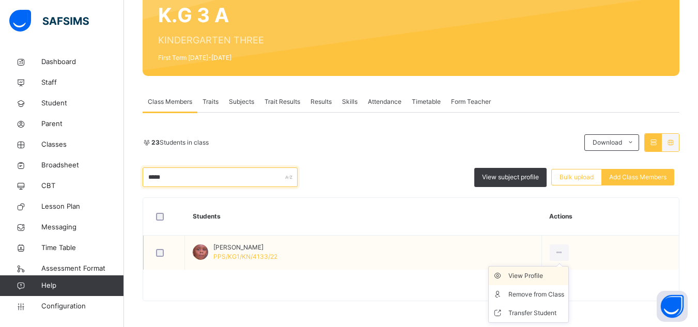
type input "*****"
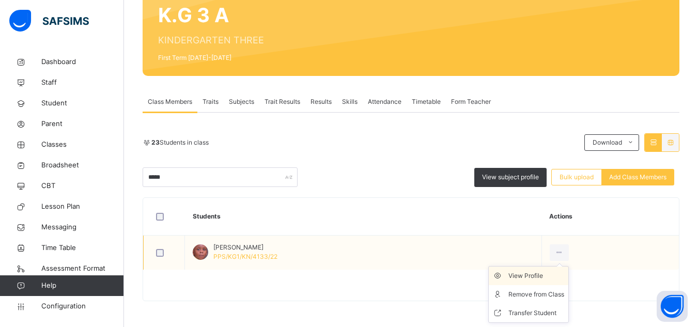
click at [549, 278] on div "View Profile" at bounding box center [536, 276] width 56 height 10
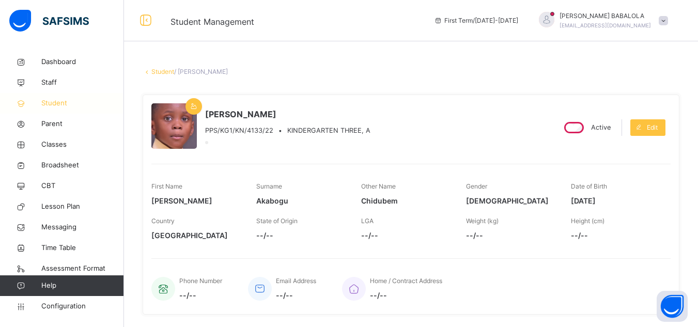
click at [57, 104] on span "Student" at bounding box center [82, 103] width 83 height 10
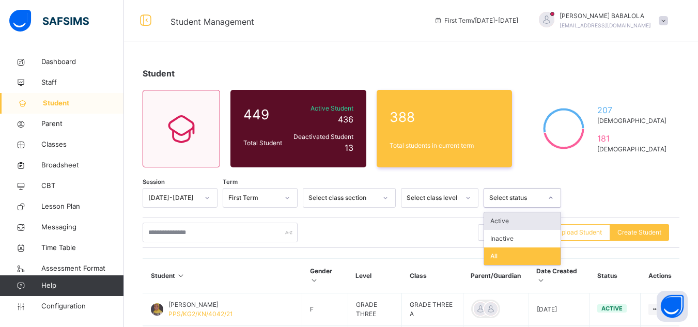
click at [519, 198] on div "Select status" at bounding box center [515, 197] width 53 height 9
click at [503, 241] on div "Inactive" at bounding box center [522, 239] width 76 height 18
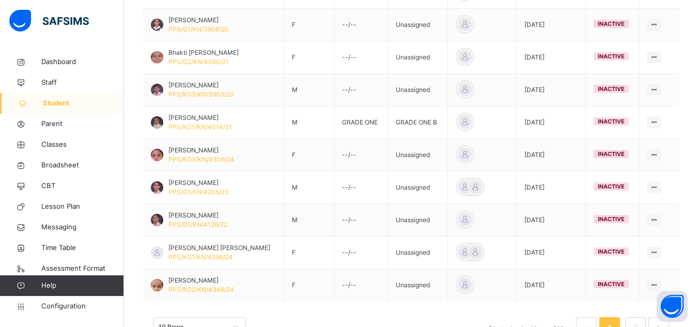
scroll to position [351, 0]
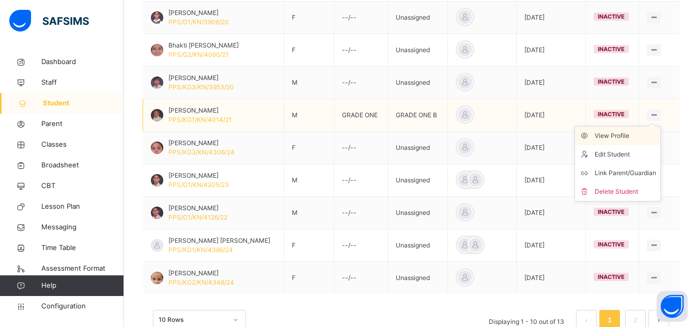
click at [632, 139] on div "View Profile" at bounding box center [624, 136] width 61 height 10
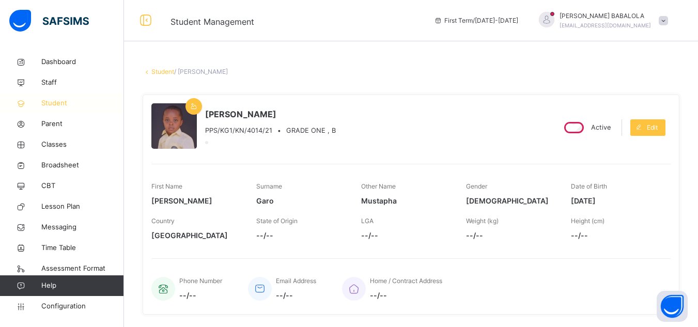
click at [73, 111] on link "Student" at bounding box center [62, 103] width 124 height 21
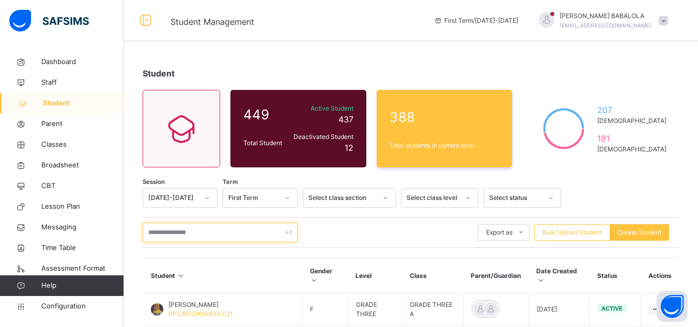
click at [246, 232] on input "text" at bounding box center [220, 233] width 155 height 20
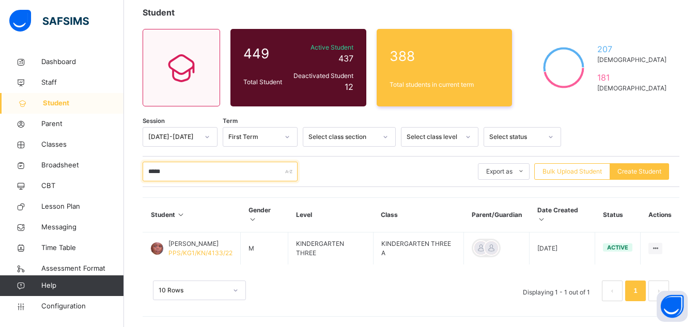
scroll to position [69, 0]
click at [208, 170] on input "*****" at bounding box center [220, 172] width 155 height 20
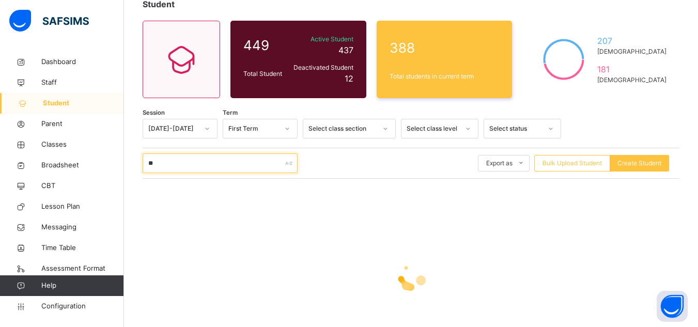
type input "*"
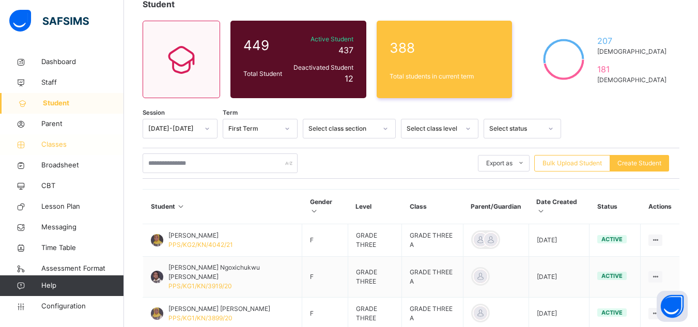
click at [62, 146] on span "Classes" at bounding box center [82, 144] width 83 height 10
